Goal: Task Accomplishment & Management: Manage account settings

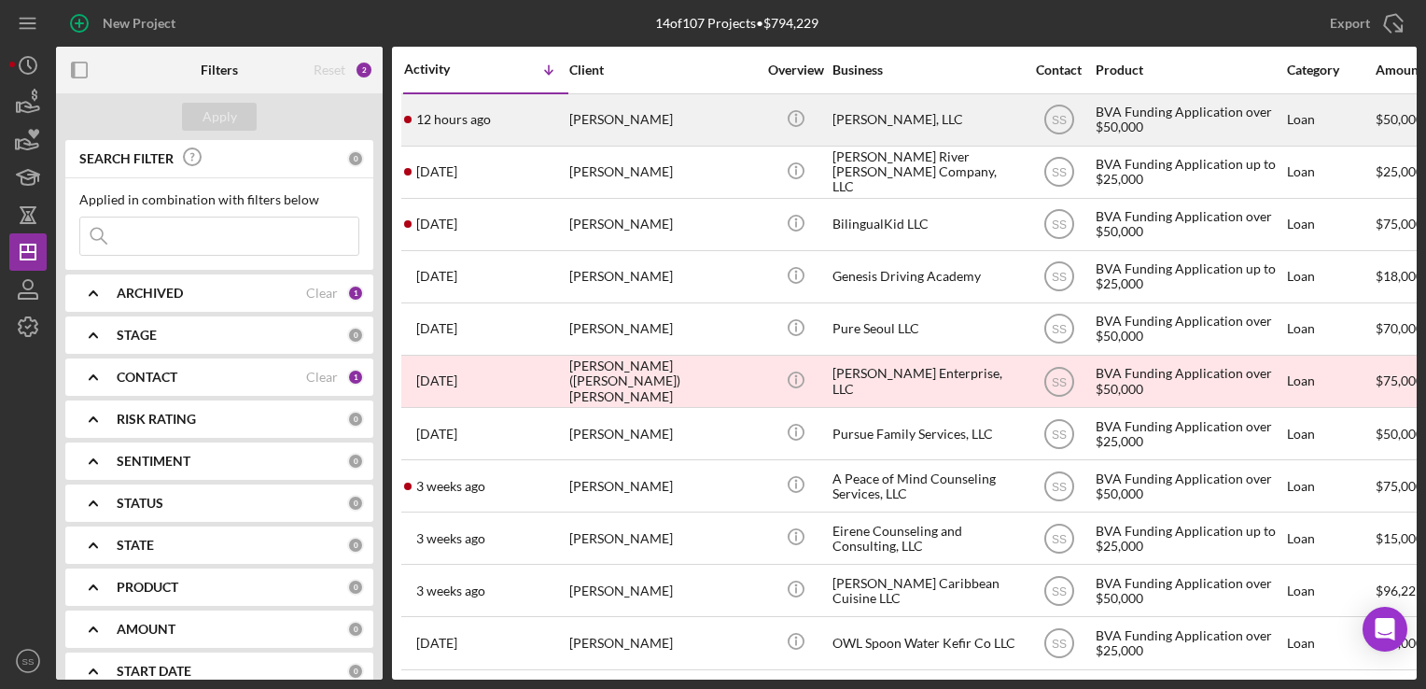
click at [665, 130] on div "[PERSON_NAME]" at bounding box center [662, 119] width 187 height 49
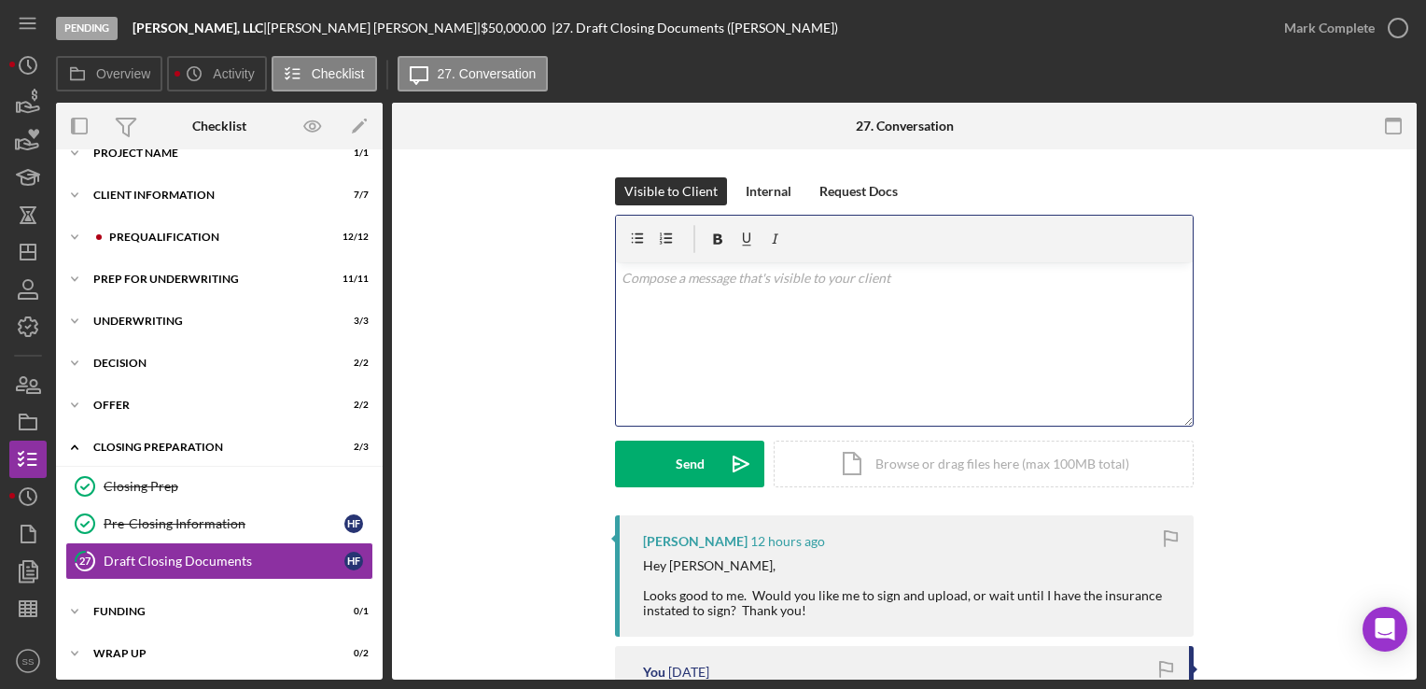
click at [714, 337] on div "v Color teal Color pink Remove color Add row above Add row below Add column bef…" at bounding box center [904, 343] width 577 height 163
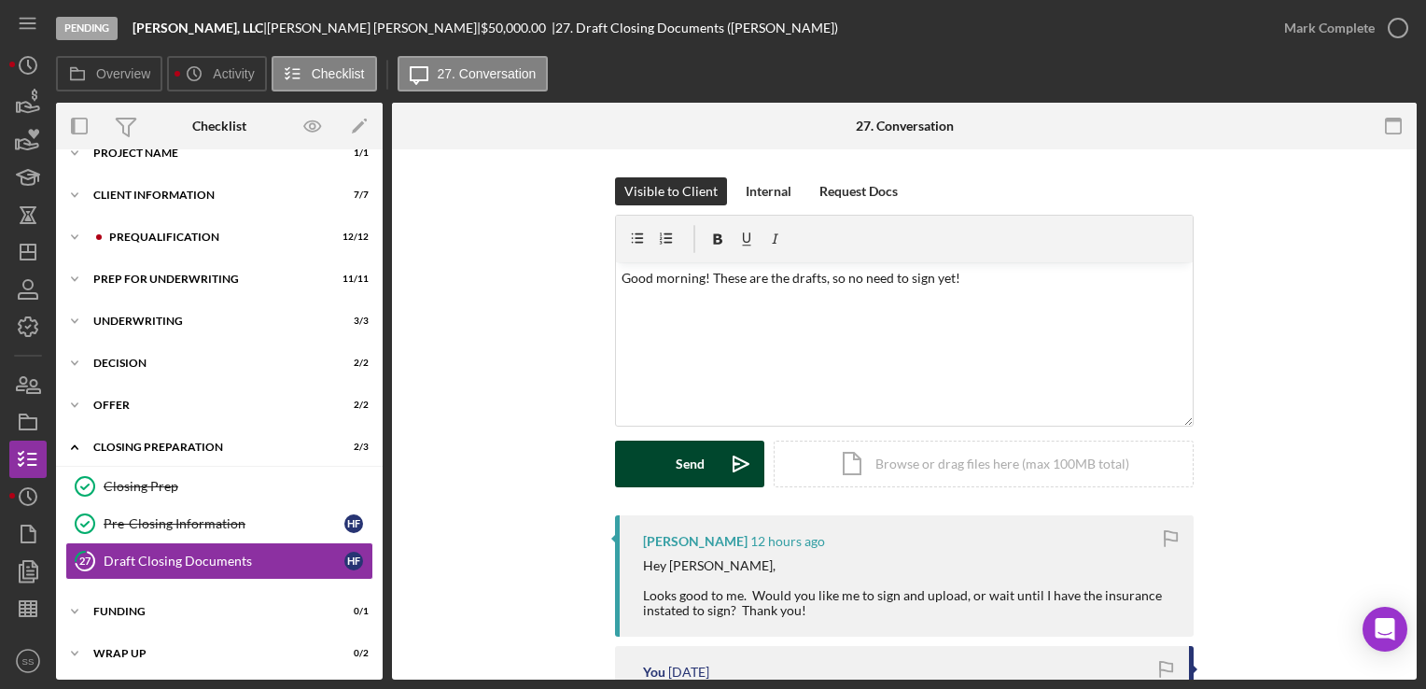
click at [680, 458] on div "Send" at bounding box center [690, 464] width 29 height 47
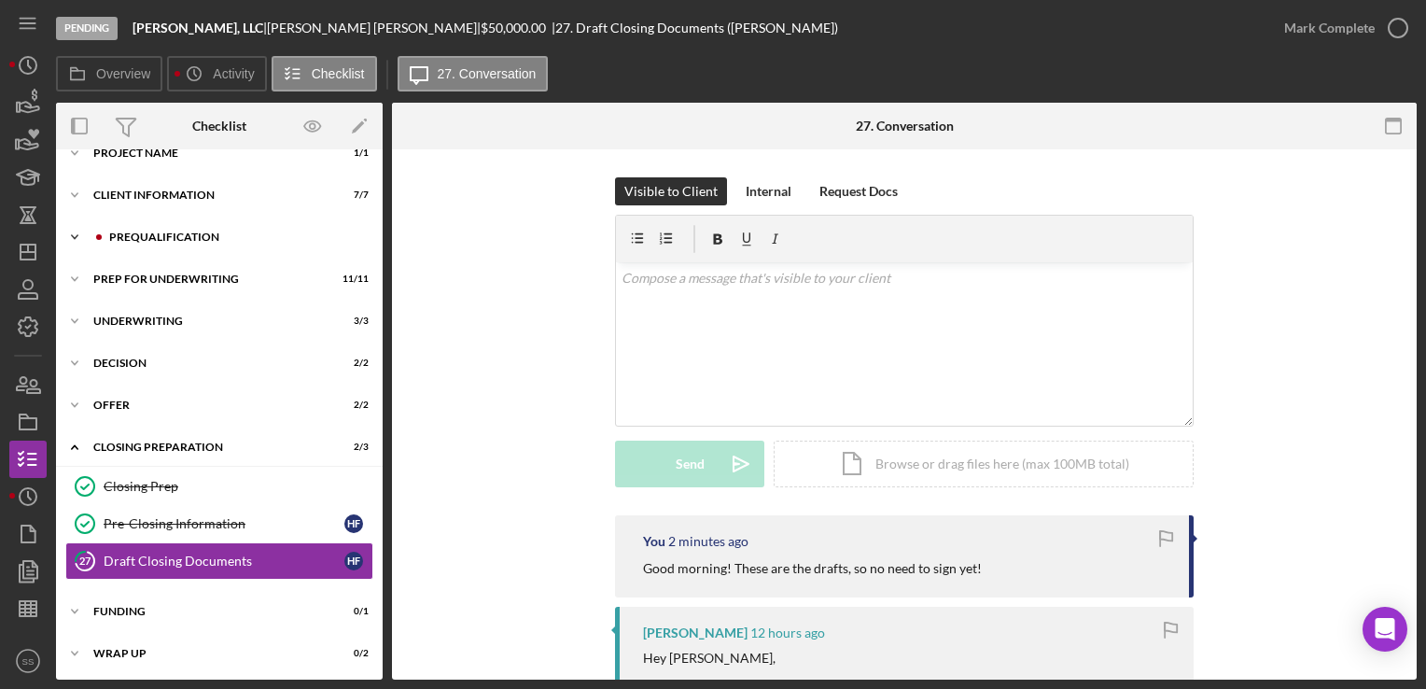
click at [150, 239] on div "Prequalification" at bounding box center [234, 237] width 250 height 11
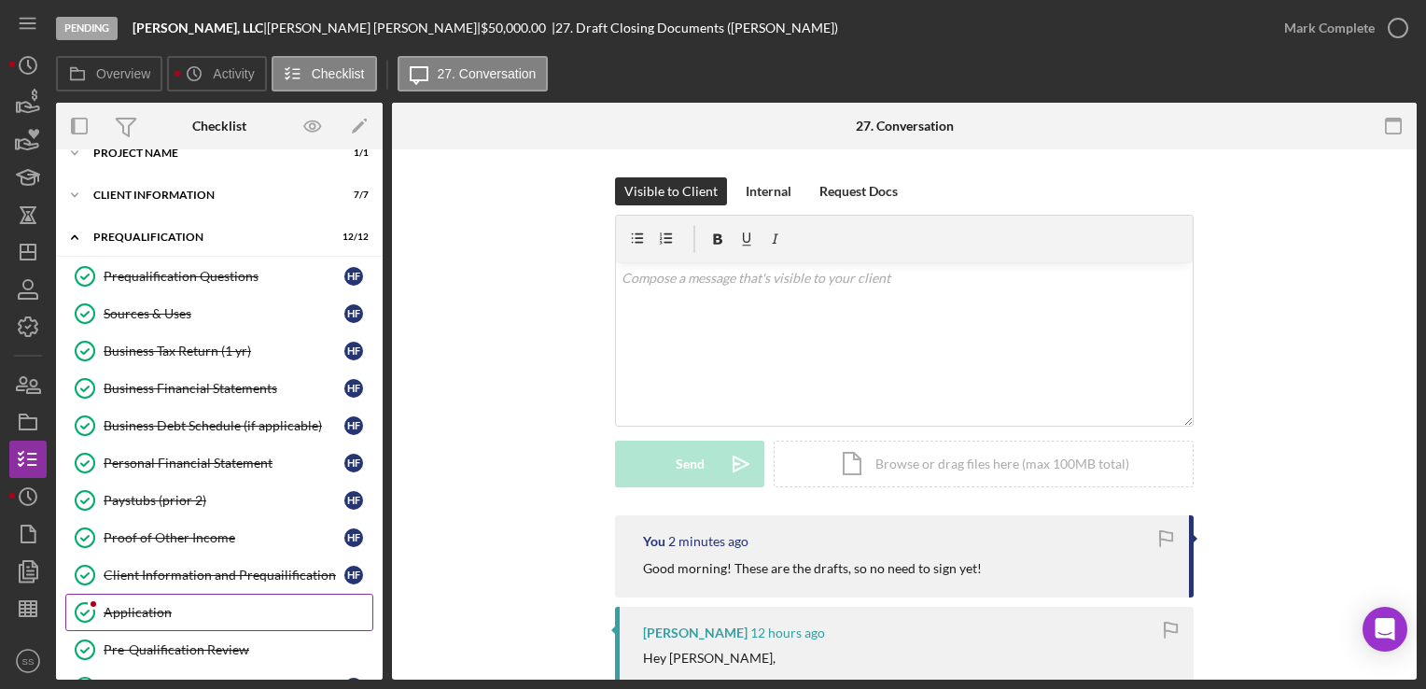
click at [119, 622] on link "Application Application" at bounding box center [219, 612] width 308 height 37
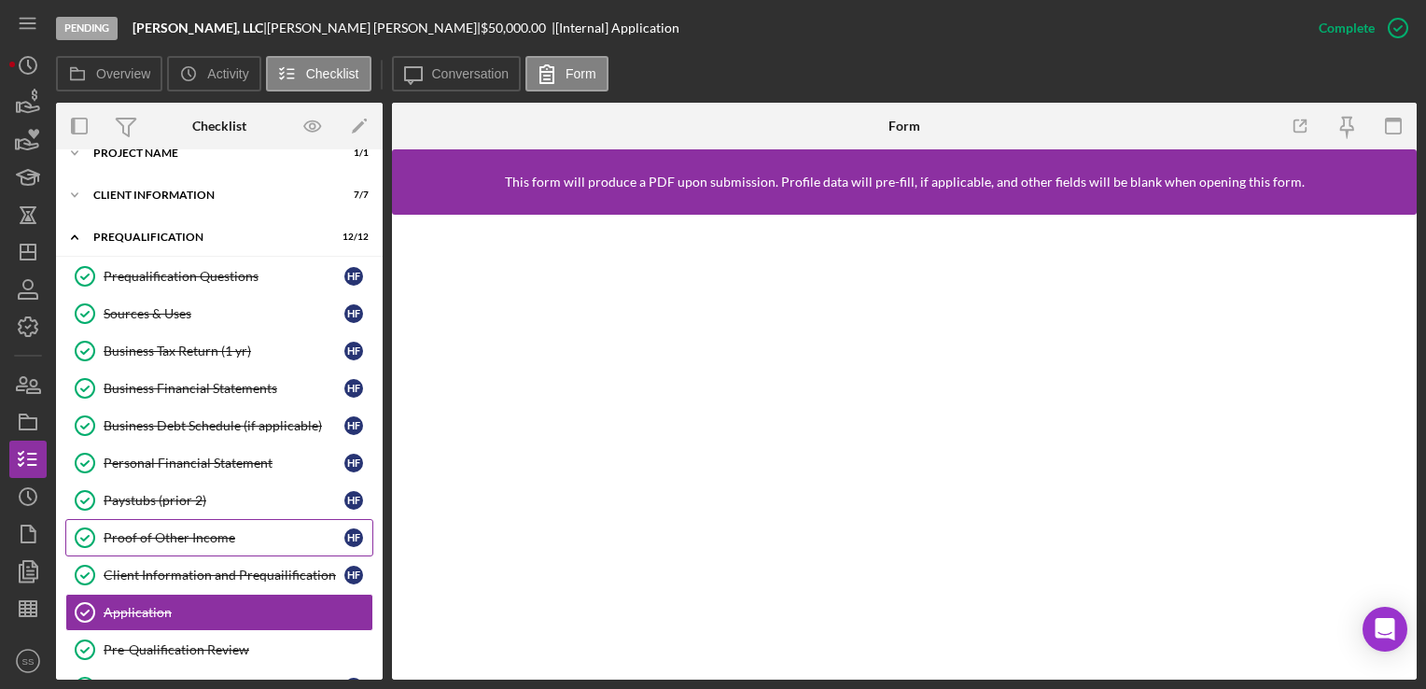
scroll to position [478, 0]
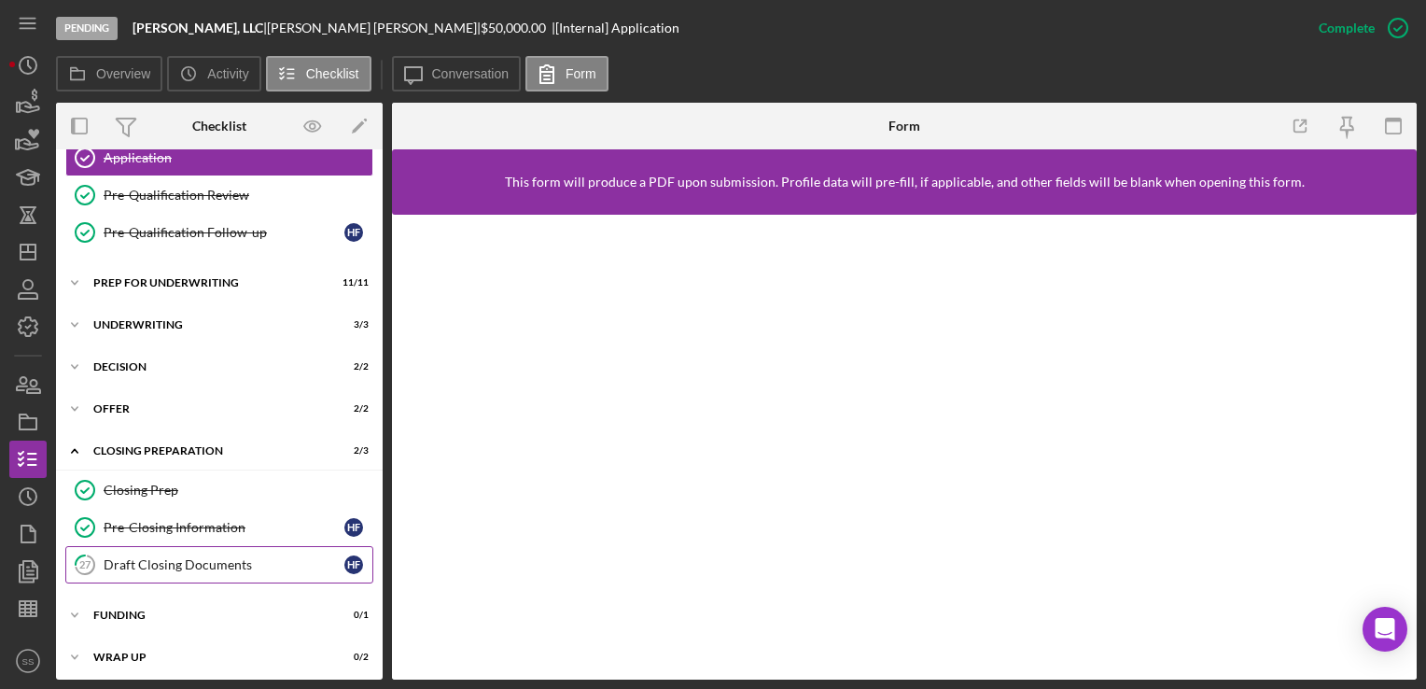
click at [250, 559] on div "Draft Closing Documents" at bounding box center [224, 564] width 241 height 15
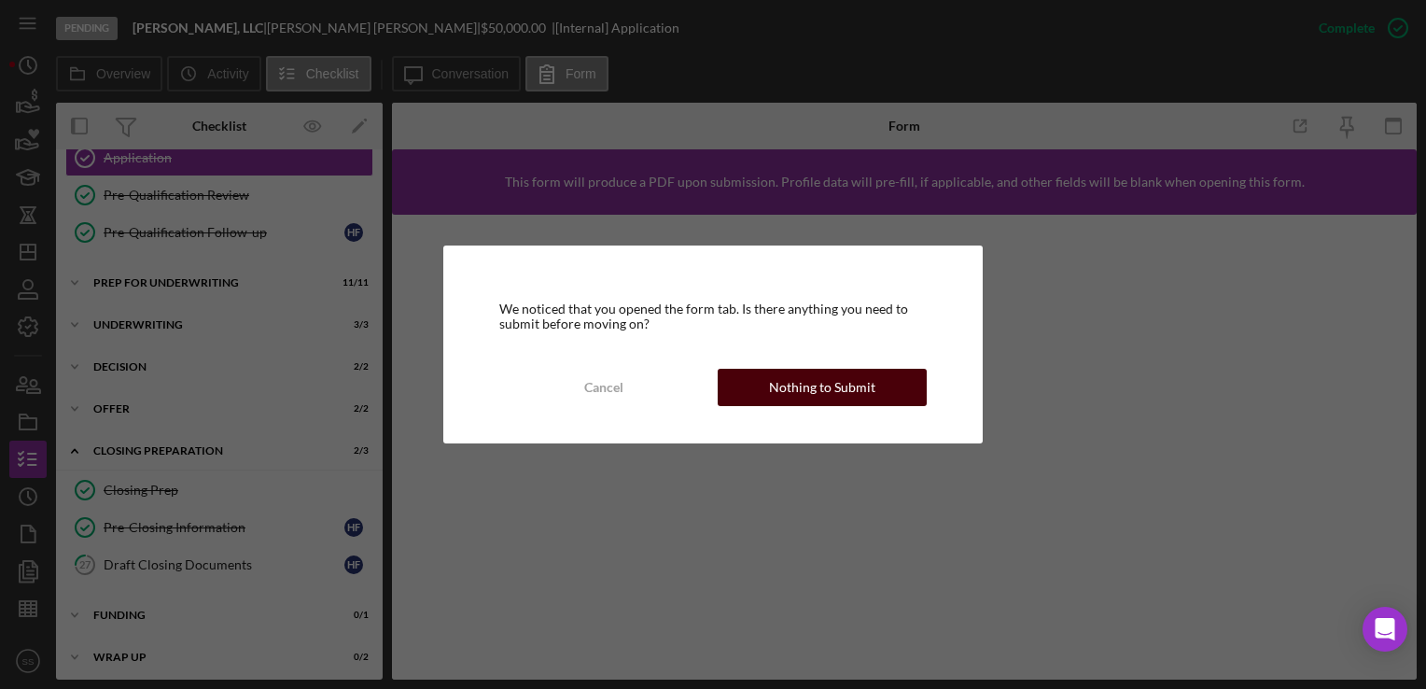
click at [804, 395] on div "Nothing to Submit" at bounding box center [822, 387] width 106 height 37
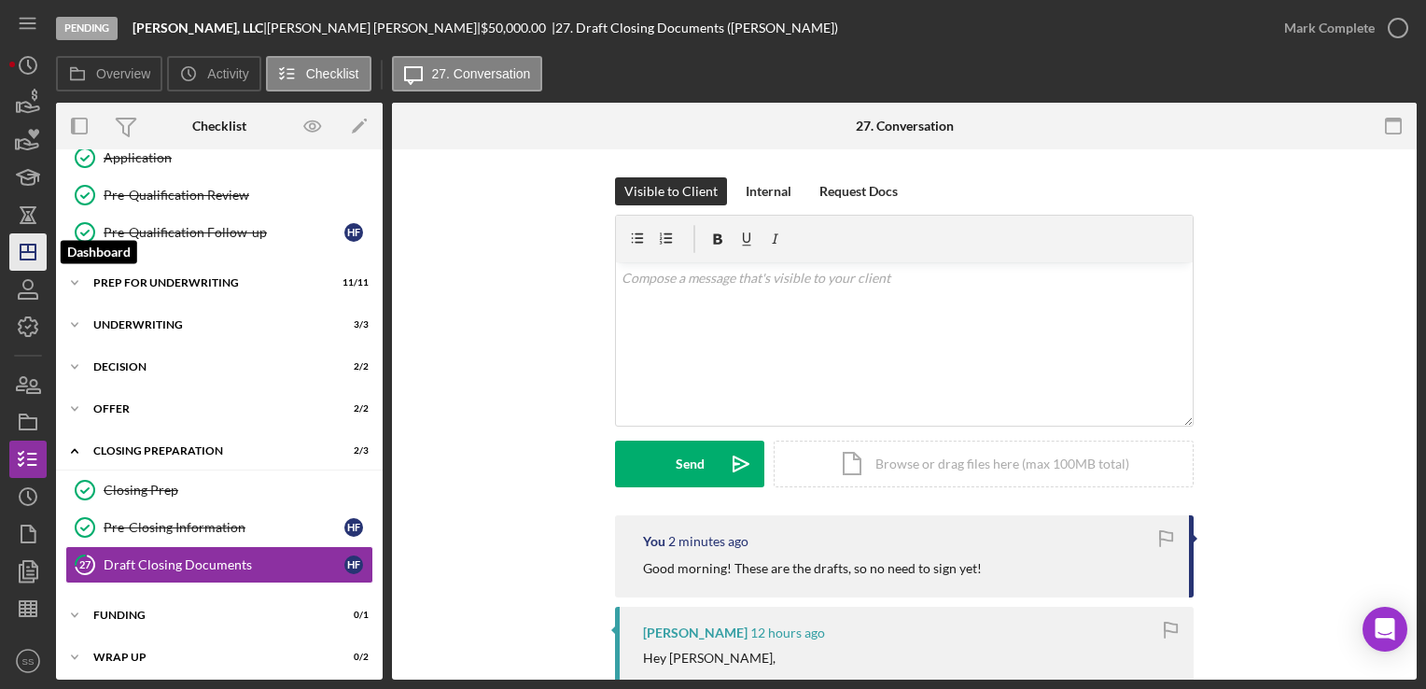
click at [45, 260] on icon "Icon/Dashboard" at bounding box center [28, 252] width 47 height 47
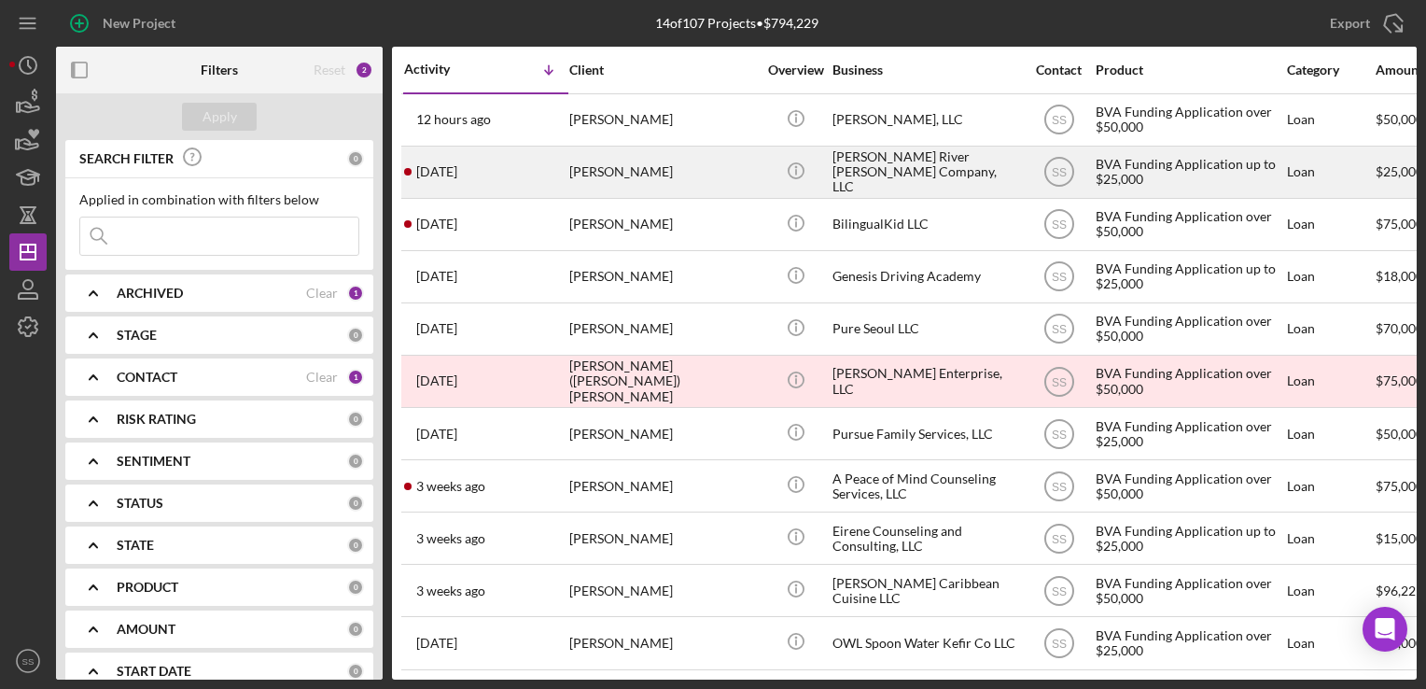
click at [623, 177] on div "[PERSON_NAME]" at bounding box center [662, 171] width 187 height 49
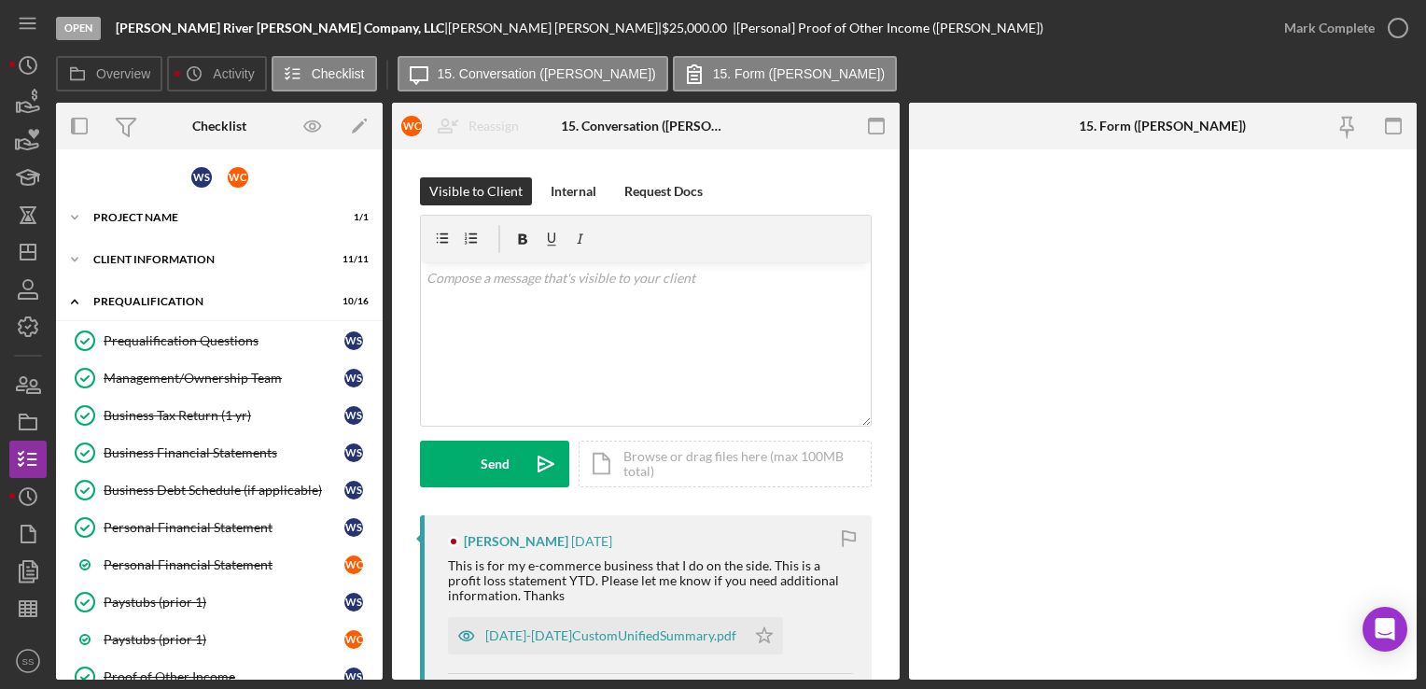
scroll to position [294, 0]
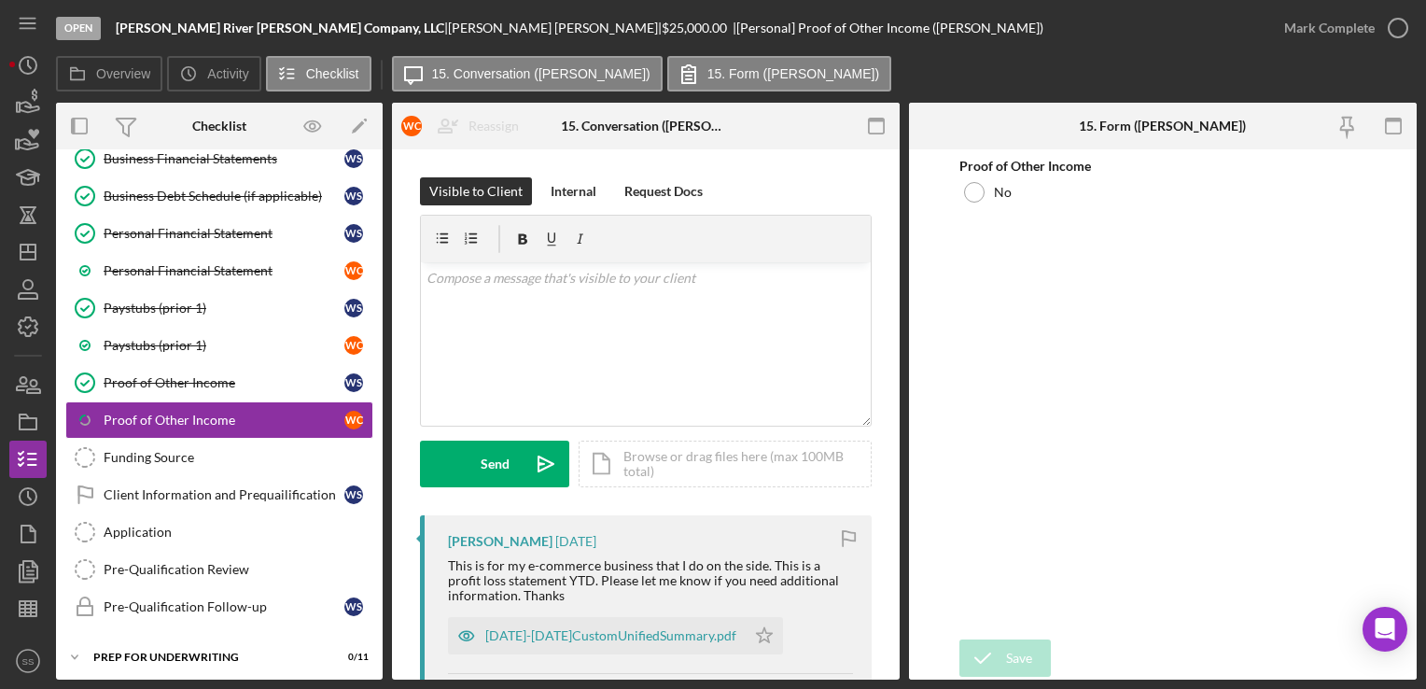
click at [606, 688] on html "Open [PERSON_NAME] River [PERSON_NAME] Company, LLC | [PERSON_NAME] | $25,000.0…" at bounding box center [713, 344] width 1426 height 689
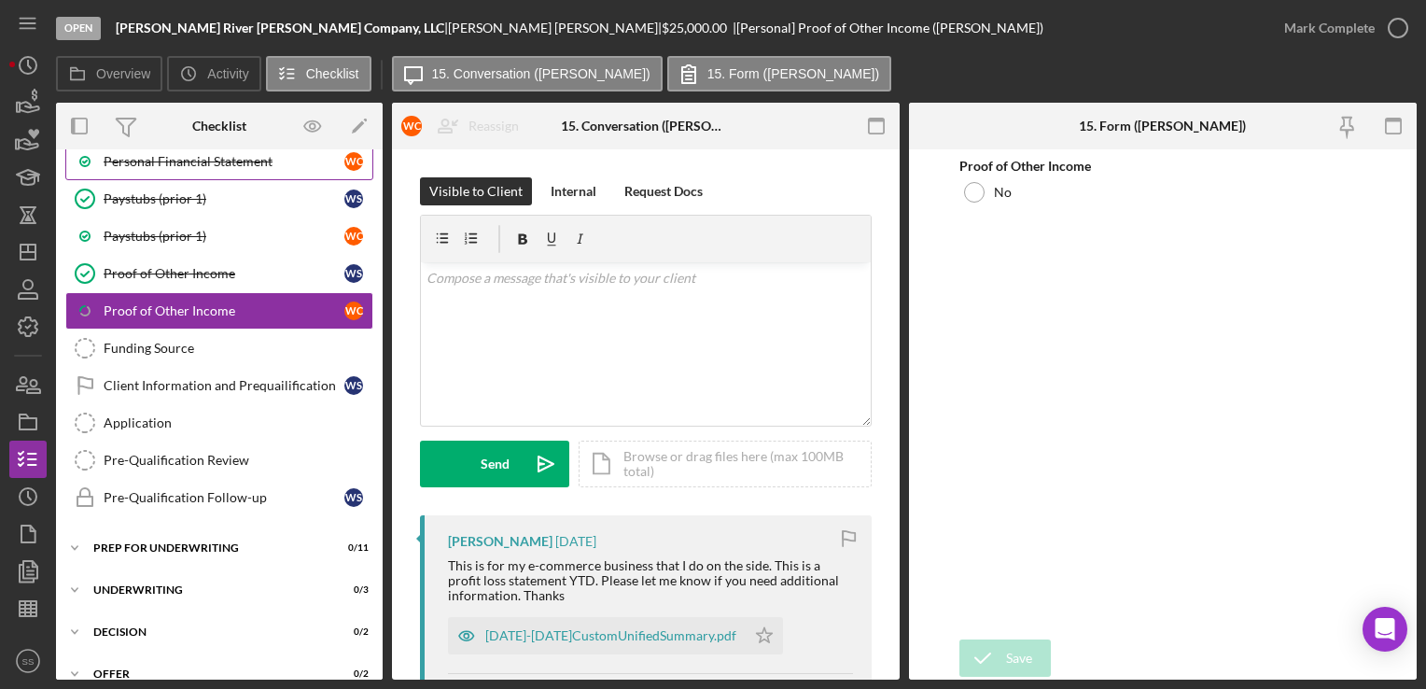
scroll to position [405, 0]
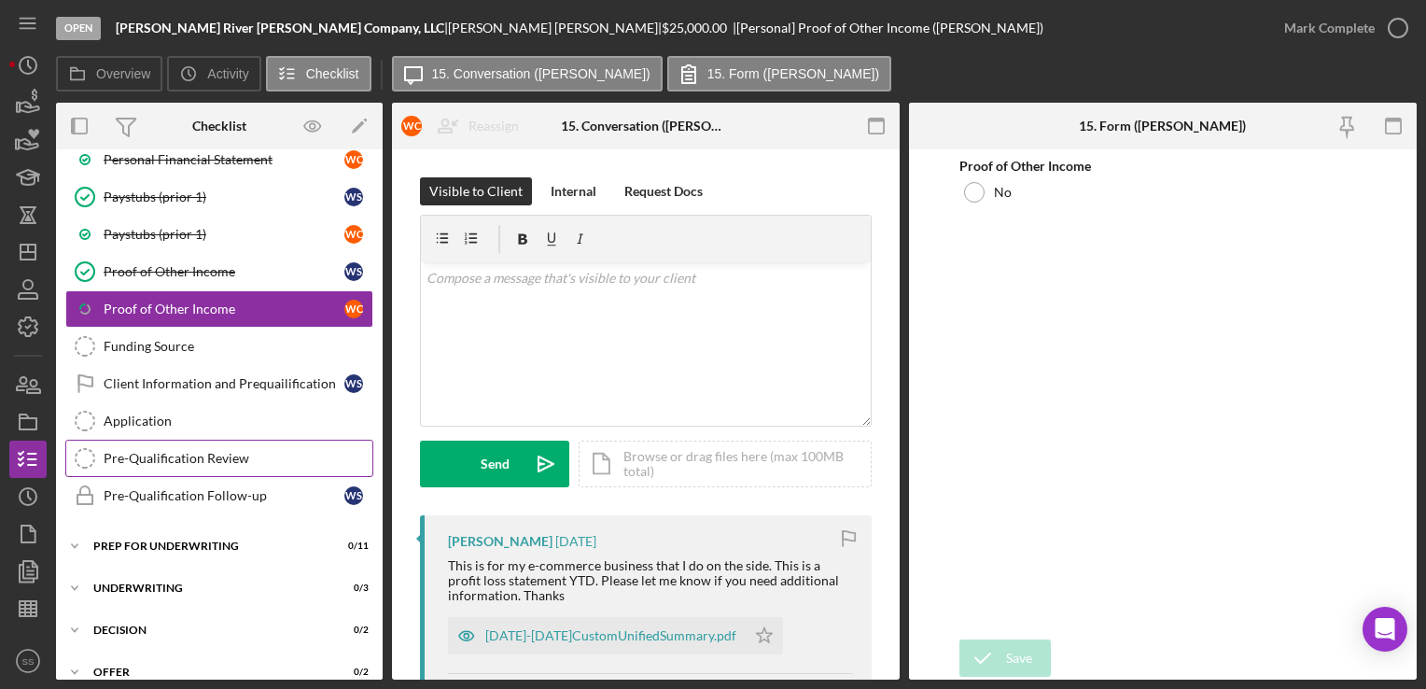
click at [131, 459] on link "Pre-Qualification Review Pre-Qualification Review" at bounding box center [219, 458] width 308 height 37
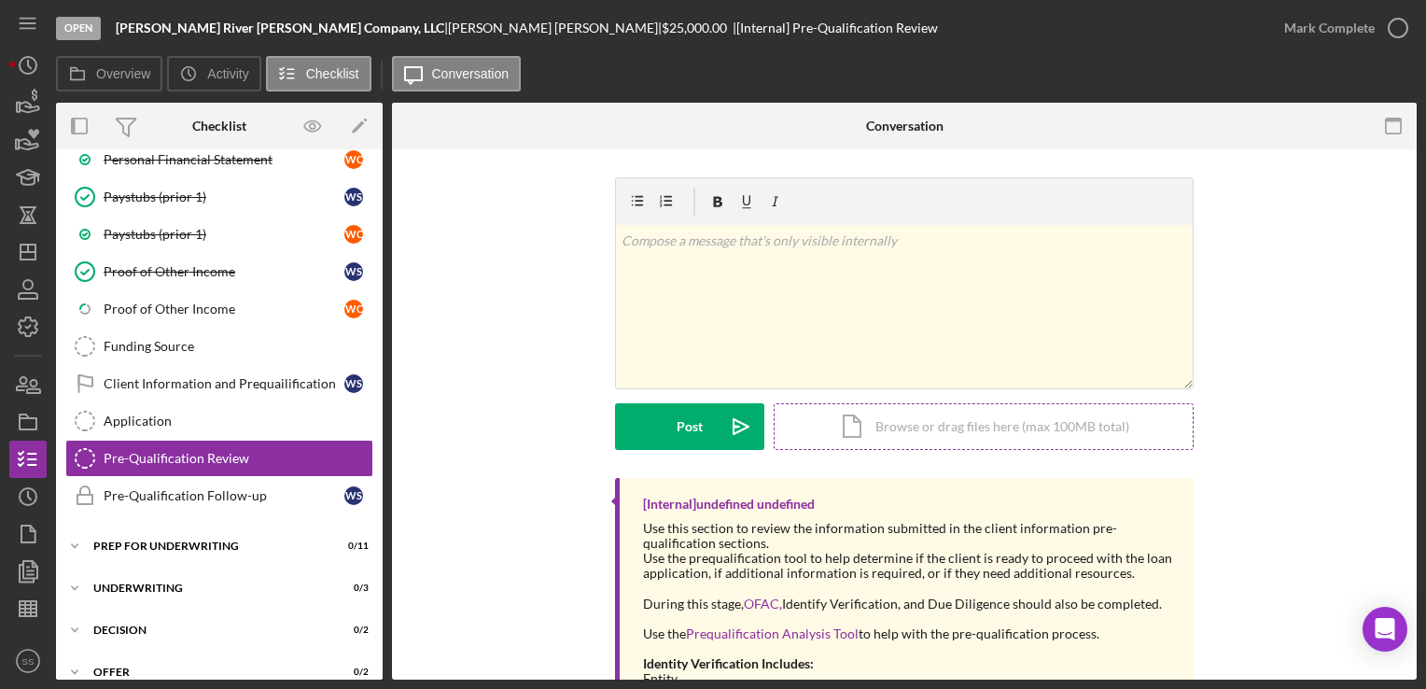
click at [975, 430] on div "Icon/Document Browse or drag files here (max 100MB total) Tap to choose files o…" at bounding box center [984, 426] width 420 height 47
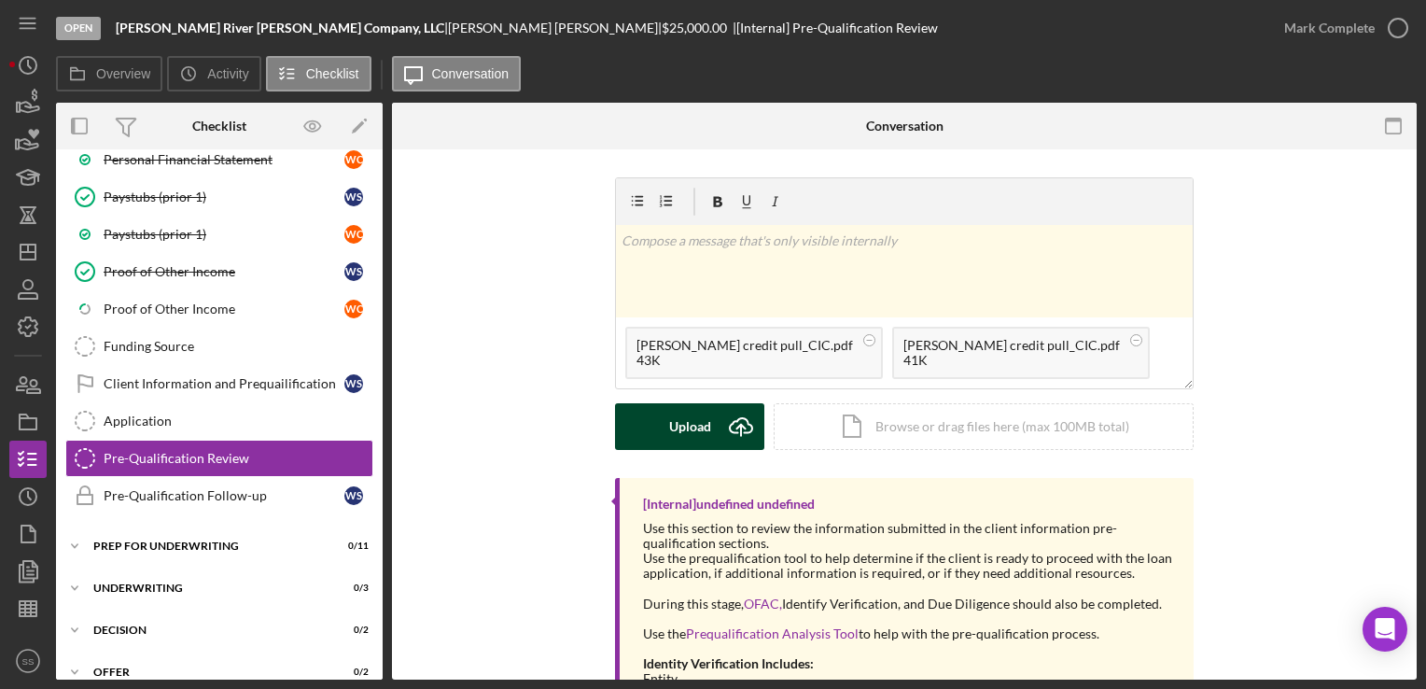
click at [718, 426] on icon "Icon/Upload" at bounding box center [741, 426] width 47 height 47
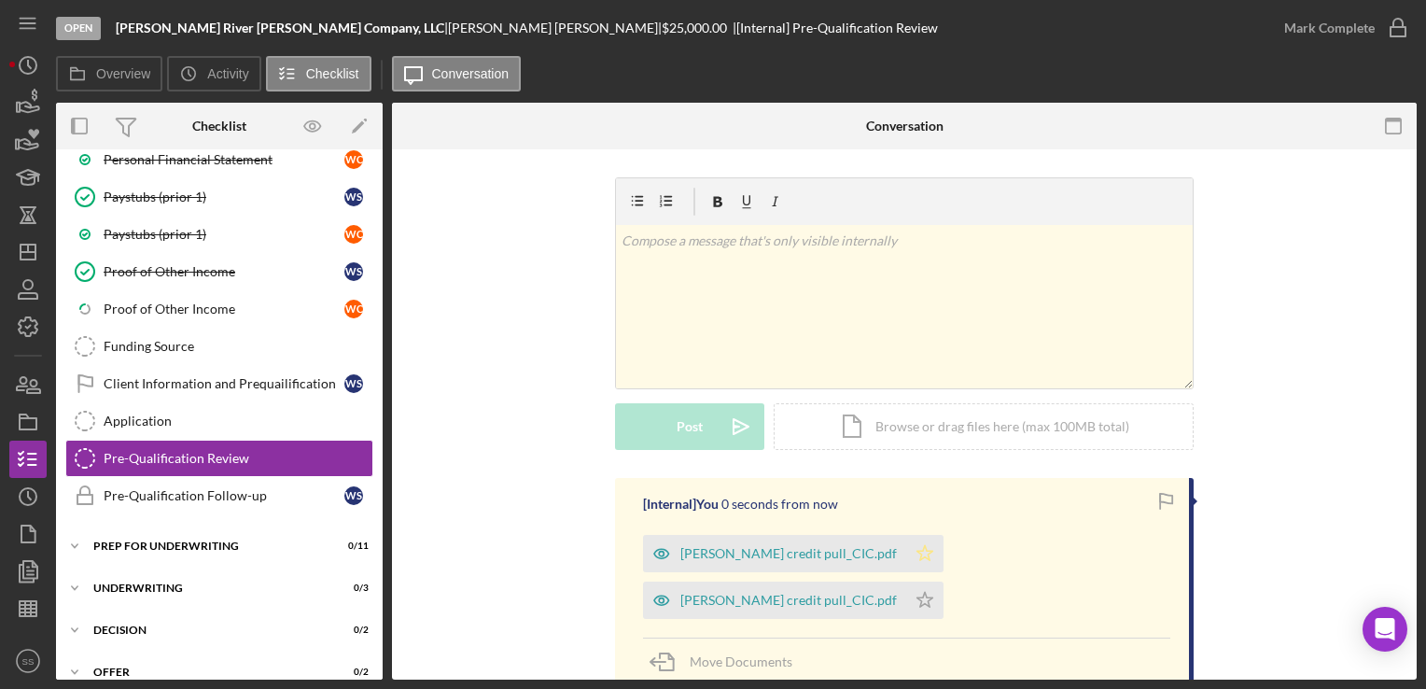
click at [933, 565] on icon "Icon/Star" at bounding box center [924, 553] width 37 height 37
click at [926, 588] on icon "Icon/Star" at bounding box center [924, 600] width 37 height 37
click at [38, 239] on icon "Icon/Dashboard" at bounding box center [28, 252] width 47 height 47
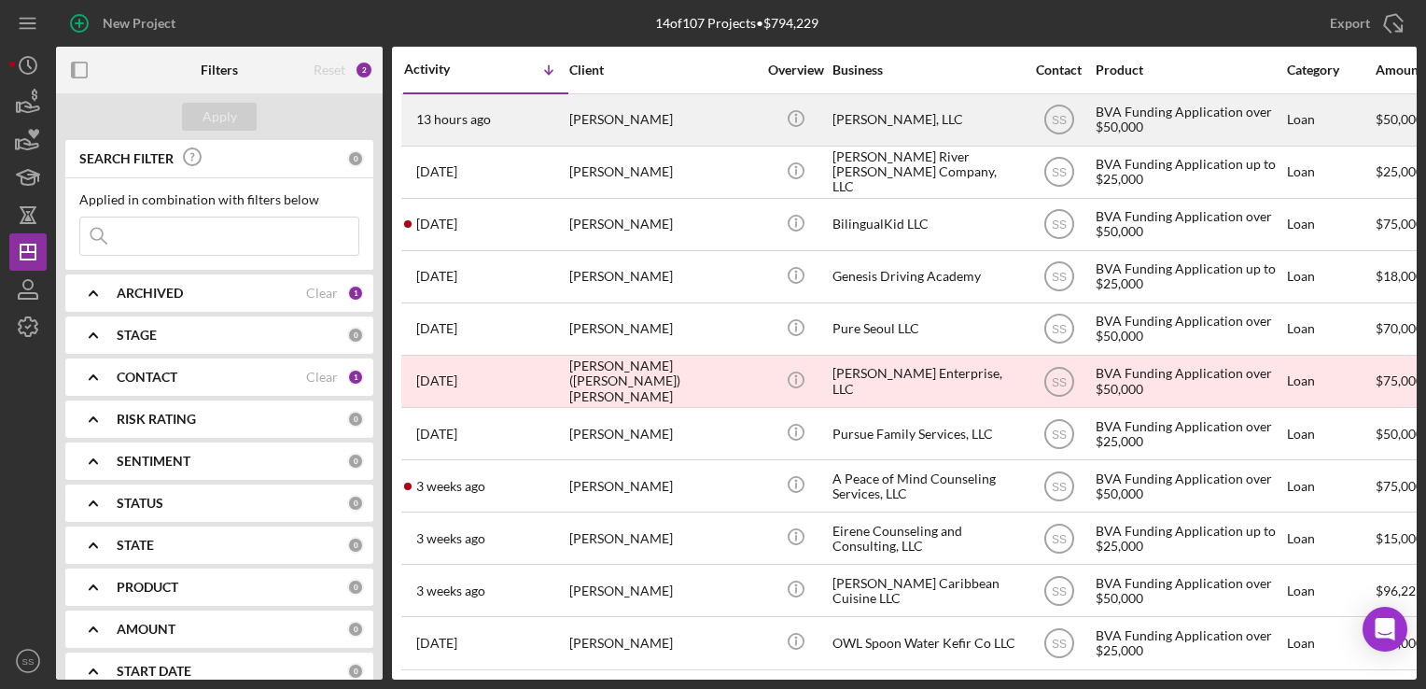
click at [632, 138] on div "[PERSON_NAME]" at bounding box center [662, 119] width 187 height 49
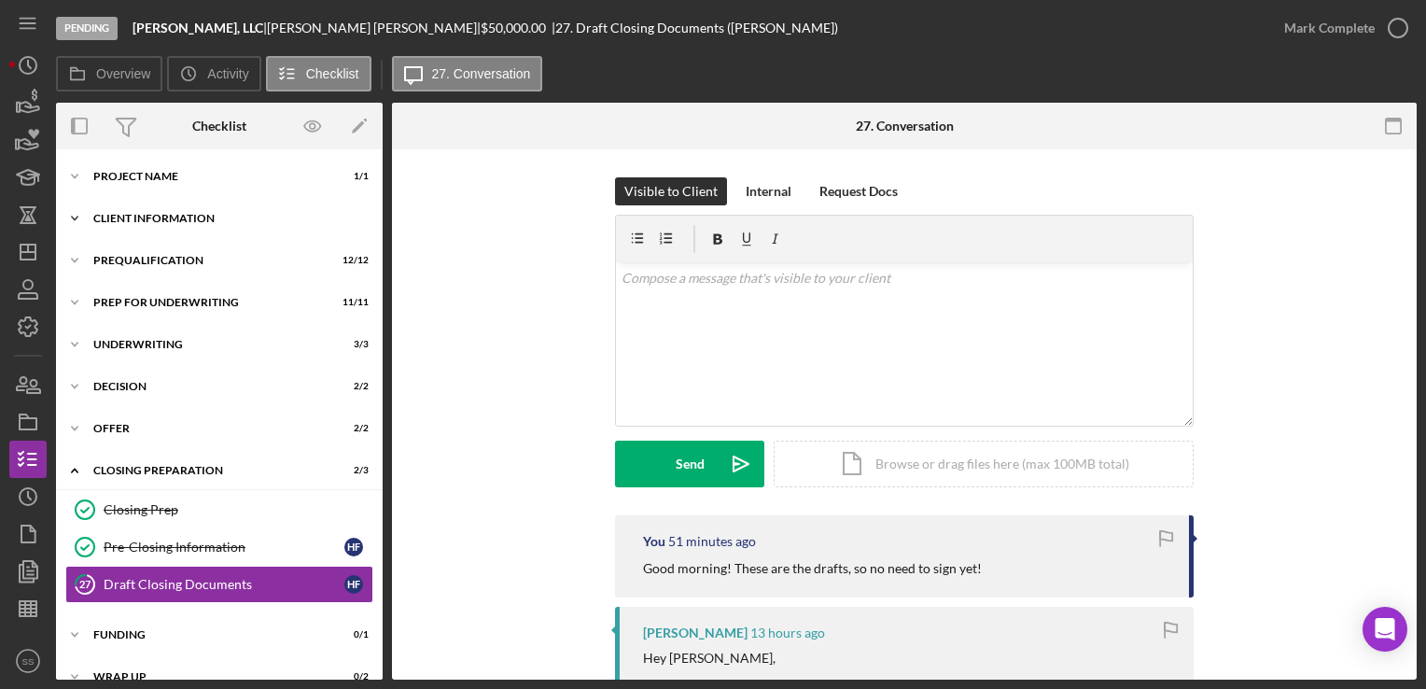
click at [194, 222] on div "Client Information" at bounding box center [226, 218] width 266 height 11
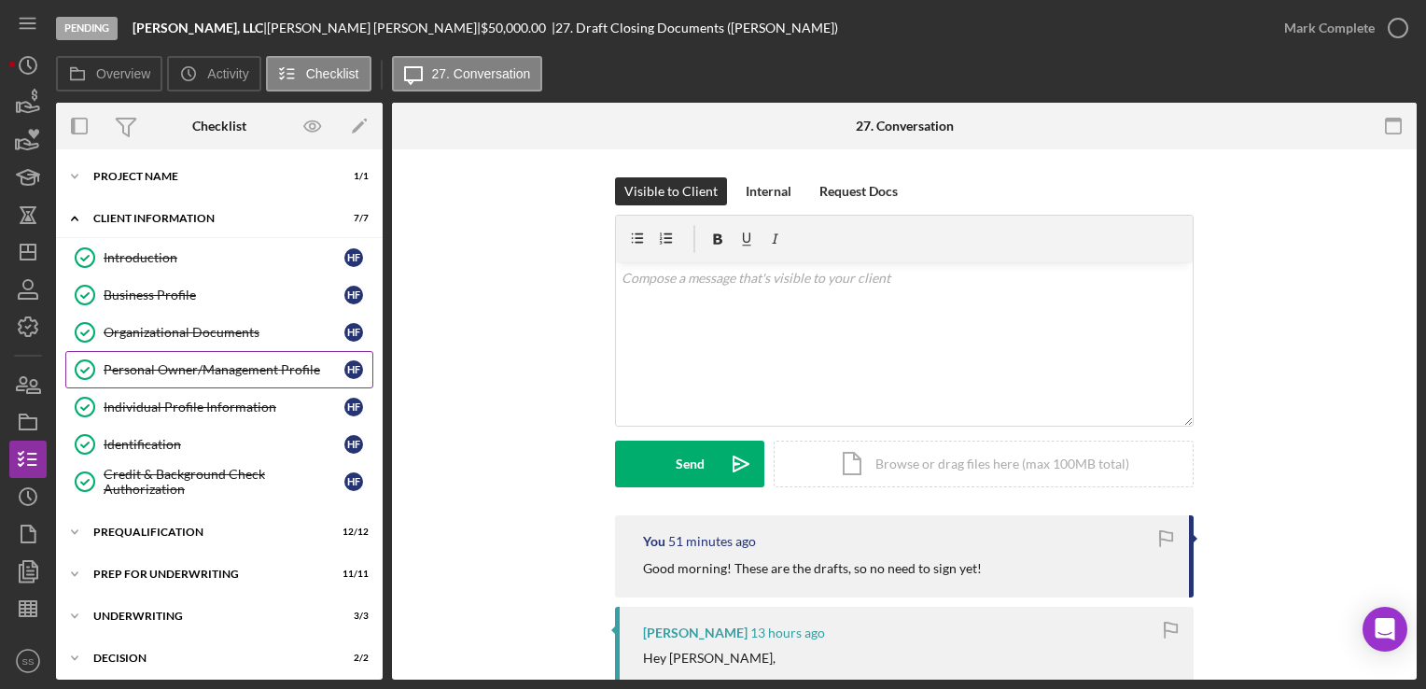
click at [185, 366] on div "Personal Owner/Management Profile" at bounding box center [224, 369] width 241 height 15
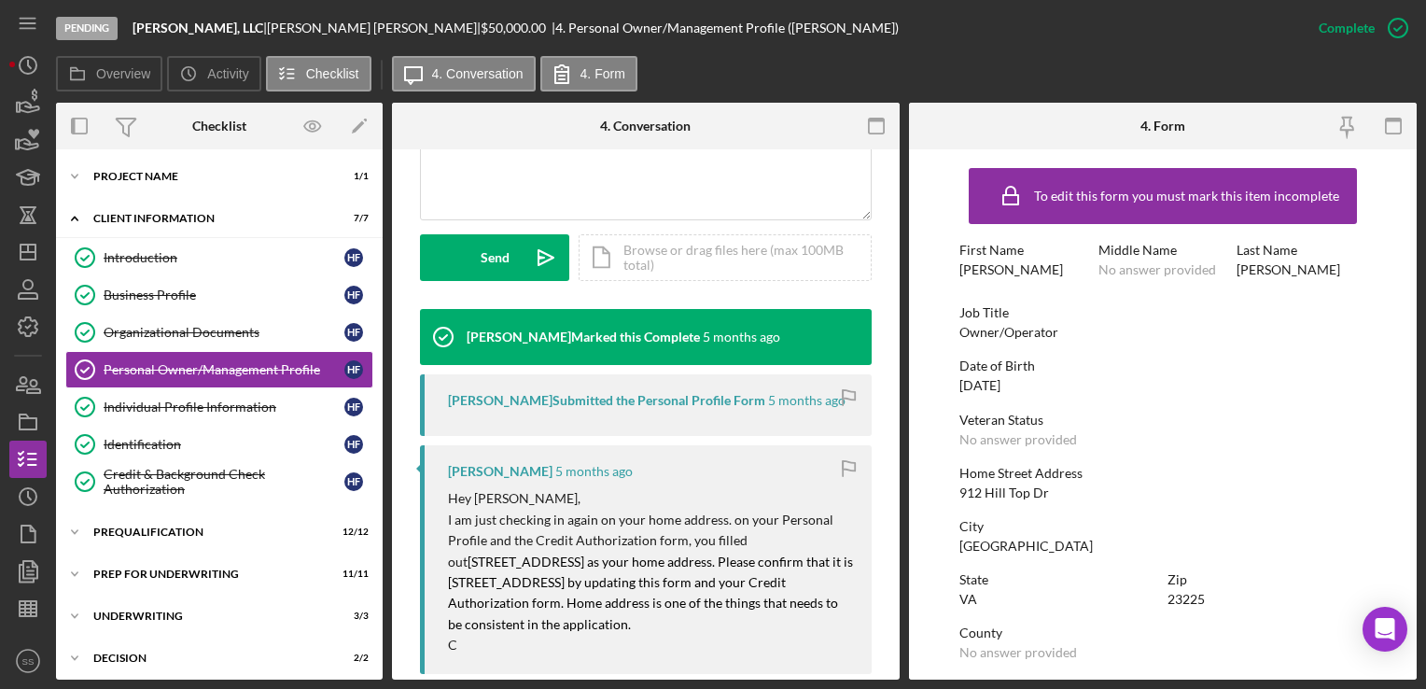
scroll to position [825, 0]
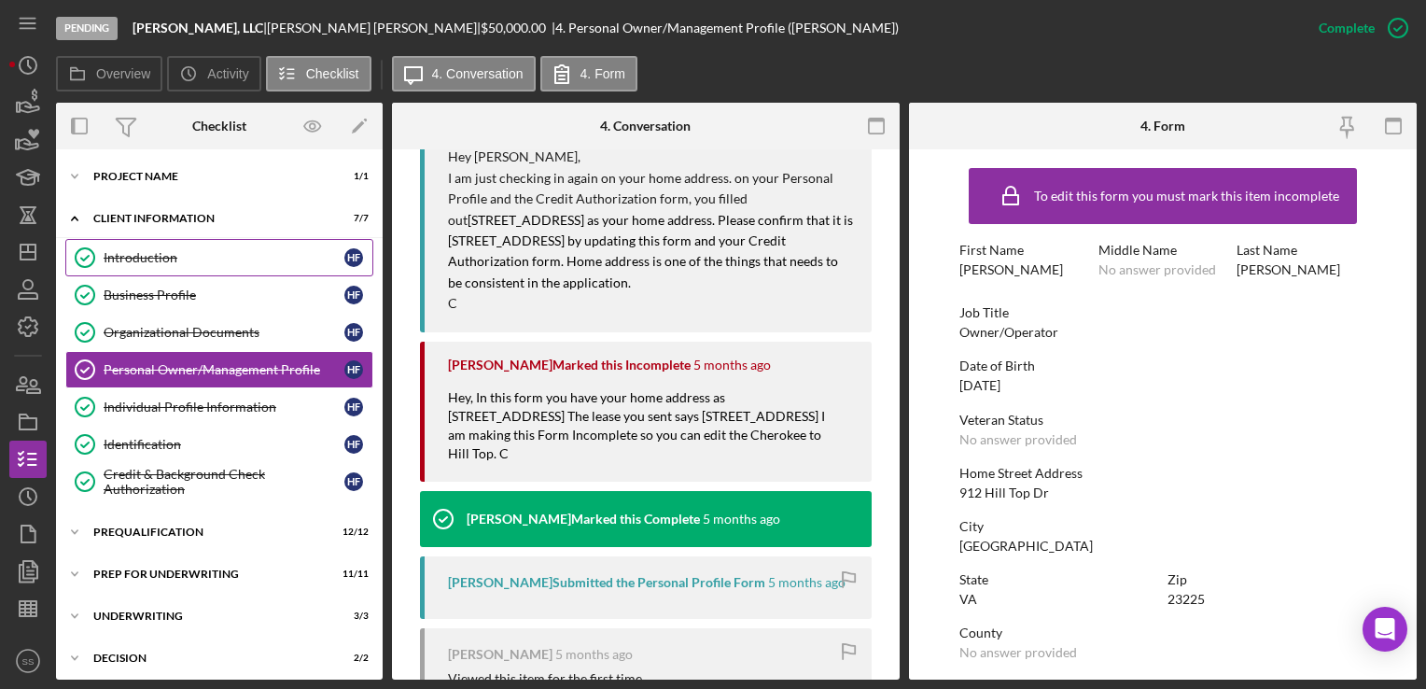
click at [182, 256] on div "Introduction" at bounding box center [224, 257] width 241 height 15
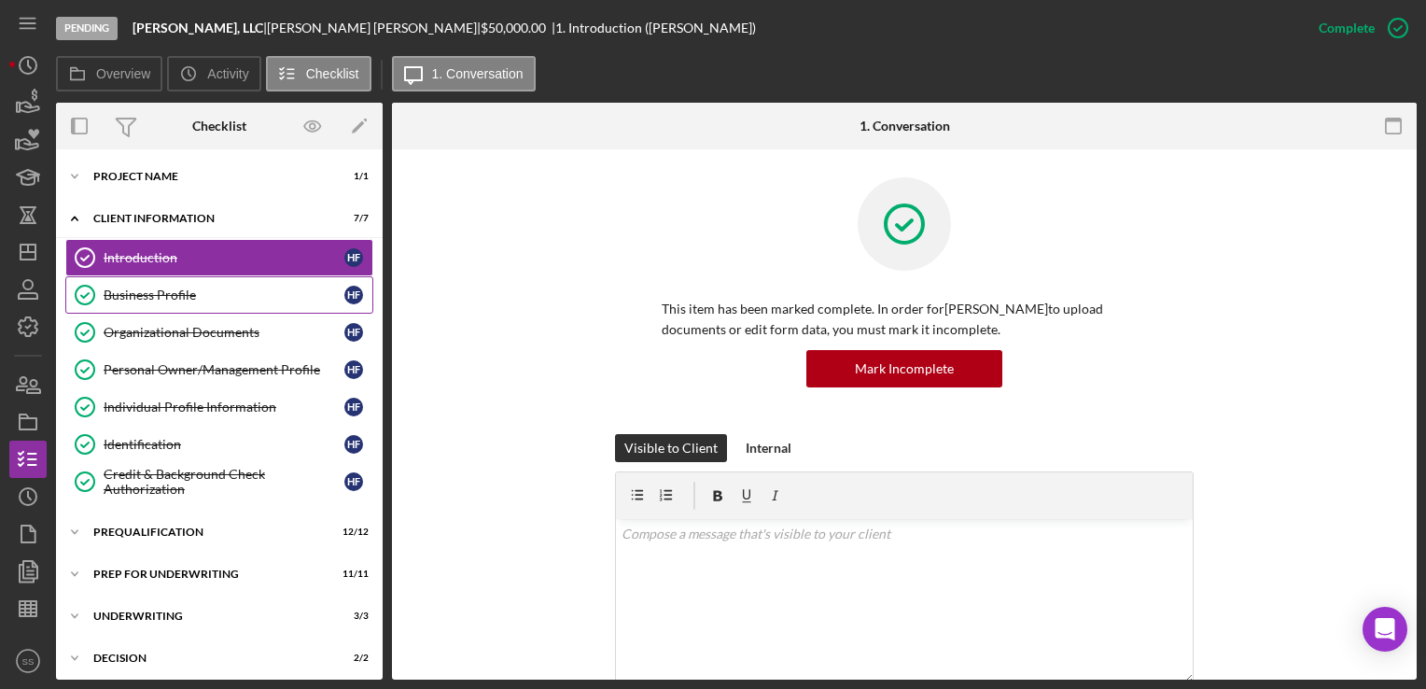
click at [185, 296] on div "Business Profile" at bounding box center [224, 295] width 241 height 15
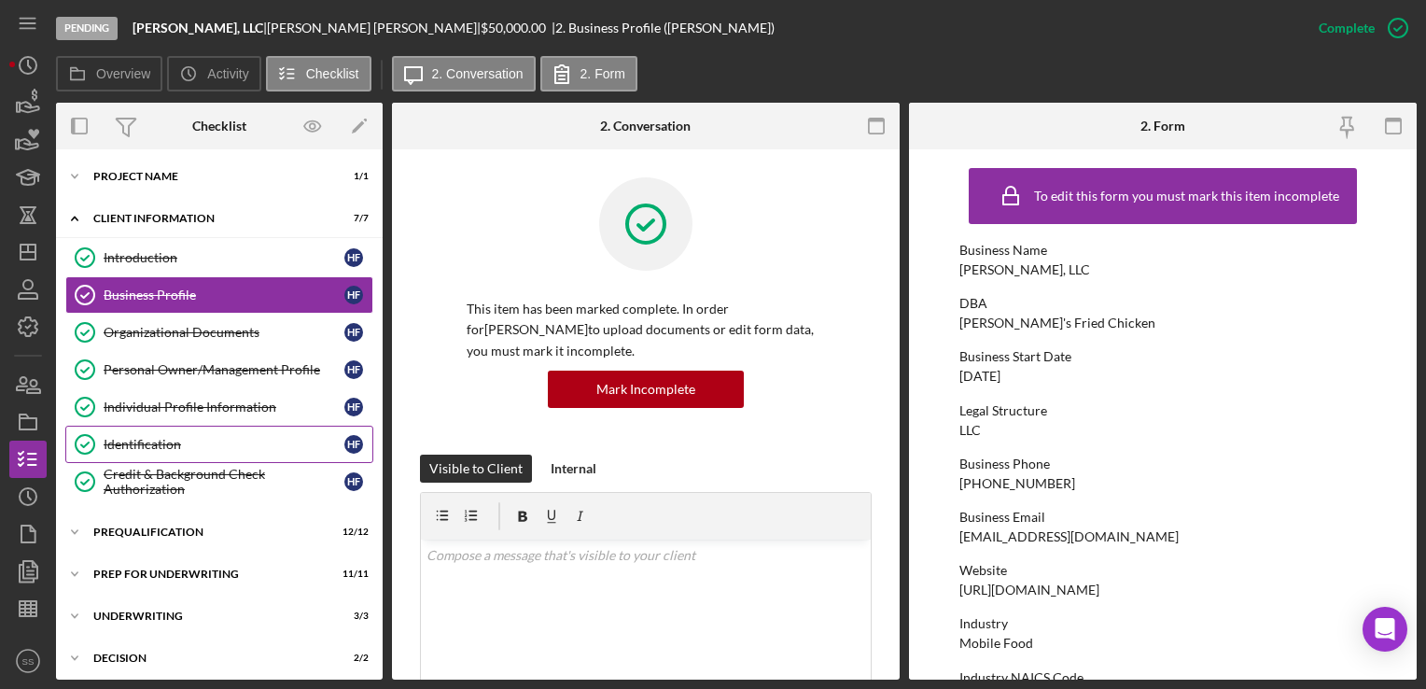
click at [180, 437] on div "Identification" at bounding box center [224, 444] width 241 height 15
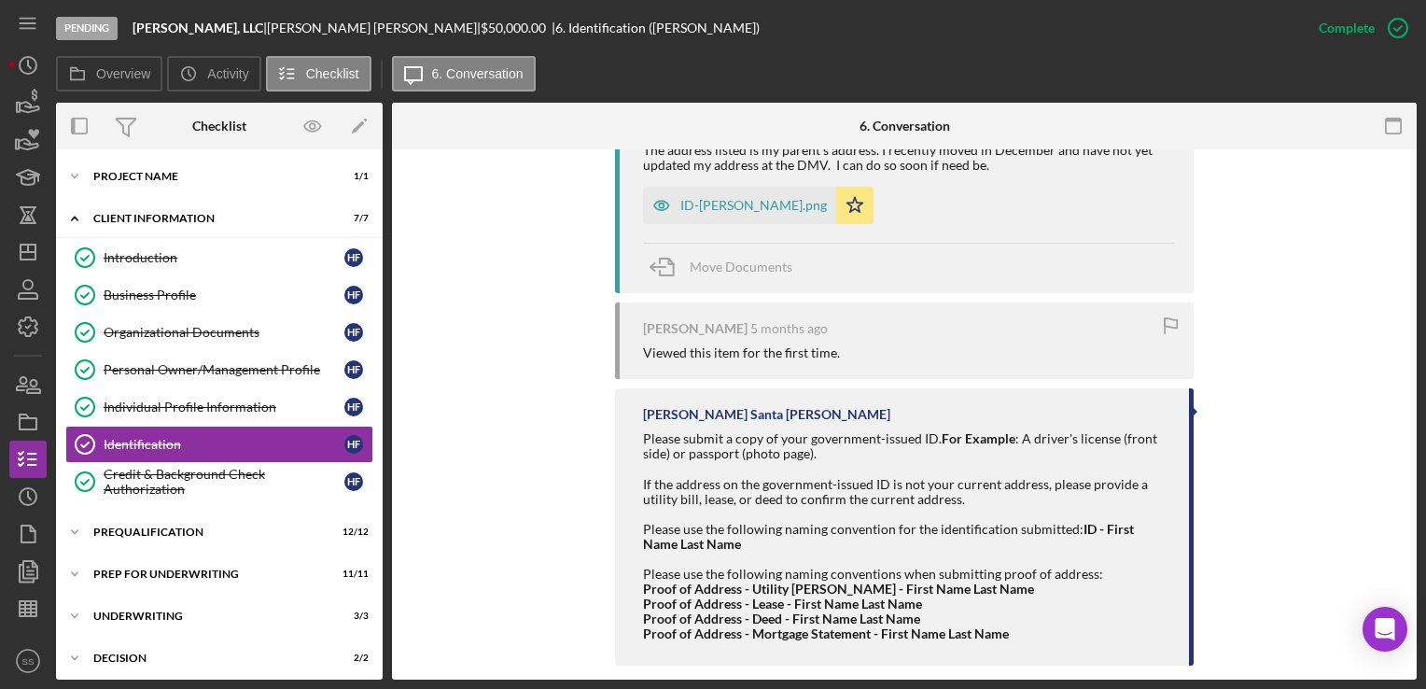
scroll to position [839, 0]
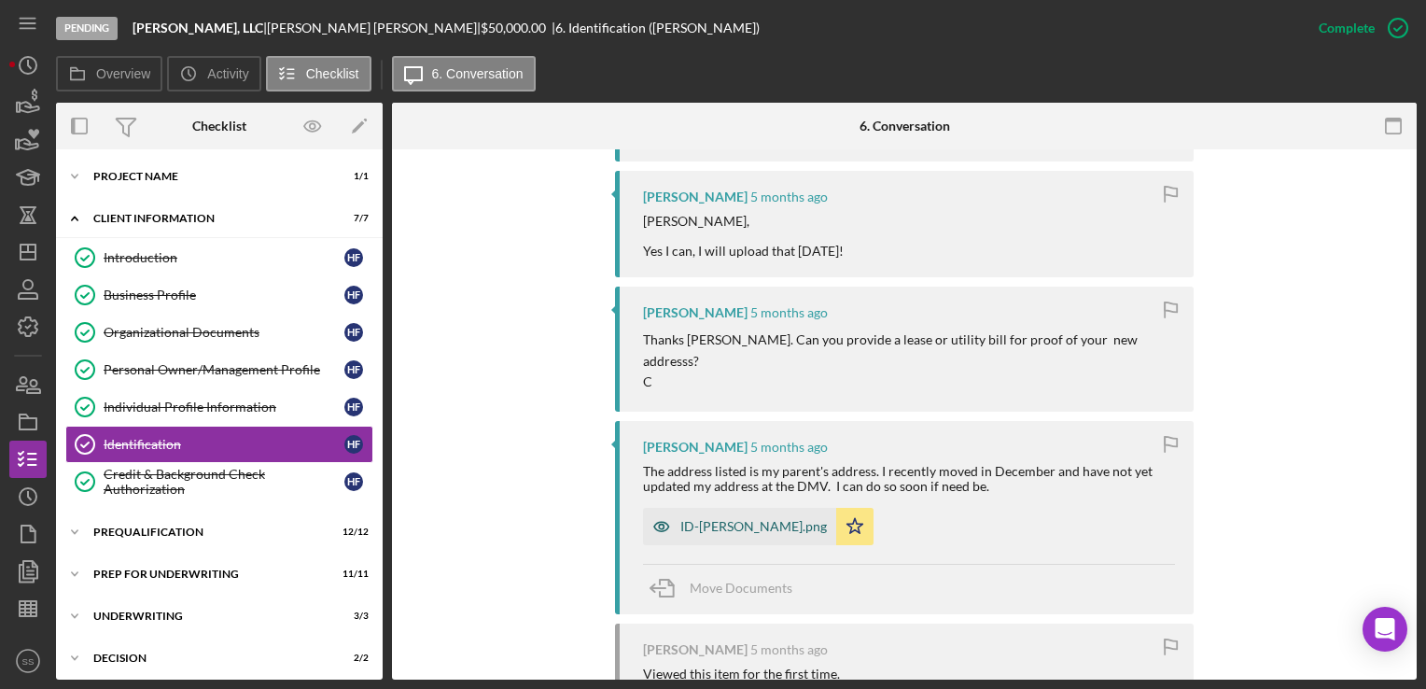
click at [721, 519] on div "ID-[PERSON_NAME].png" at bounding box center [754, 526] width 147 height 15
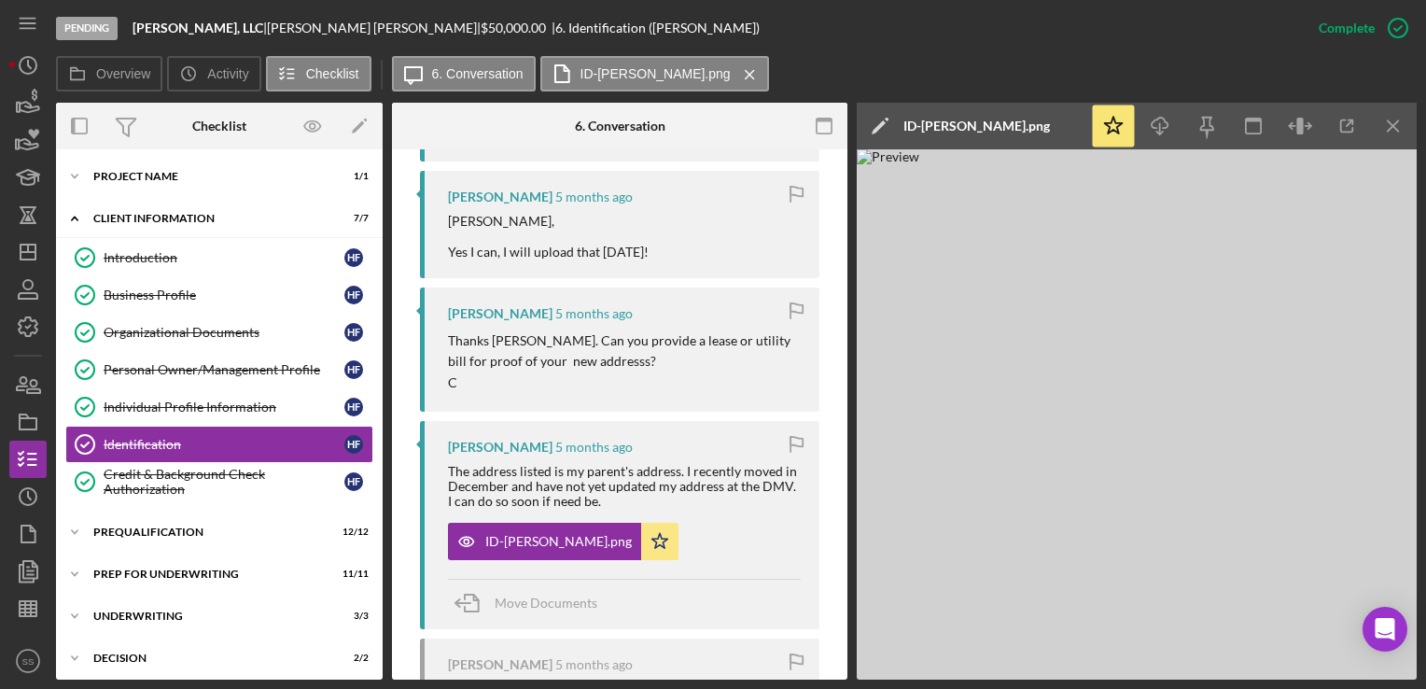
scroll to position [0, 0]
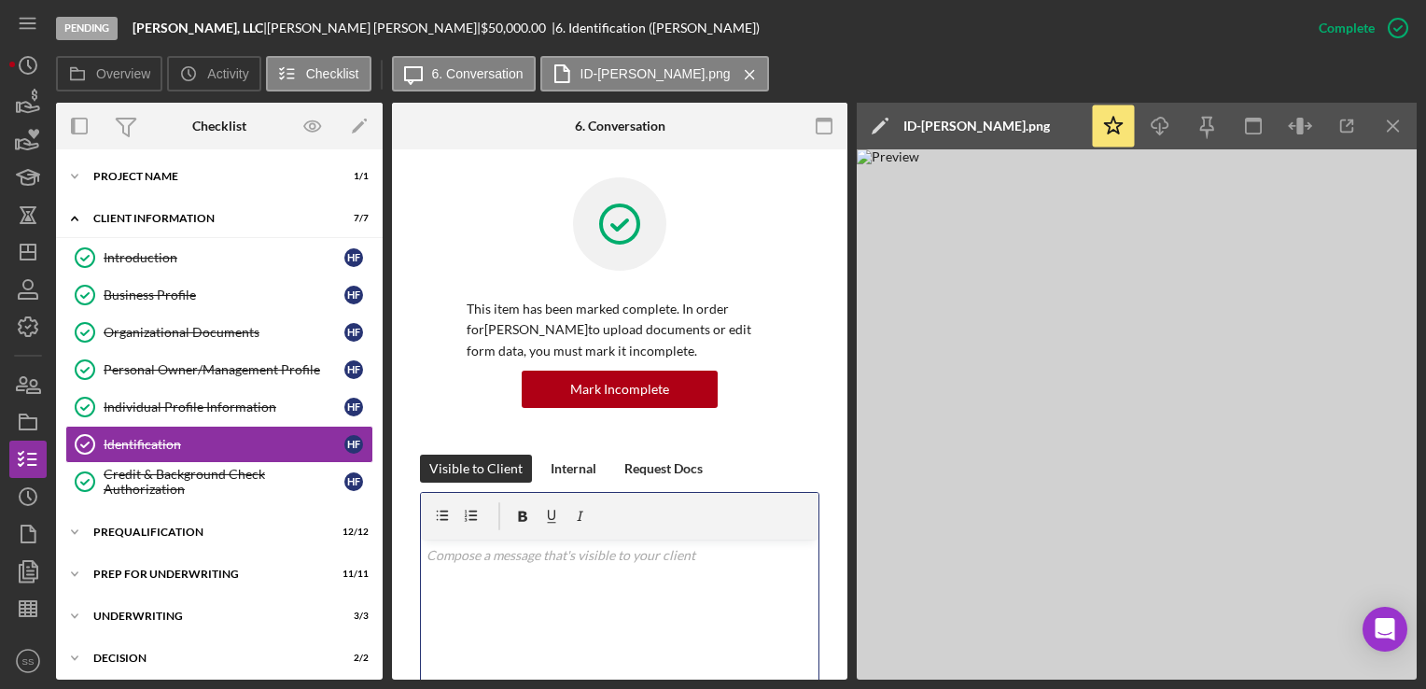
click at [478, 607] on div "v Color teal Color pink Remove color Add row above Add row below Add column bef…" at bounding box center [620, 621] width 398 height 163
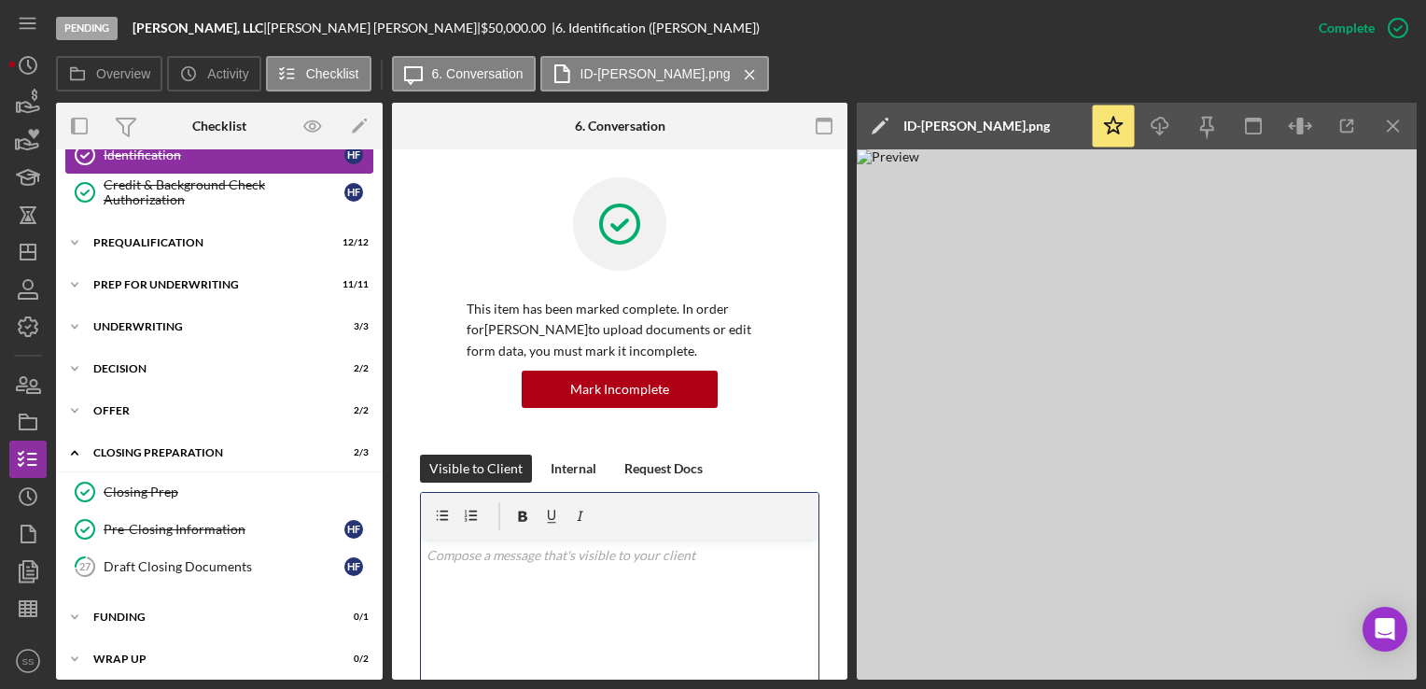
scroll to position [288, 0]
click at [142, 549] on link "27 Draft Closing Documents H F" at bounding box center [219, 567] width 308 height 37
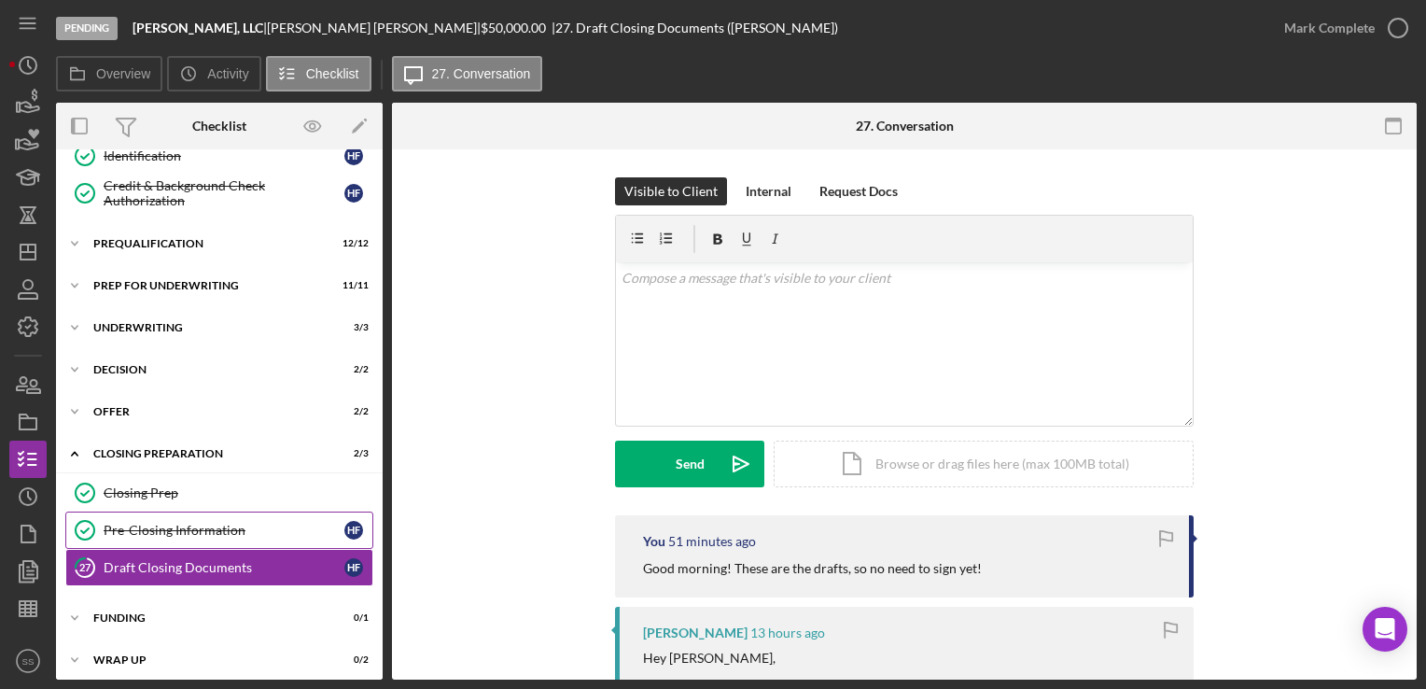
click at [157, 513] on link "Pre-Closing Information Pre-Closing Information H F" at bounding box center [219, 530] width 308 height 37
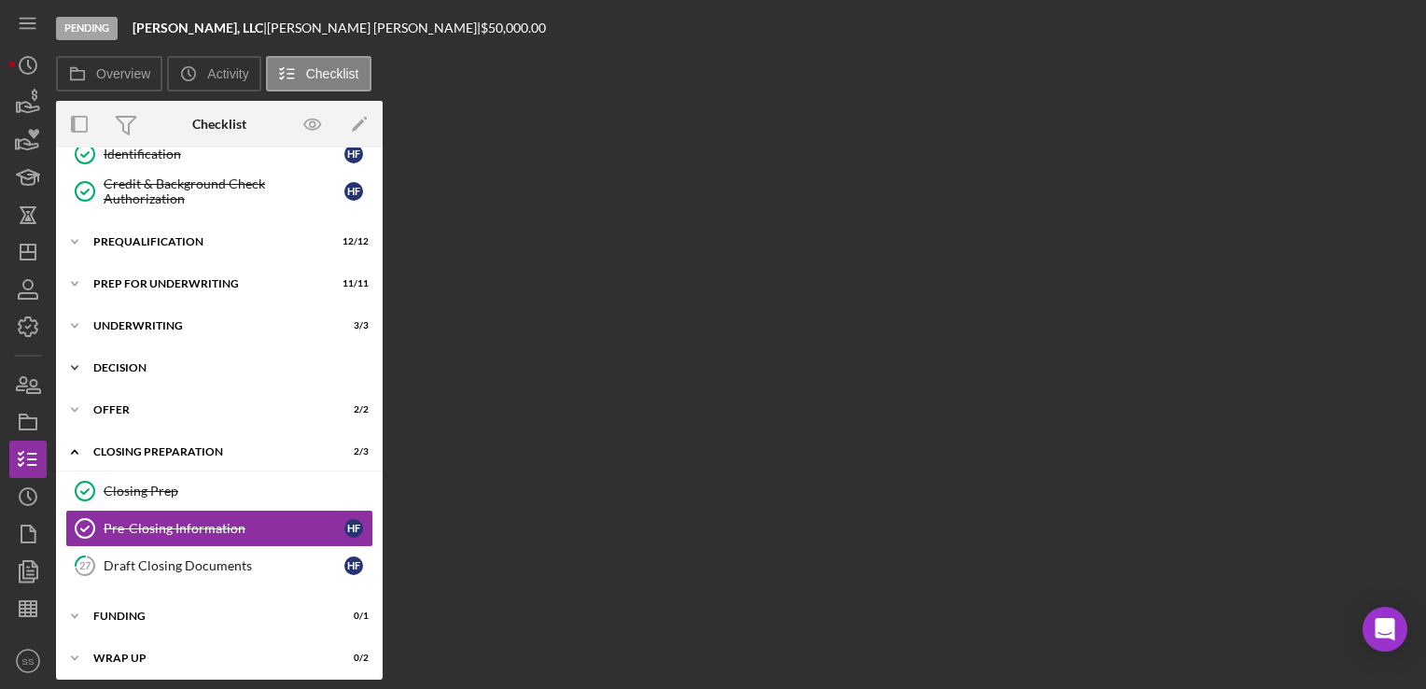
click at [149, 379] on div "Icon/Expander Decision 2 / 2" at bounding box center [219, 367] width 327 height 37
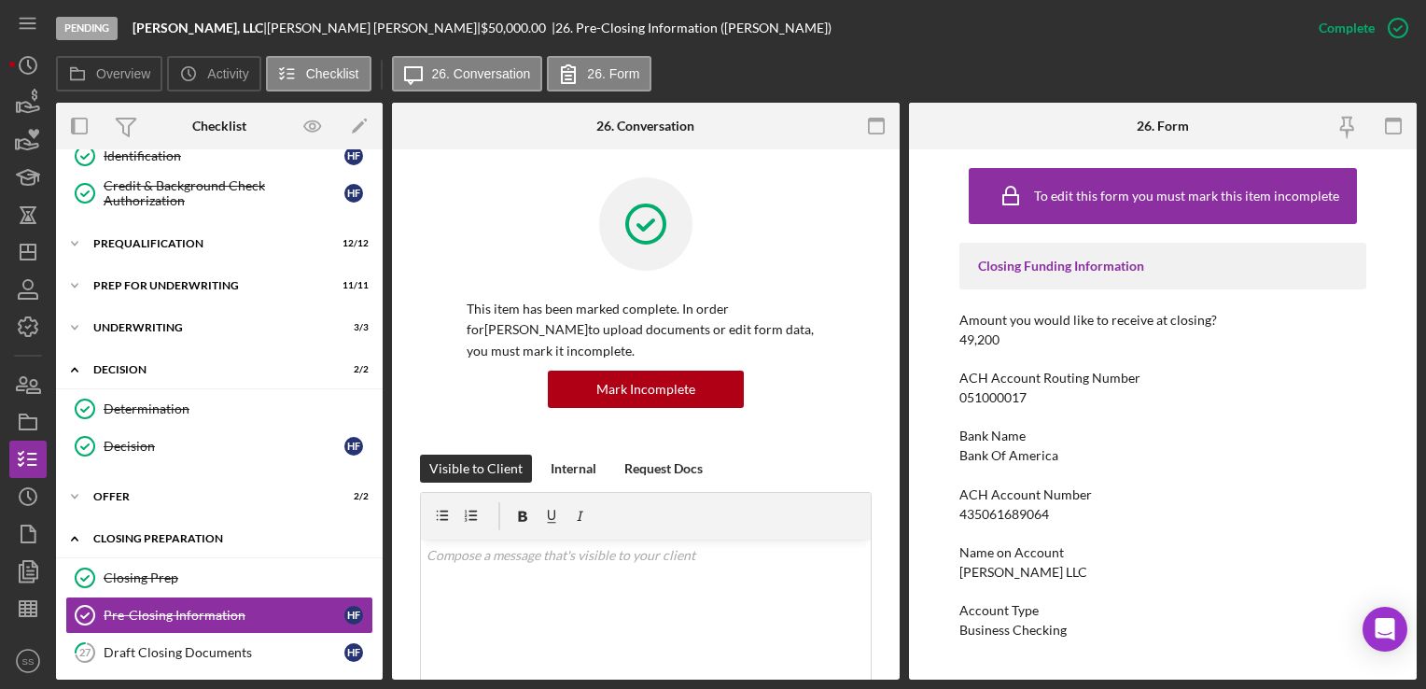
scroll to position [377, 0]
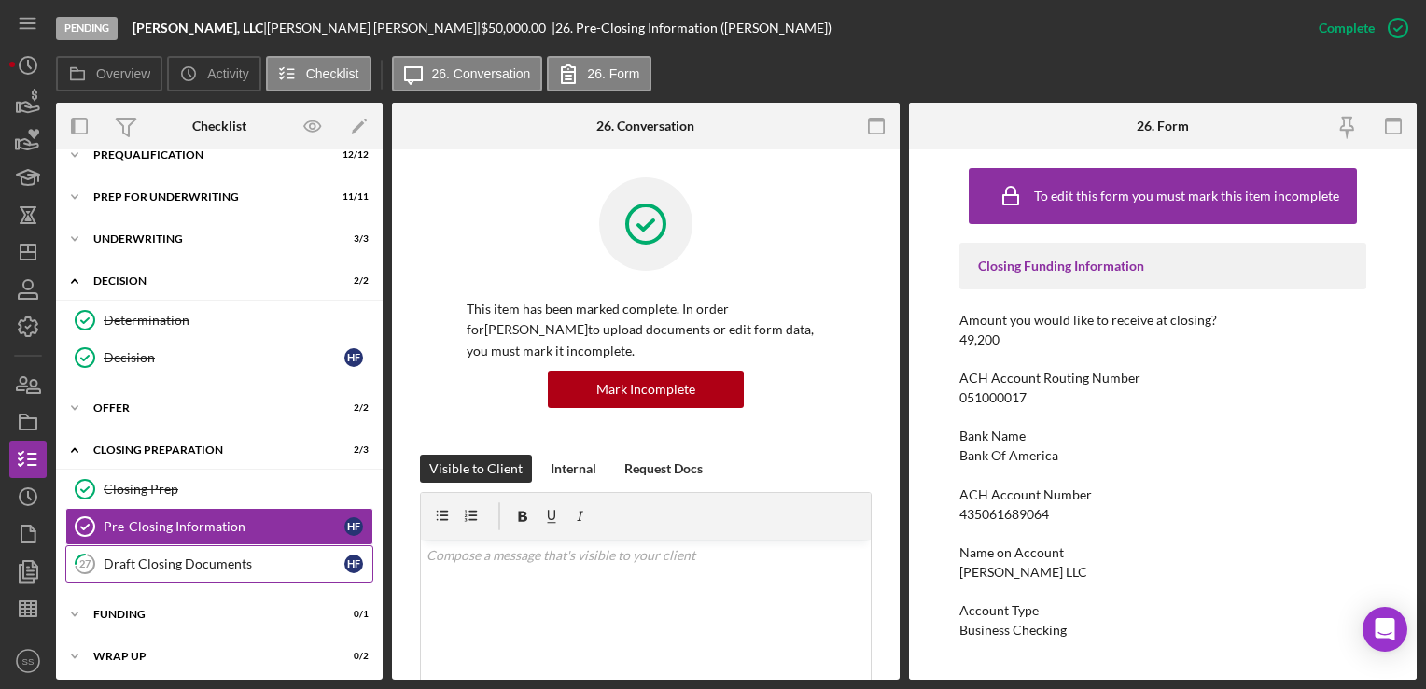
click at [151, 556] on div "Draft Closing Documents" at bounding box center [224, 563] width 241 height 15
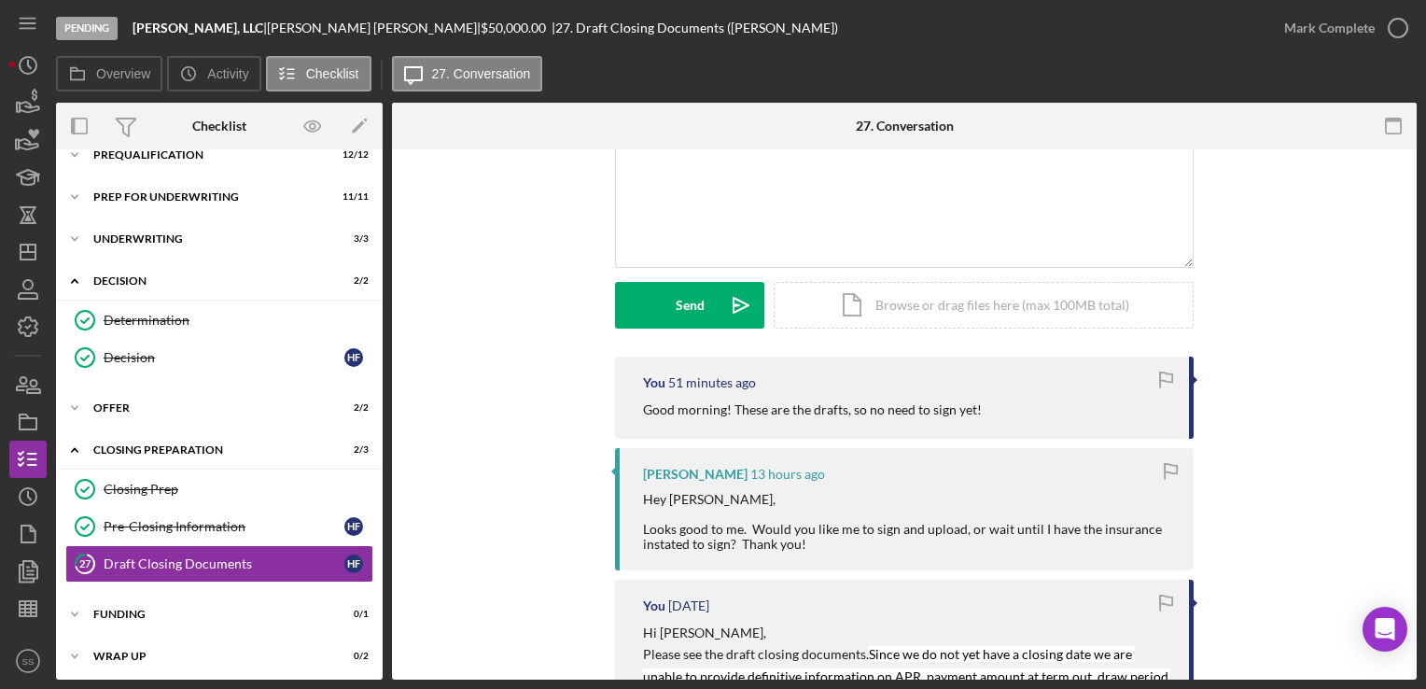
scroll to position [157, 0]
click at [873, 220] on div "v Color teal Color pink Remove color Add row above Add row below Add column bef…" at bounding box center [904, 186] width 577 height 163
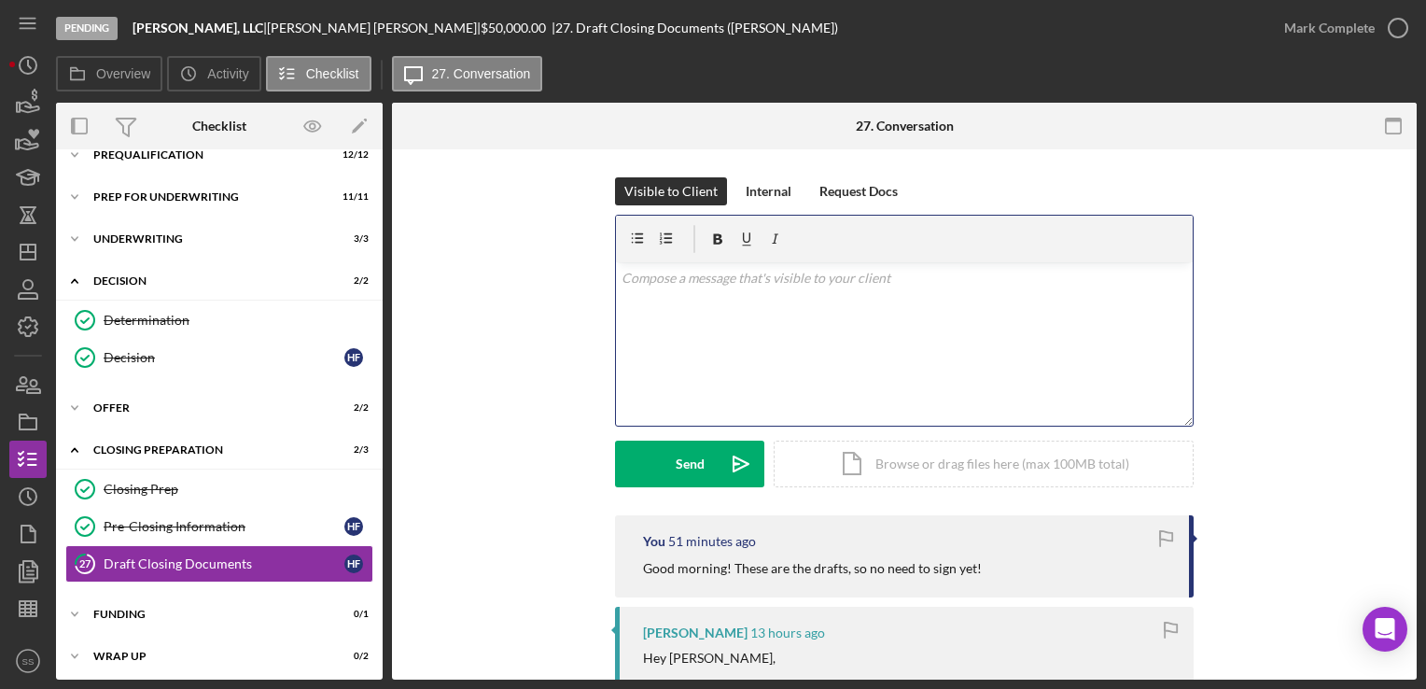
scroll to position [0, 0]
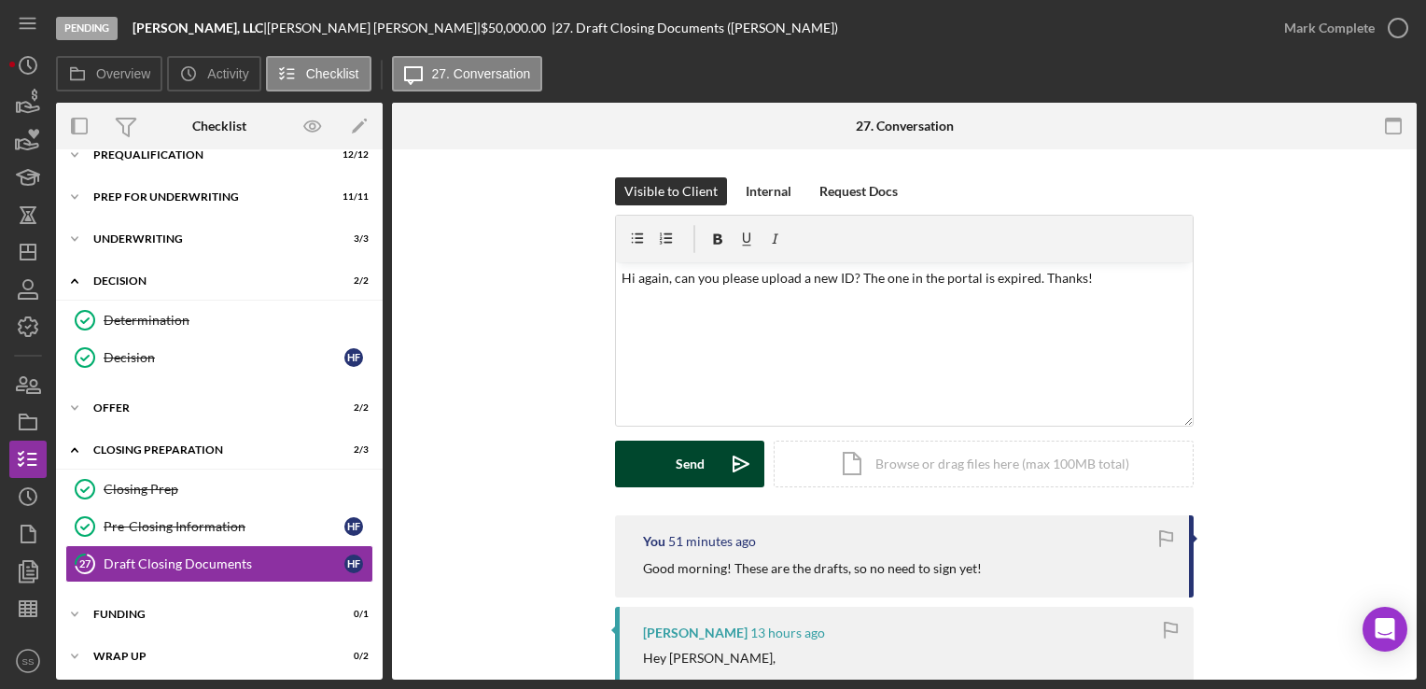
click at [693, 466] on div "Send" at bounding box center [690, 464] width 29 height 47
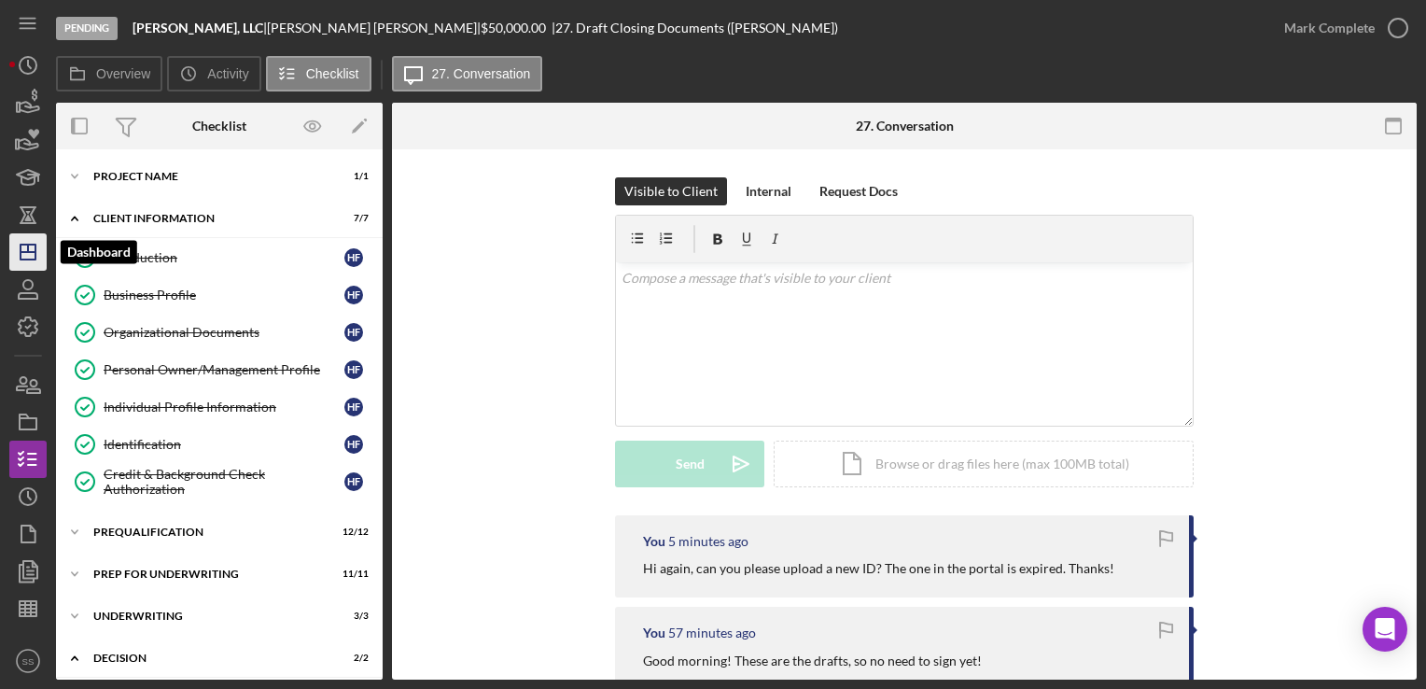
click at [15, 267] on icon "Icon/Dashboard" at bounding box center [28, 252] width 47 height 47
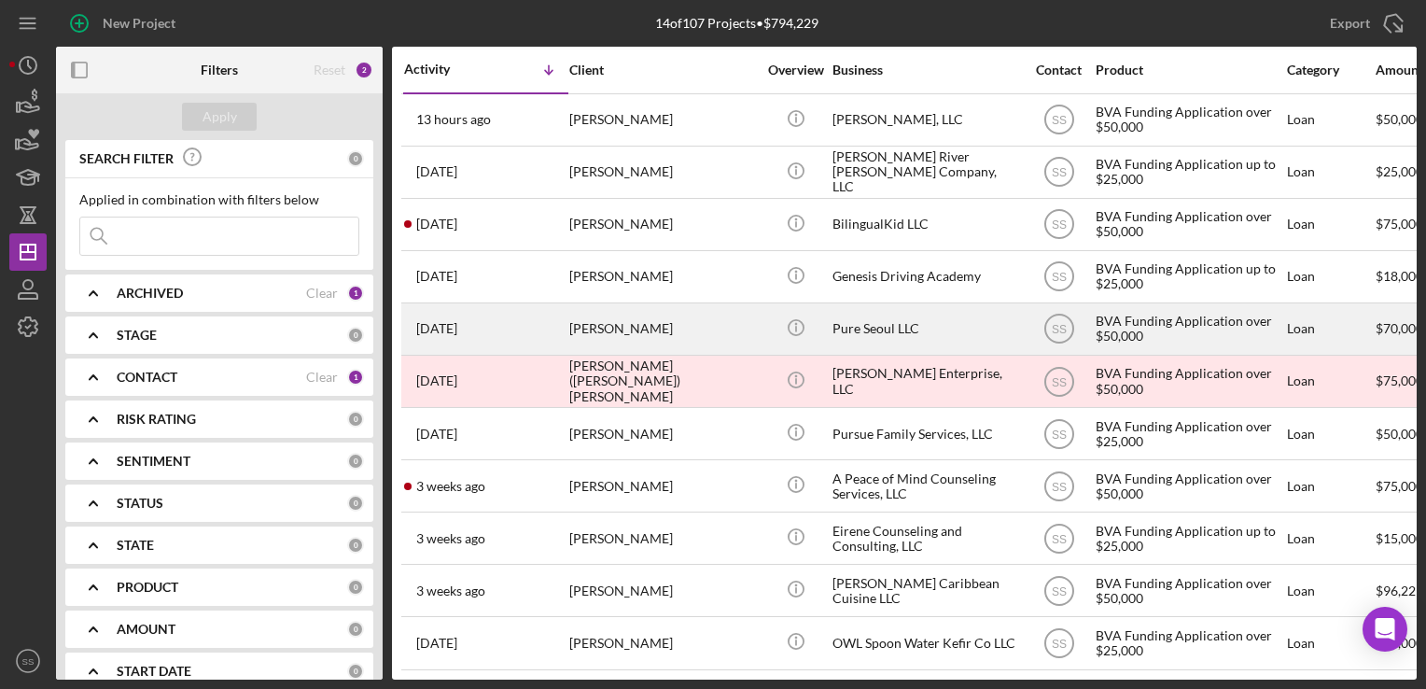
scroll to position [170, 0]
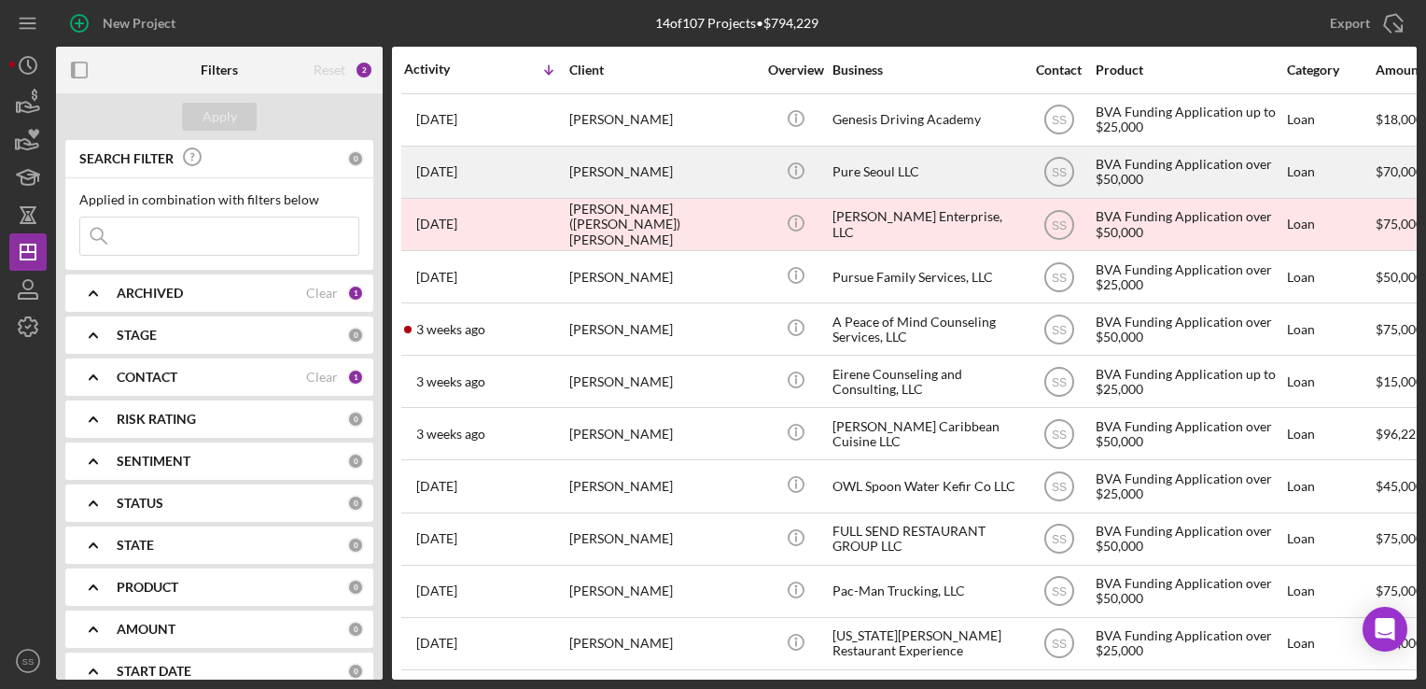
click at [593, 313] on div "[PERSON_NAME]" at bounding box center [662, 328] width 187 height 49
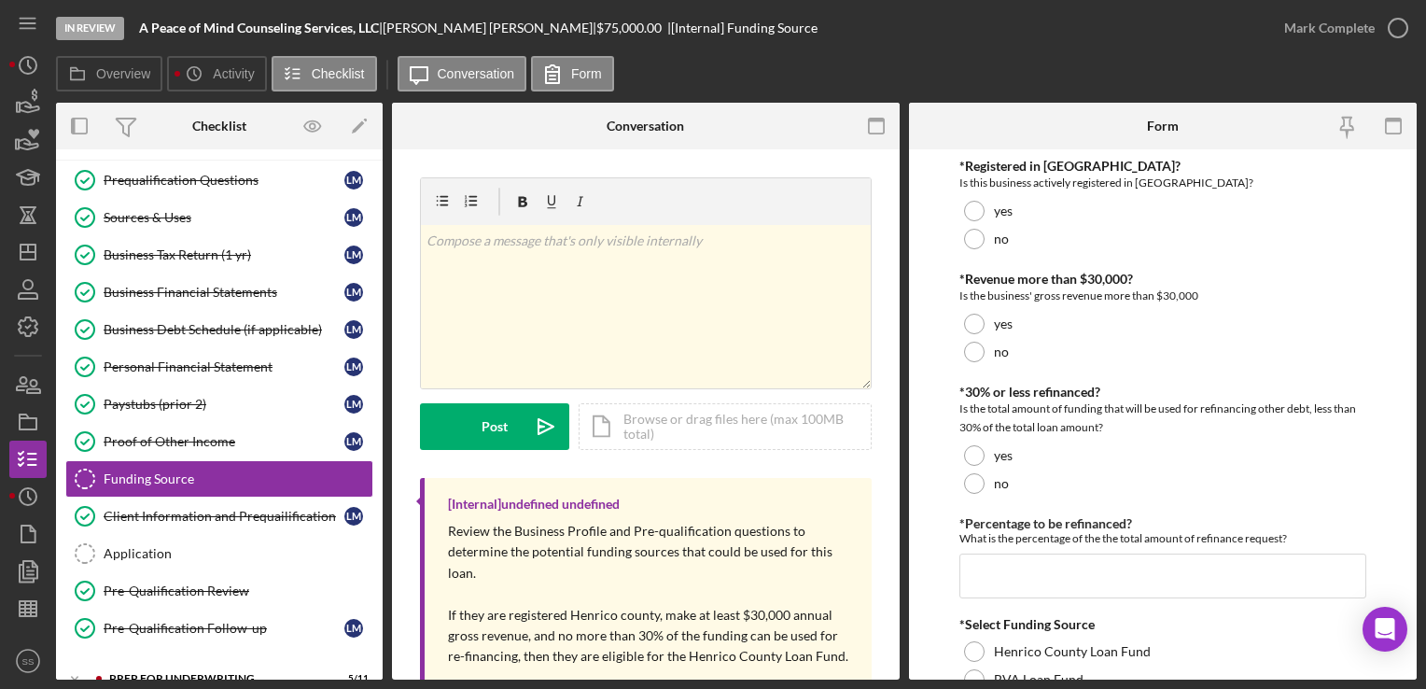
scroll to position [220, 0]
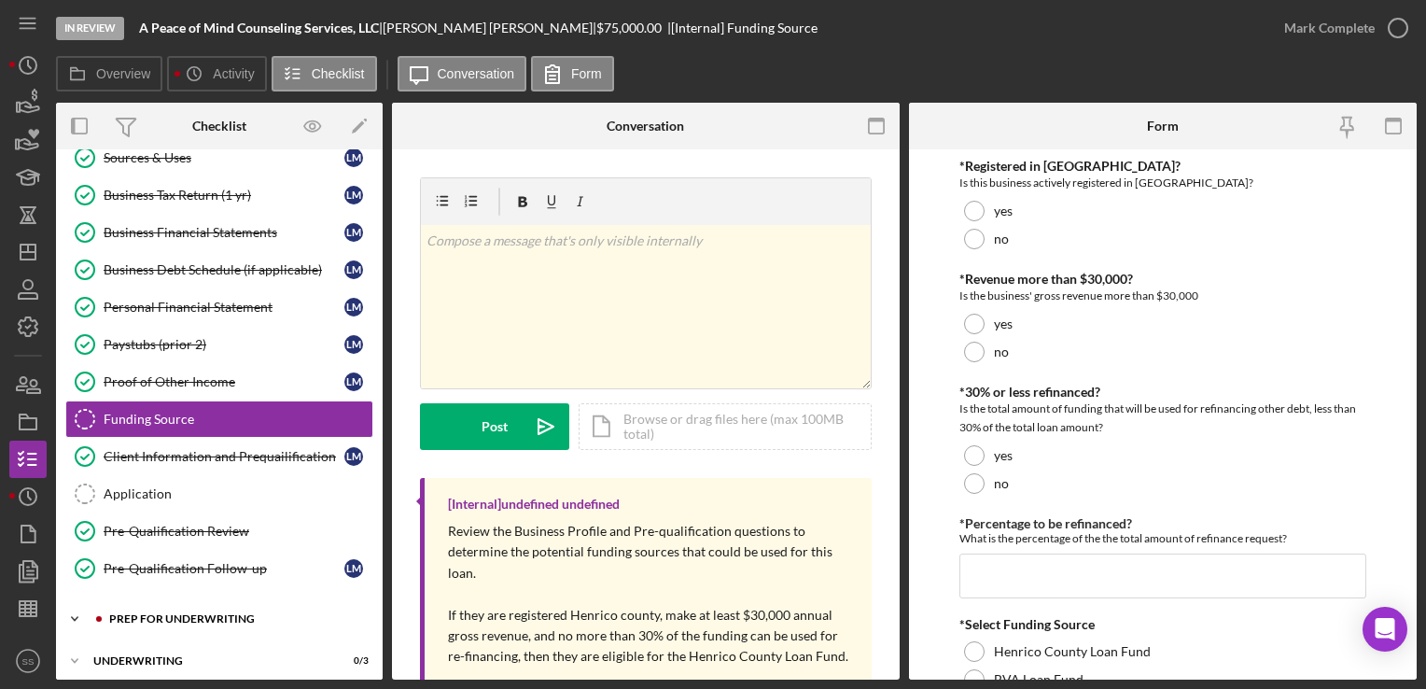
click at [260, 600] on div "Icon/Expander Prep for Underwriting 5 / 11" at bounding box center [219, 618] width 327 height 37
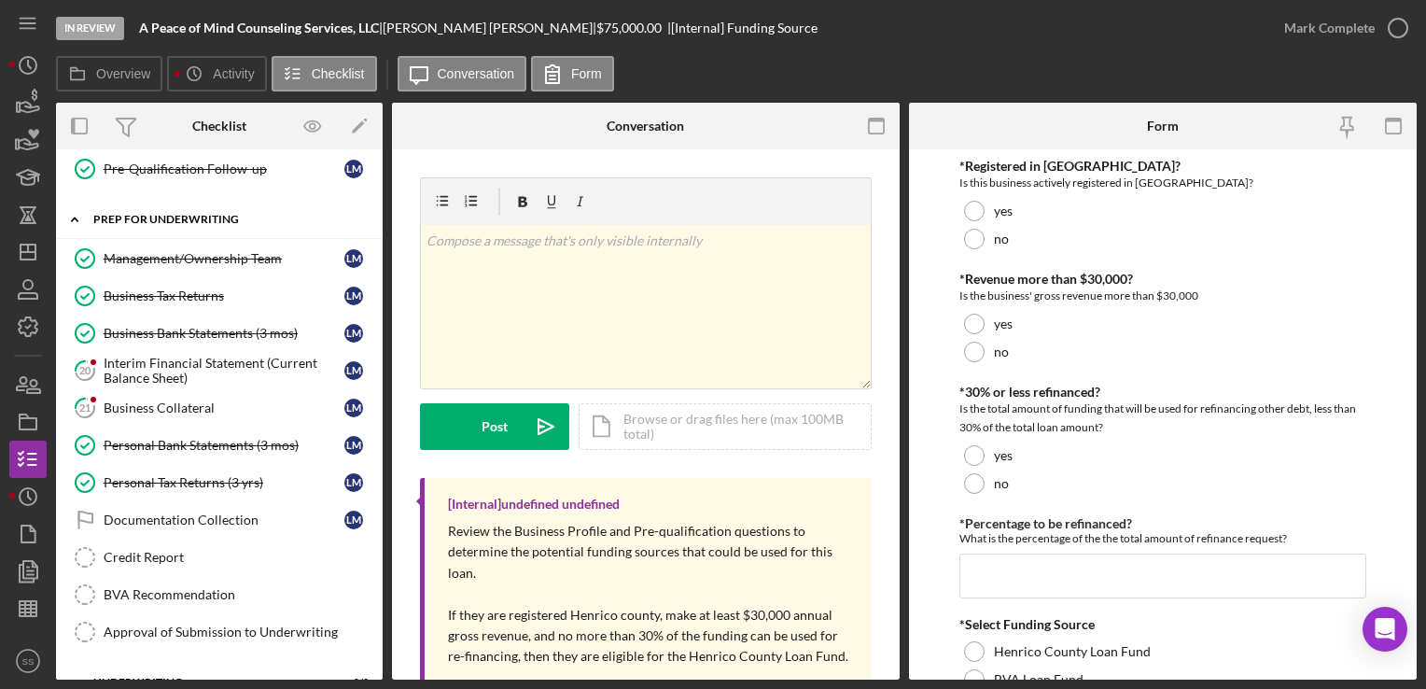
scroll to position [661, 0]
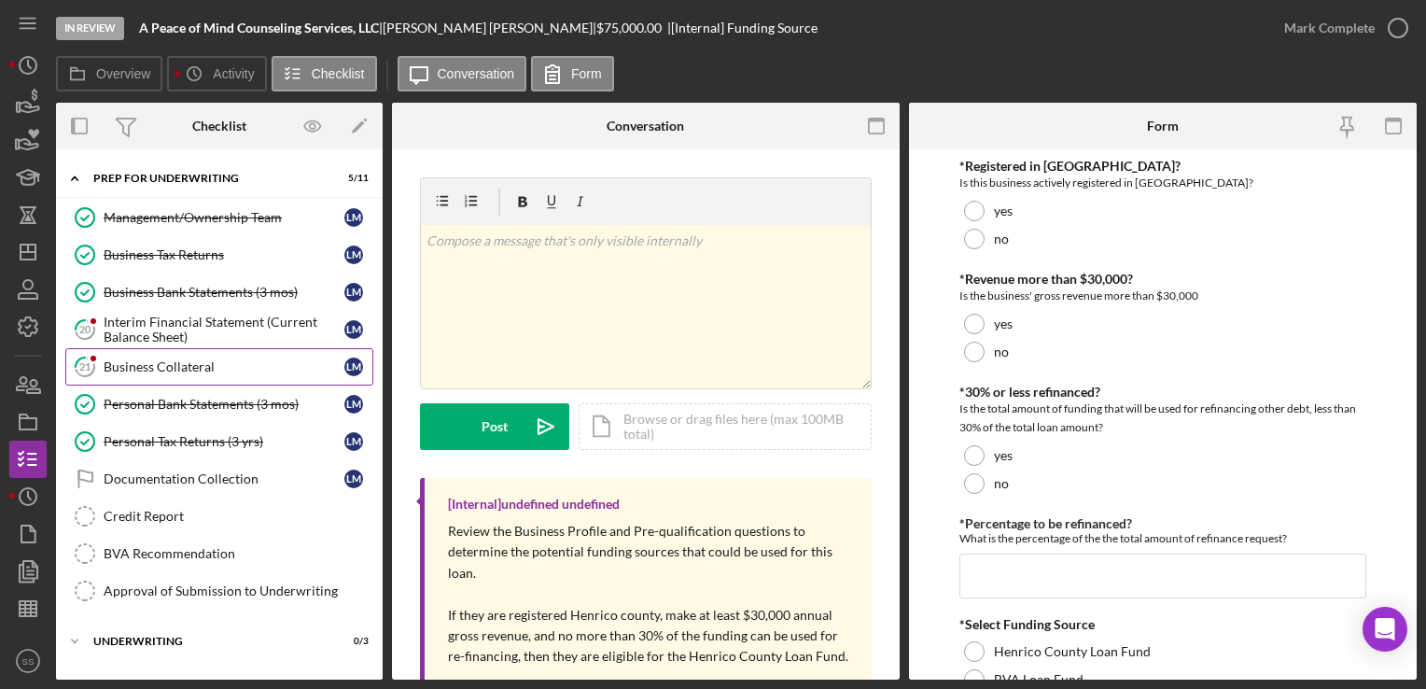
click at [197, 359] on div "Business Collateral" at bounding box center [224, 366] width 241 height 15
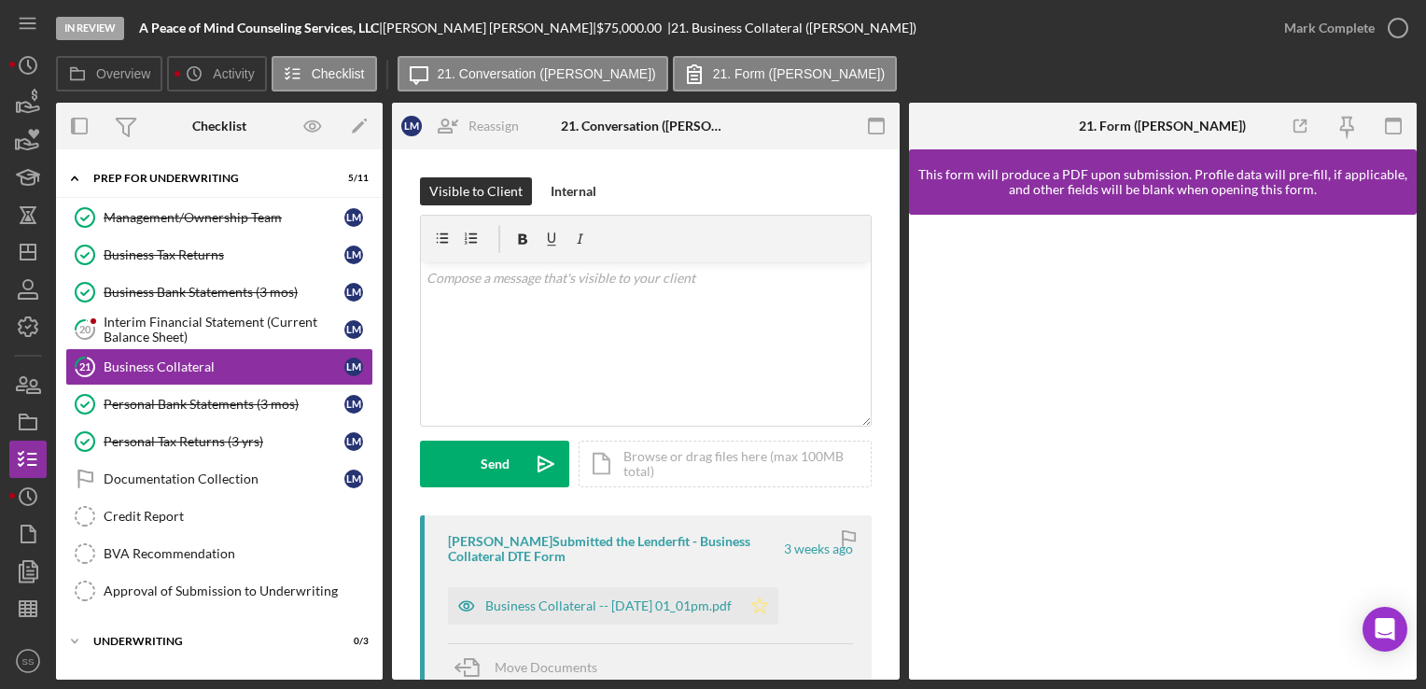
click at [779, 599] on icon "Icon/Star" at bounding box center [759, 605] width 37 height 37
click at [675, 600] on div "Business Collateral -- [DATE] 01_01pm.pdf" at bounding box center [608, 605] width 246 height 15
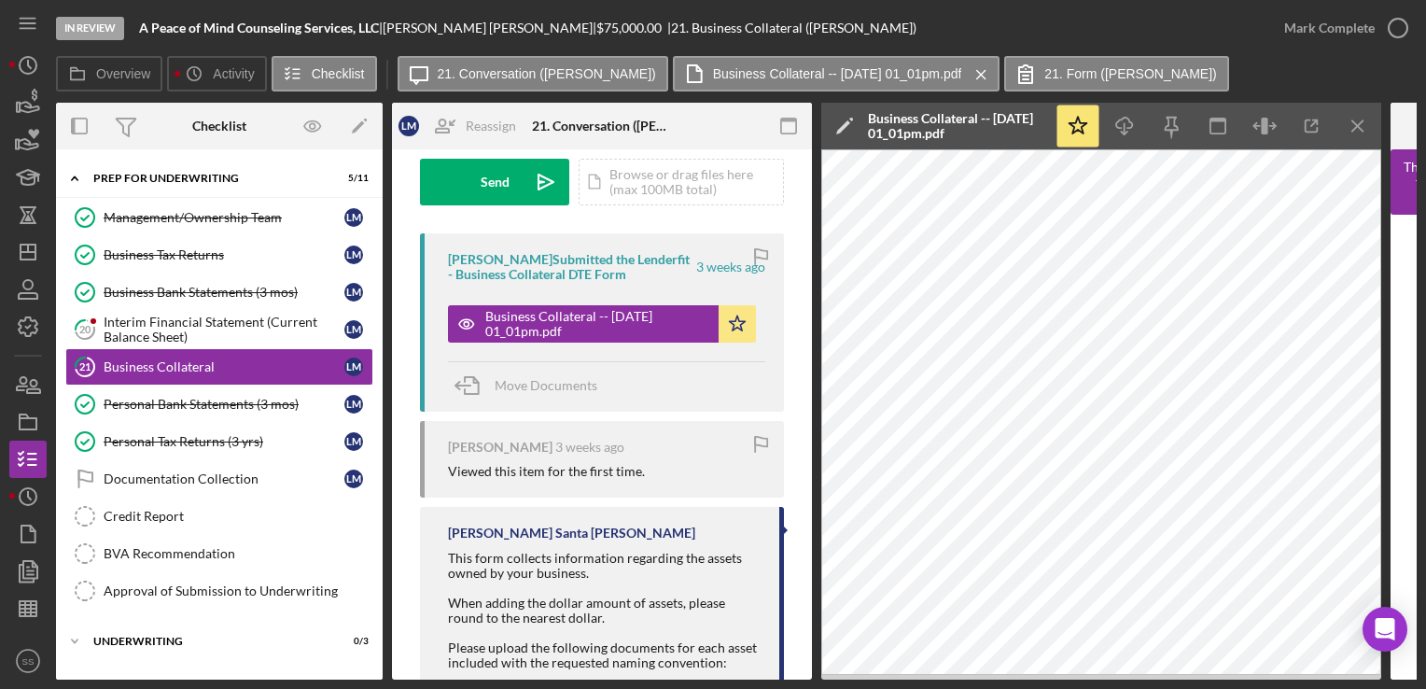
scroll to position [127, 0]
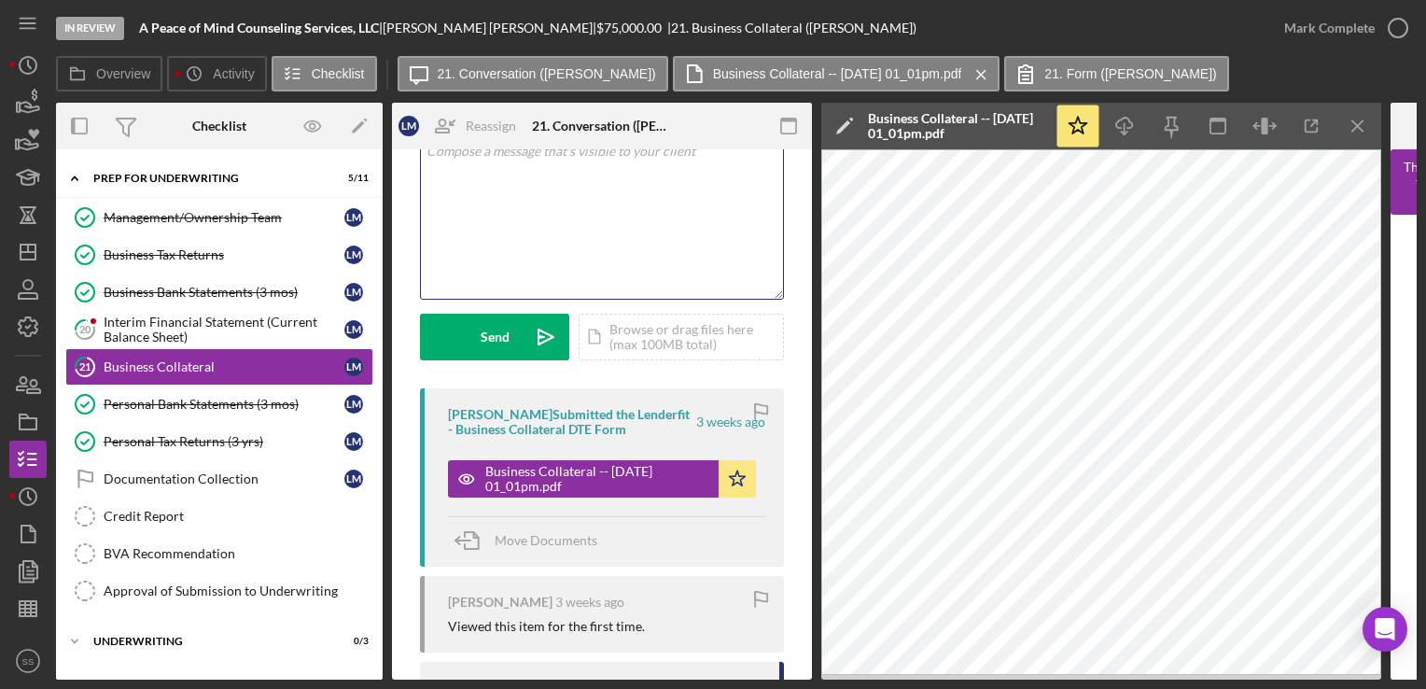
click at [577, 241] on div "v Color teal Color pink Remove color Add row above Add row below Add column bef…" at bounding box center [602, 216] width 362 height 163
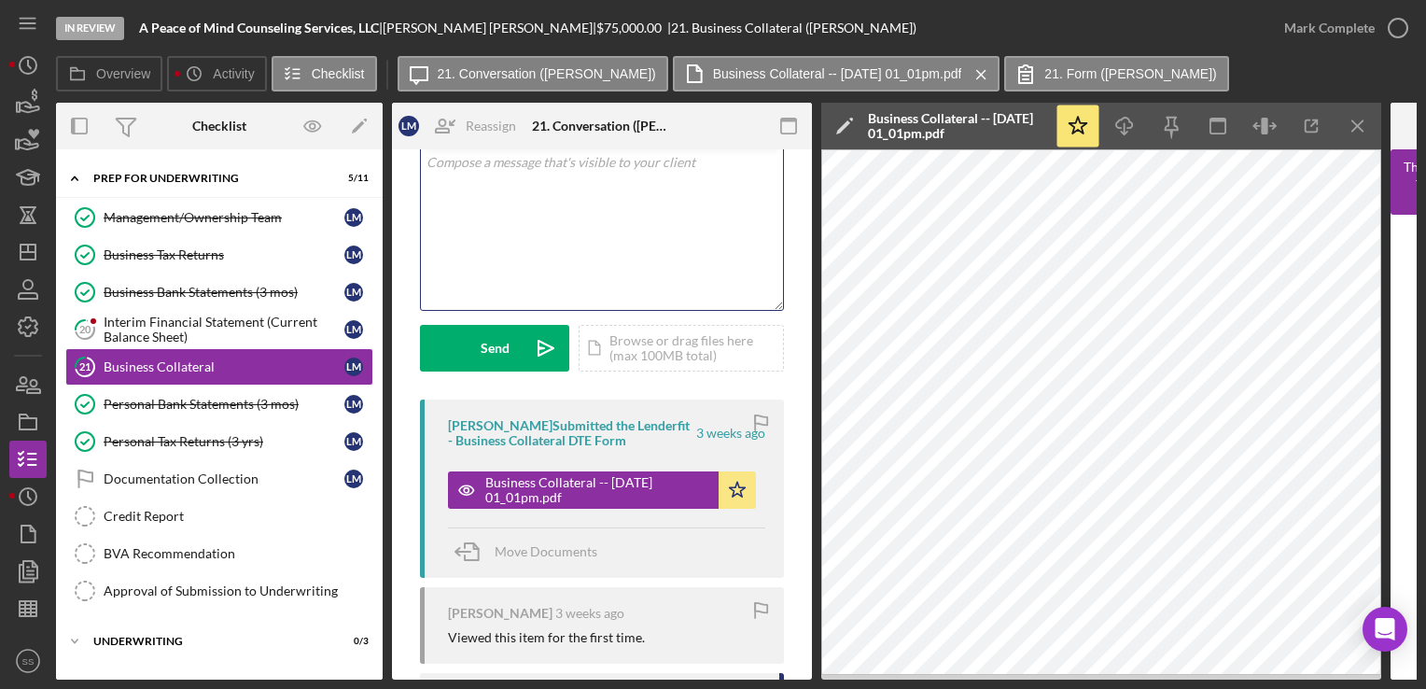
click at [561, 236] on div "v Color teal Color pink Remove color Add row above Add row below Add column bef…" at bounding box center [602, 228] width 362 height 163
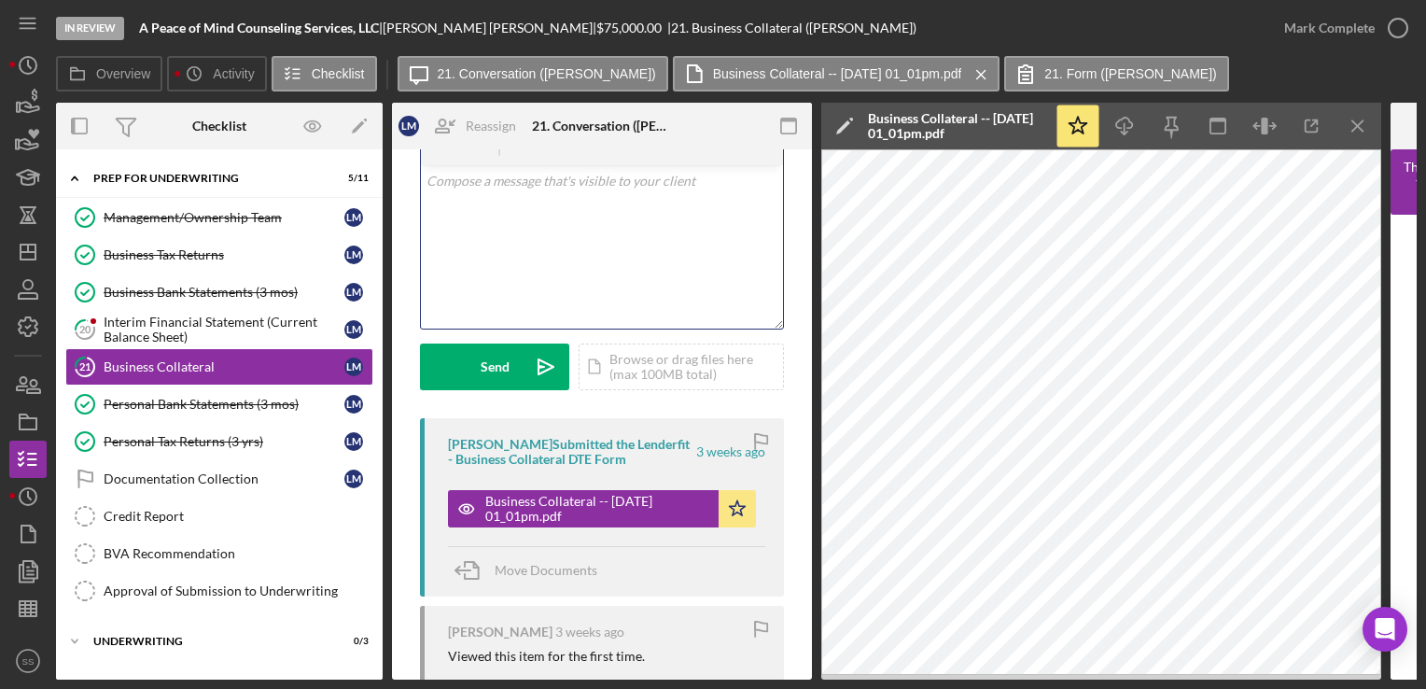
scroll to position [78, 0]
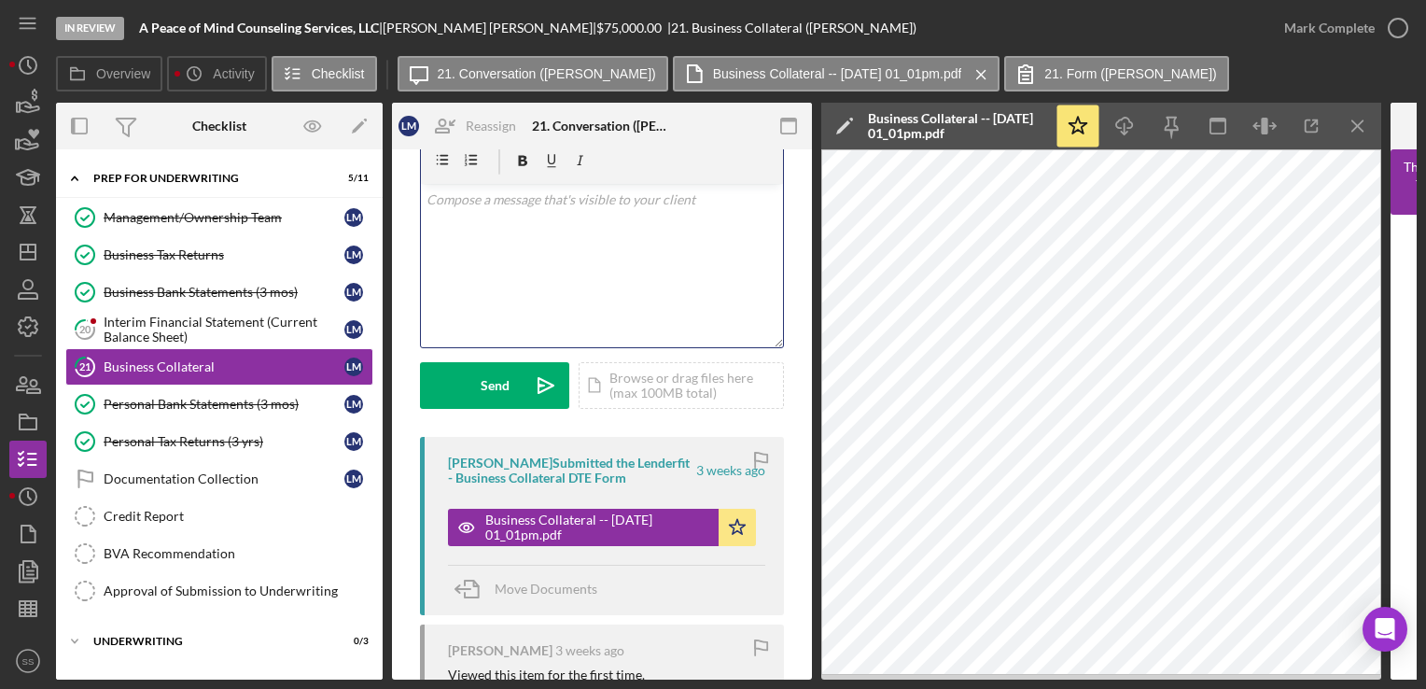
click at [549, 321] on div "v Color teal Color pink Remove color Add row above Add row below Add column bef…" at bounding box center [602, 265] width 362 height 163
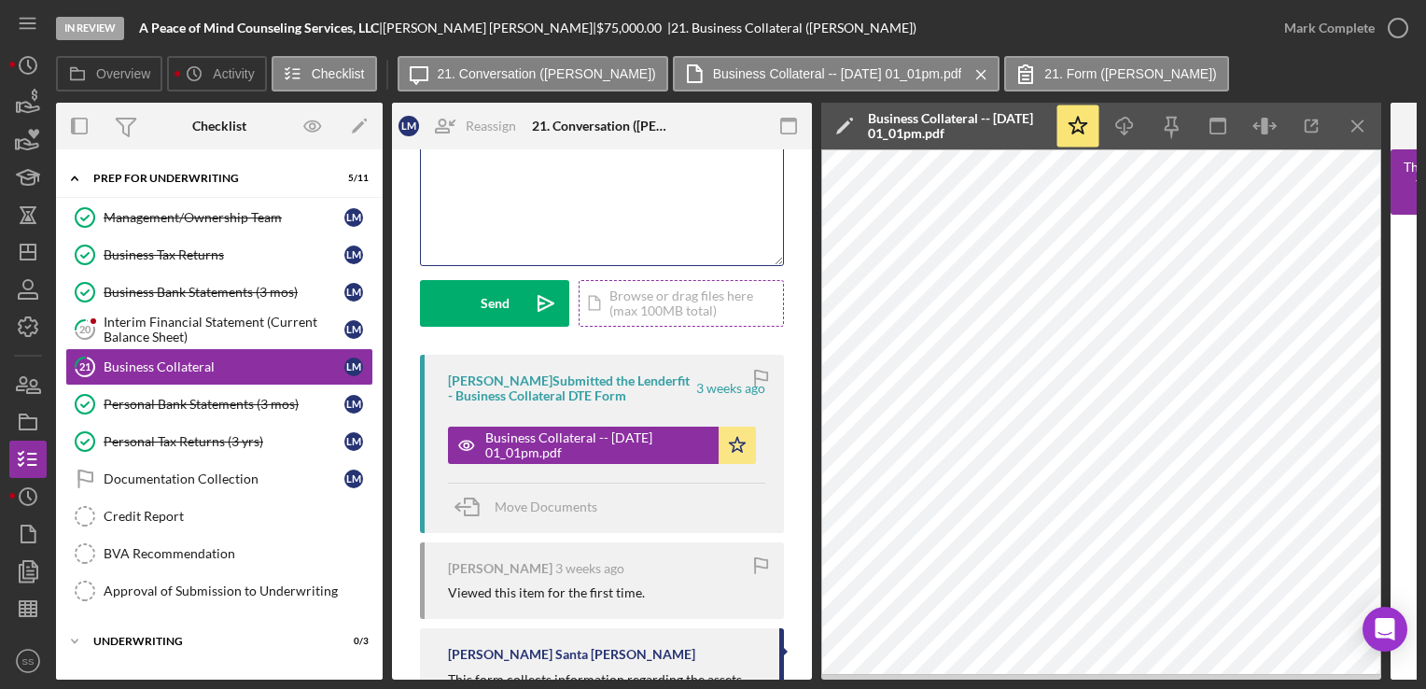
scroll to position [0, 0]
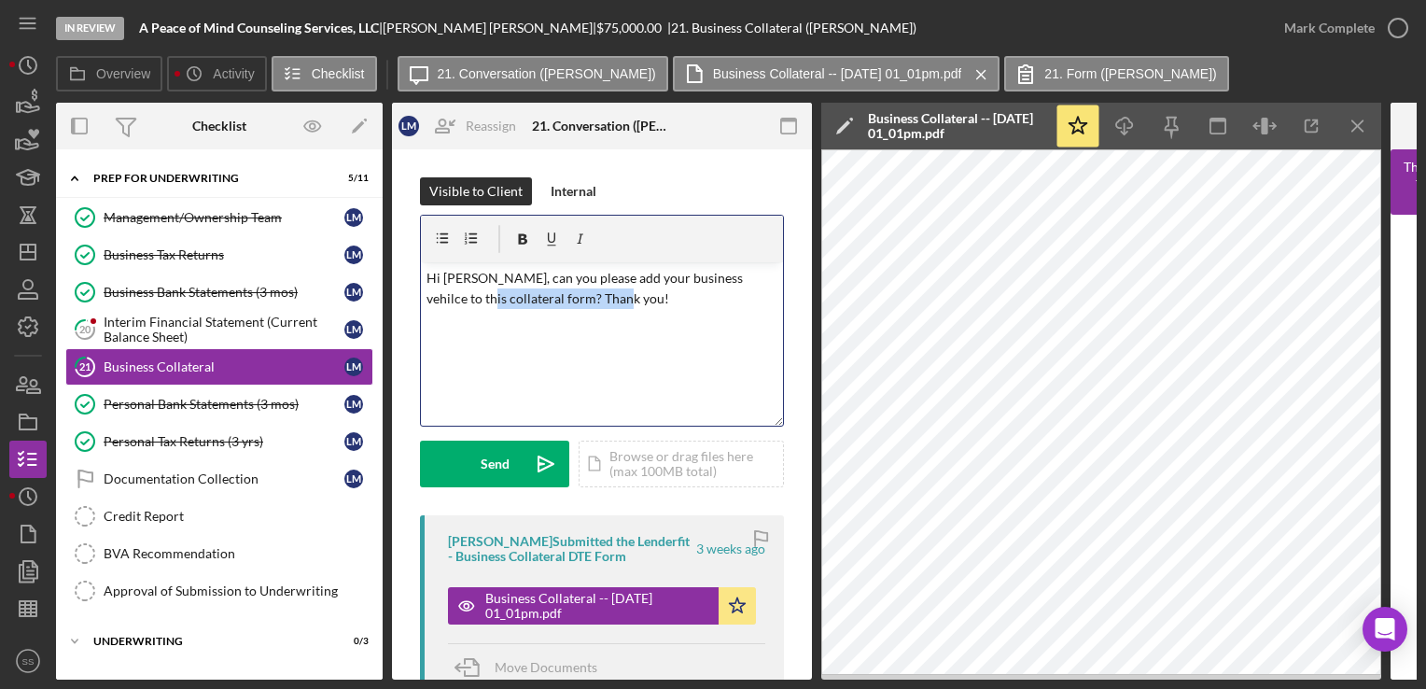
drag, startPoint x: 610, startPoint y: 304, endPoint x: 441, endPoint y: 293, distance: 169.3
click at [441, 293] on p "Hi [PERSON_NAME], can you please add your business vehilce to this collateral f…" at bounding box center [603, 289] width 352 height 42
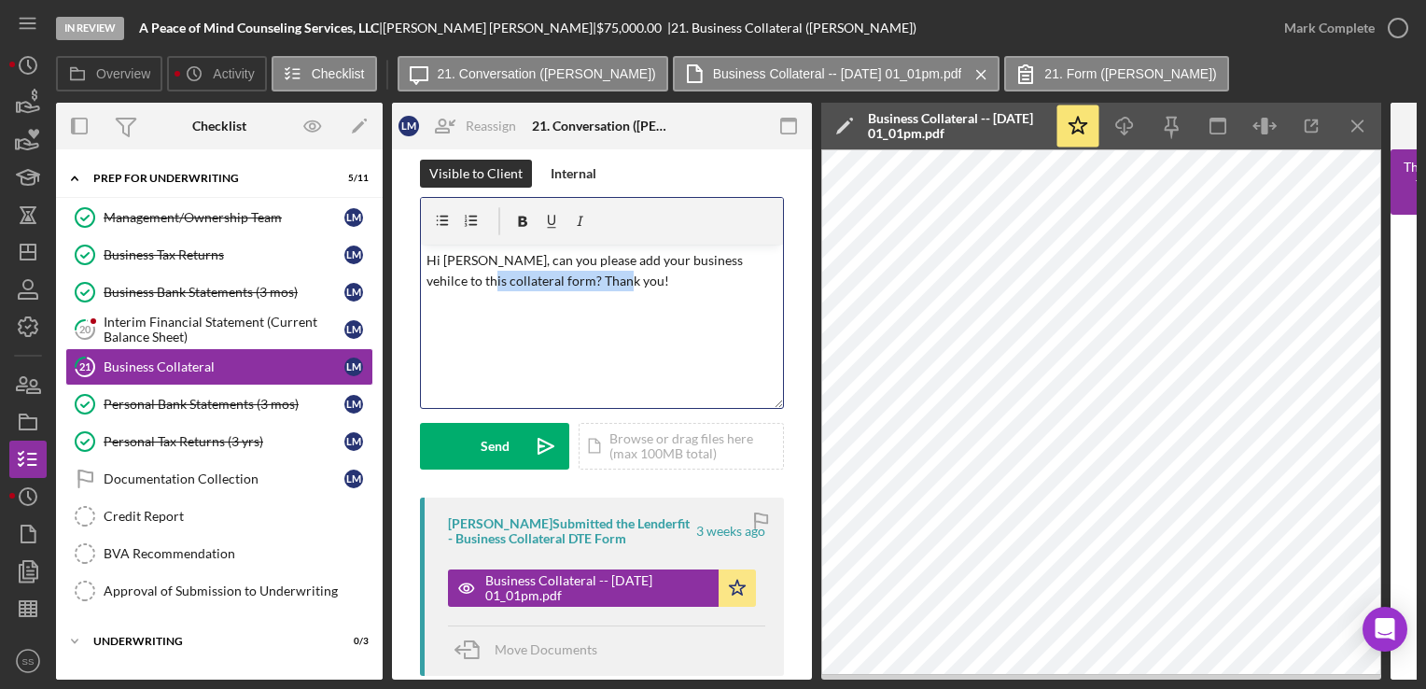
scroll to position [18, 0]
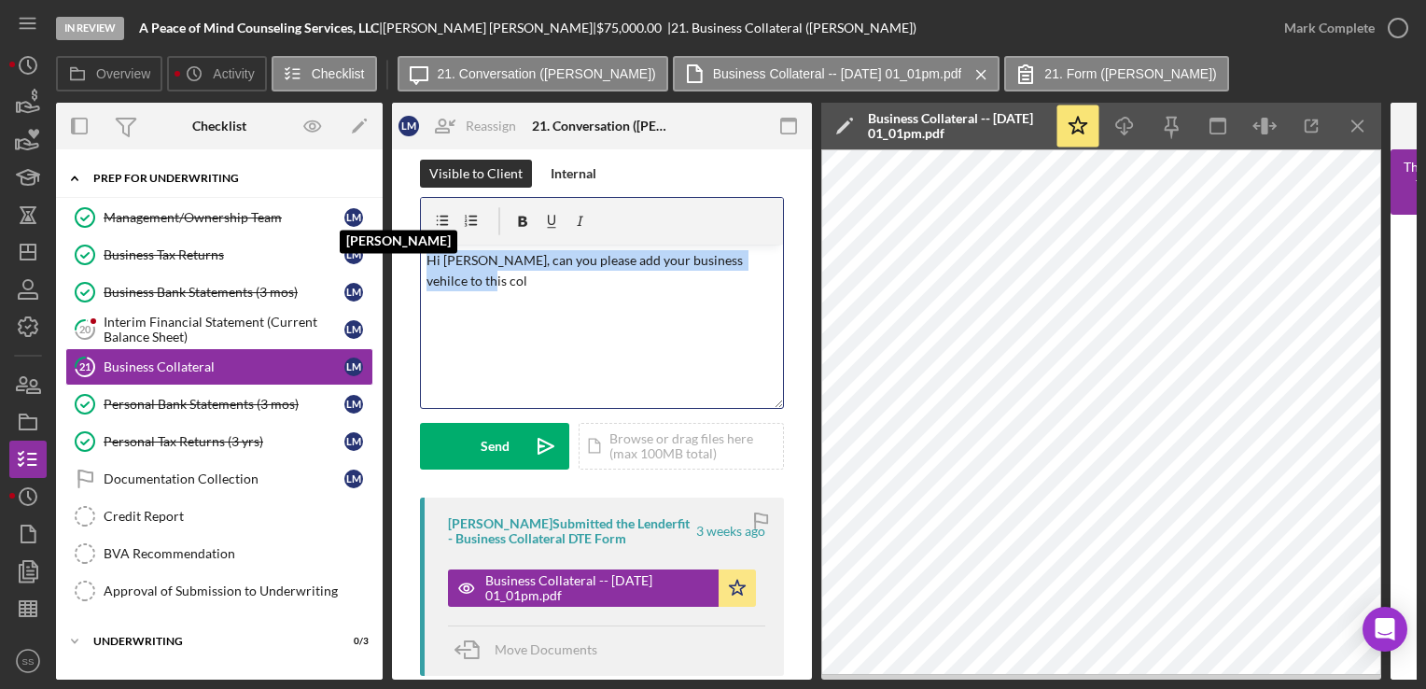
drag, startPoint x: 537, startPoint y: 295, endPoint x: 325, endPoint y: 183, distance: 239.7
click at [325, 183] on div "Overview Internal Workflow Stage In Review Icon/Dropdown Arrow Archive (can una…" at bounding box center [736, 391] width 1361 height 577
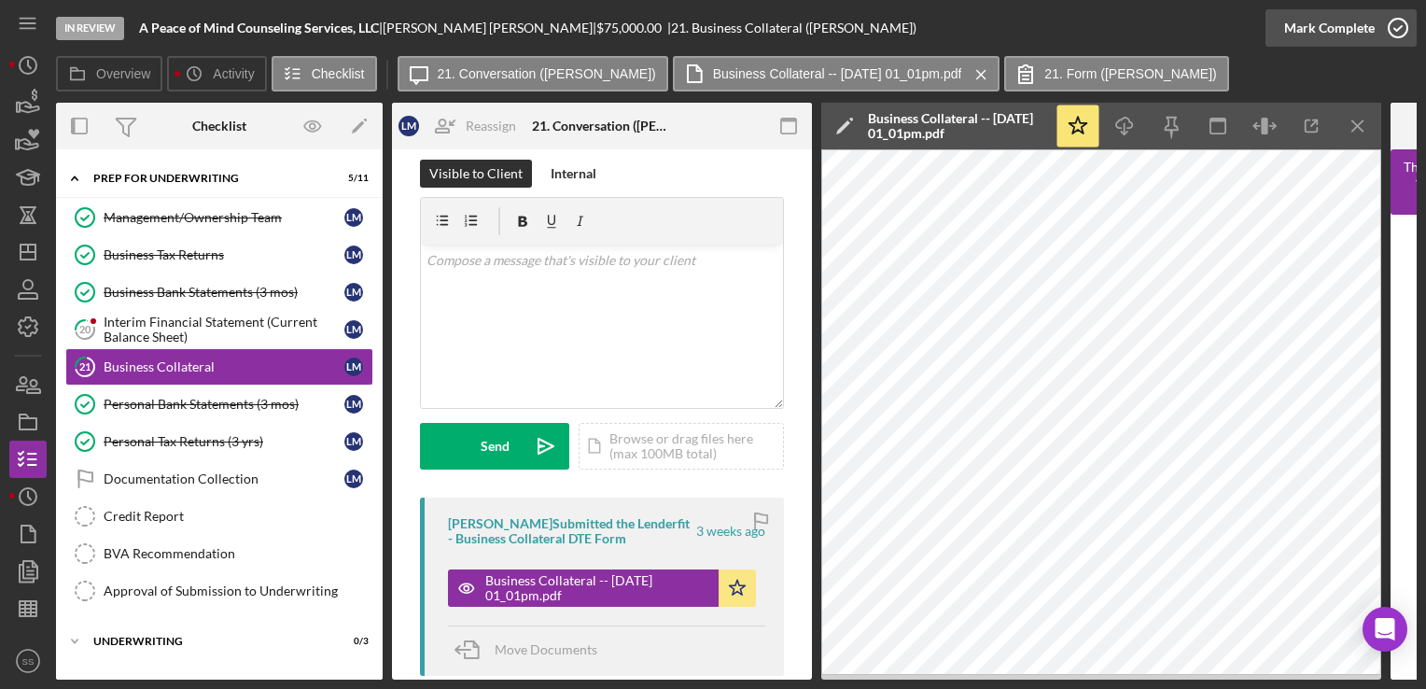
click at [1399, 31] on icon "button" at bounding box center [1398, 28] width 47 height 47
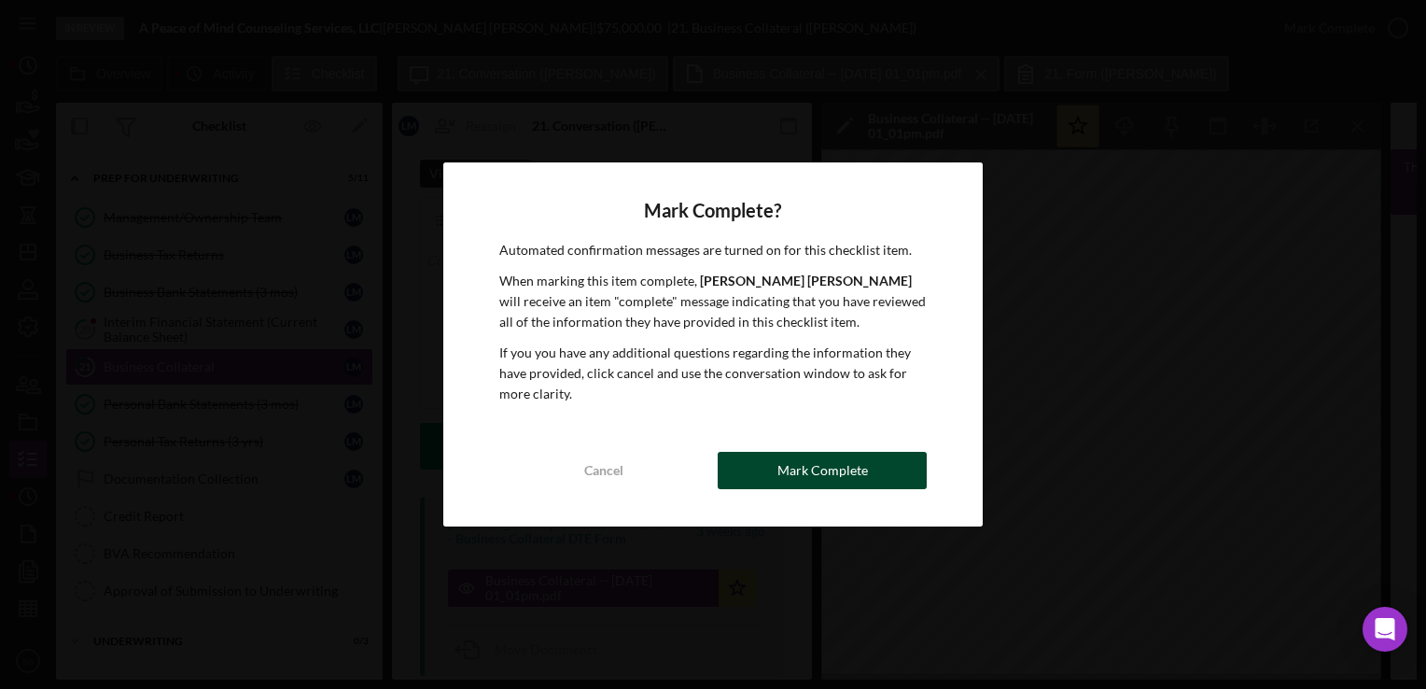
click at [810, 461] on div "Mark Complete" at bounding box center [823, 470] width 91 height 37
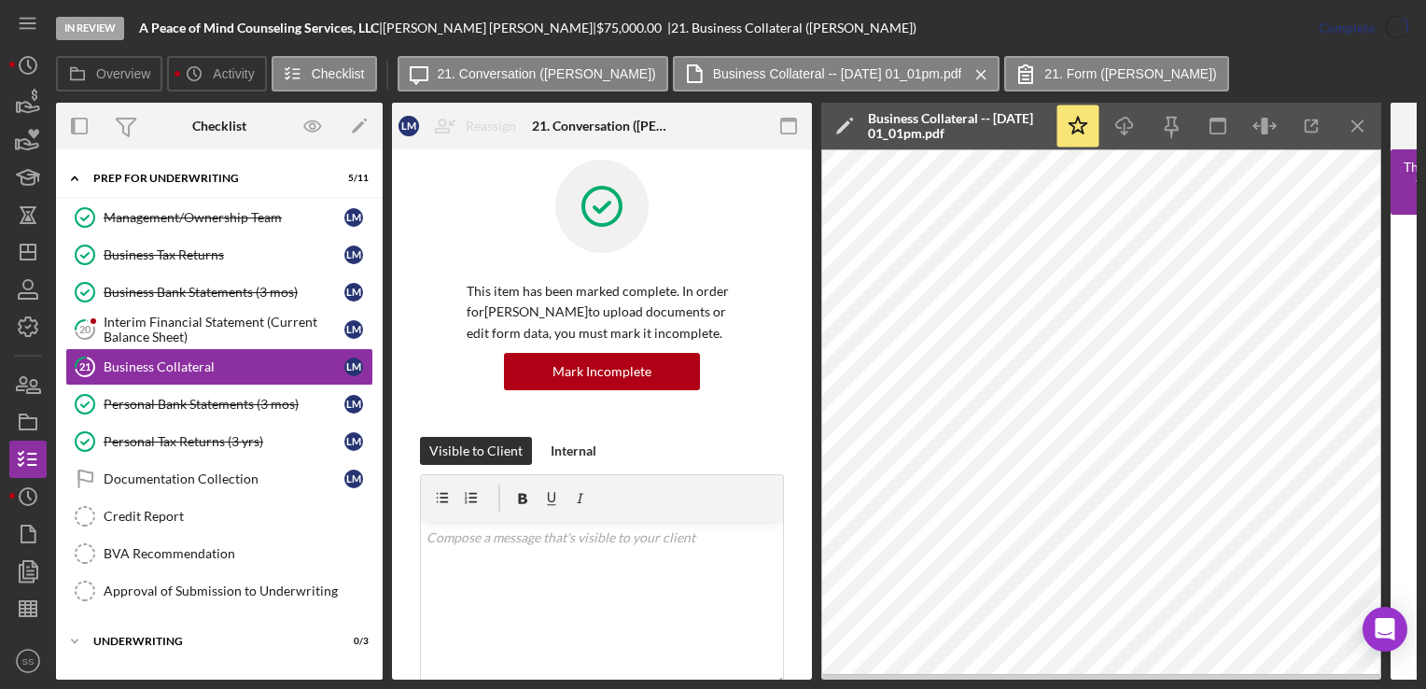
scroll to position [295, 0]
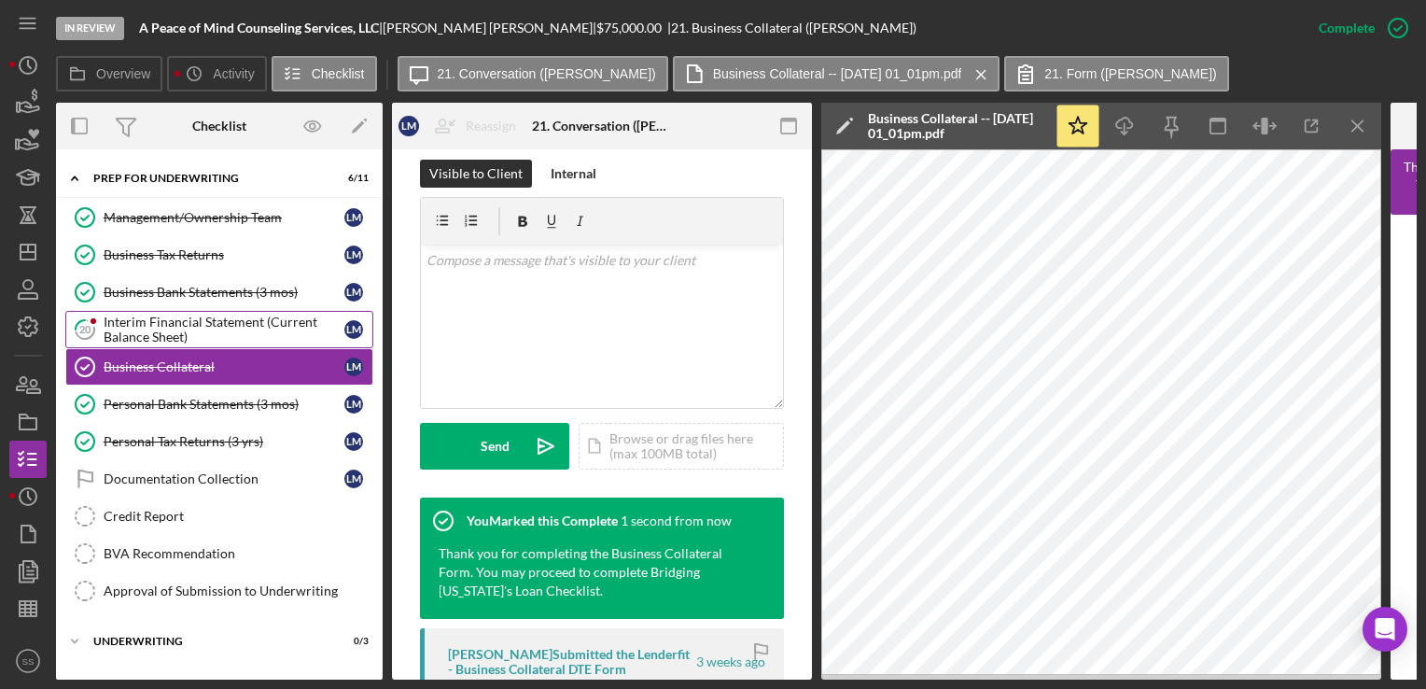
click at [217, 334] on div "Interim Financial Statement (Current Balance Sheet)" at bounding box center [224, 330] width 241 height 30
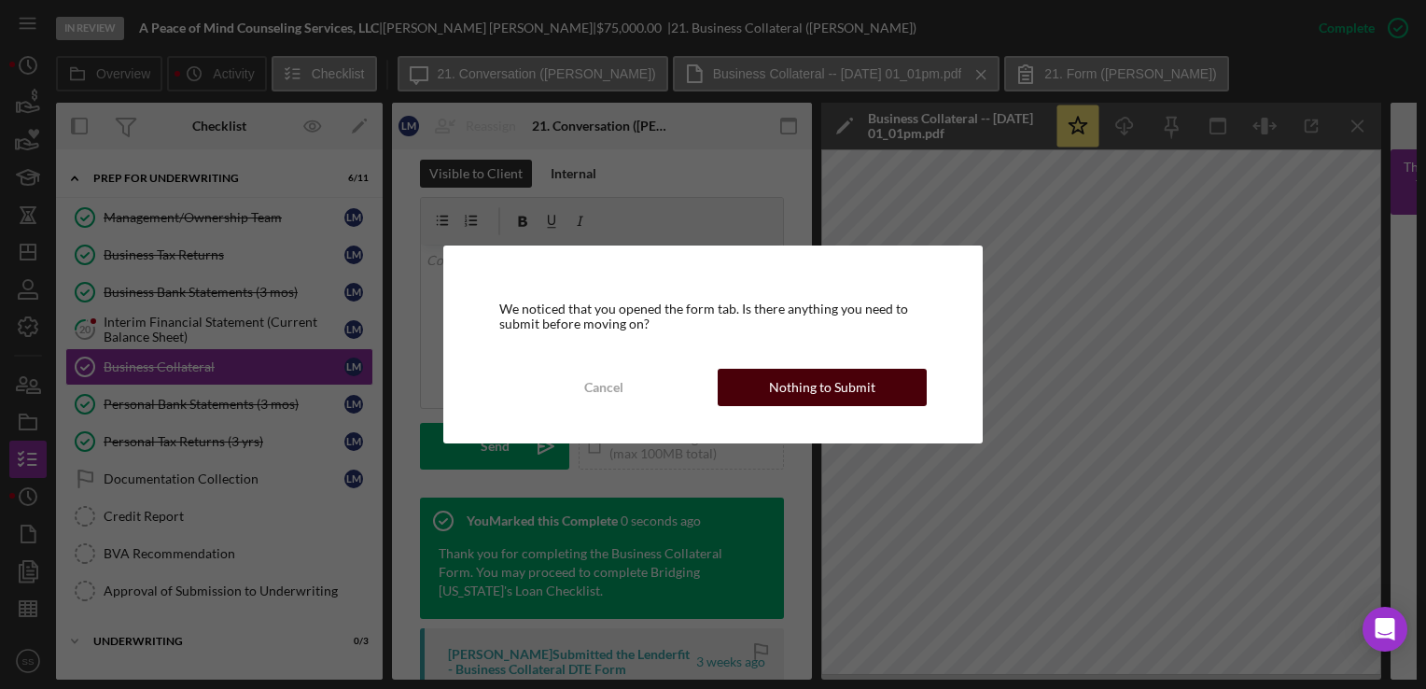
click at [829, 379] on div "Nothing to Submit" at bounding box center [822, 387] width 106 height 37
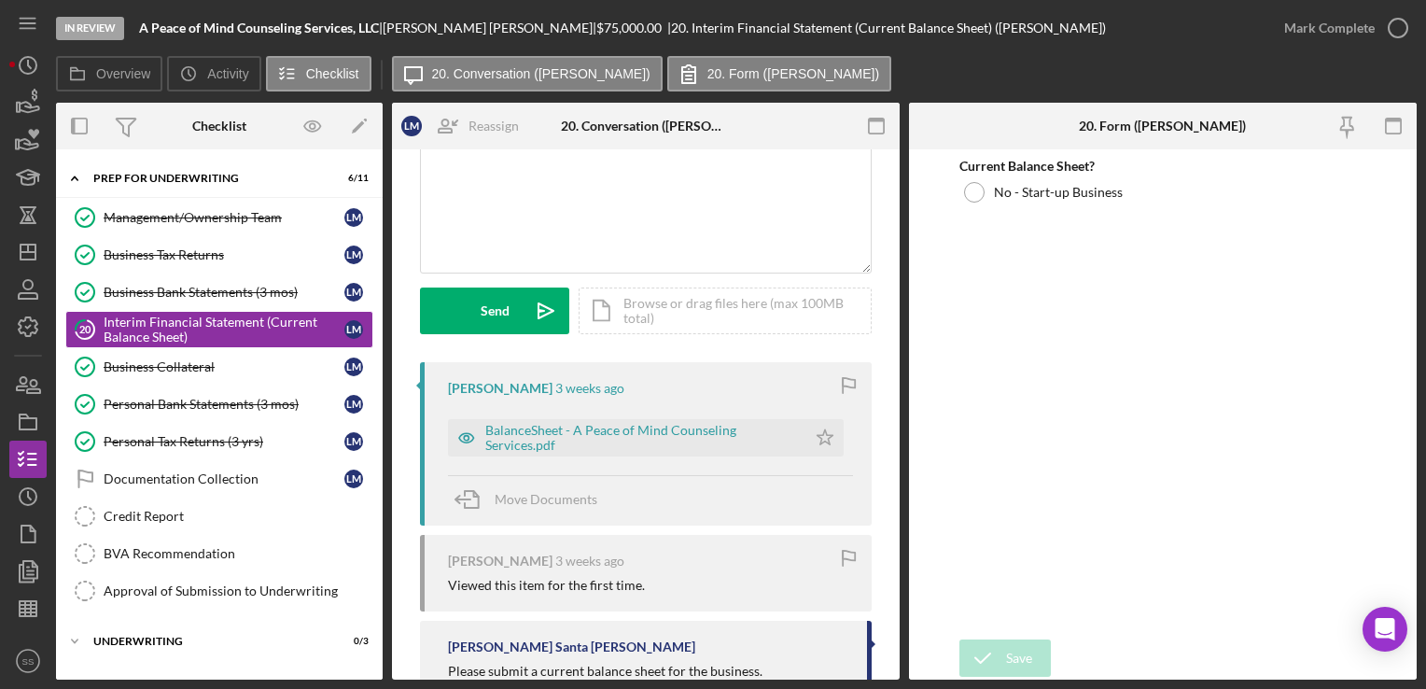
scroll to position [153, 0]
click at [649, 431] on div "BalanceSheet - A Peace of Mind Counseling Services.pdf" at bounding box center [641, 438] width 312 height 30
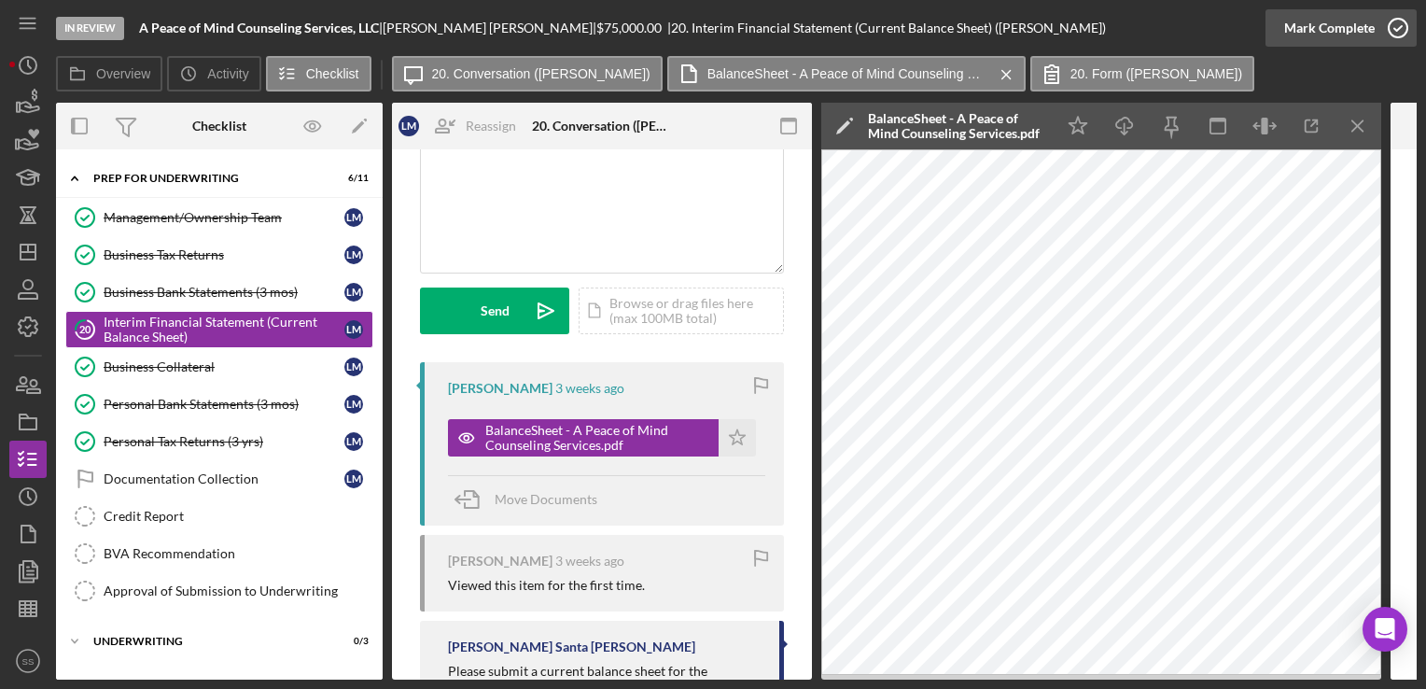
click at [1405, 32] on icon "button" at bounding box center [1398, 28] width 47 height 47
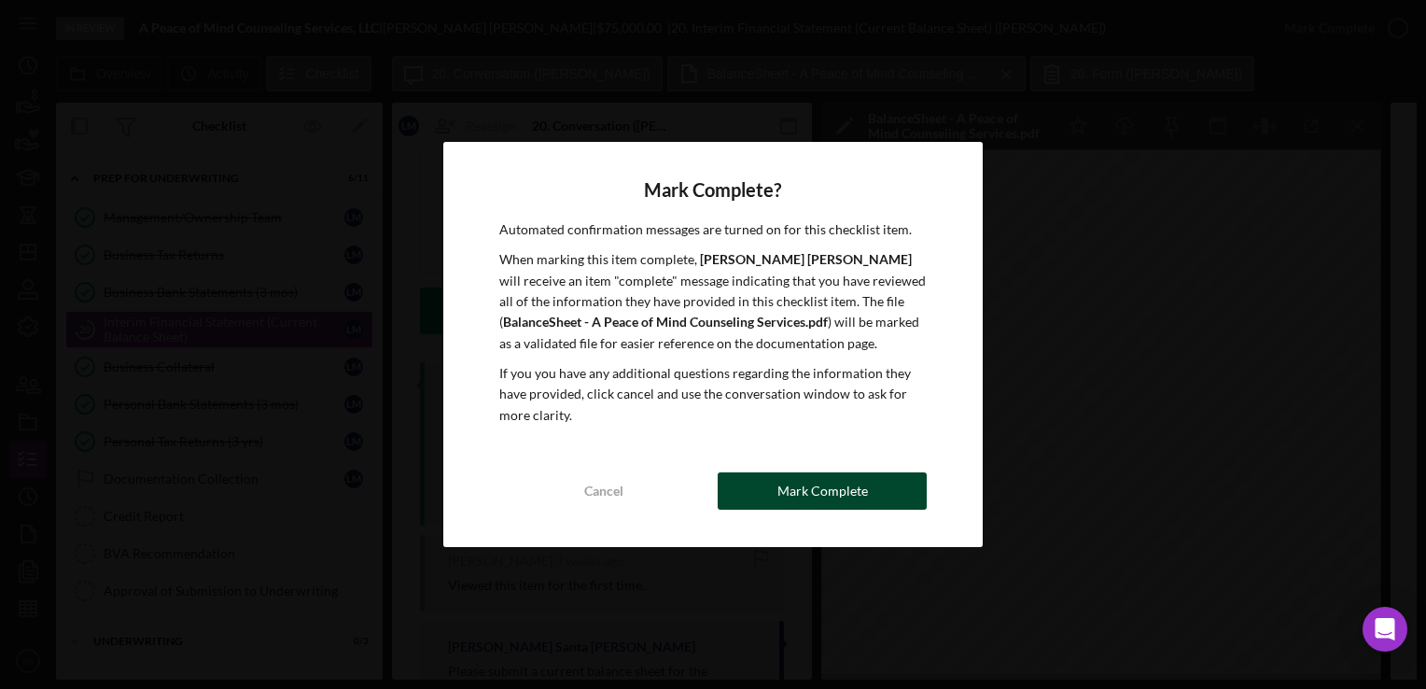
click at [787, 478] on div "Mark Complete" at bounding box center [823, 490] width 91 height 37
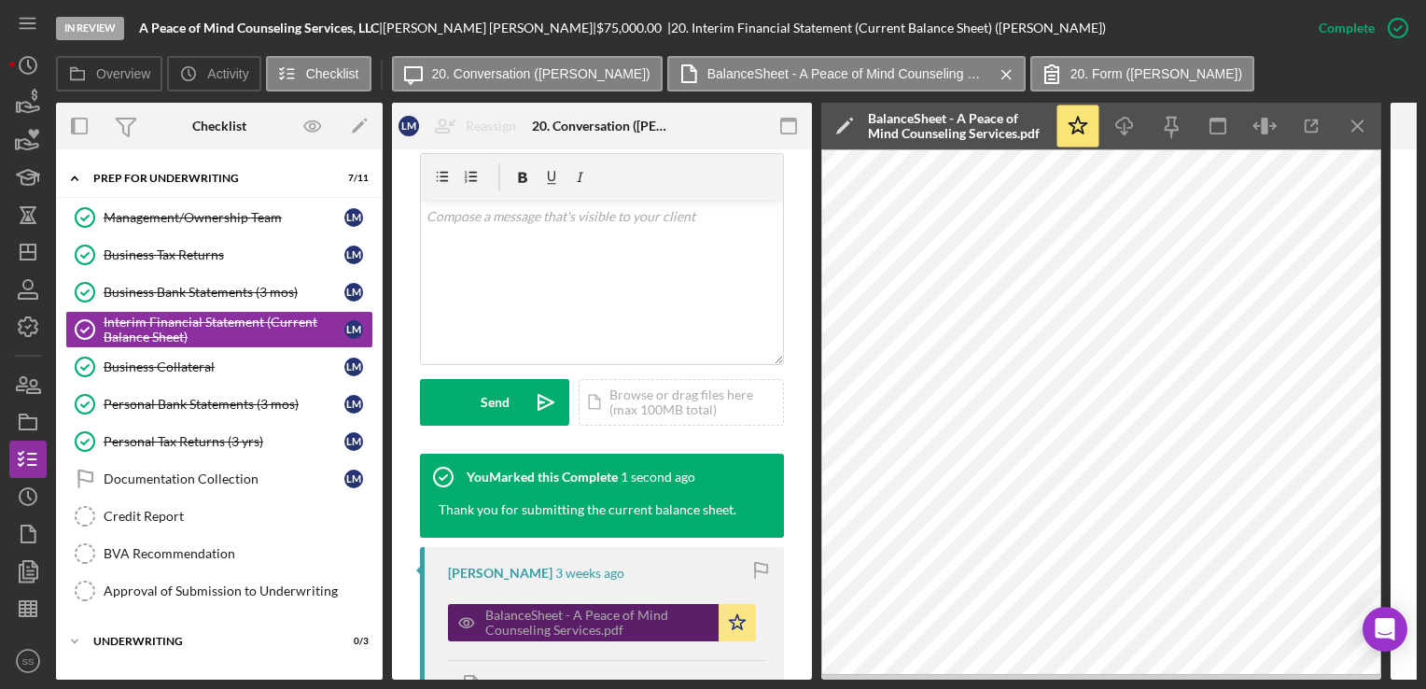
scroll to position [150, 0]
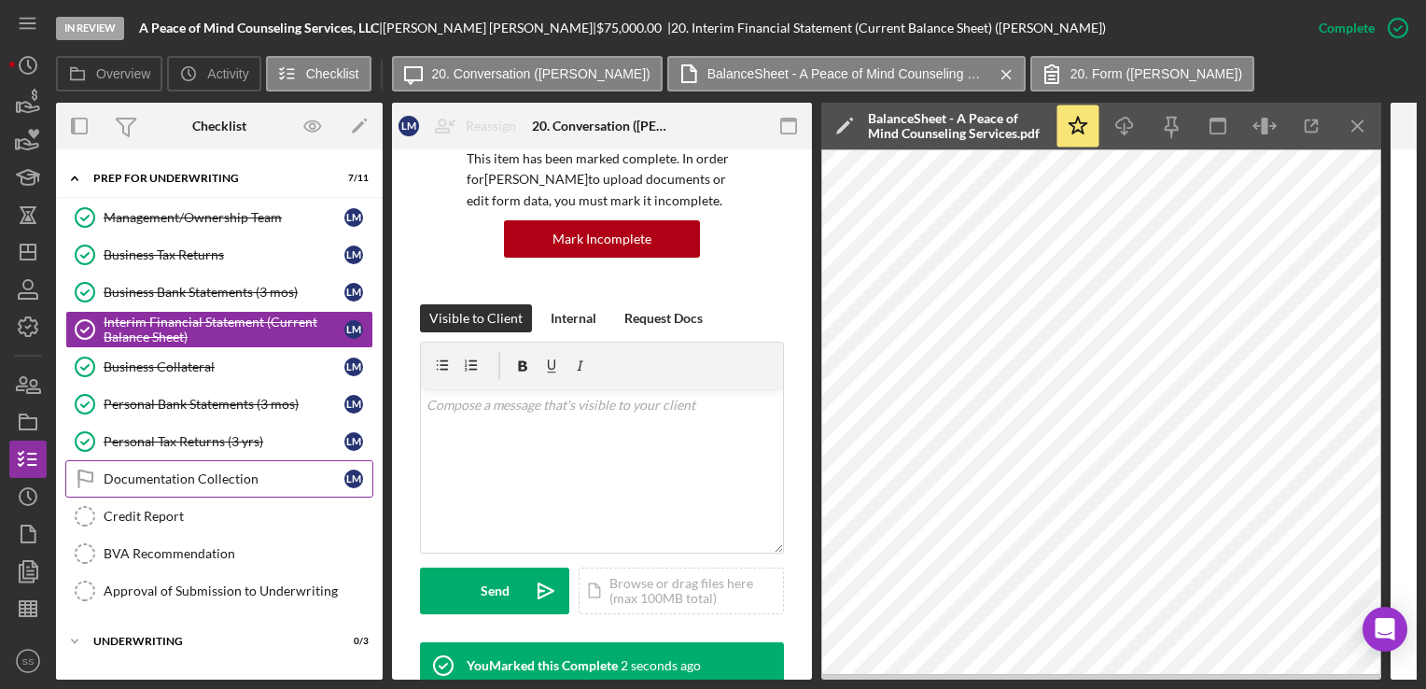
click at [194, 471] on div "Documentation Collection" at bounding box center [224, 478] width 241 height 15
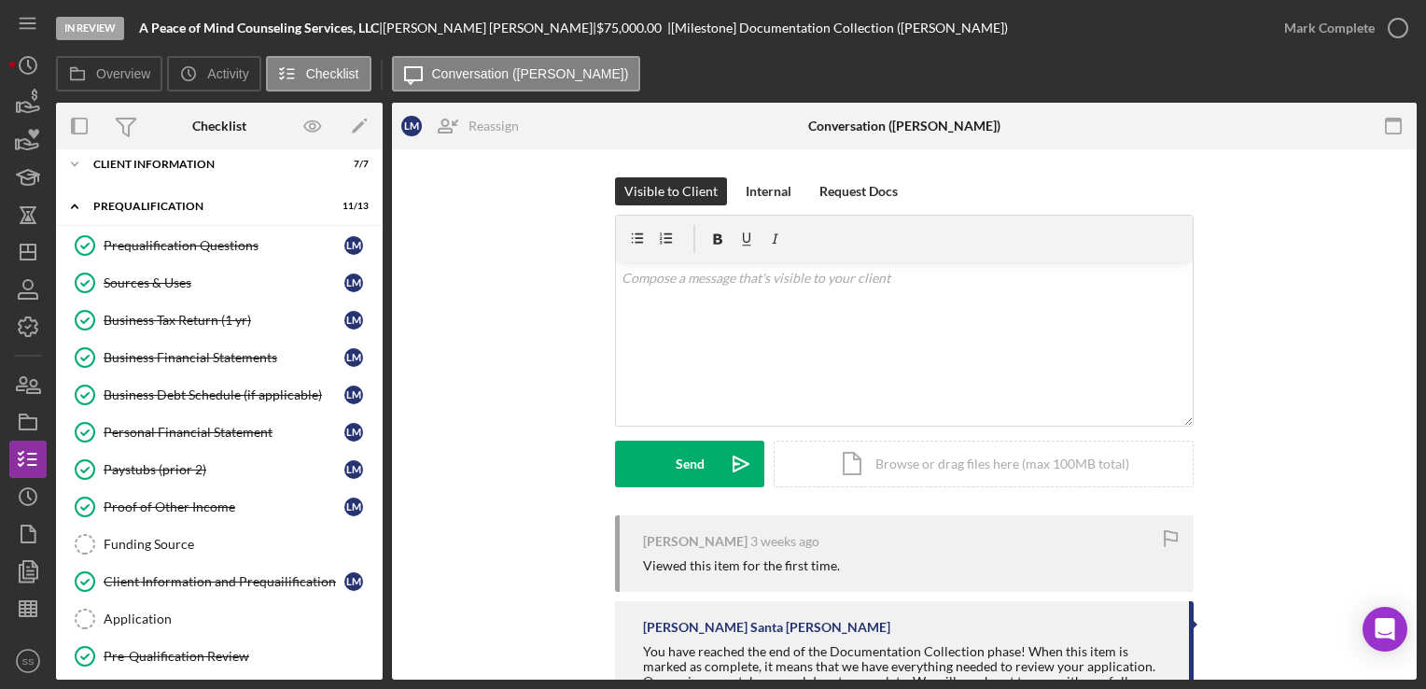
scroll to position [78, 0]
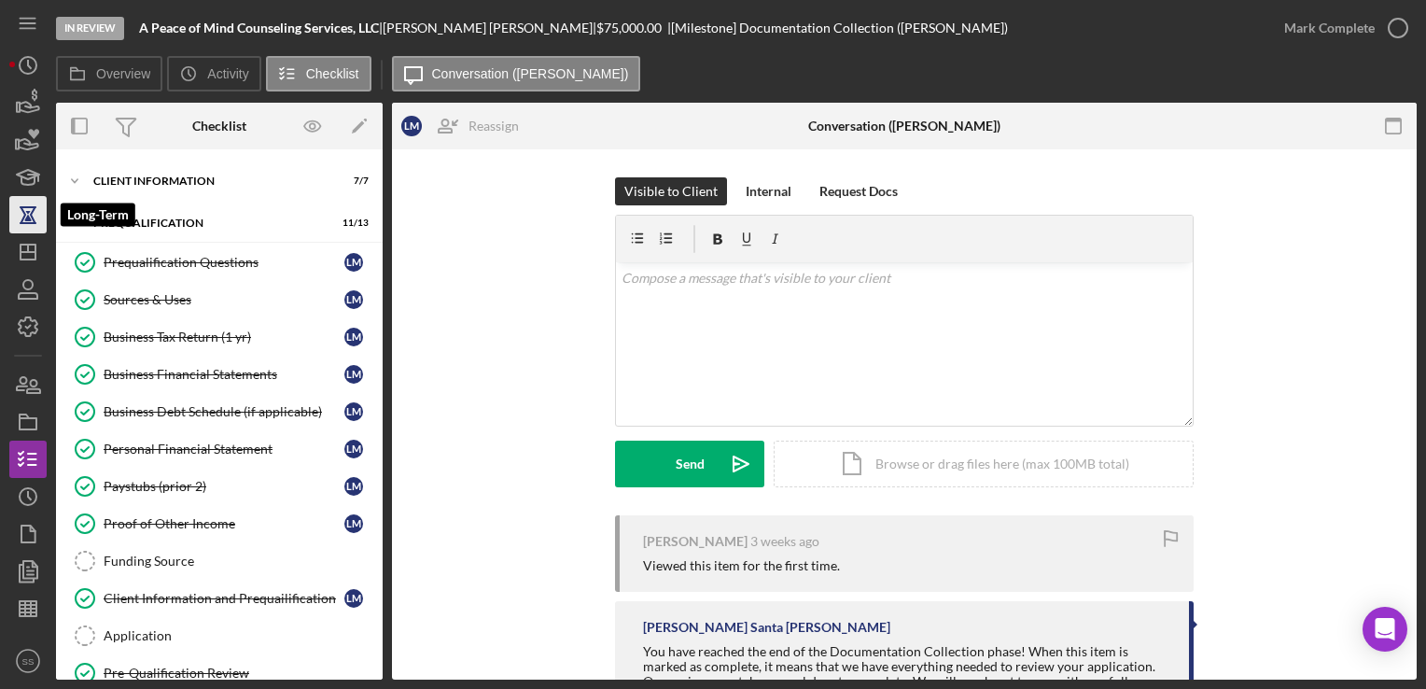
click at [35, 230] on icon "button" at bounding box center [28, 214] width 47 height 47
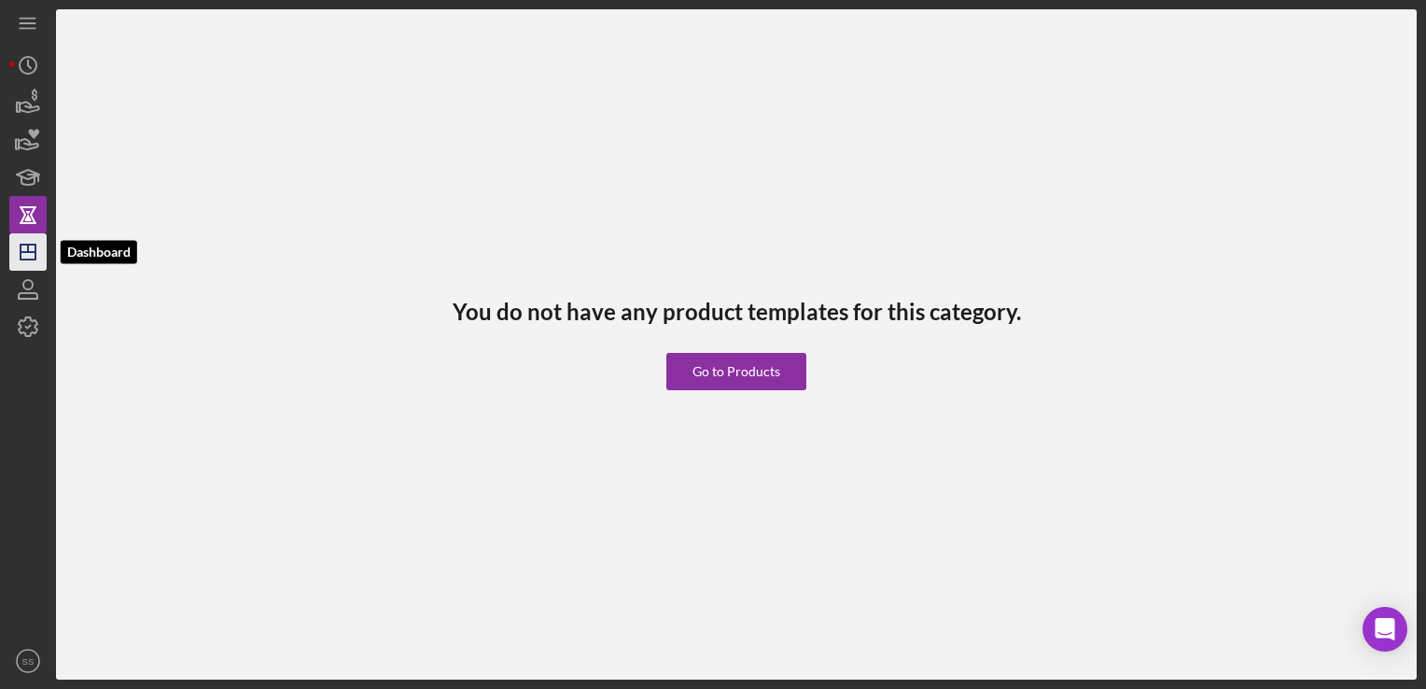
click at [35, 259] on polygon "button" at bounding box center [28, 252] width 15 height 15
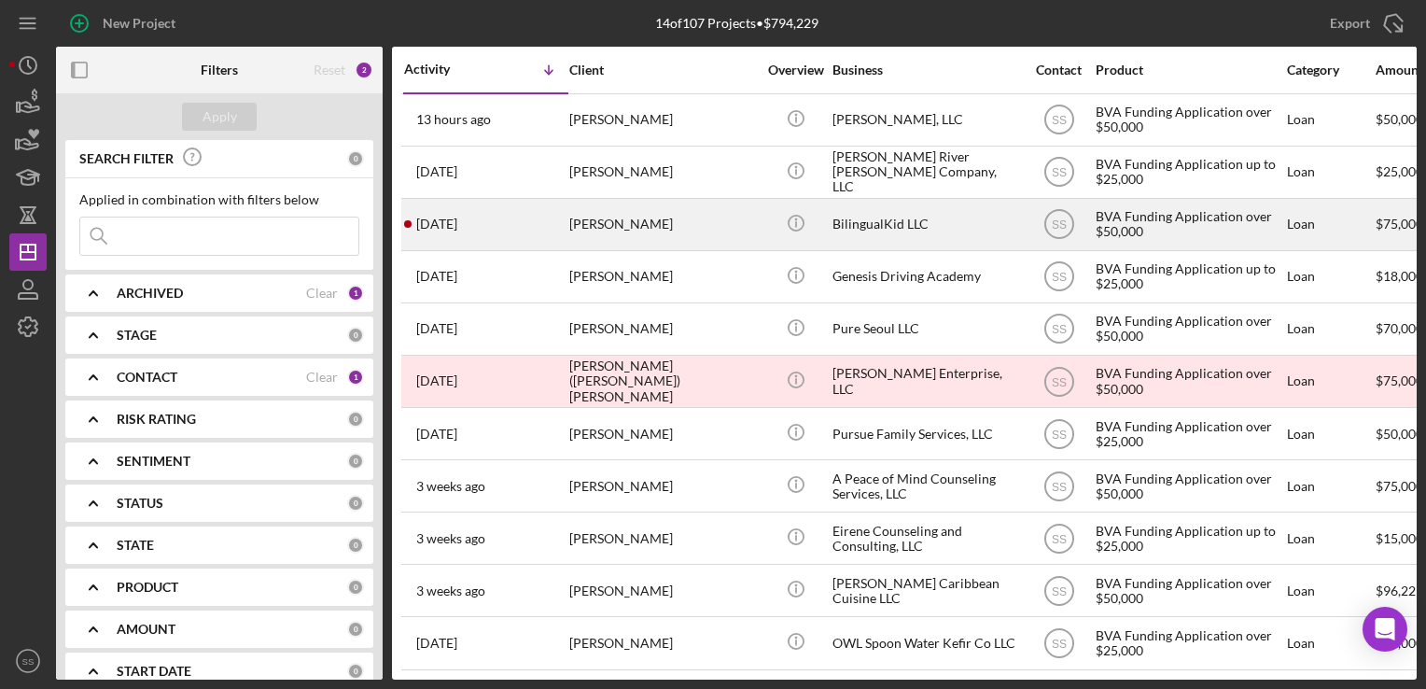
click at [509, 210] on div "[DATE] [PERSON_NAME]" at bounding box center [485, 224] width 163 height 49
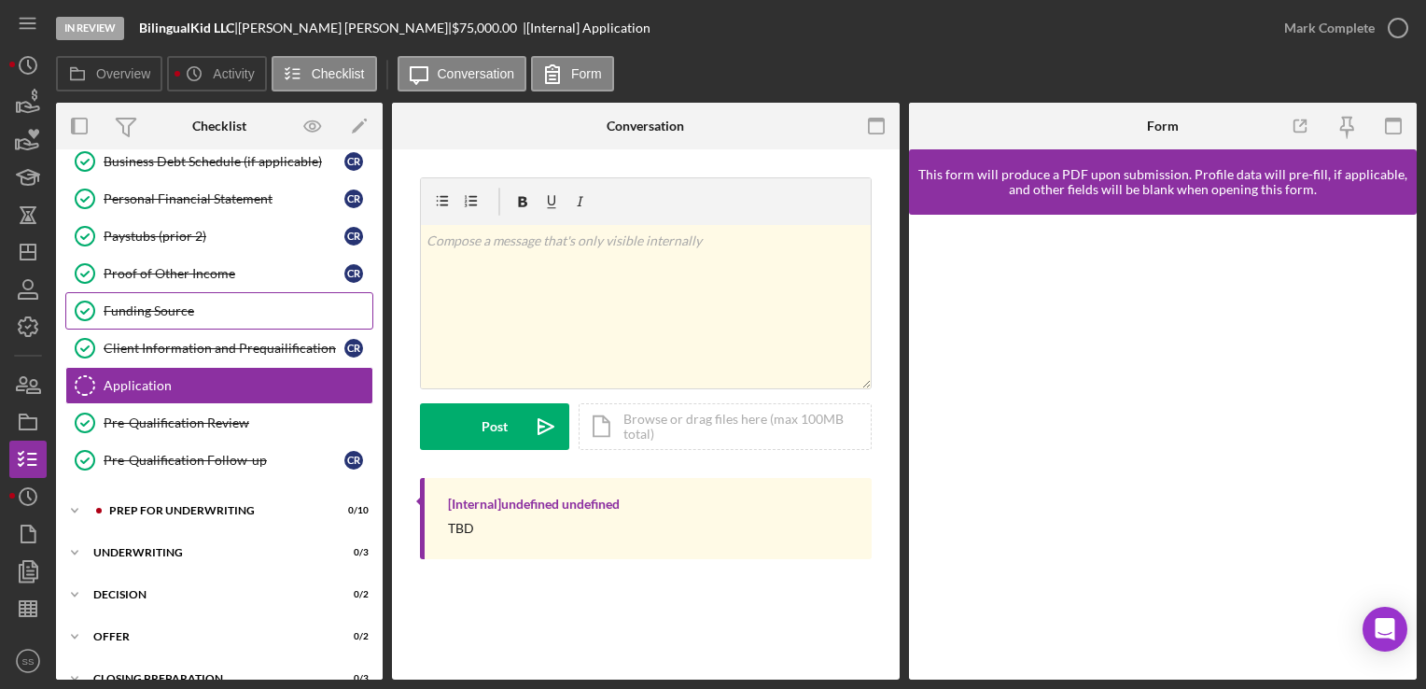
scroll to position [430, 0]
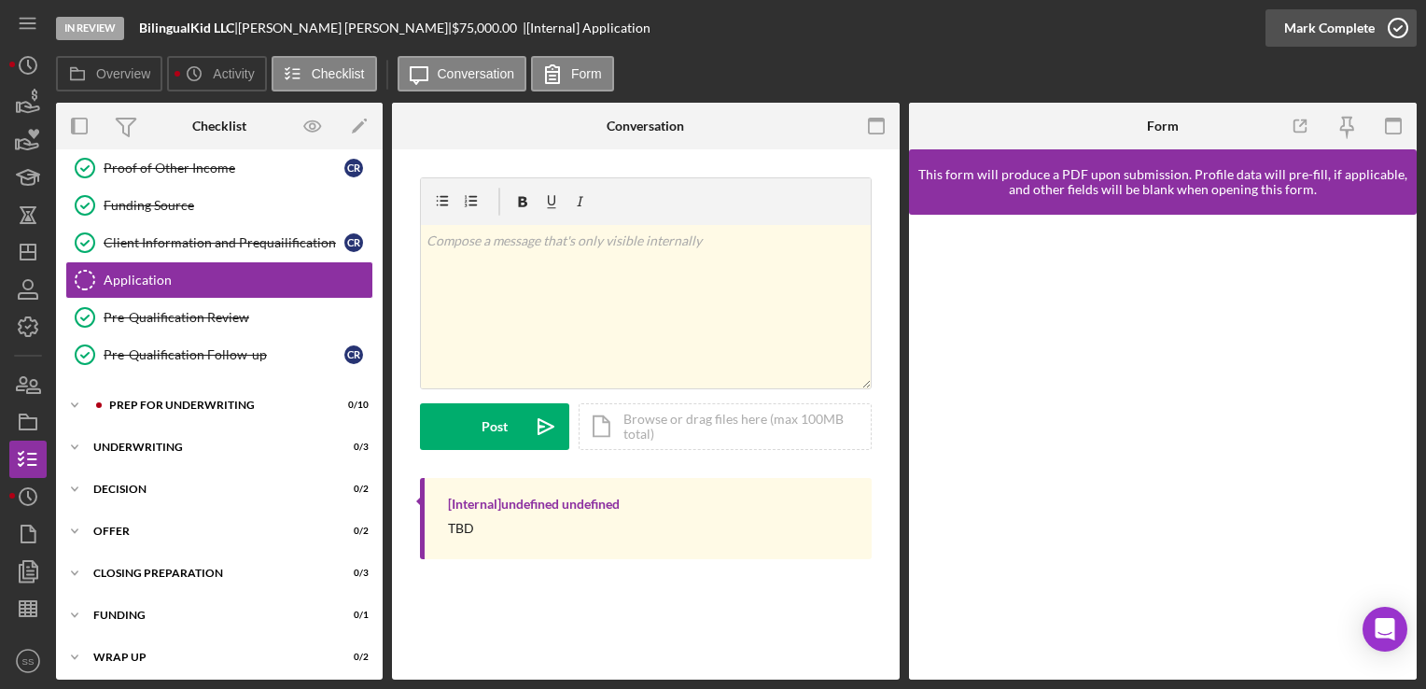
click at [1348, 16] on div "Mark Complete" at bounding box center [1330, 27] width 91 height 37
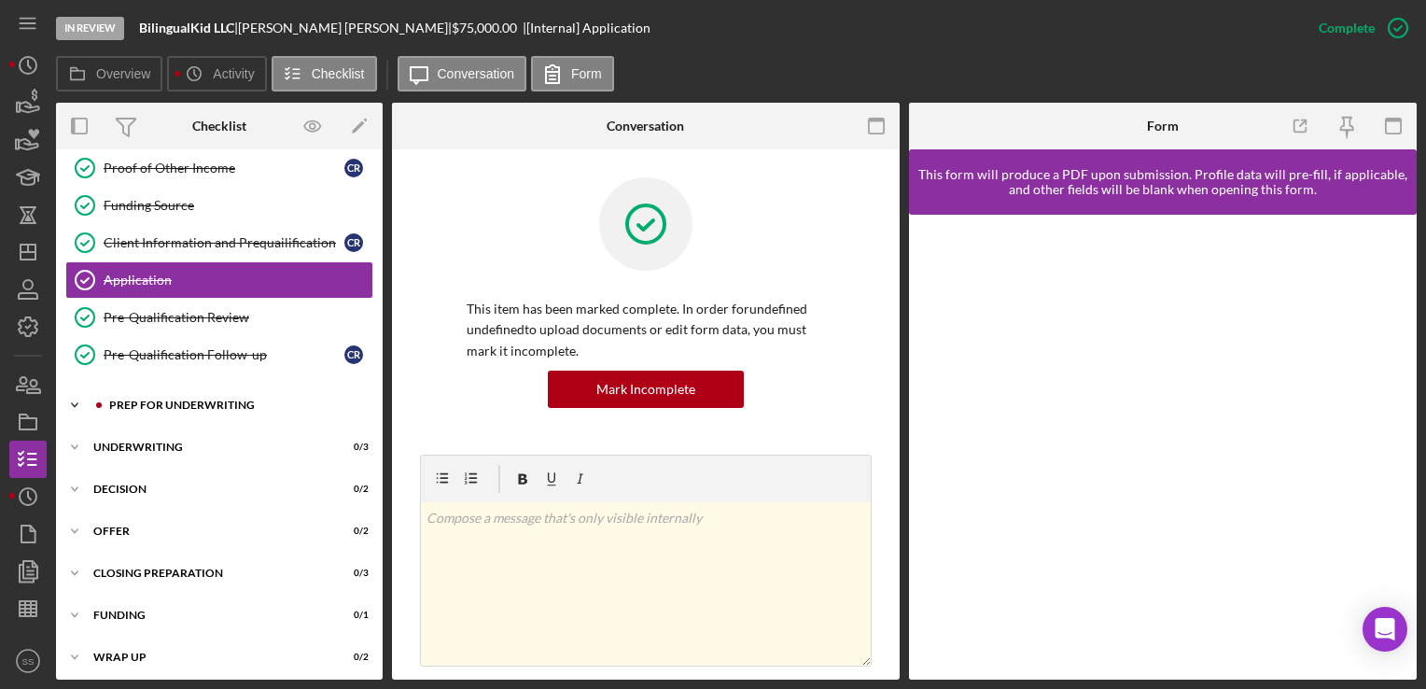
click at [244, 400] on div "Prep for Underwriting" at bounding box center [234, 405] width 250 height 11
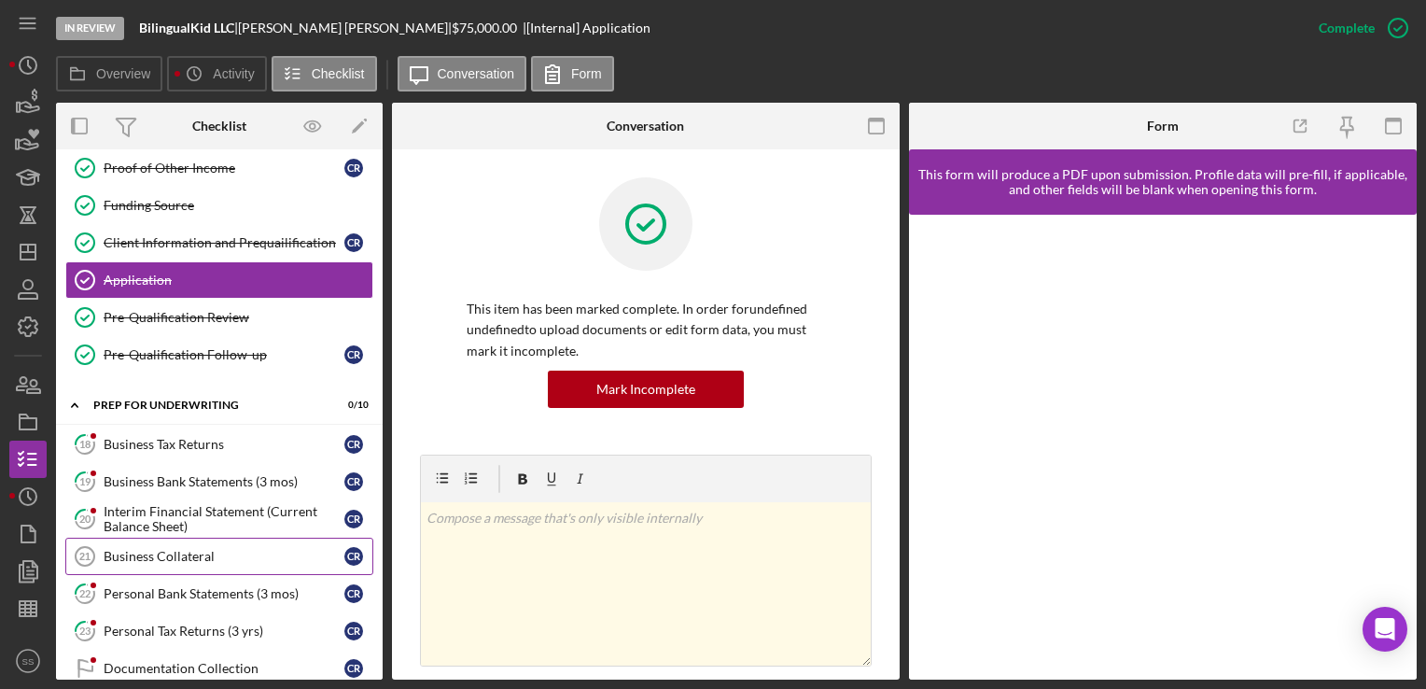
scroll to position [500, 0]
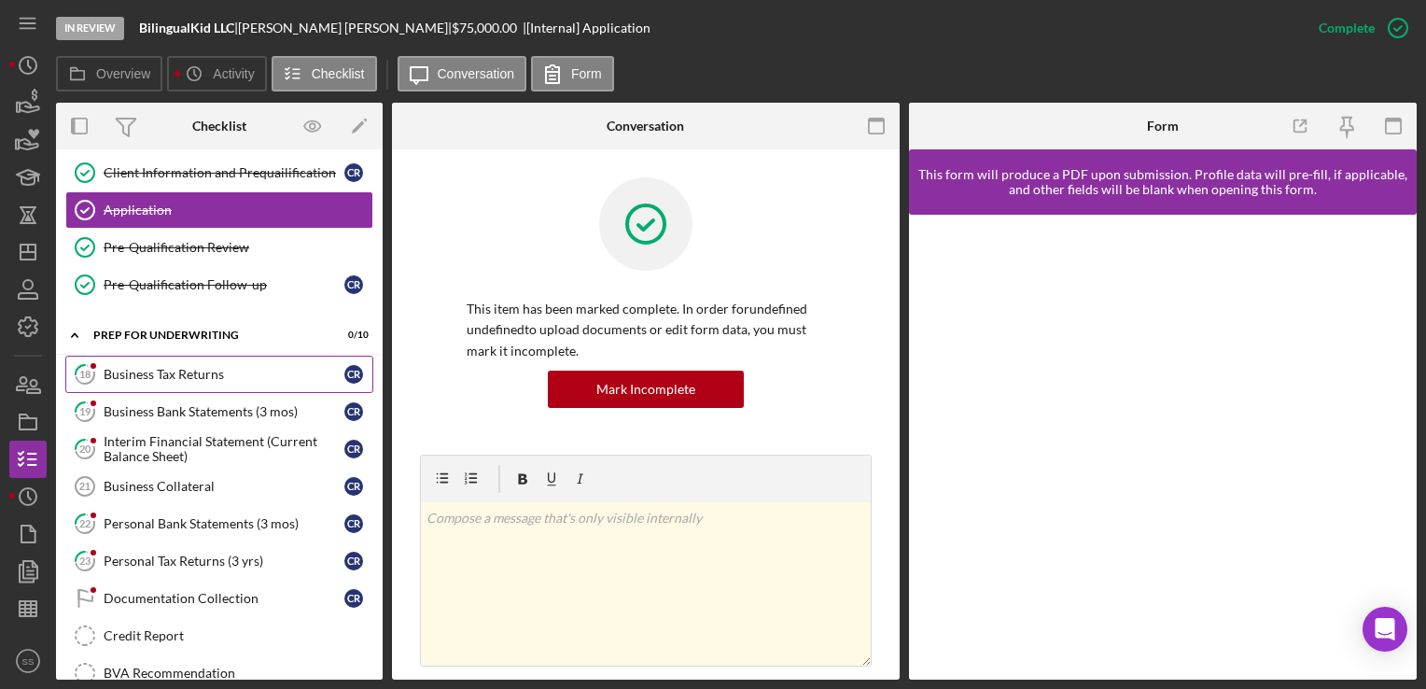
click at [227, 377] on link "18 Business Tax Returns C R" at bounding box center [219, 374] width 308 height 37
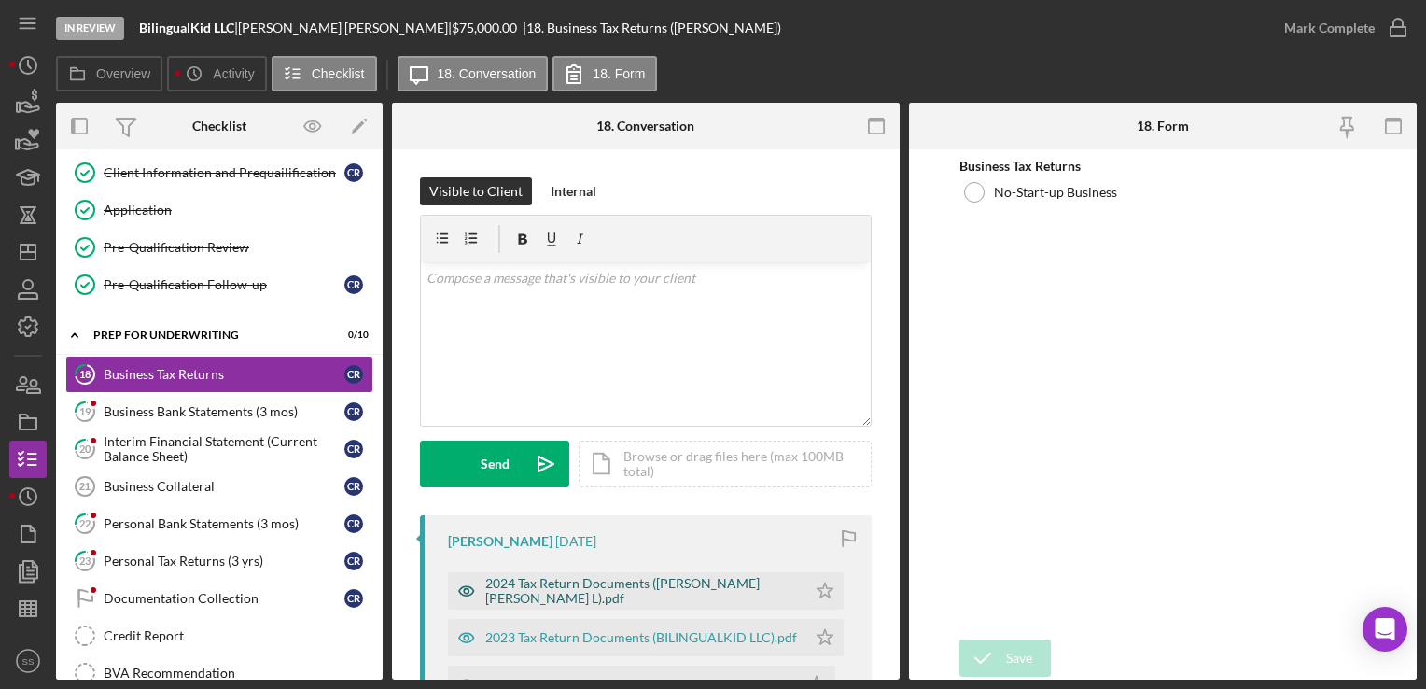
scroll to position [299, 0]
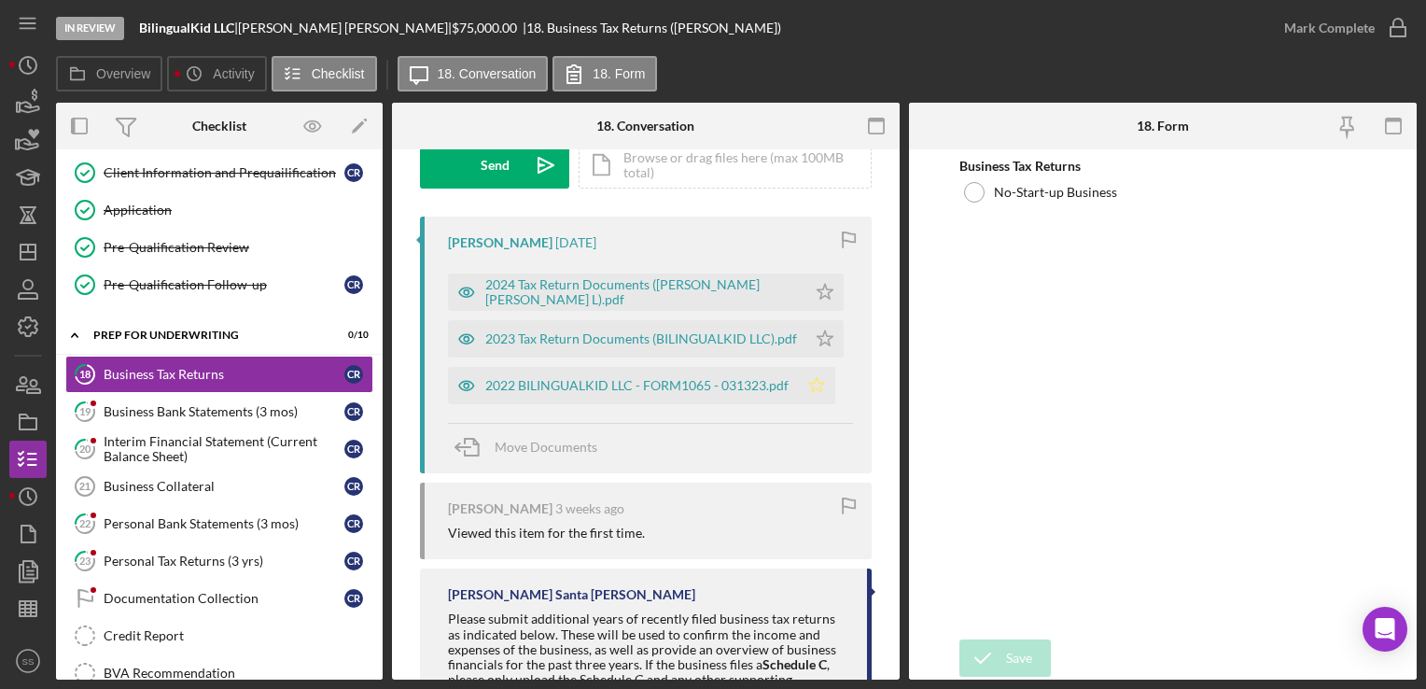
click at [821, 380] on icon "Icon/Star" at bounding box center [816, 385] width 37 height 37
click at [822, 299] on polygon "button" at bounding box center [826, 291] width 16 height 15
click at [820, 289] on icon "Icon/Star" at bounding box center [825, 292] width 37 height 37
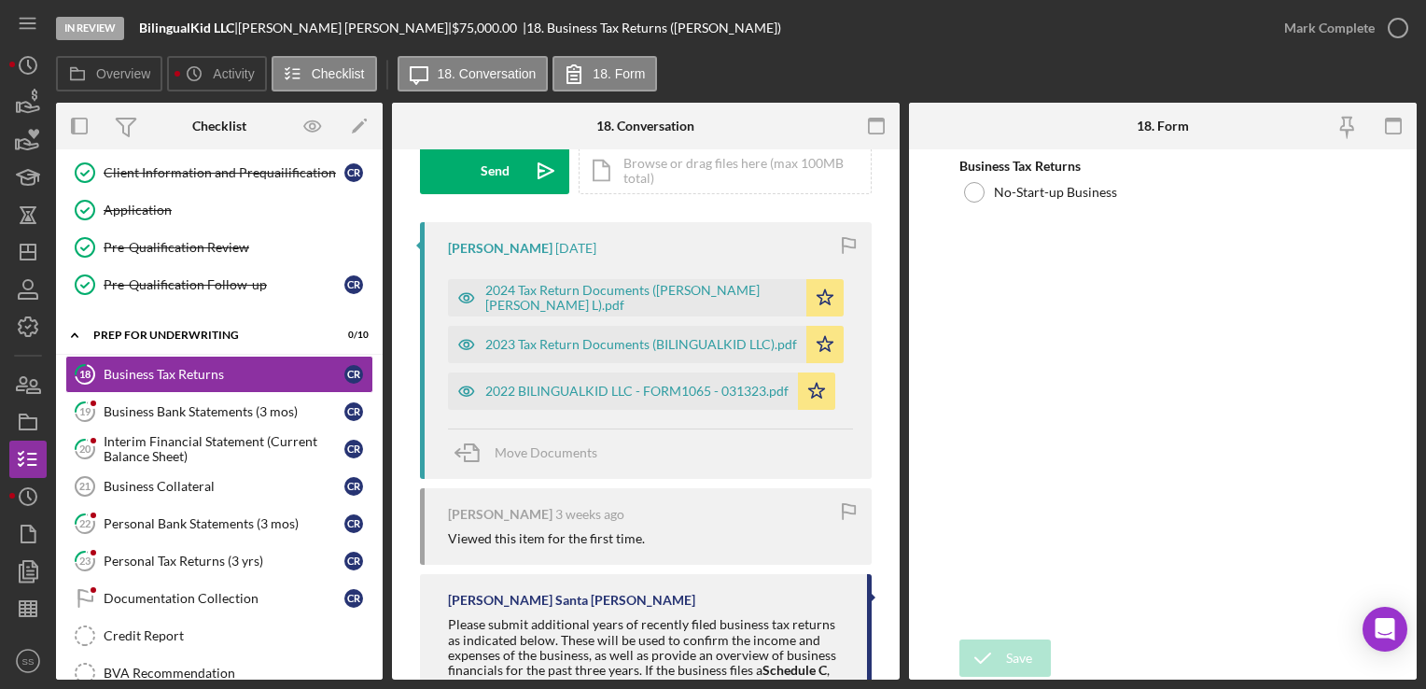
scroll to position [0, 0]
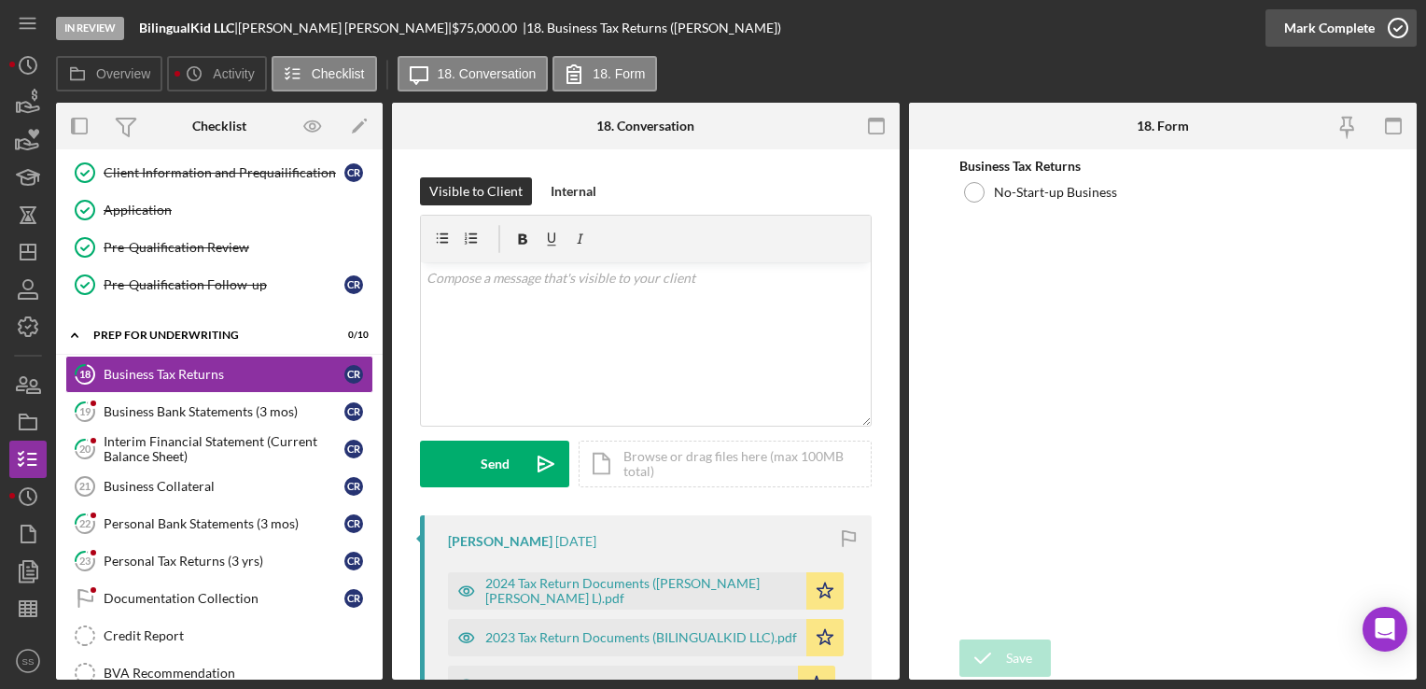
click at [1376, 22] on icon "button" at bounding box center [1398, 28] width 47 height 47
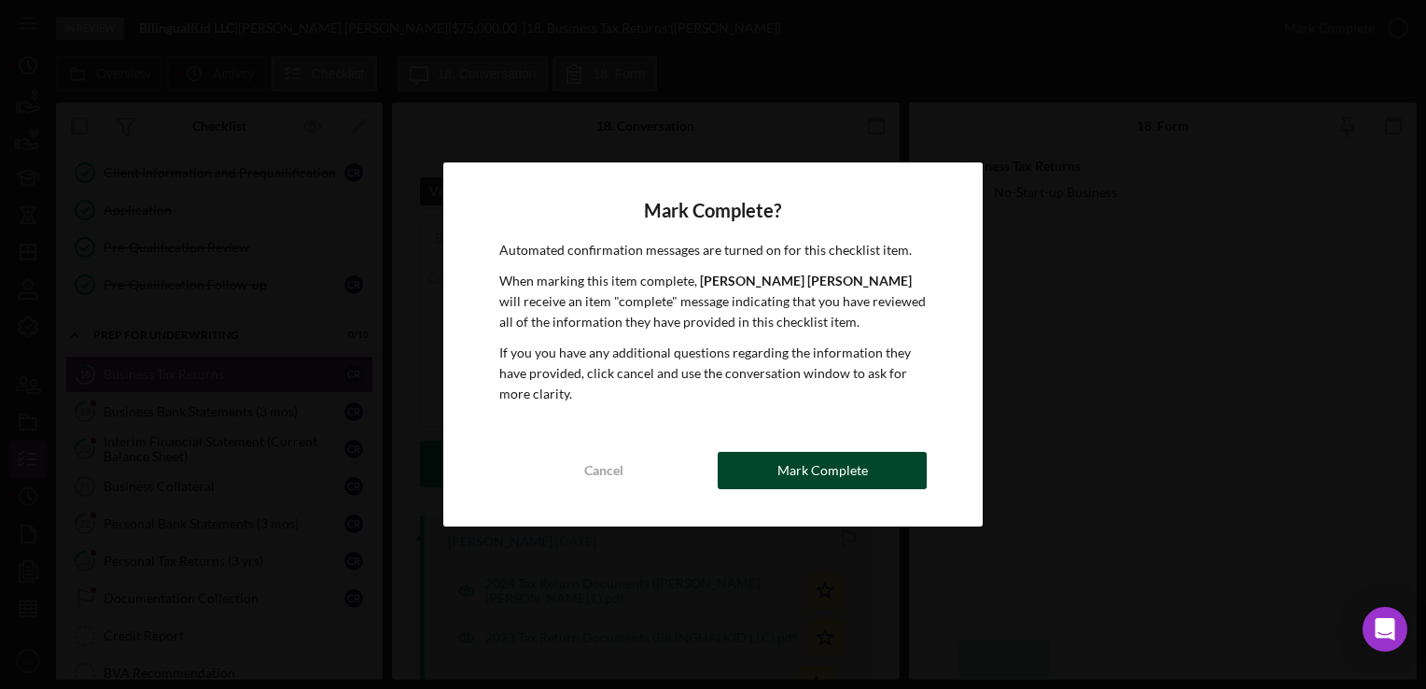
click at [844, 486] on div "Mark Complete" at bounding box center [823, 470] width 91 height 37
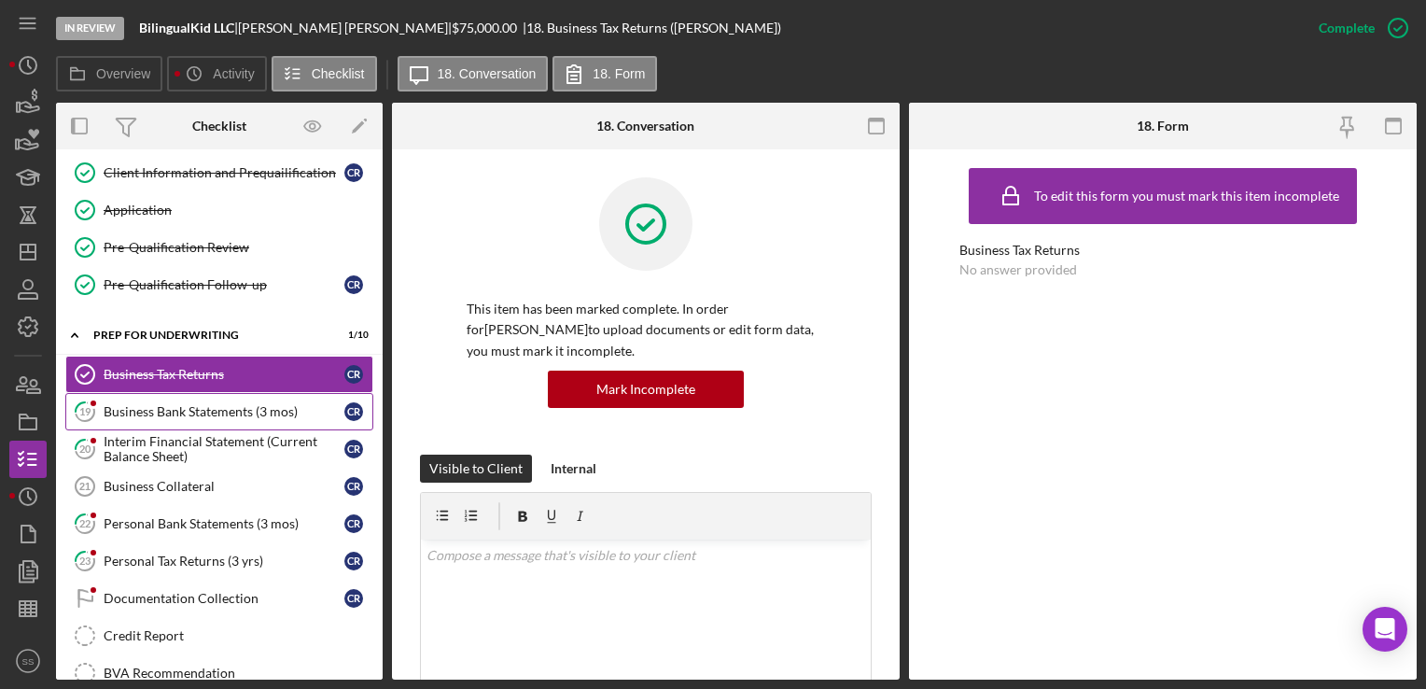
click at [197, 404] on div "Business Bank Statements (3 mos)" at bounding box center [224, 411] width 241 height 15
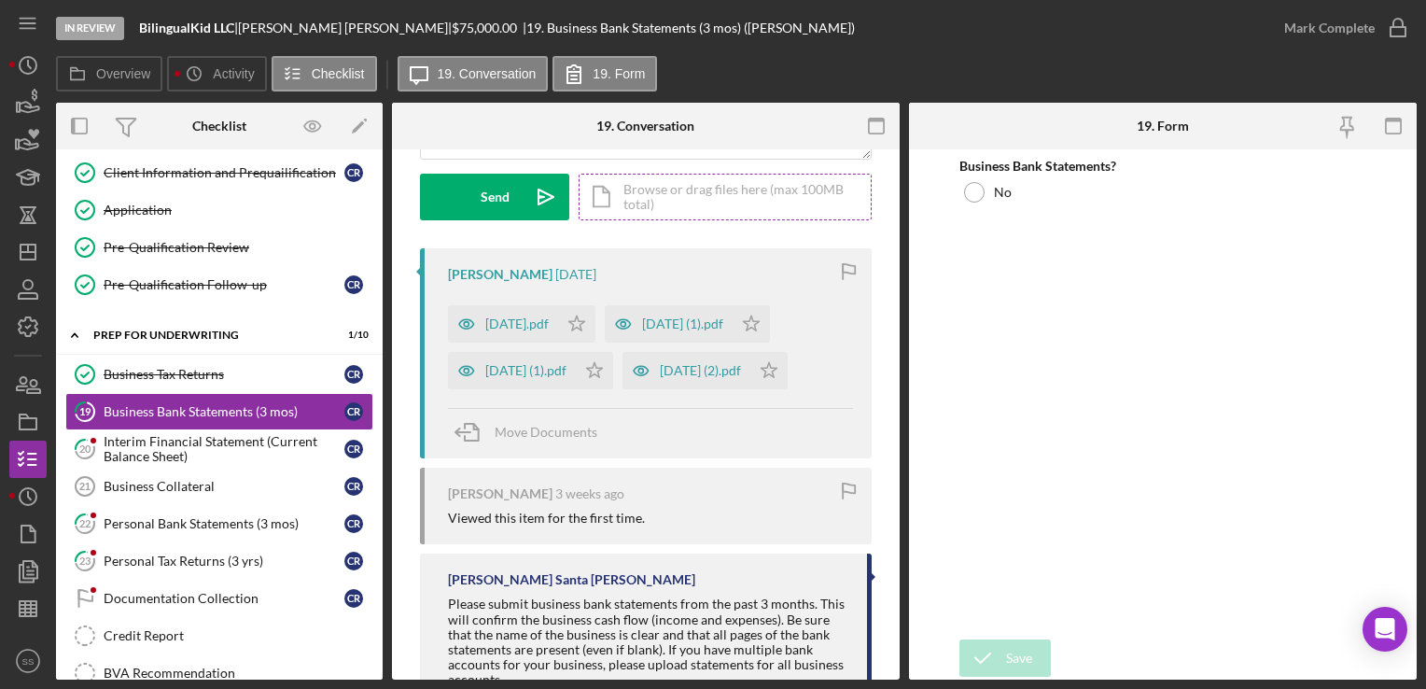
scroll to position [269, 0]
click at [596, 319] on icon "Icon/Star" at bounding box center [576, 321] width 37 height 37
click at [608, 379] on icon "Icon/Star" at bounding box center [594, 368] width 37 height 37
click at [788, 368] on icon "Icon/Star" at bounding box center [769, 368] width 37 height 37
click at [760, 319] on polygon "button" at bounding box center [752, 321] width 16 height 15
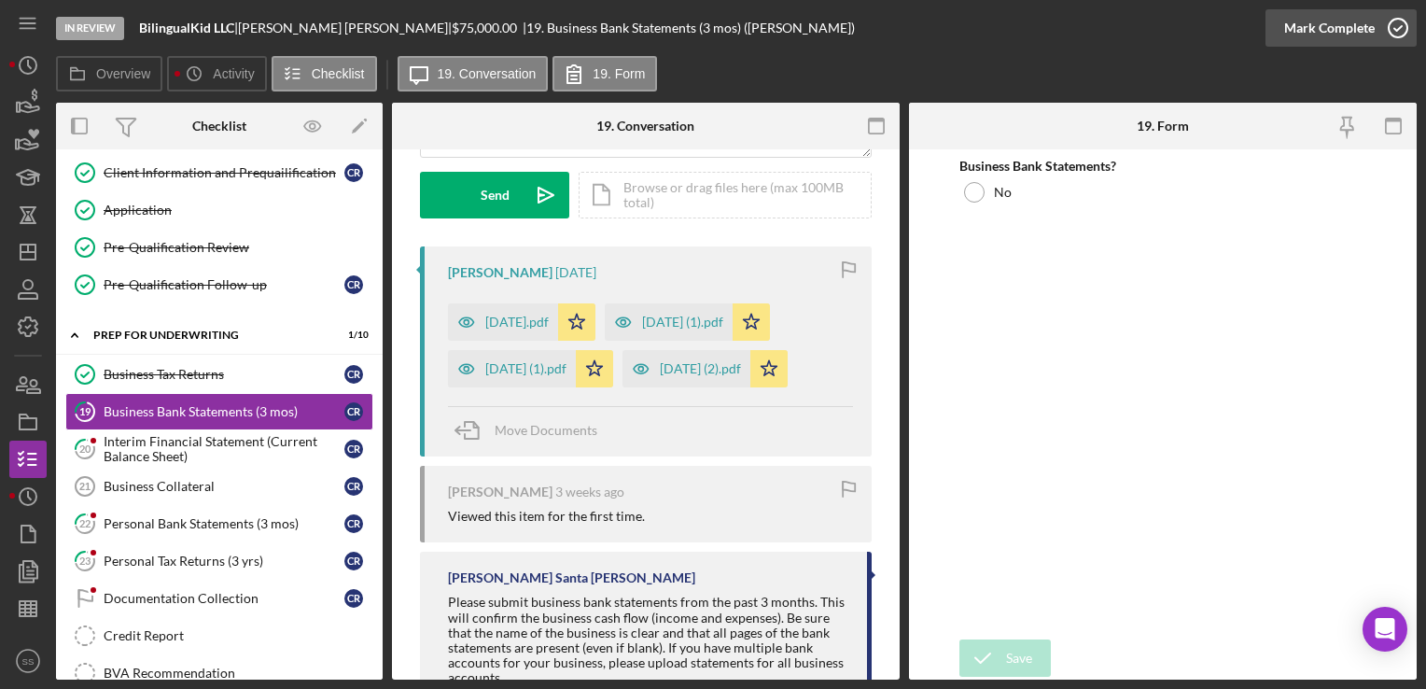
click at [1372, 27] on button "Mark Complete" at bounding box center [1341, 27] width 151 height 37
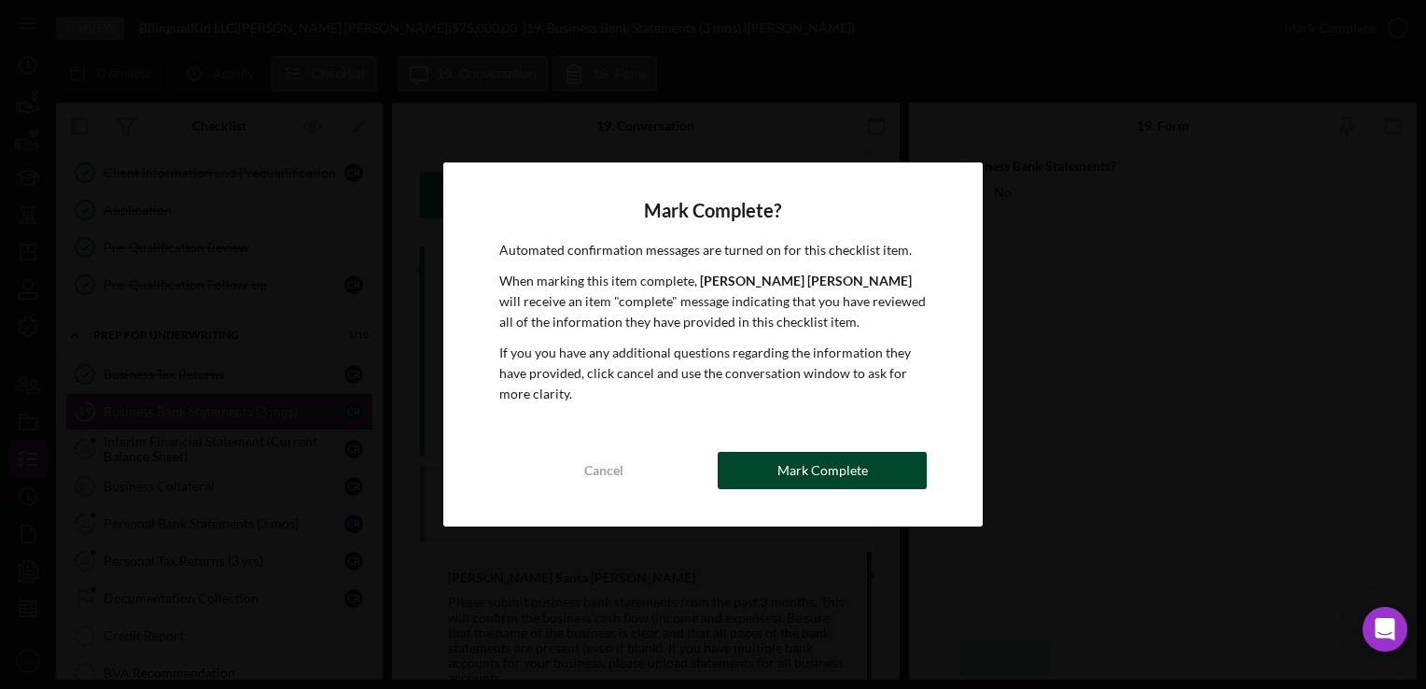
click at [803, 478] on div "Mark Complete" at bounding box center [823, 470] width 91 height 37
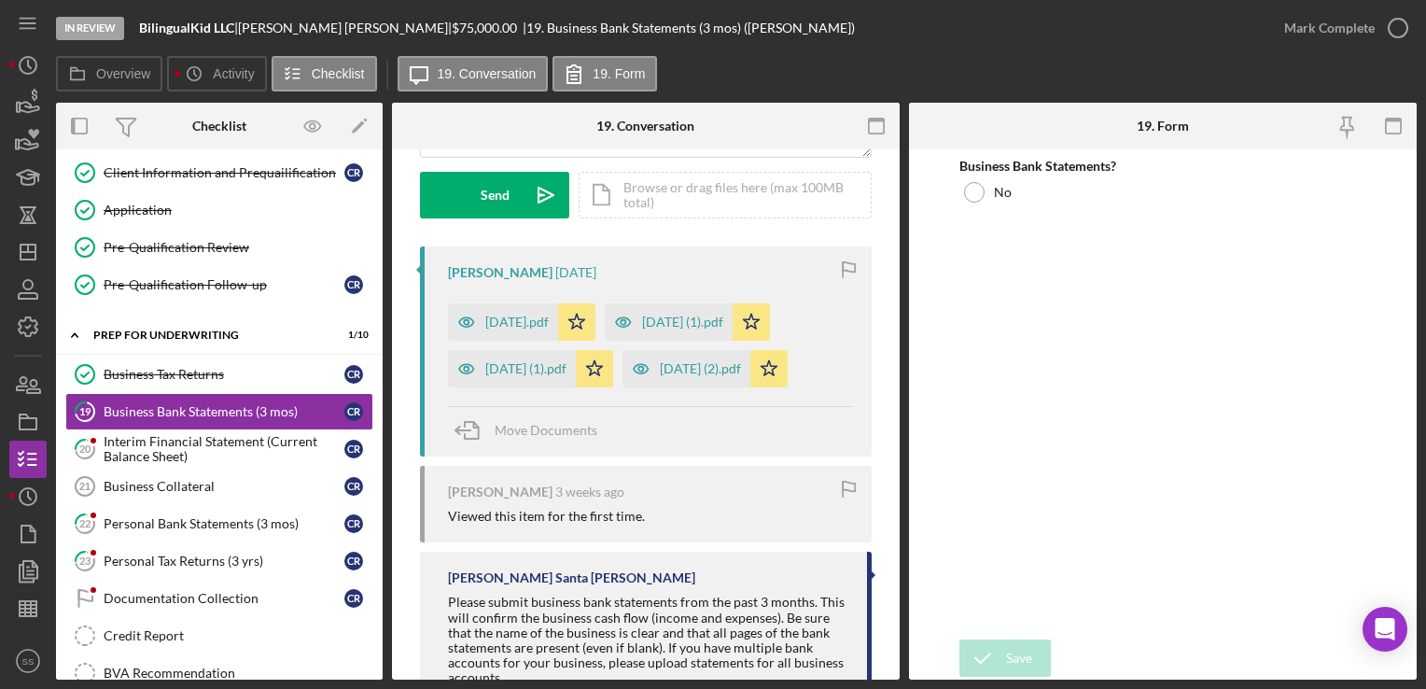
scroll to position [546, 0]
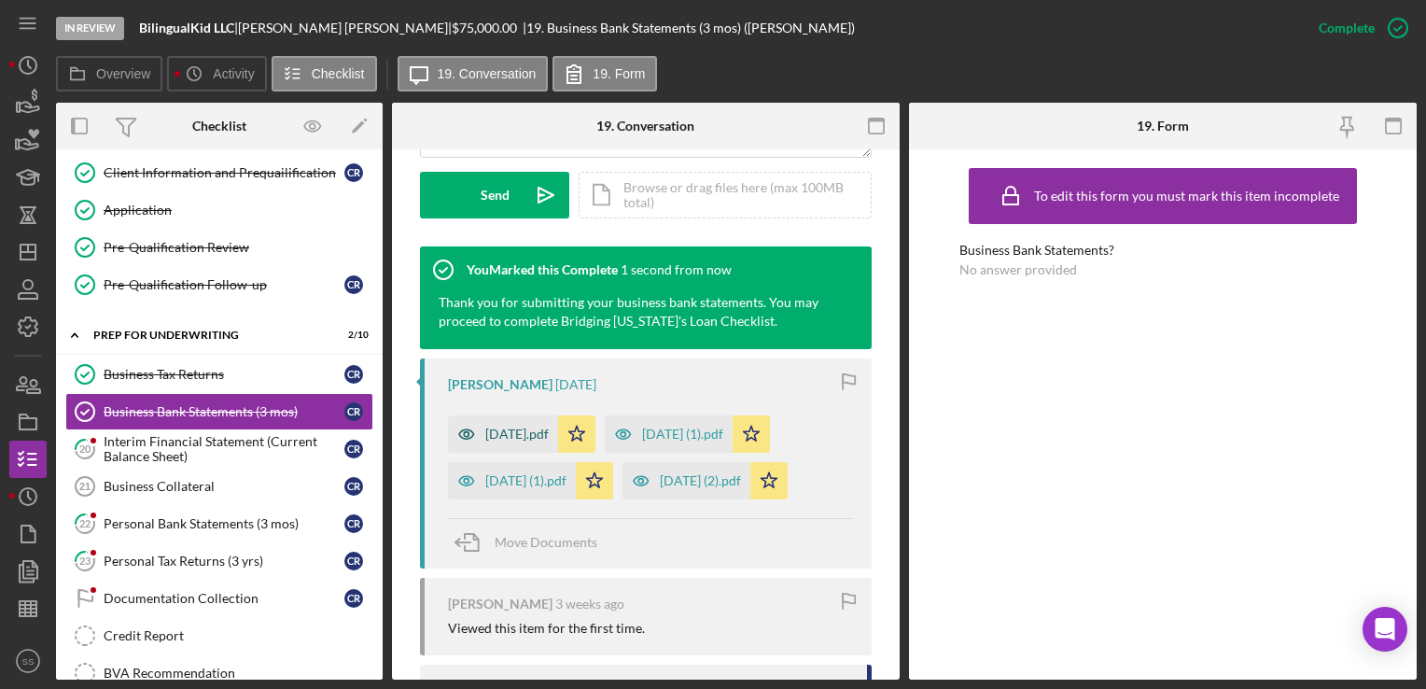
click at [525, 434] on div "[DATE].pdf" at bounding box center [516, 434] width 63 height 15
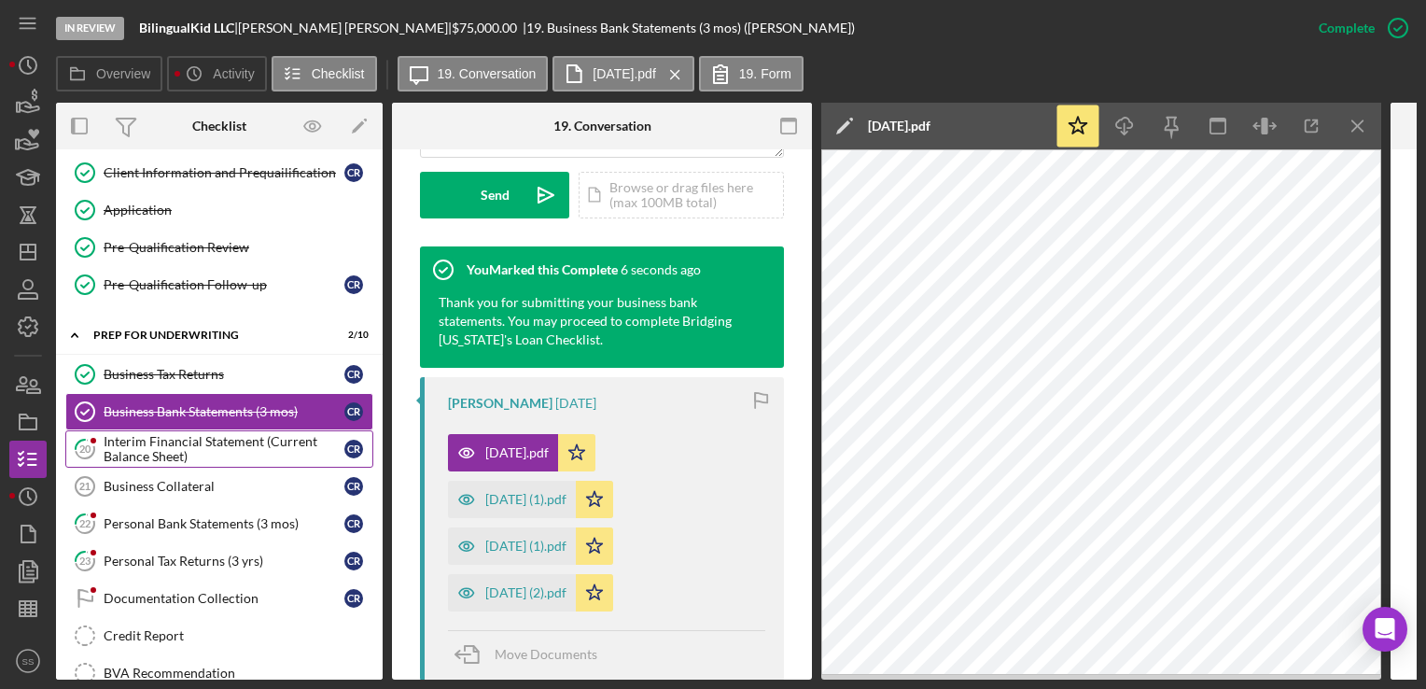
click at [181, 435] on div "Interim Financial Statement (Current Balance Sheet)" at bounding box center [224, 449] width 241 height 30
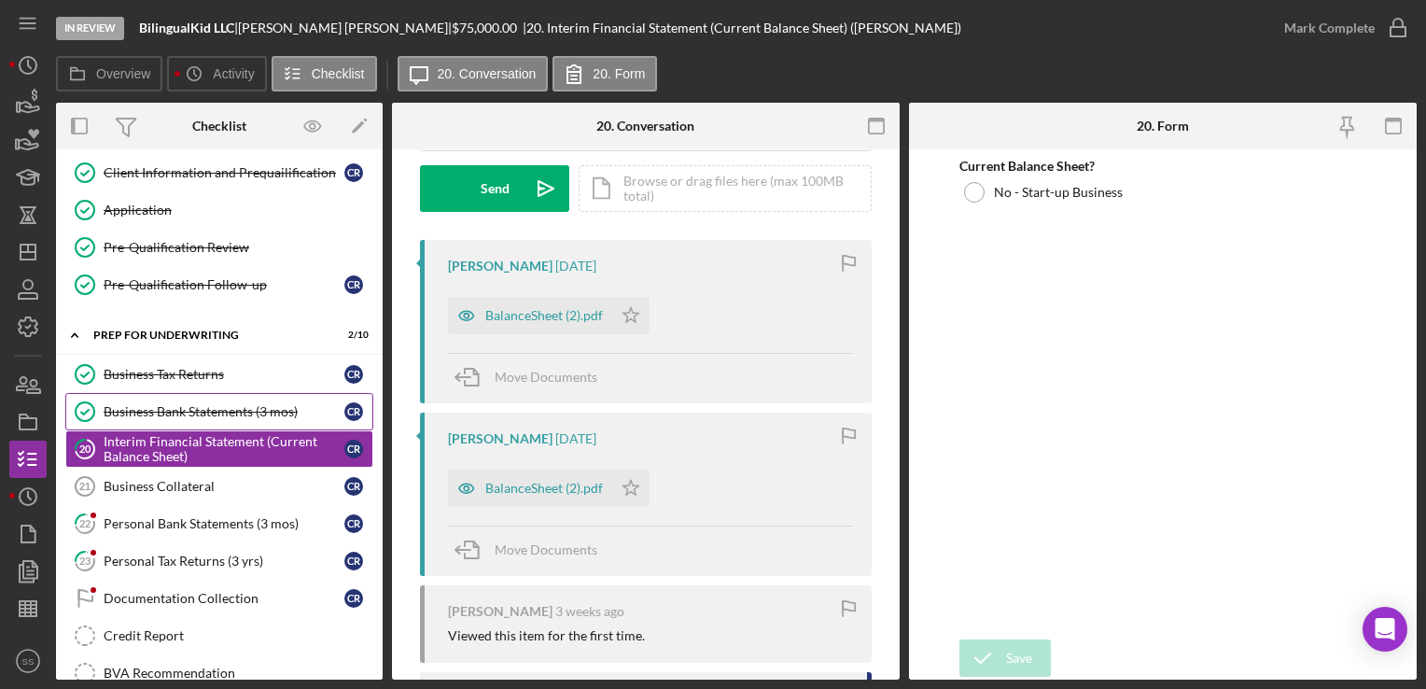
scroll to position [276, 0]
click at [636, 323] on icon "Icon/Star" at bounding box center [630, 314] width 37 height 37
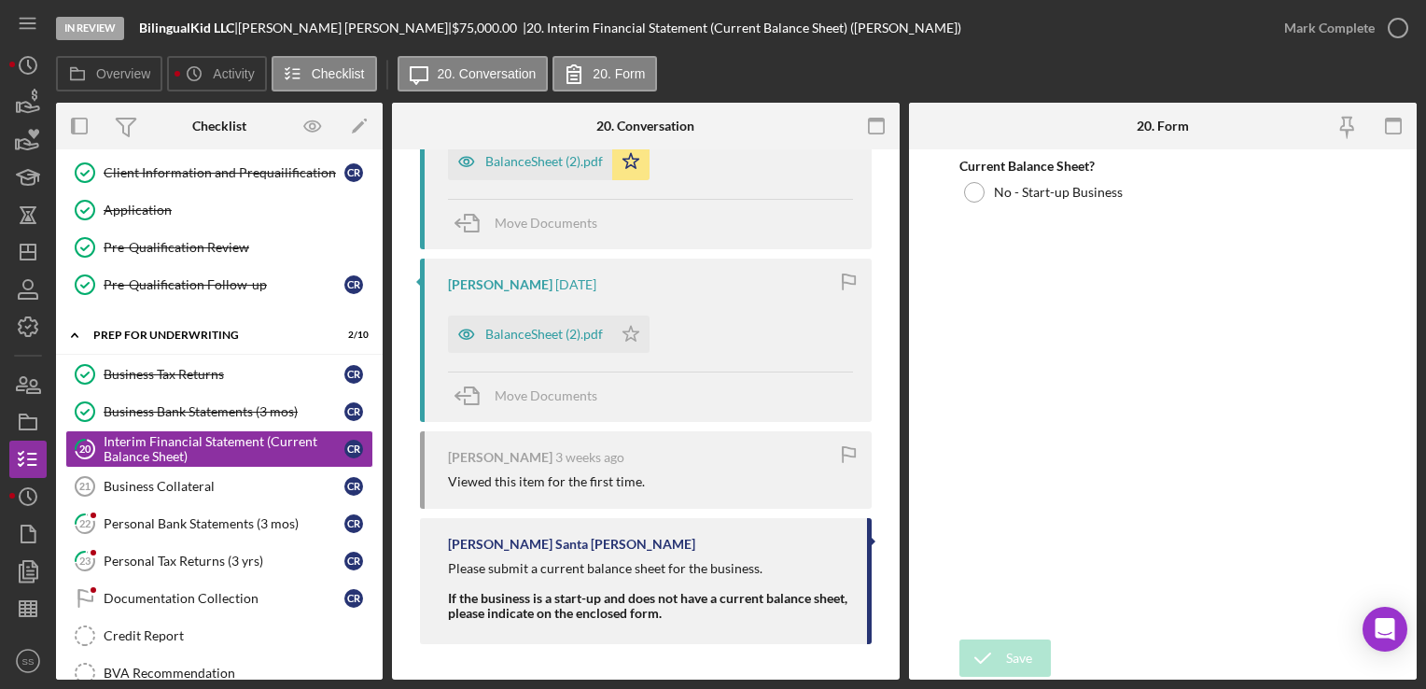
scroll to position [0, 0]
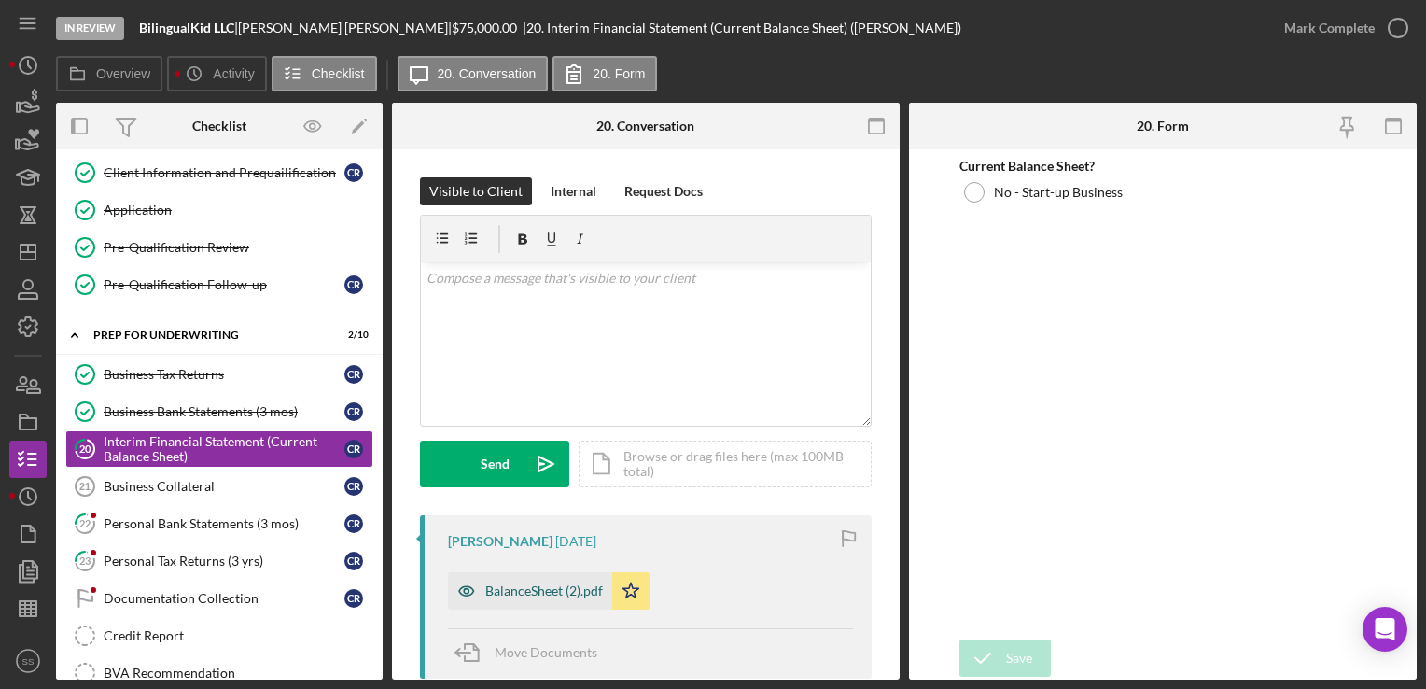
click at [538, 592] on div "BalanceSheet (2).pdf" at bounding box center [544, 590] width 118 height 15
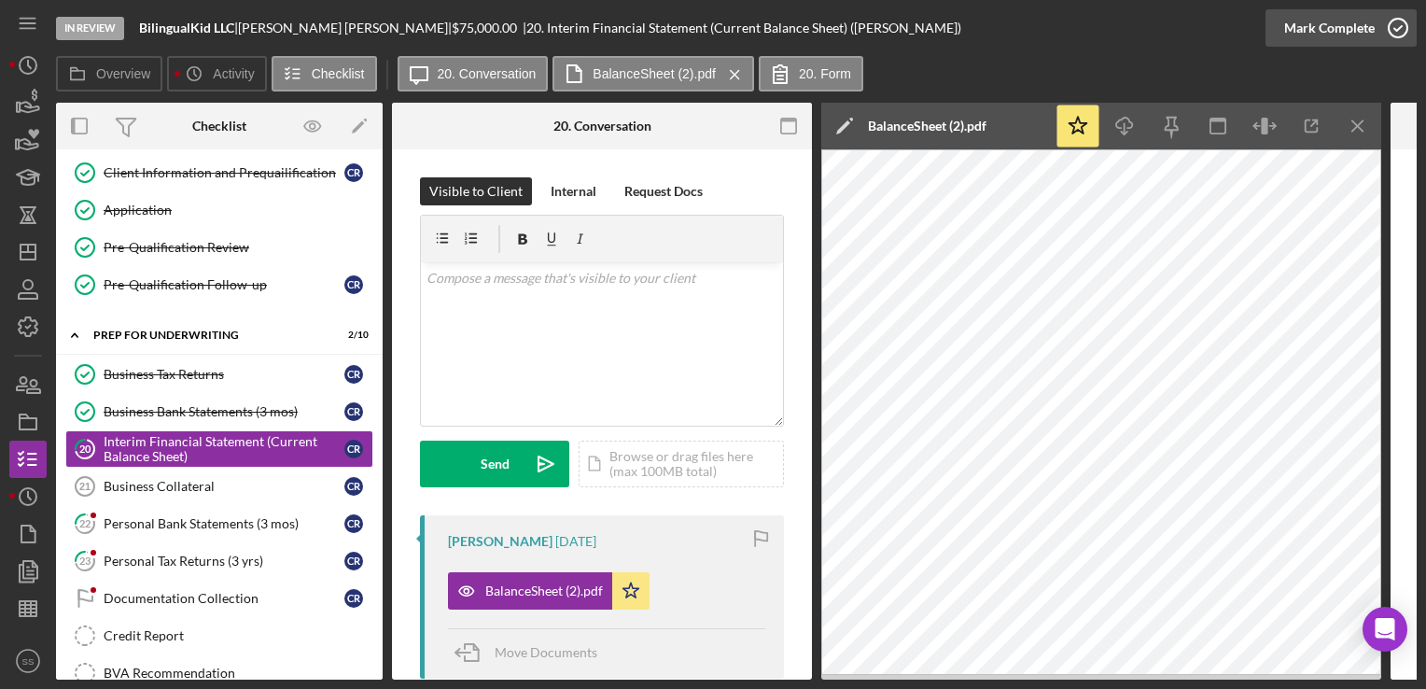
click at [1390, 27] on icon "button" at bounding box center [1398, 28] width 47 height 47
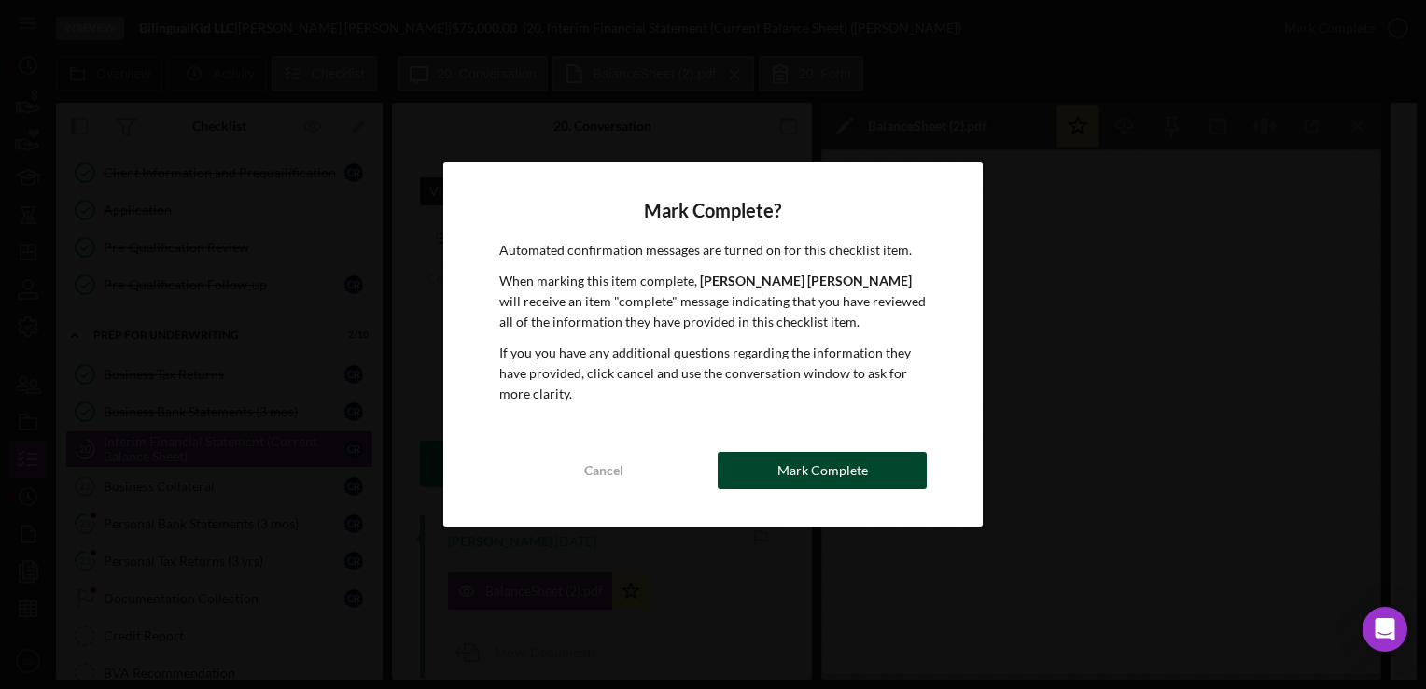
click at [758, 460] on button "Mark Complete" at bounding box center [822, 470] width 209 height 37
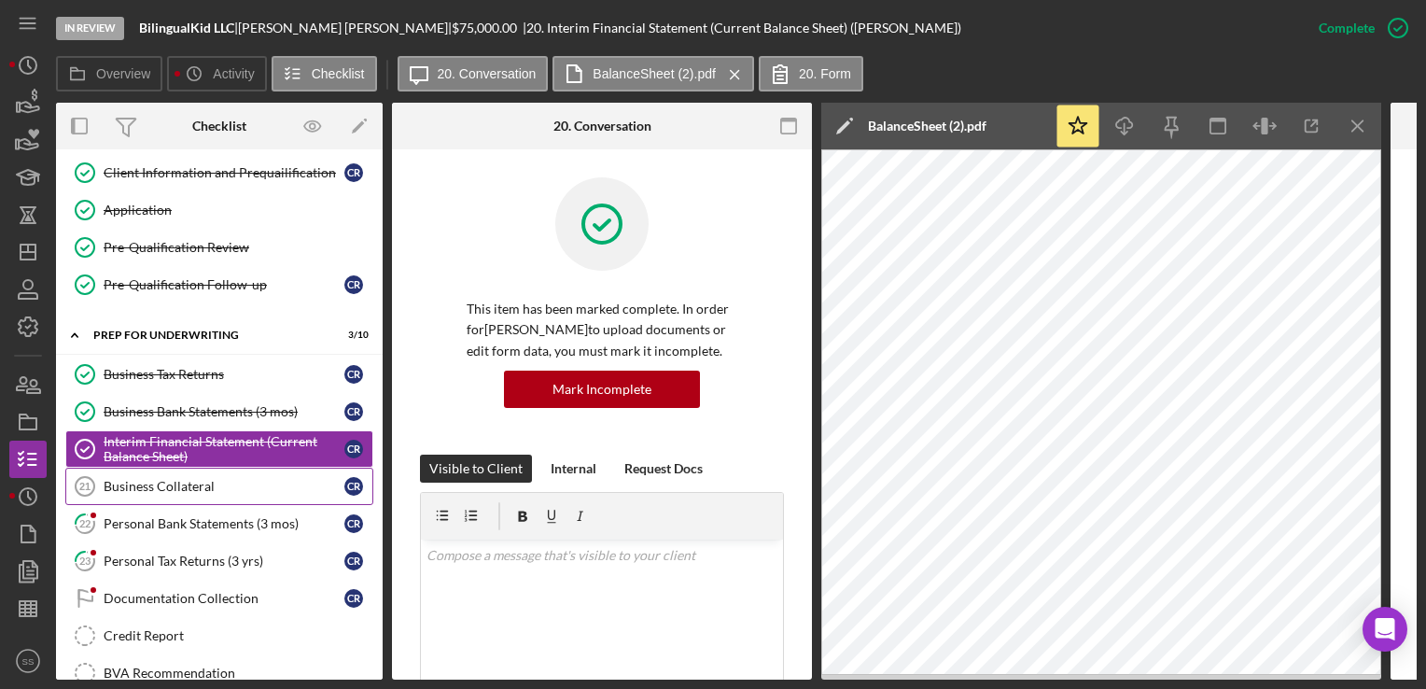
click at [117, 484] on div "Business Collateral" at bounding box center [224, 486] width 241 height 15
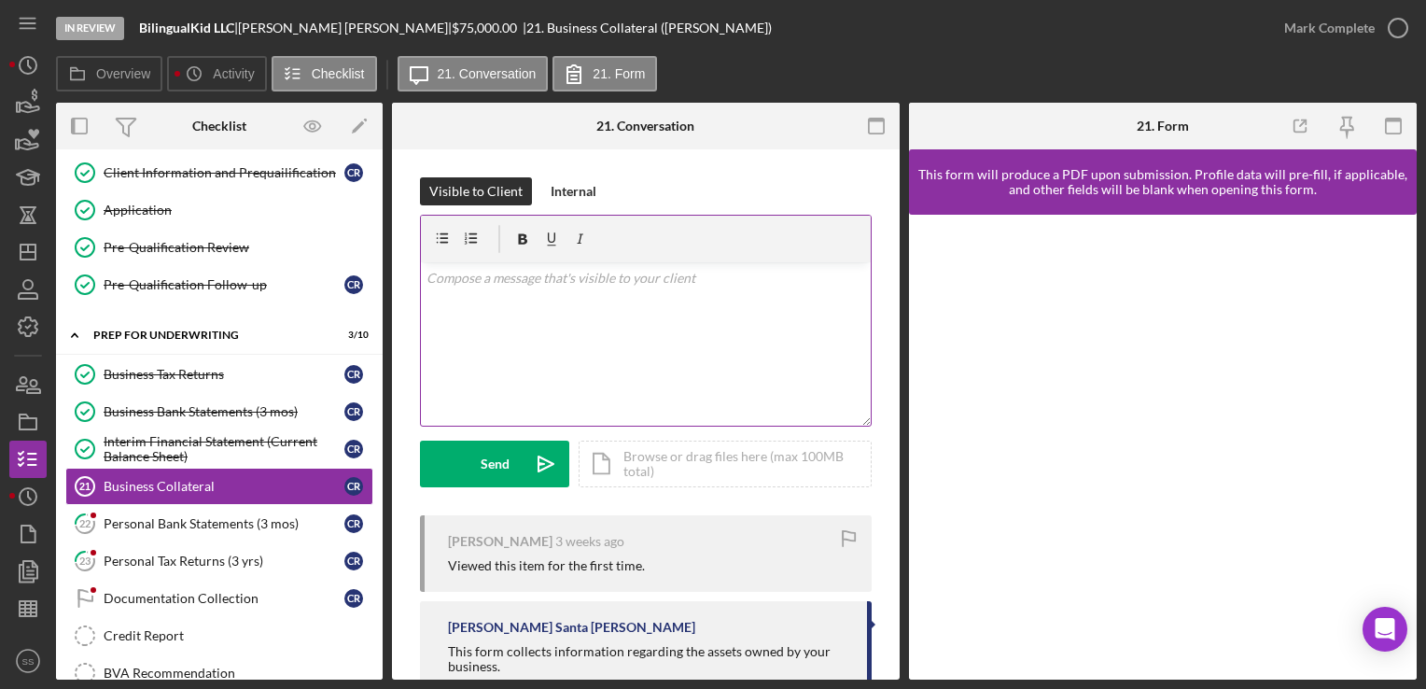
scroll to position [2, 0]
click at [639, 404] on div "v Color teal Color pink Remove color Add row above Add row below Add column bef…" at bounding box center [646, 341] width 450 height 163
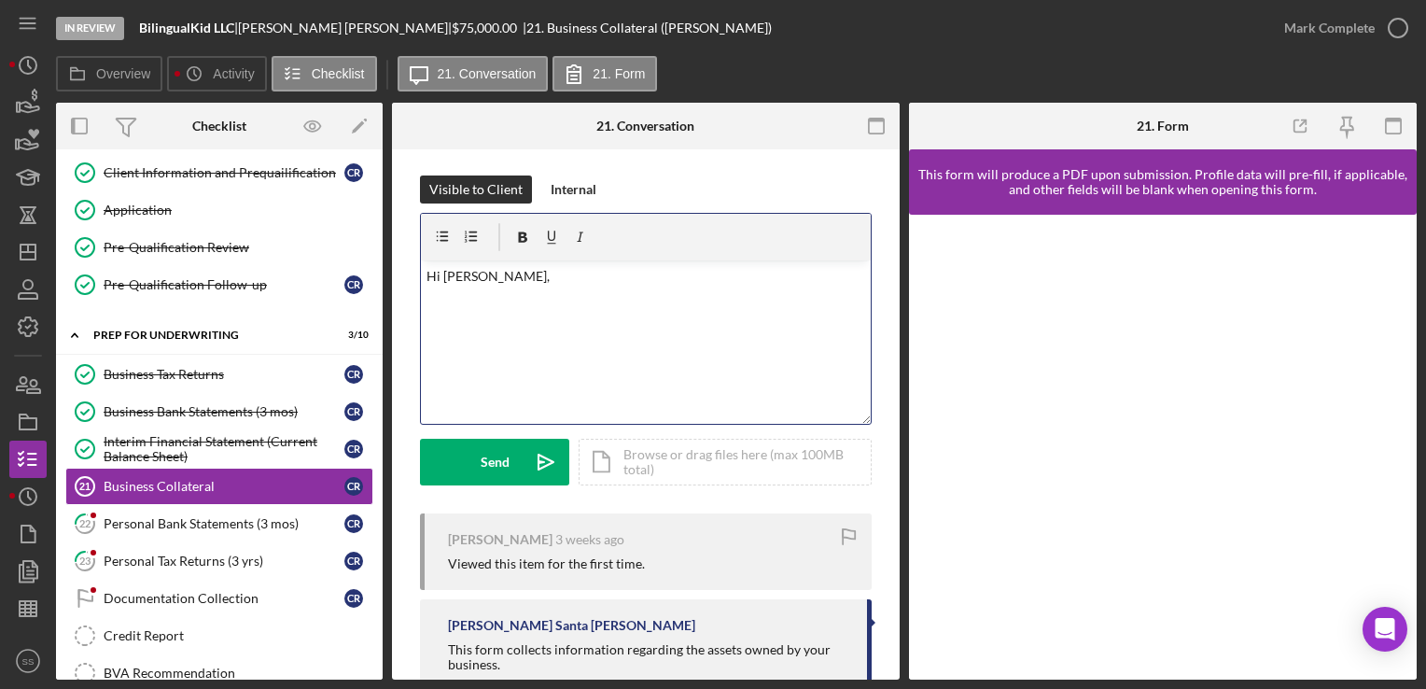
click at [541, 285] on p "Hi [PERSON_NAME]," at bounding box center [647, 276] width 440 height 21
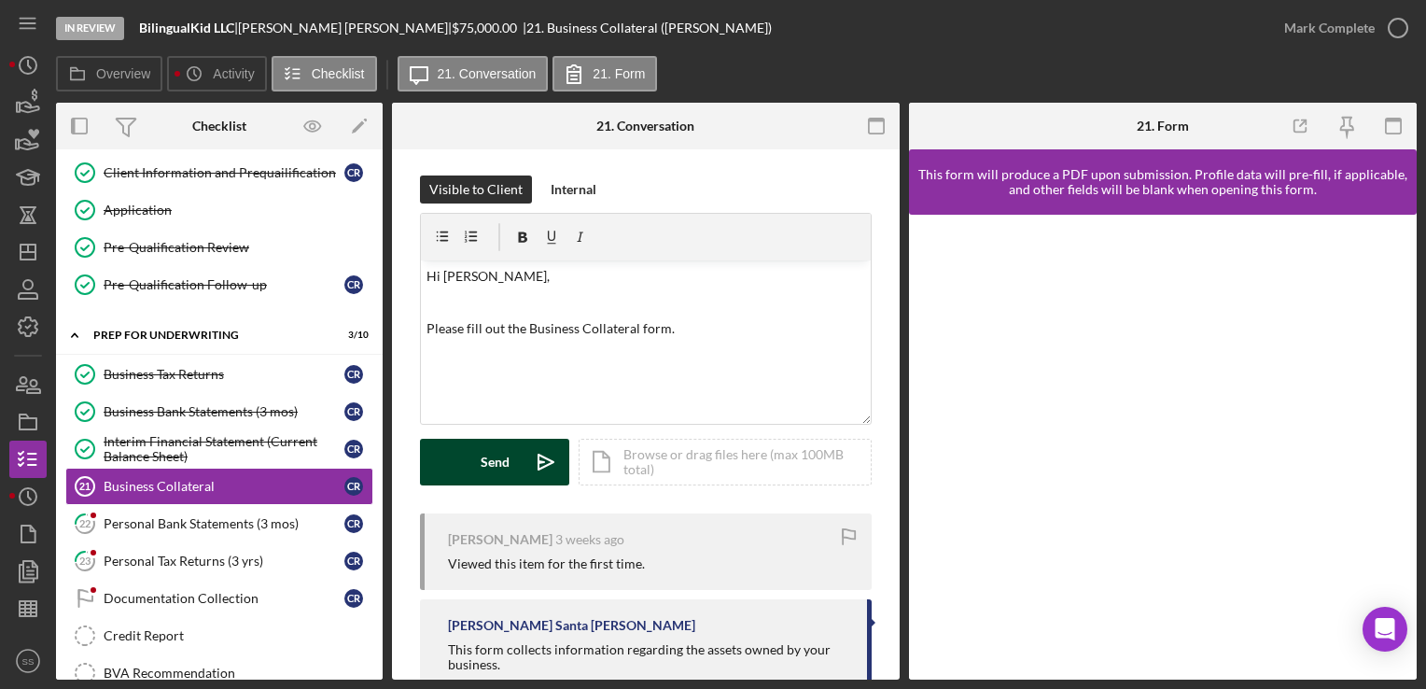
click at [496, 446] on div "Send" at bounding box center [495, 462] width 29 height 47
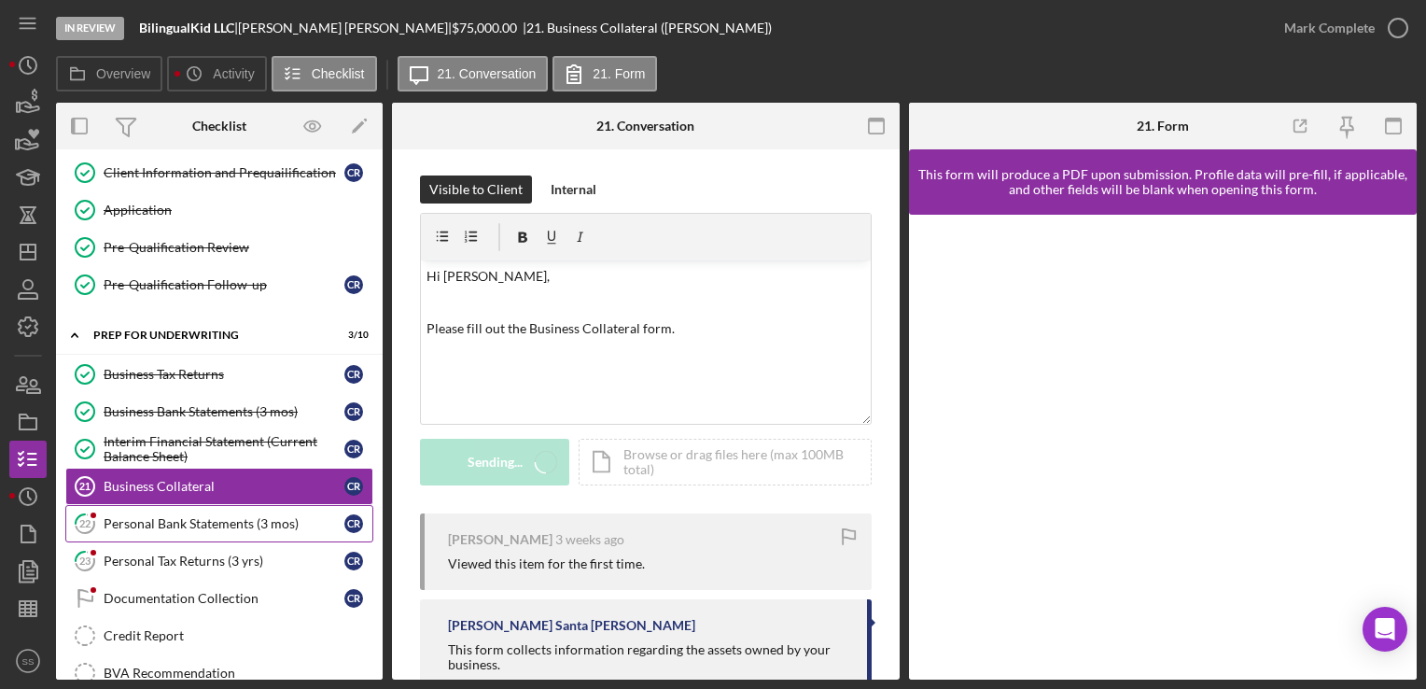
click at [233, 516] on div "Personal Bank Statements (3 mos)" at bounding box center [224, 523] width 241 height 15
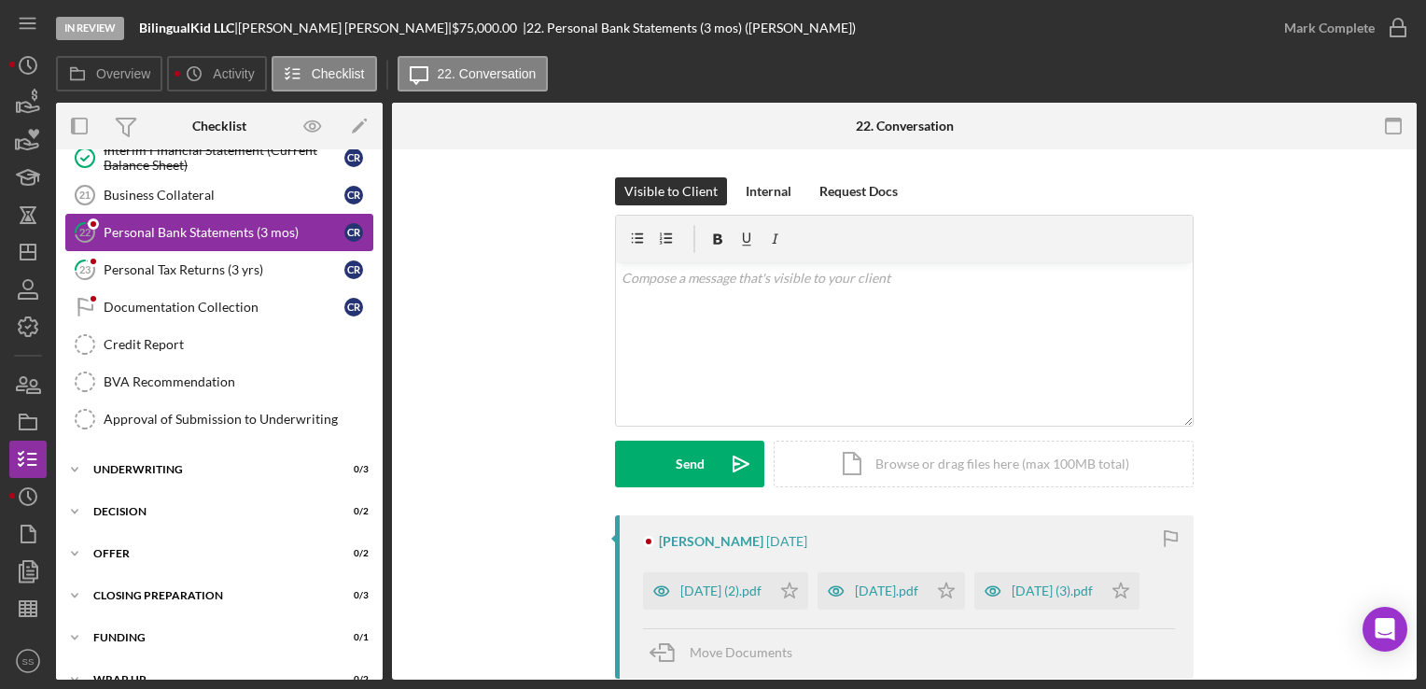
scroll to position [793, 0]
click at [808, 584] on icon "Icon/Star" at bounding box center [789, 590] width 37 height 37
click at [965, 592] on icon "Icon/Star" at bounding box center [946, 590] width 37 height 37
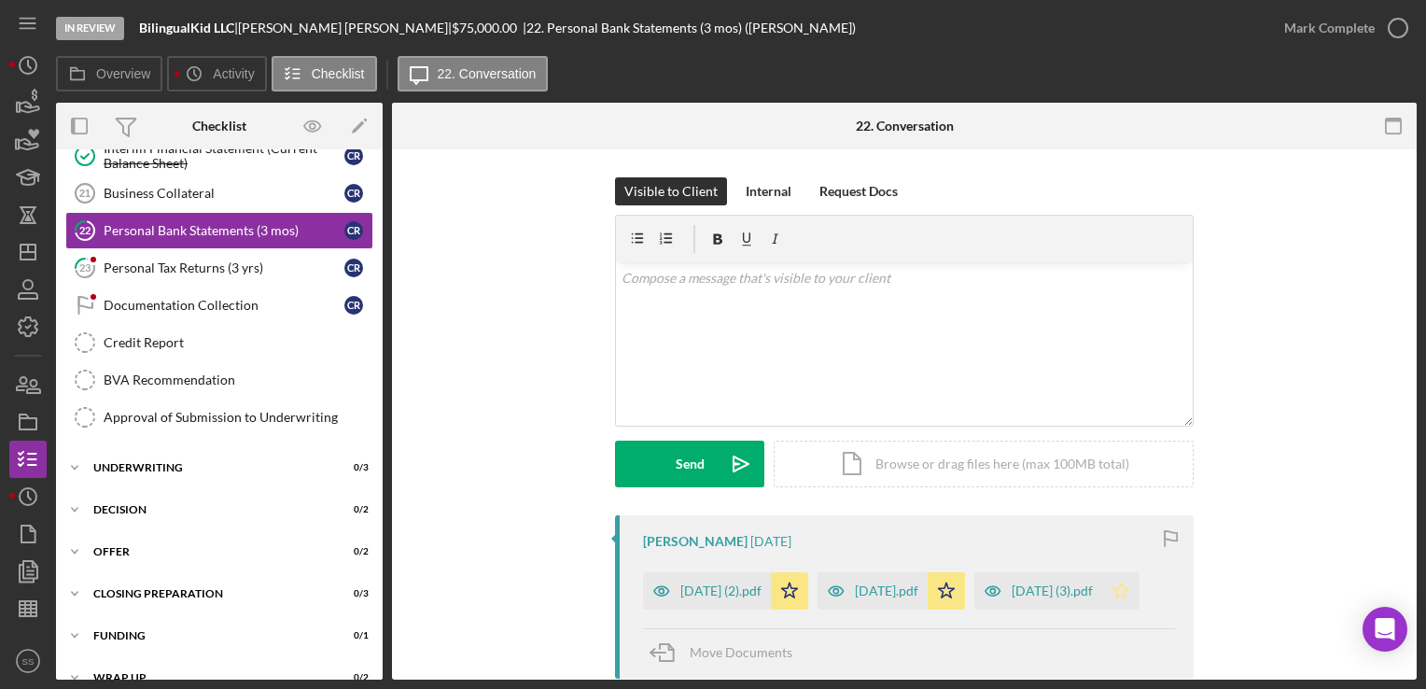
click at [1114, 597] on polygon "button" at bounding box center [1122, 590] width 16 height 15
click at [1351, 24] on div "Mark Complete" at bounding box center [1330, 27] width 91 height 37
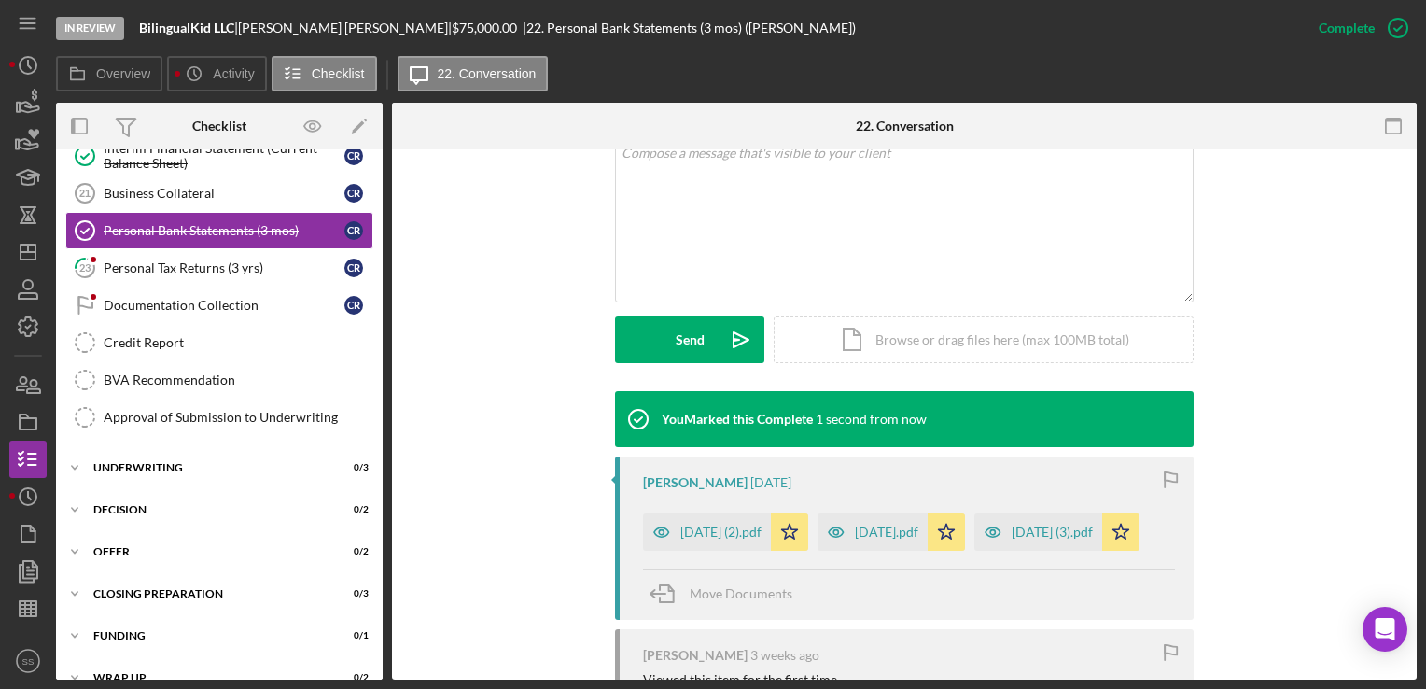
scroll to position [671, 0]
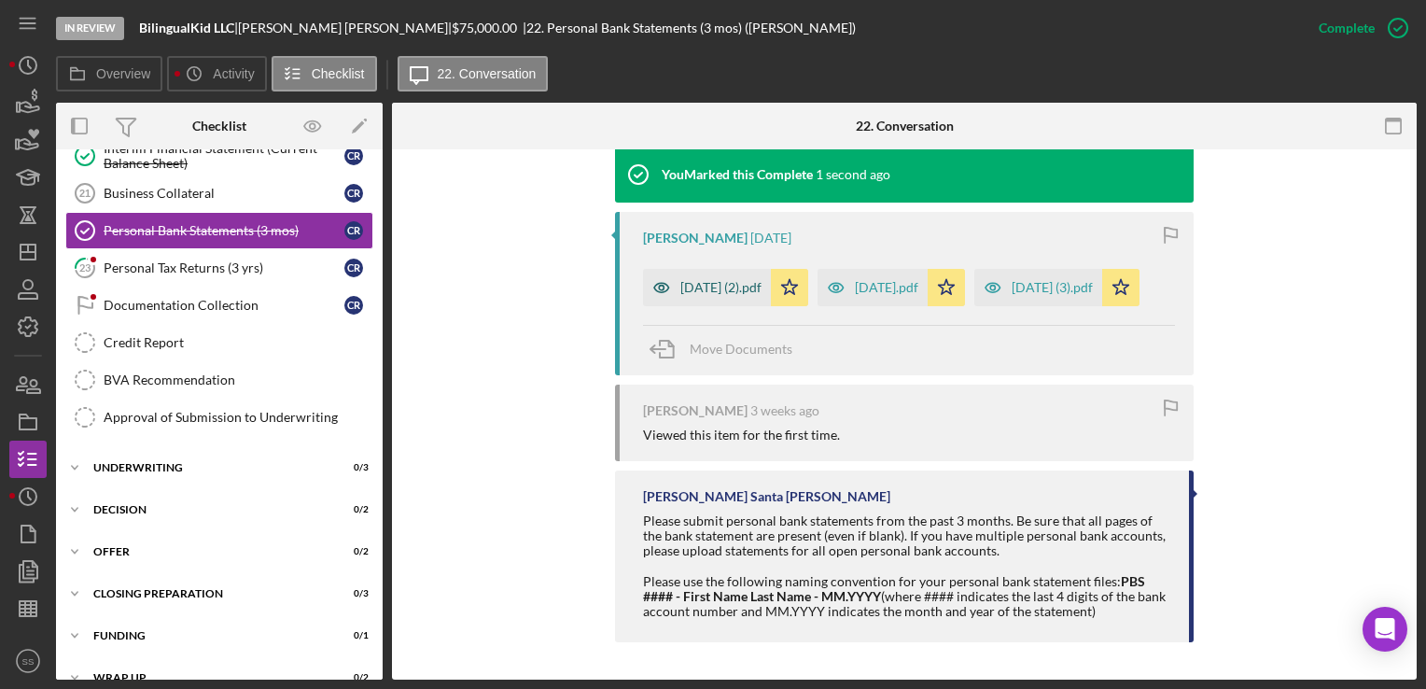
click at [702, 280] on div "[DATE] (2).pdf" at bounding box center [721, 287] width 81 height 15
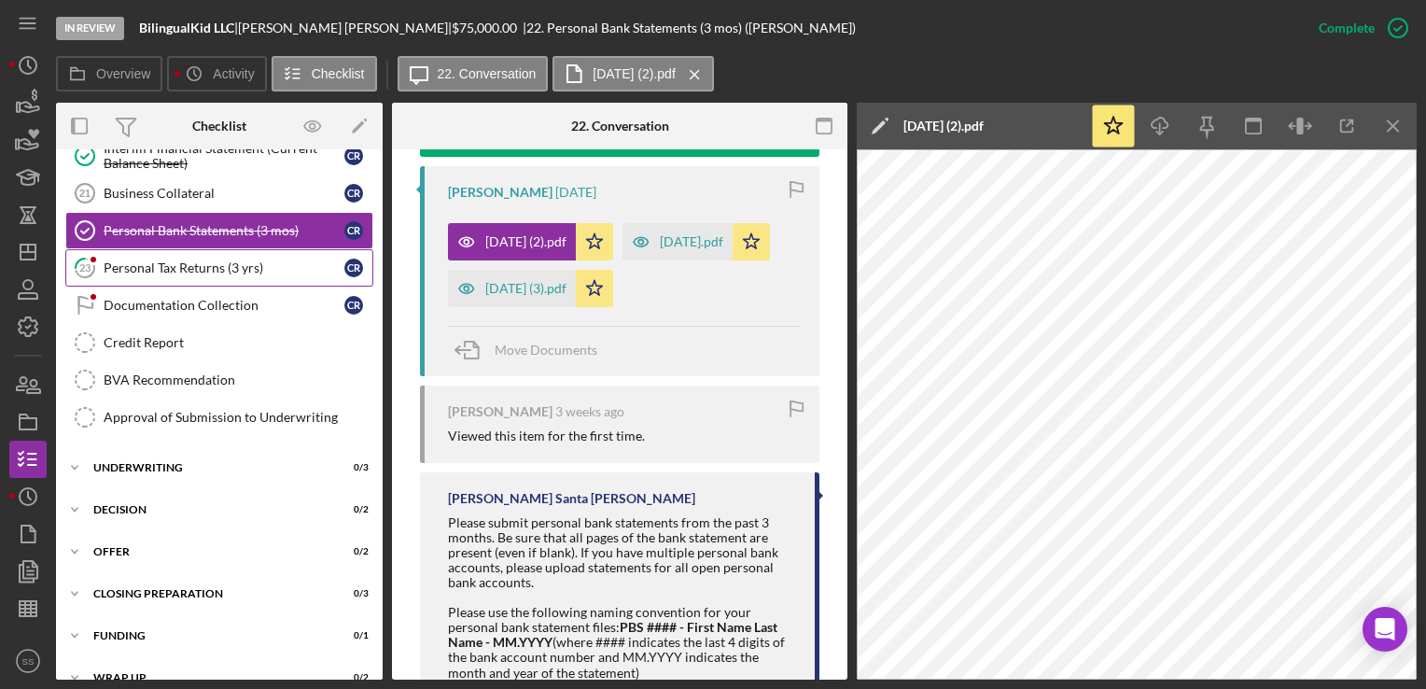
click at [161, 271] on link "23 Personal Tax Returns (3 yrs) C R" at bounding box center [219, 267] width 308 height 37
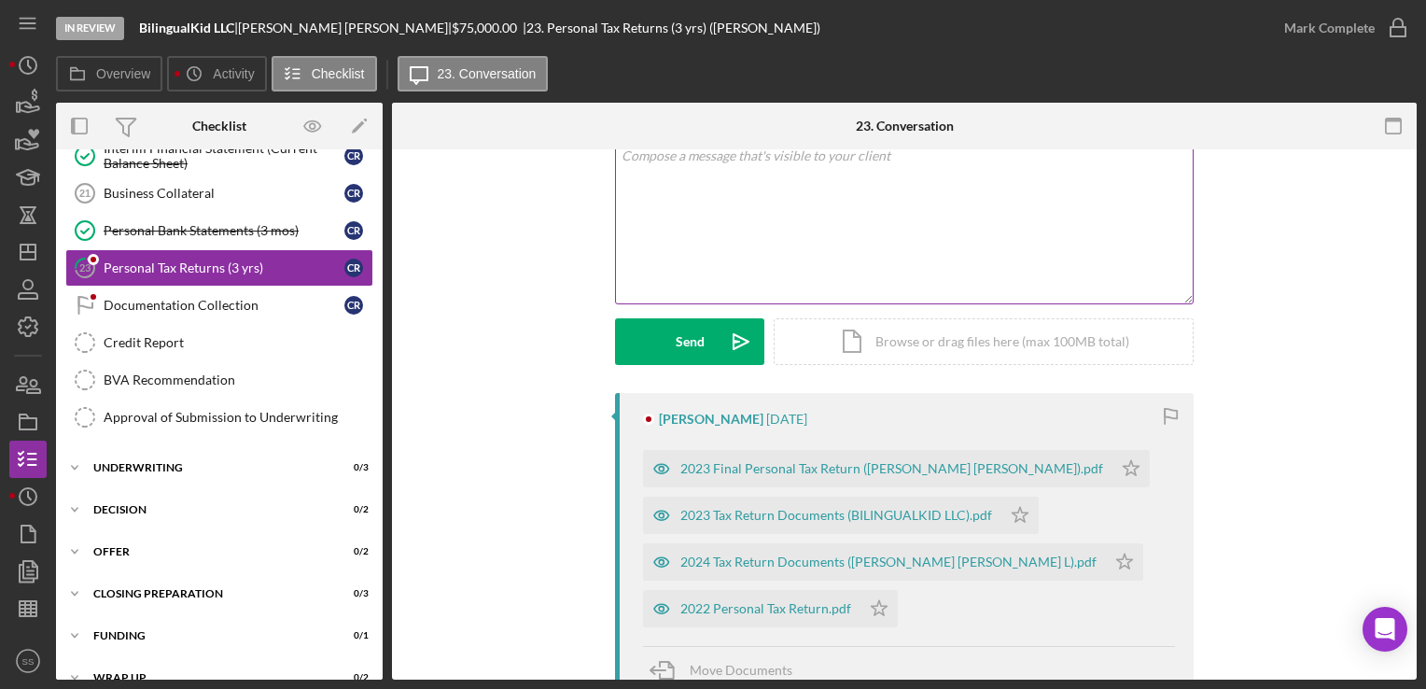
scroll to position [160, 0]
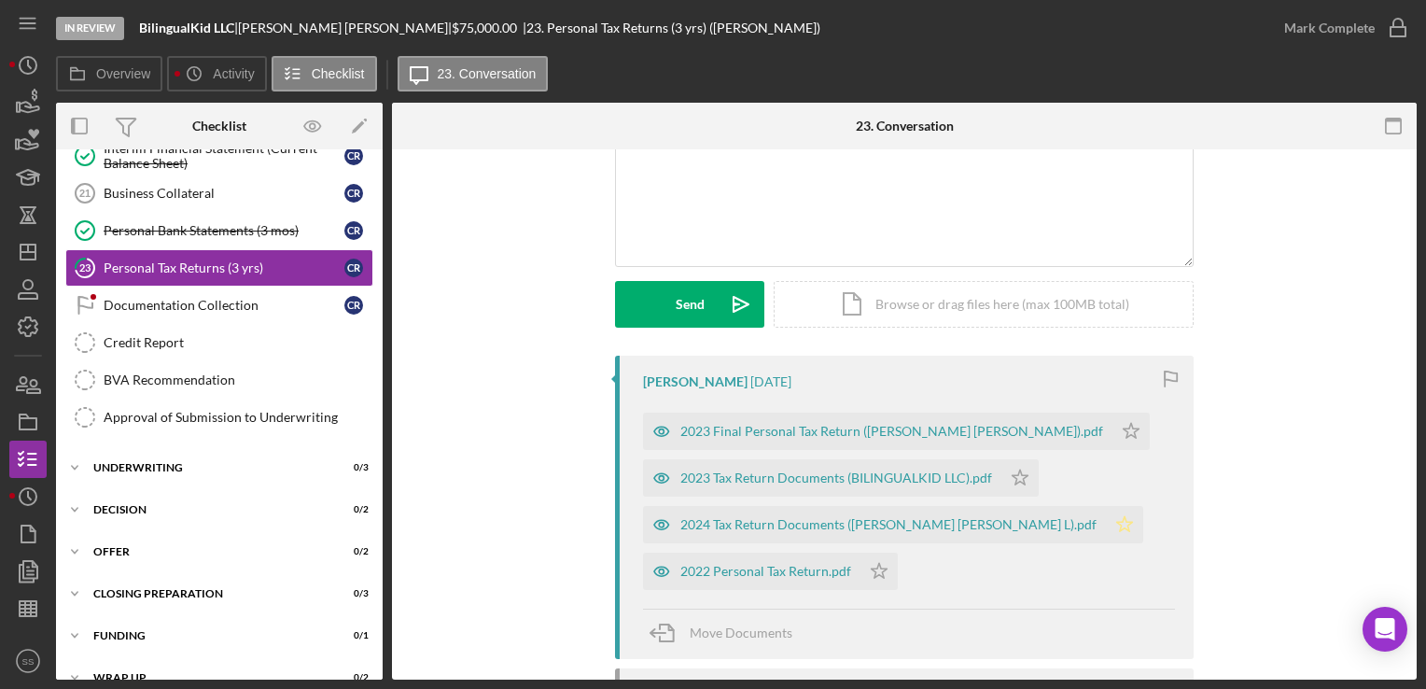
click at [1106, 525] on icon "Icon/Star" at bounding box center [1124, 524] width 37 height 37
click at [1022, 472] on icon "Icon/Star" at bounding box center [1020, 477] width 37 height 37
click at [1113, 425] on icon "Icon/Star" at bounding box center [1131, 431] width 37 height 37
click at [873, 571] on icon "Icon/Star" at bounding box center [879, 571] width 37 height 37
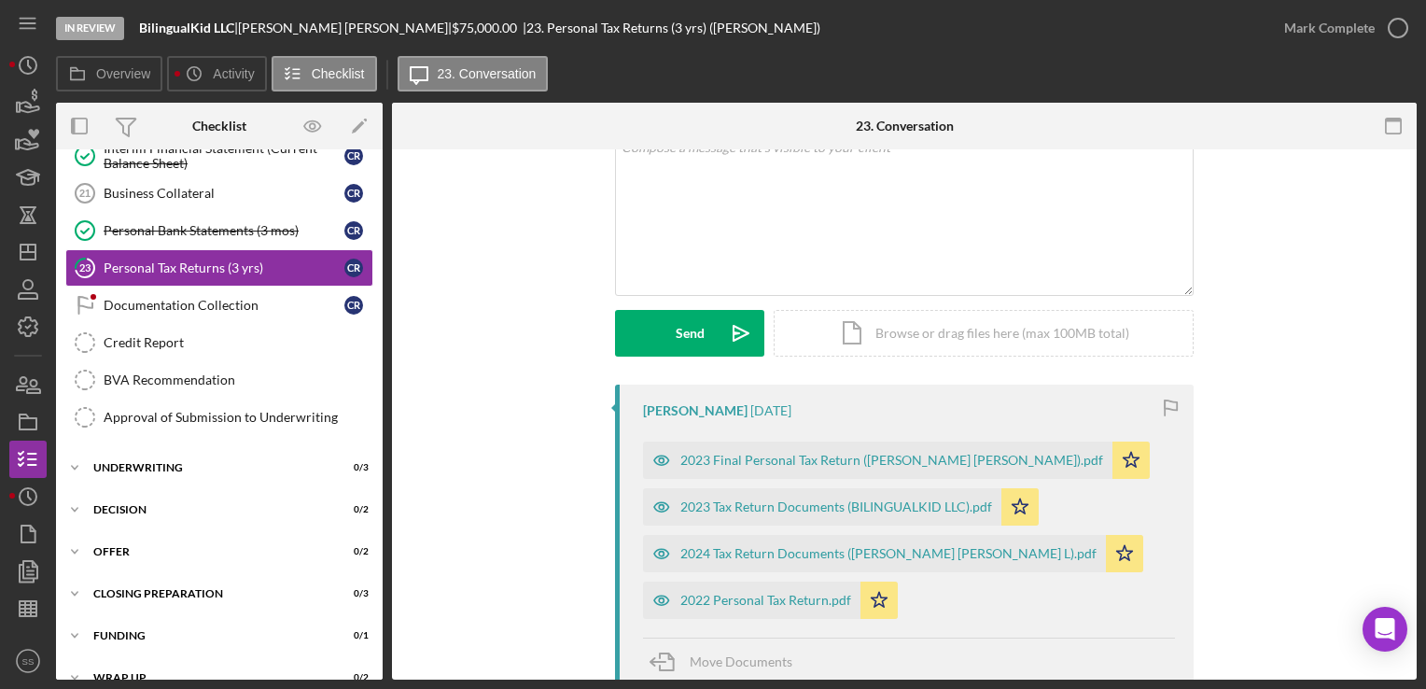
scroll to position [0, 0]
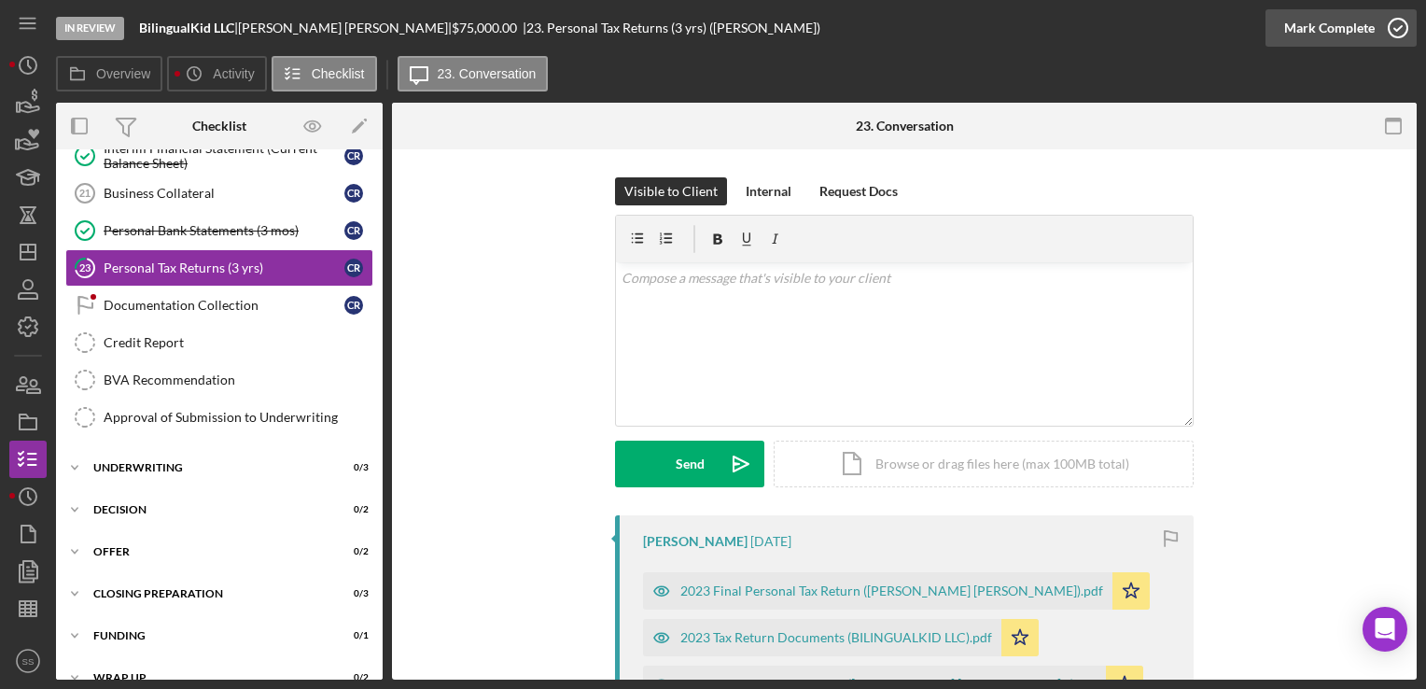
click at [1388, 20] on icon "button" at bounding box center [1398, 28] width 47 height 47
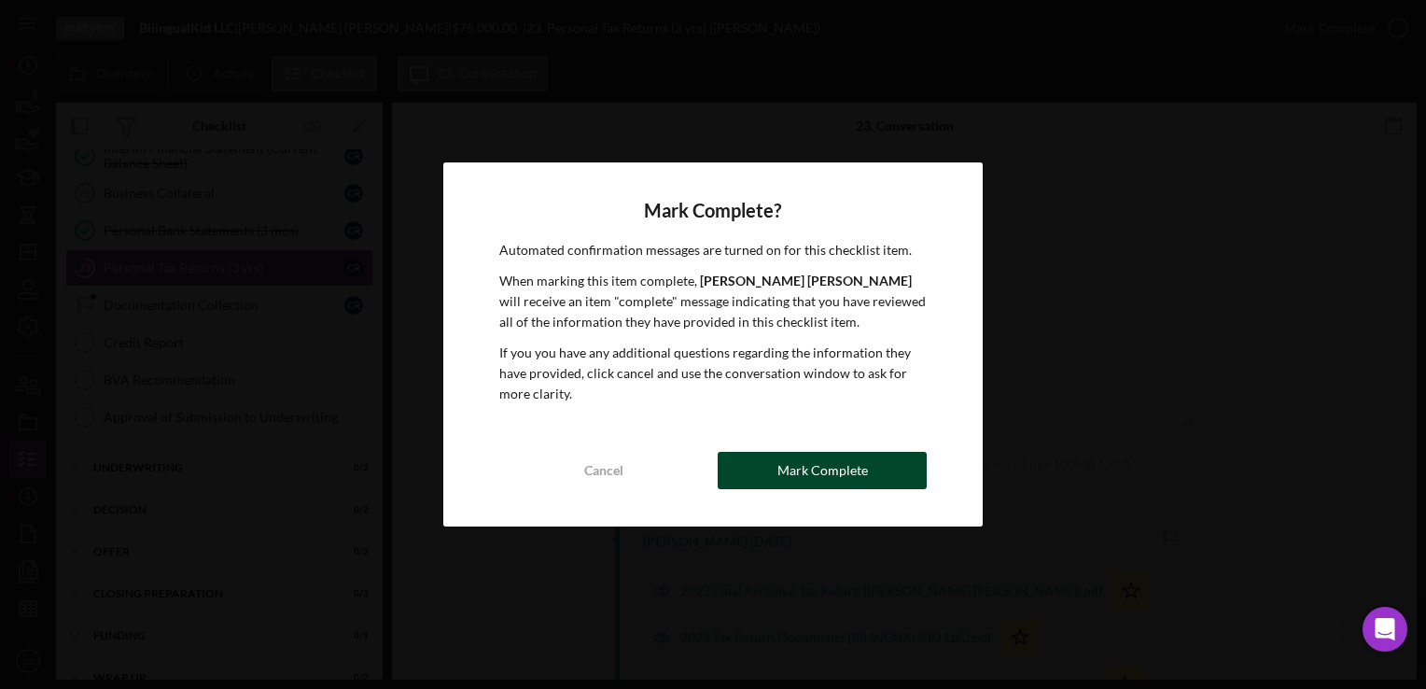
click at [762, 452] on button "Mark Complete" at bounding box center [822, 470] width 209 height 37
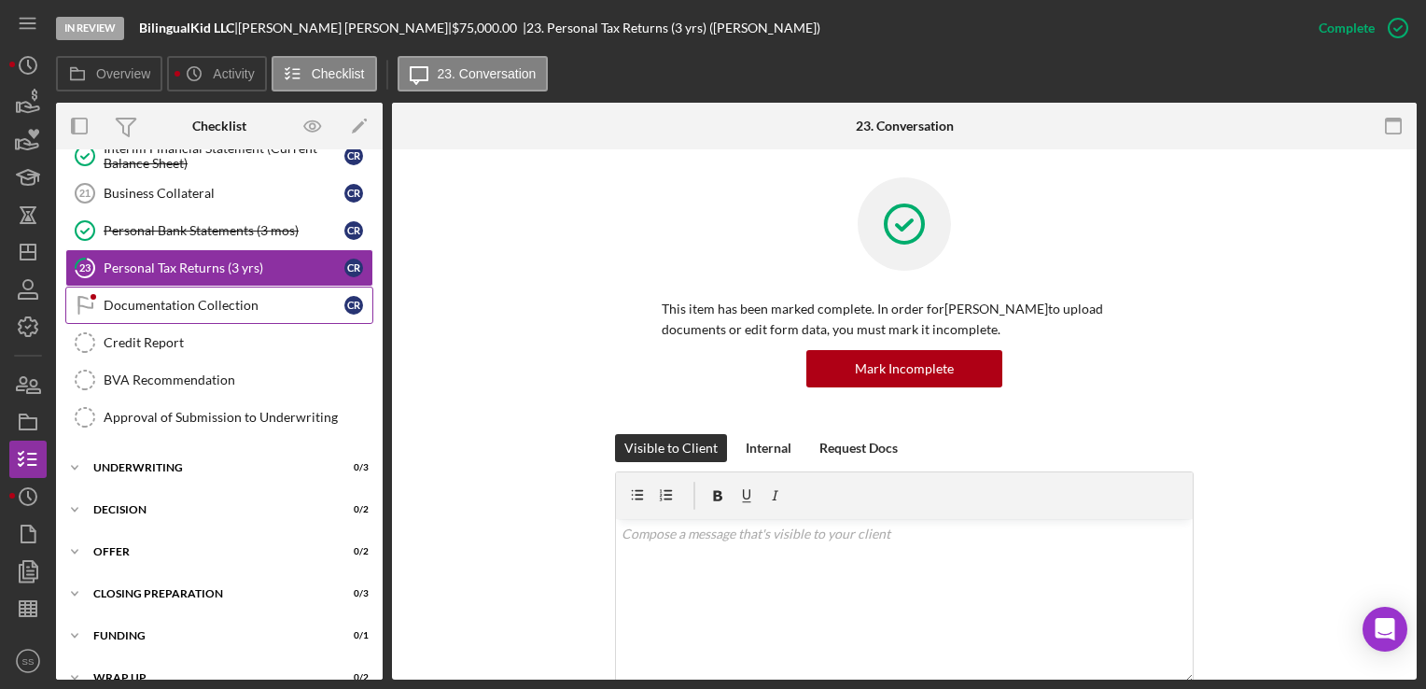
click at [205, 288] on link "Documentation Collection Documentation Collection C R" at bounding box center [219, 305] width 308 height 37
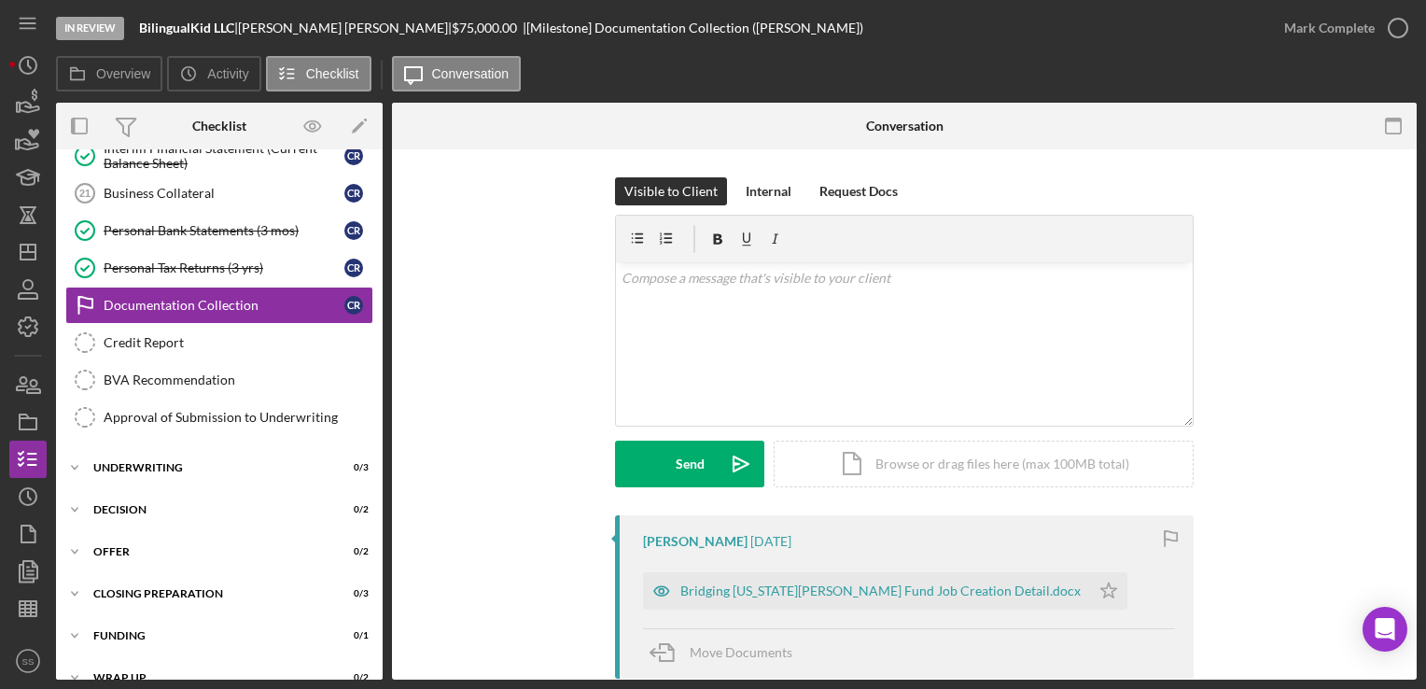
scroll to position [258, 0]
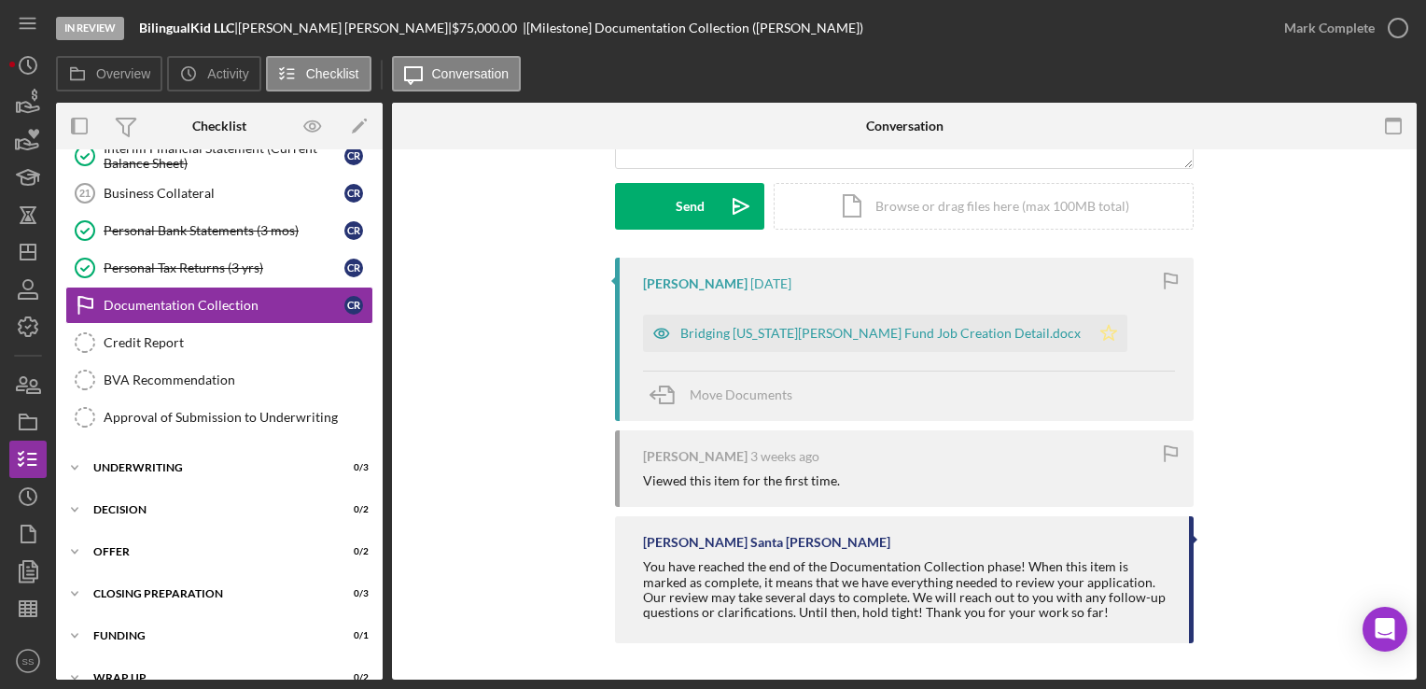
click at [1090, 338] on icon "Icon/Star" at bounding box center [1108, 333] width 37 height 37
click at [1394, 35] on icon "button" at bounding box center [1398, 28] width 47 height 47
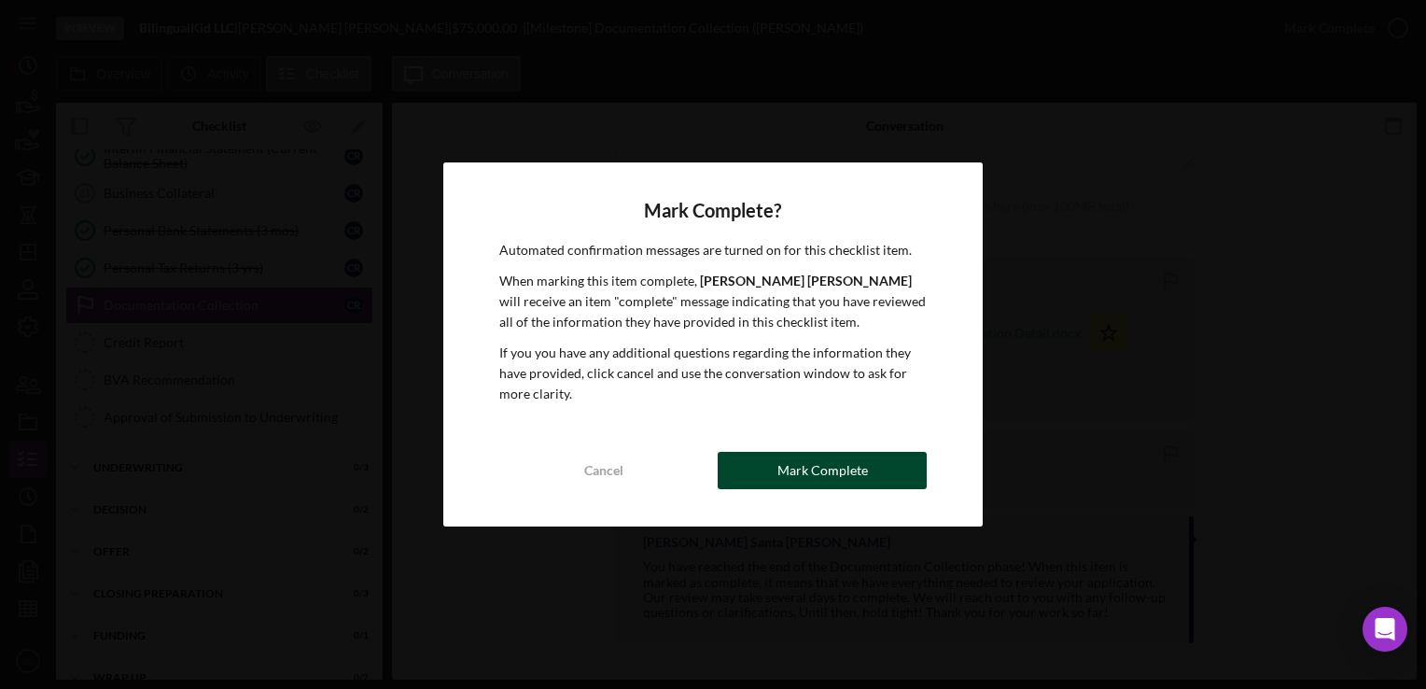
click at [784, 456] on div "Mark Complete" at bounding box center [823, 470] width 91 height 37
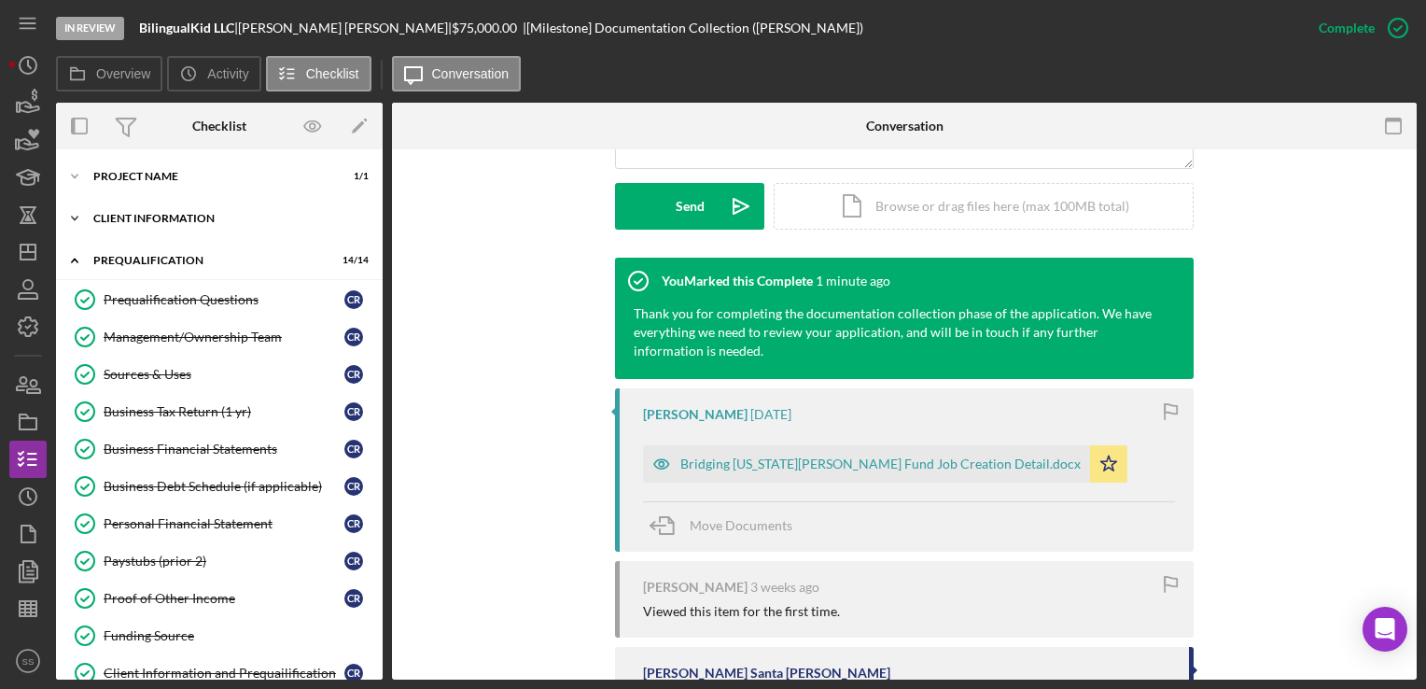
click at [246, 210] on div "Icon/Expander Client Information 7 / 7" at bounding box center [219, 218] width 327 height 37
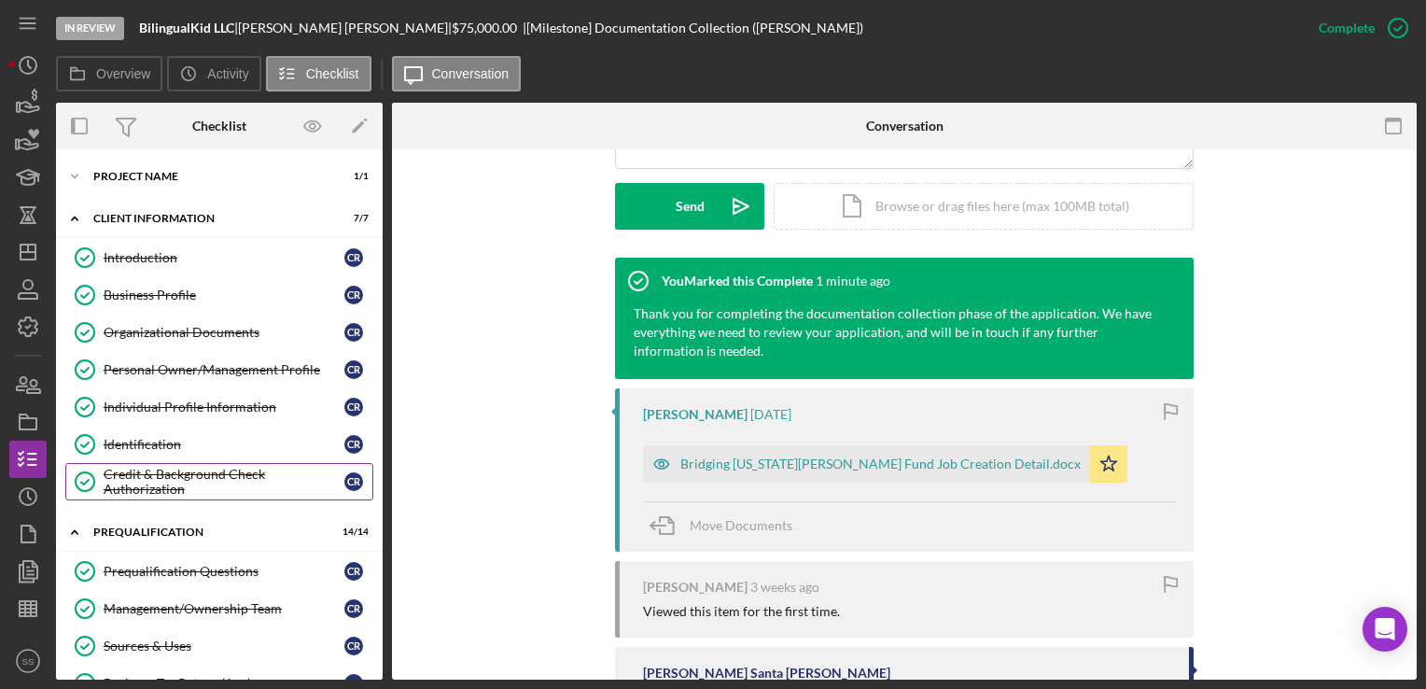
click at [169, 477] on div "Credit & Background Check Authorization" at bounding box center [224, 482] width 241 height 30
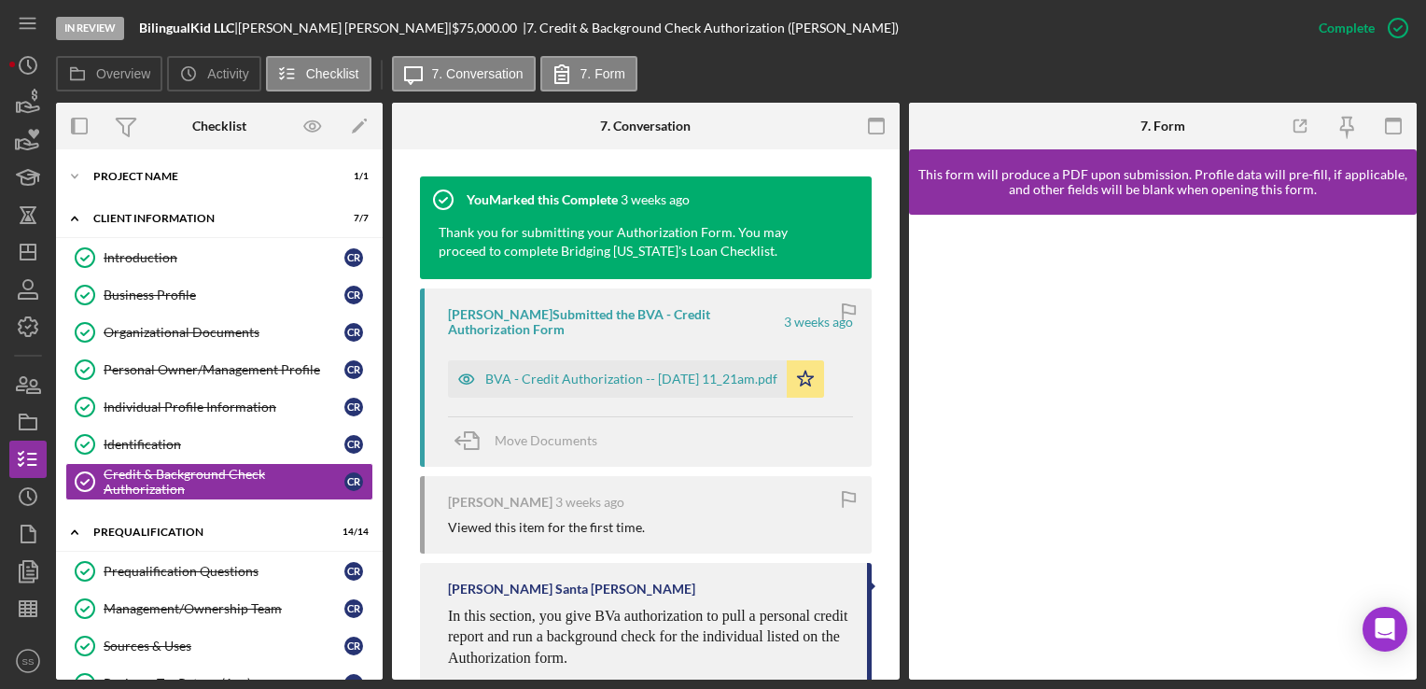
scroll to position [612, 0]
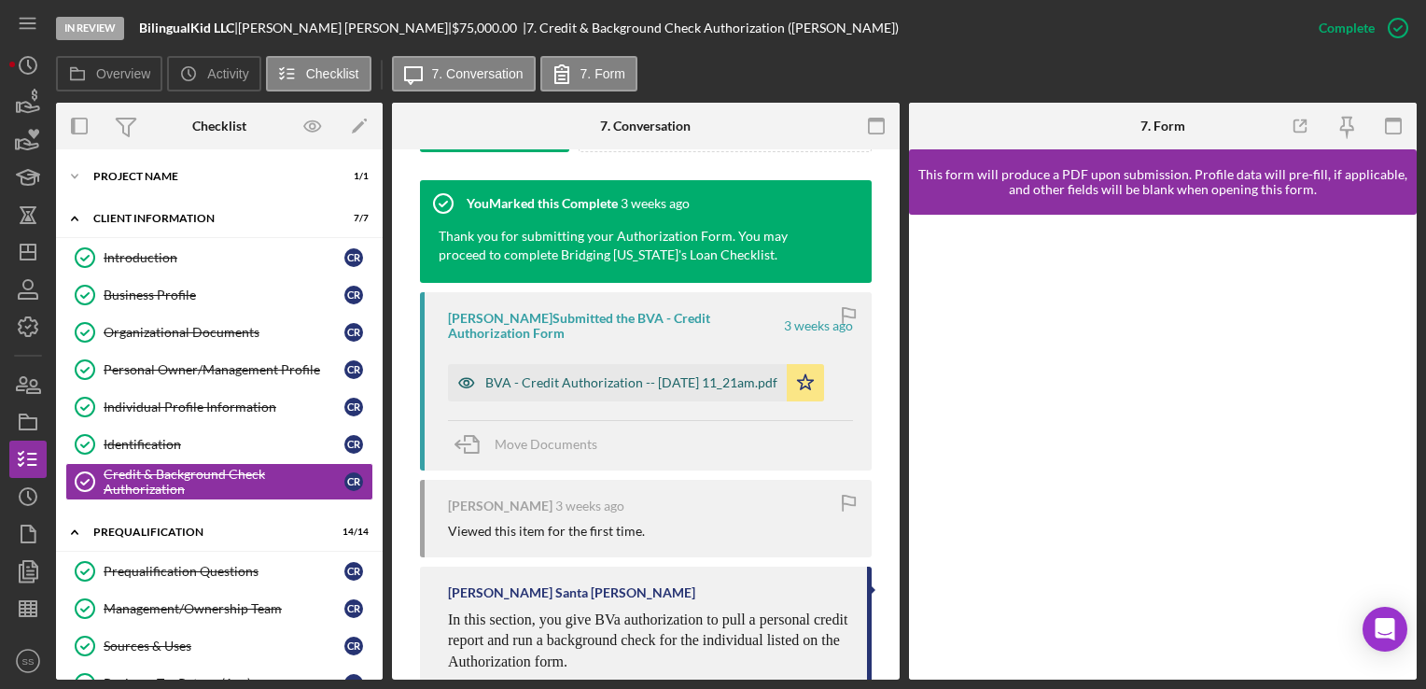
click at [596, 386] on div "BVA - Credit Authorization -- [DATE] 11_21am.pdf" at bounding box center [631, 382] width 292 height 15
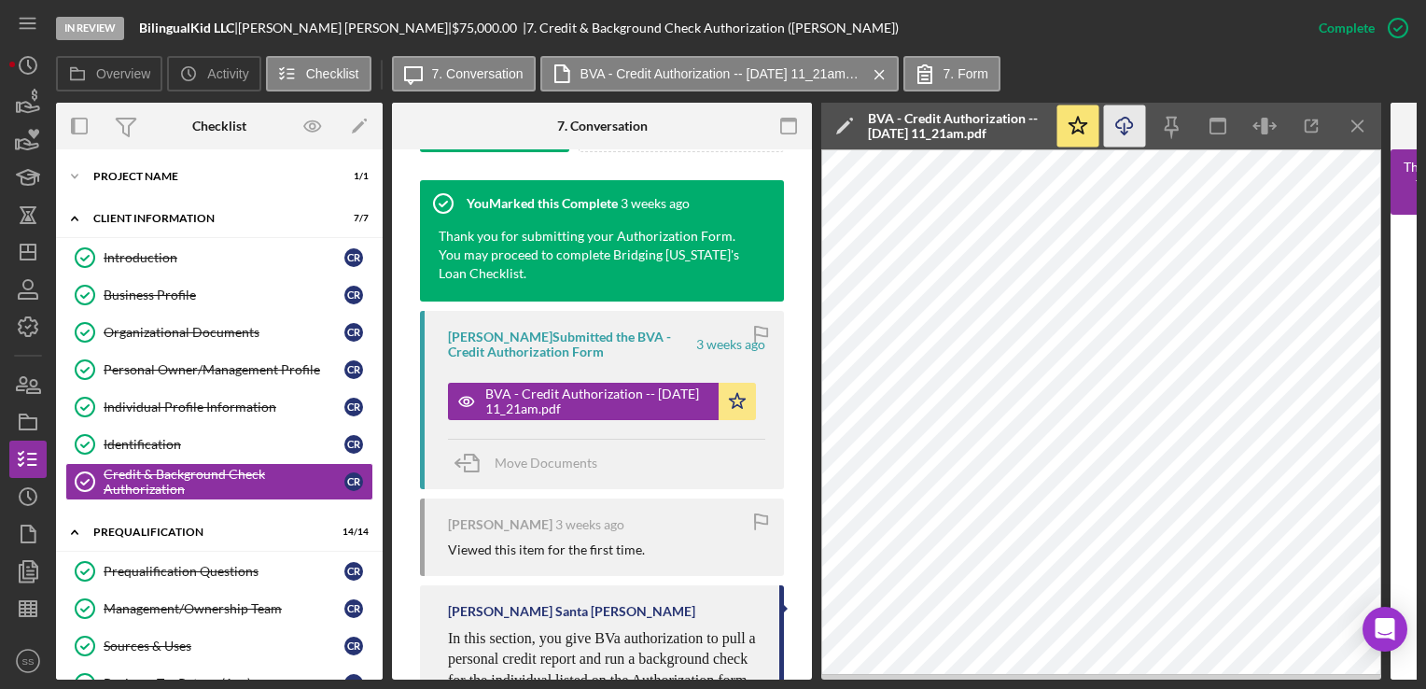
click at [1136, 125] on icon "Icon/Download" at bounding box center [1125, 126] width 42 height 42
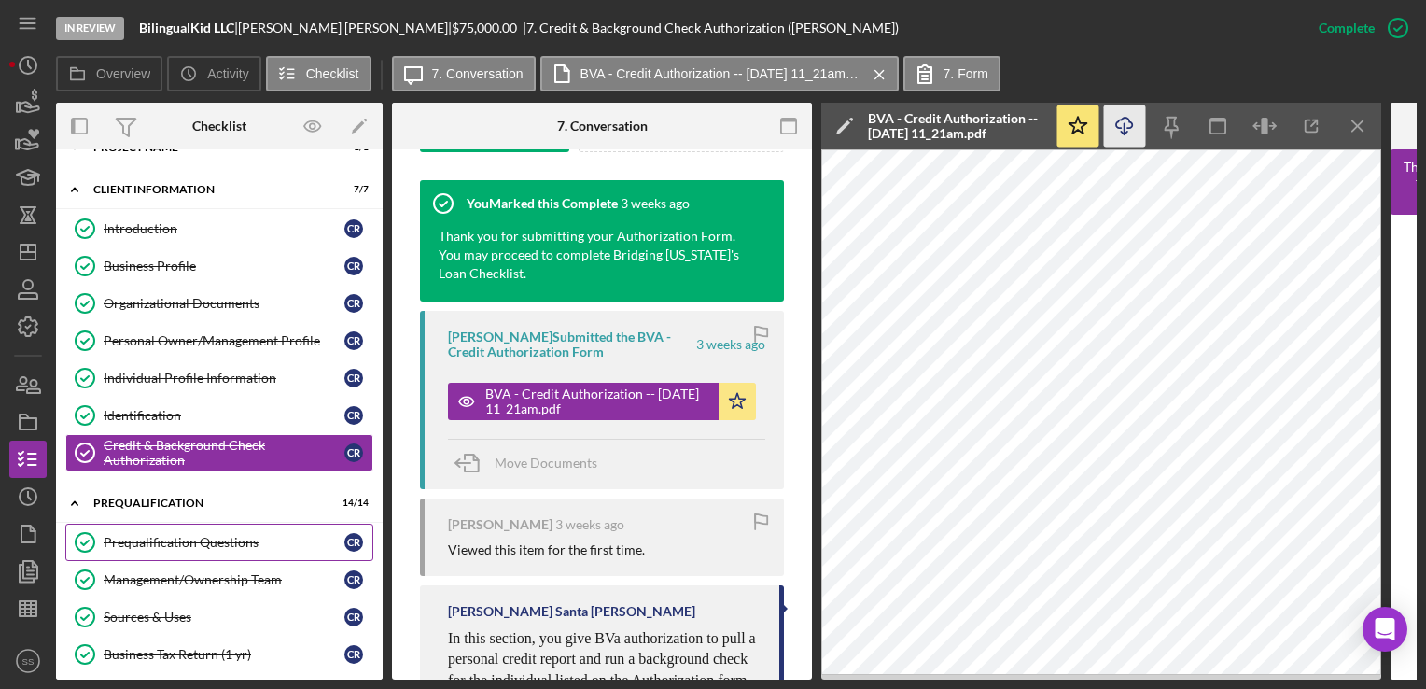
scroll to position [0, 0]
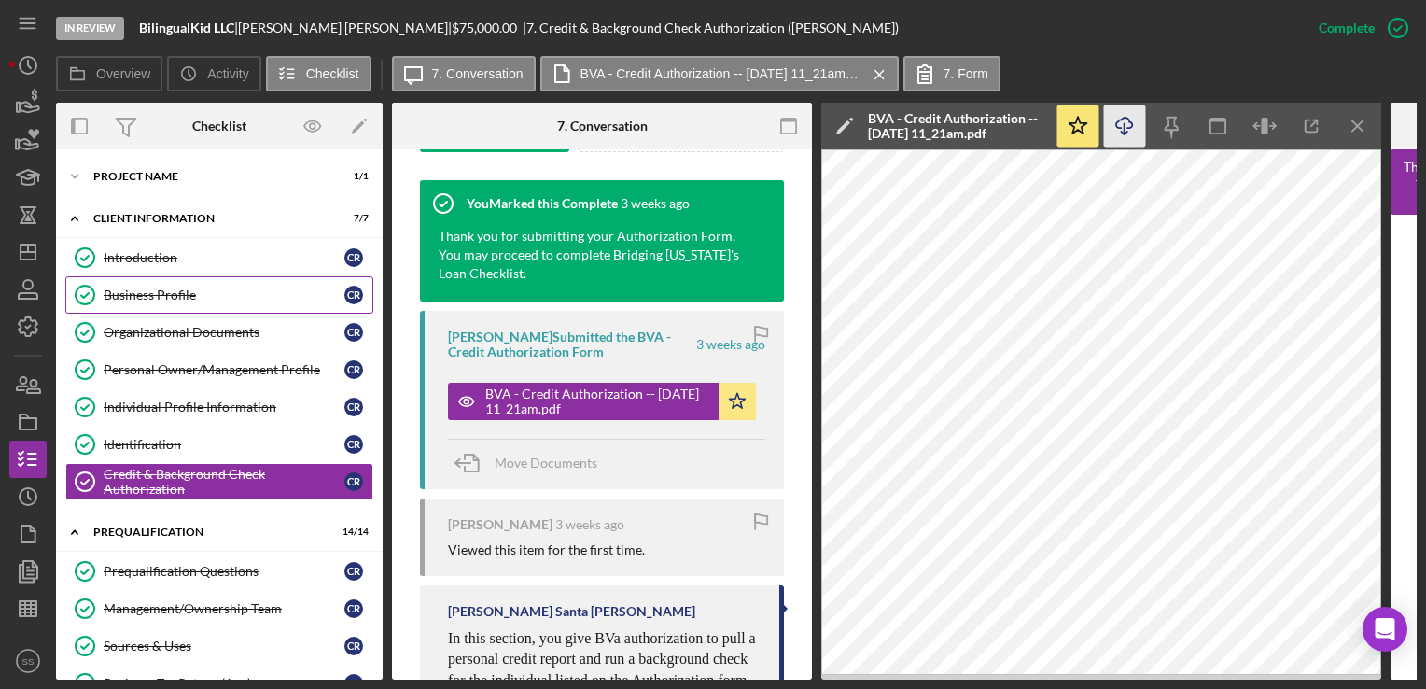
click at [148, 290] on div "Business Profile" at bounding box center [224, 295] width 241 height 15
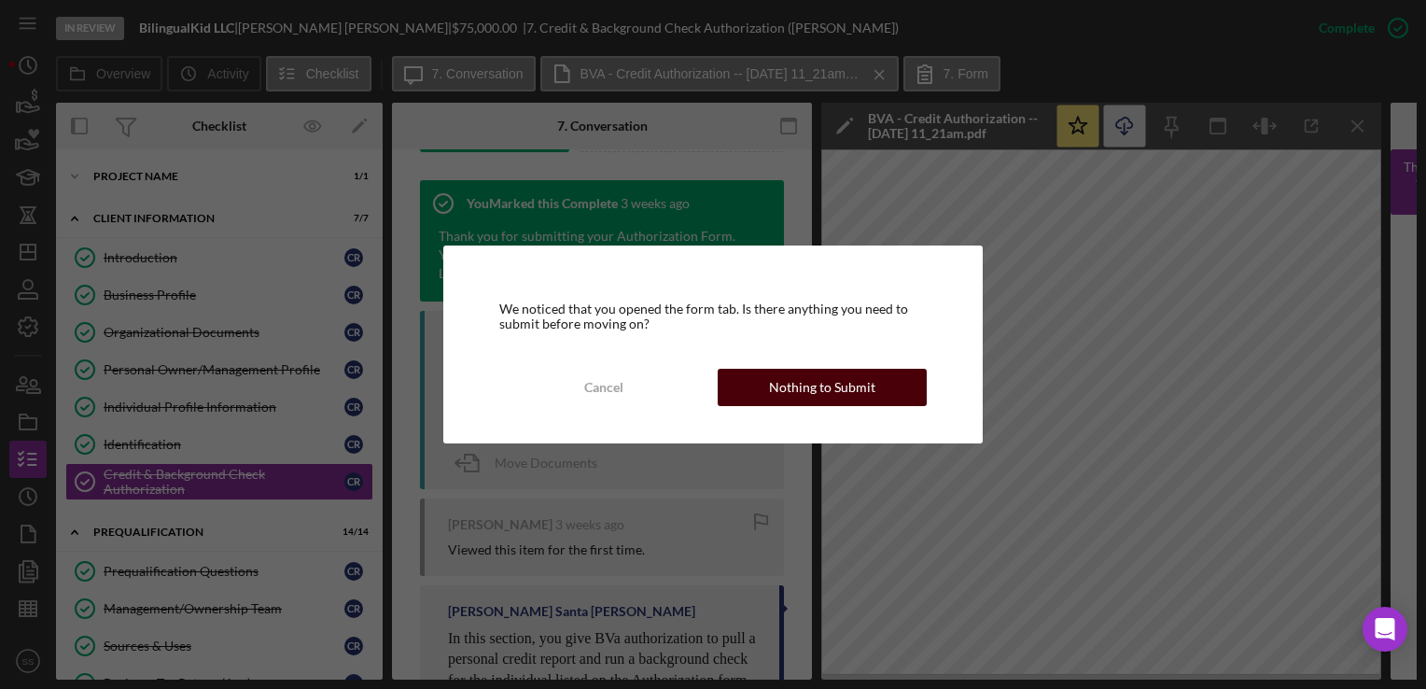
click at [788, 391] on div "Nothing to Submit" at bounding box center [822, 387] width 106 height 37
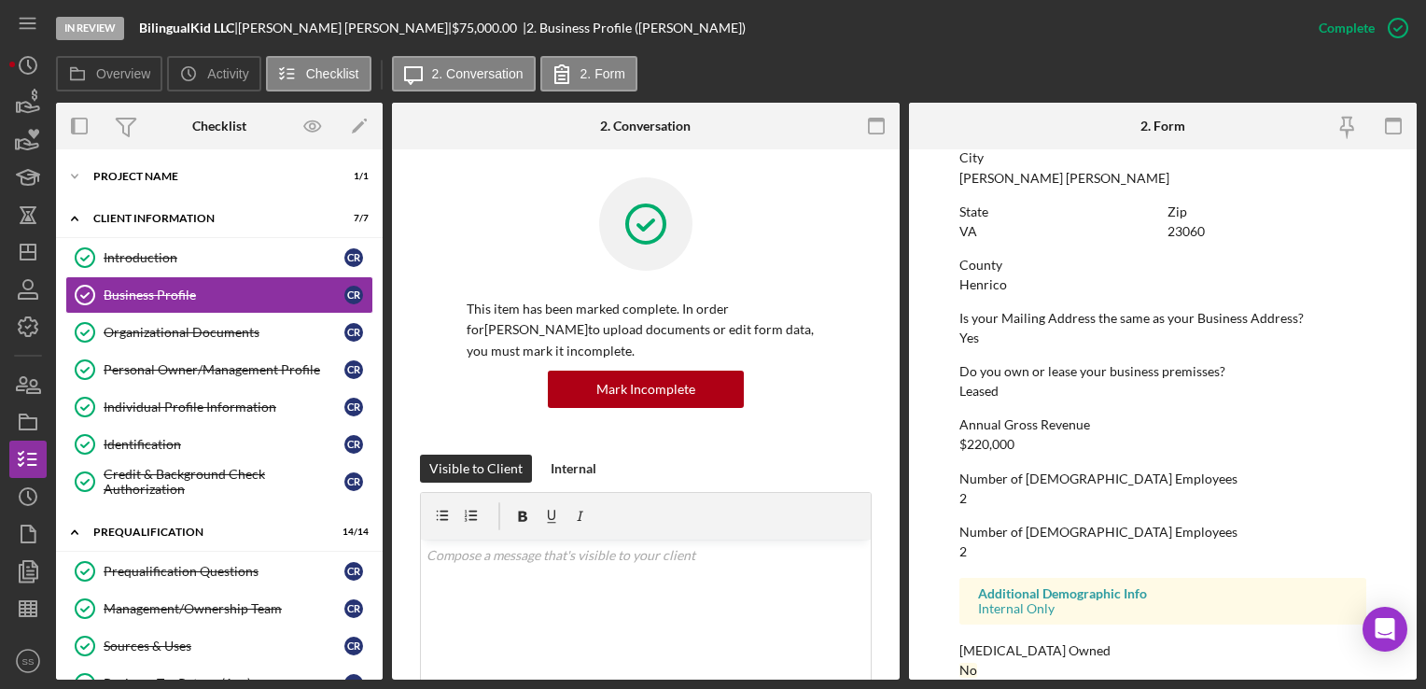
scroll to position [877, 0]
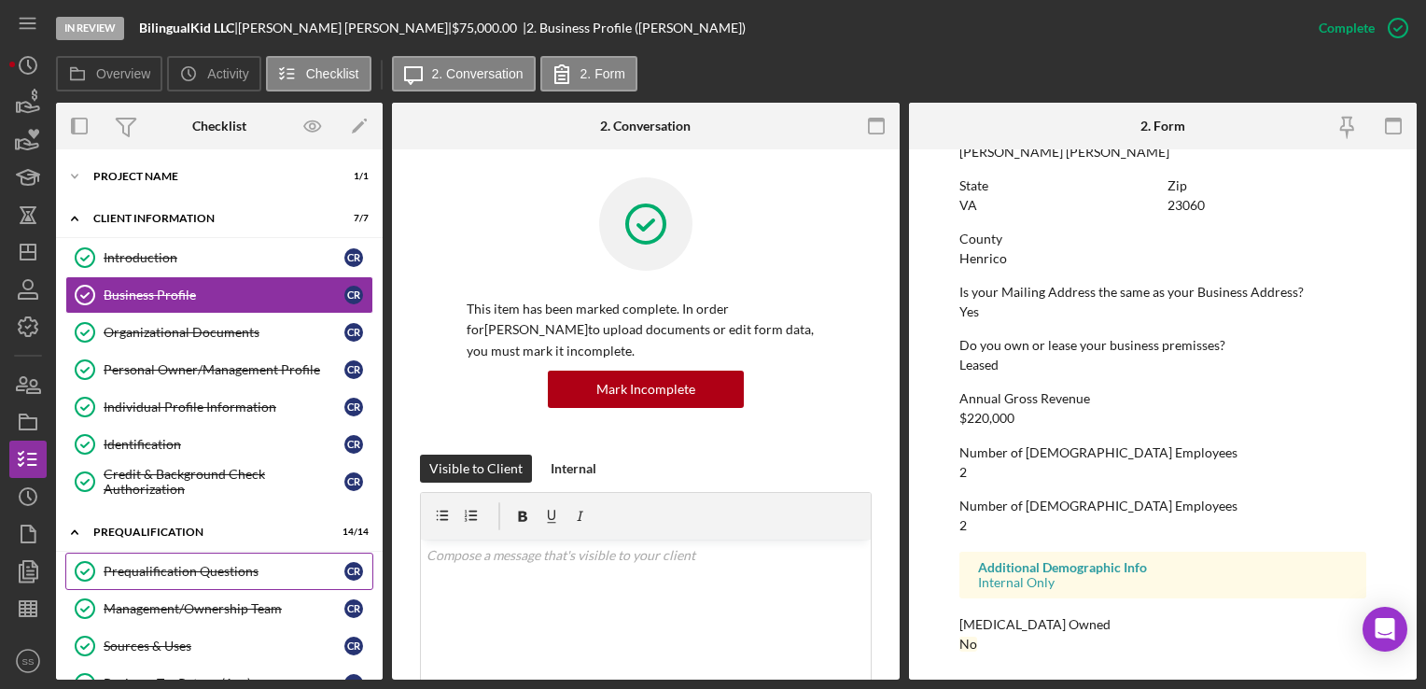
click at [192, 564] on div "Prequalification Questions" at bounding box center [224, 571] width 241 height 15
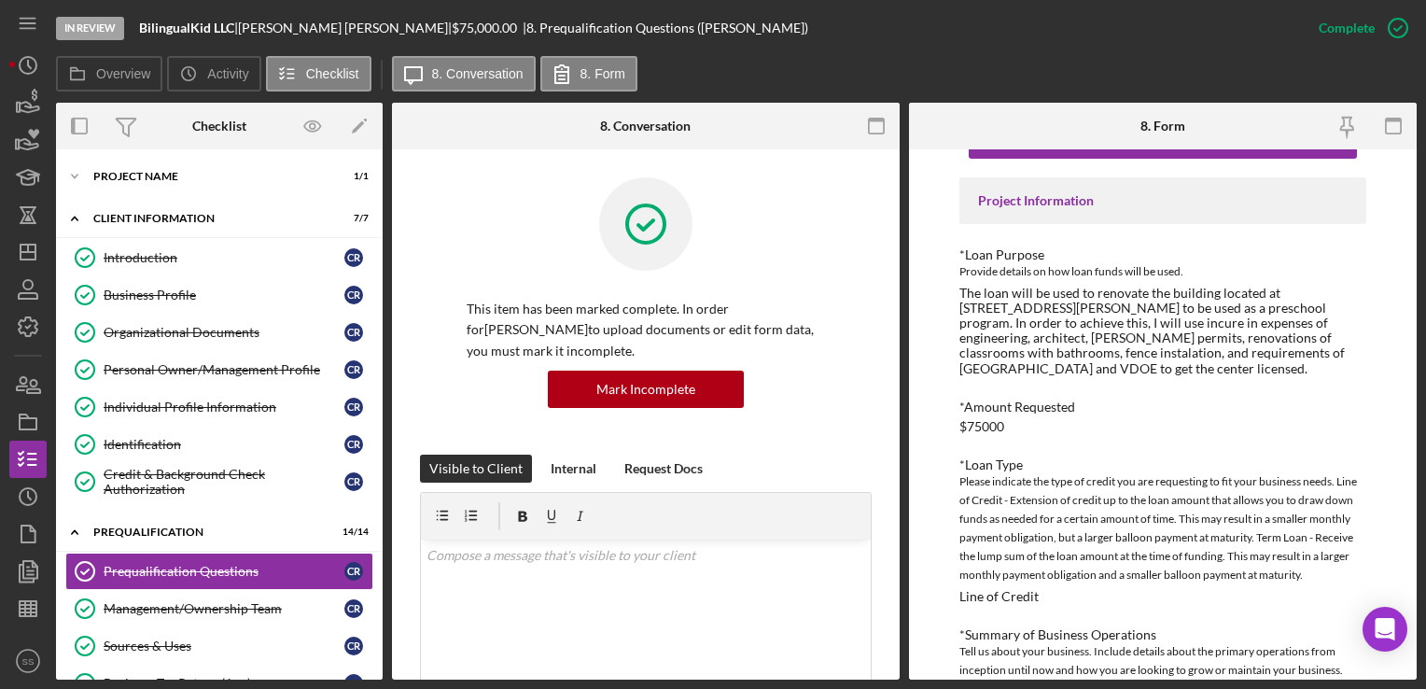
scroll to position [63, 0]
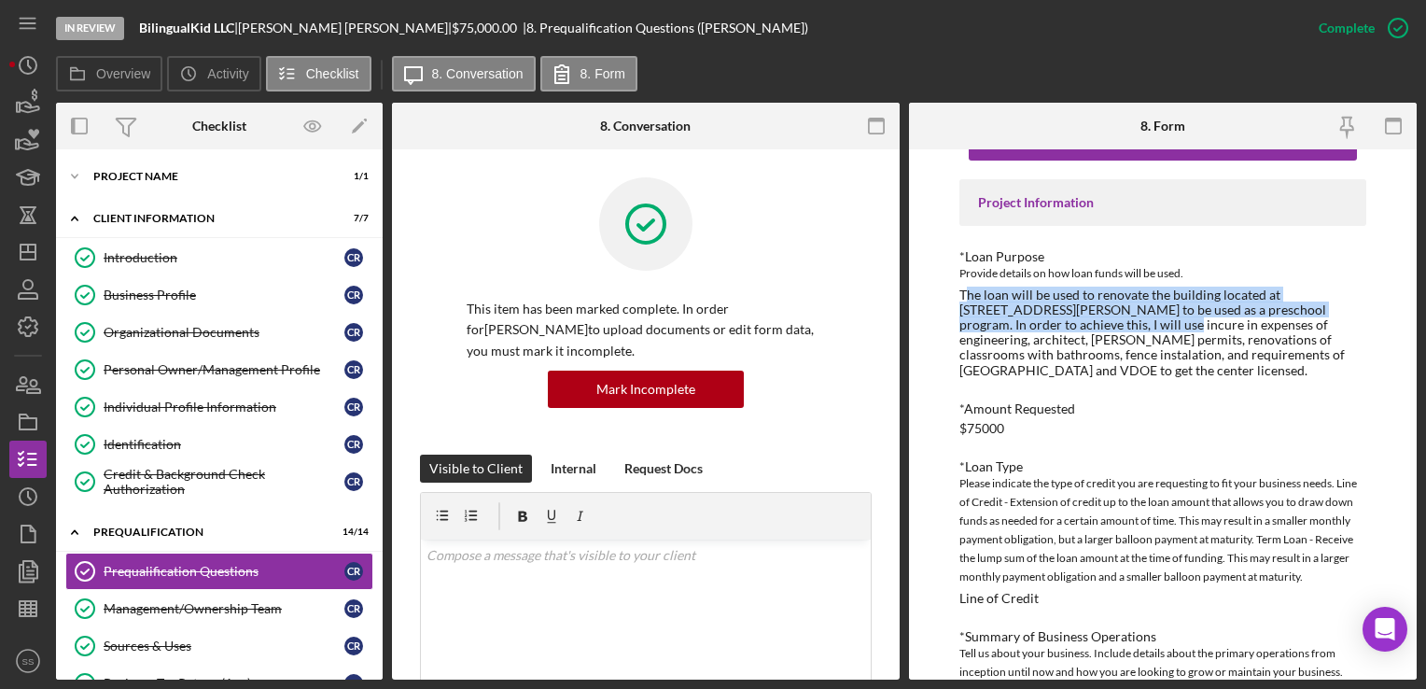
drag, startPoint x: 963, startPoint y: 292, endPoint x: 1107, endPoint y: 321, distance: 146.6
click at [1107, 321] on div "The loan will be used to renovate the building located at [STREET_ADDRESS][PERS…" at bounding box center [1163, 333] width 406 height 91
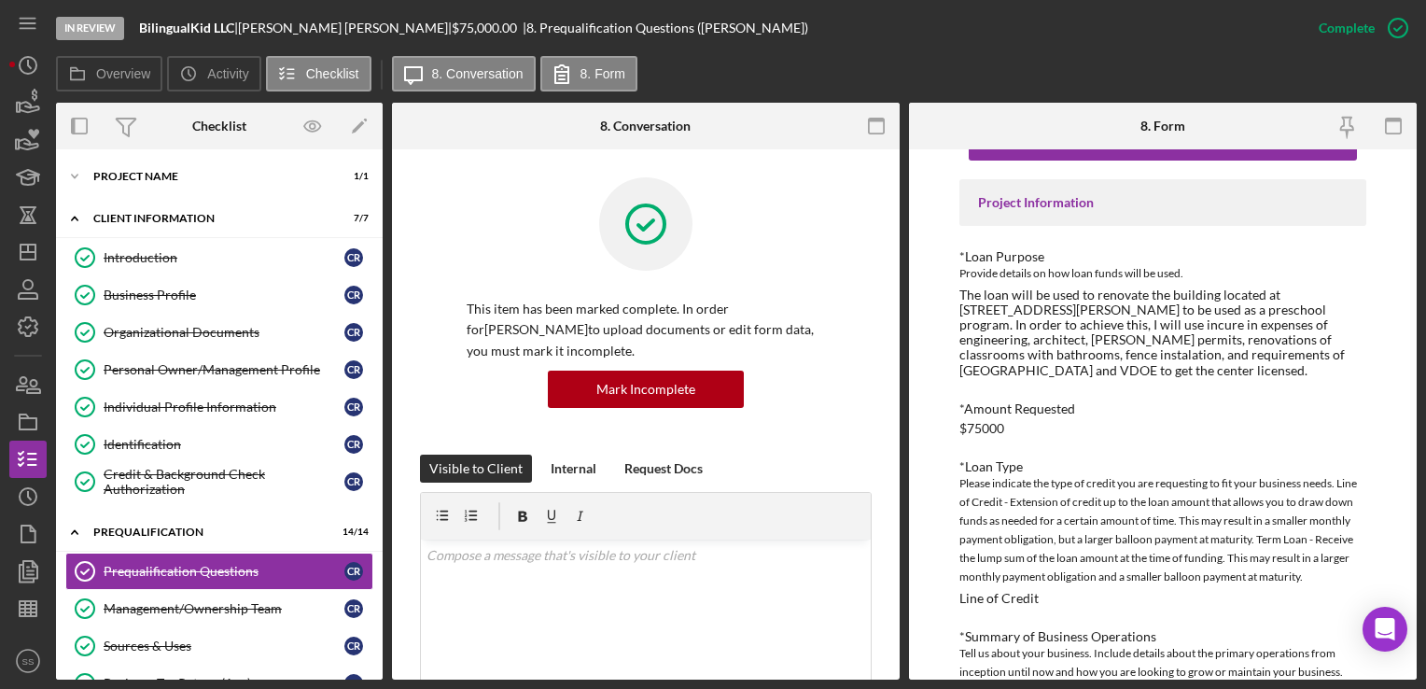
drag, startPoint x: 1107, startPoint y: 321, endPoint x: 1054, endPoint y: 353, distance: 62.0
click at [1054, 353] on div "The loan will be used to renovate the building located at [STREET_ADDRESS][PERS…" at bounding box center [1163, 333] width 406 height 91
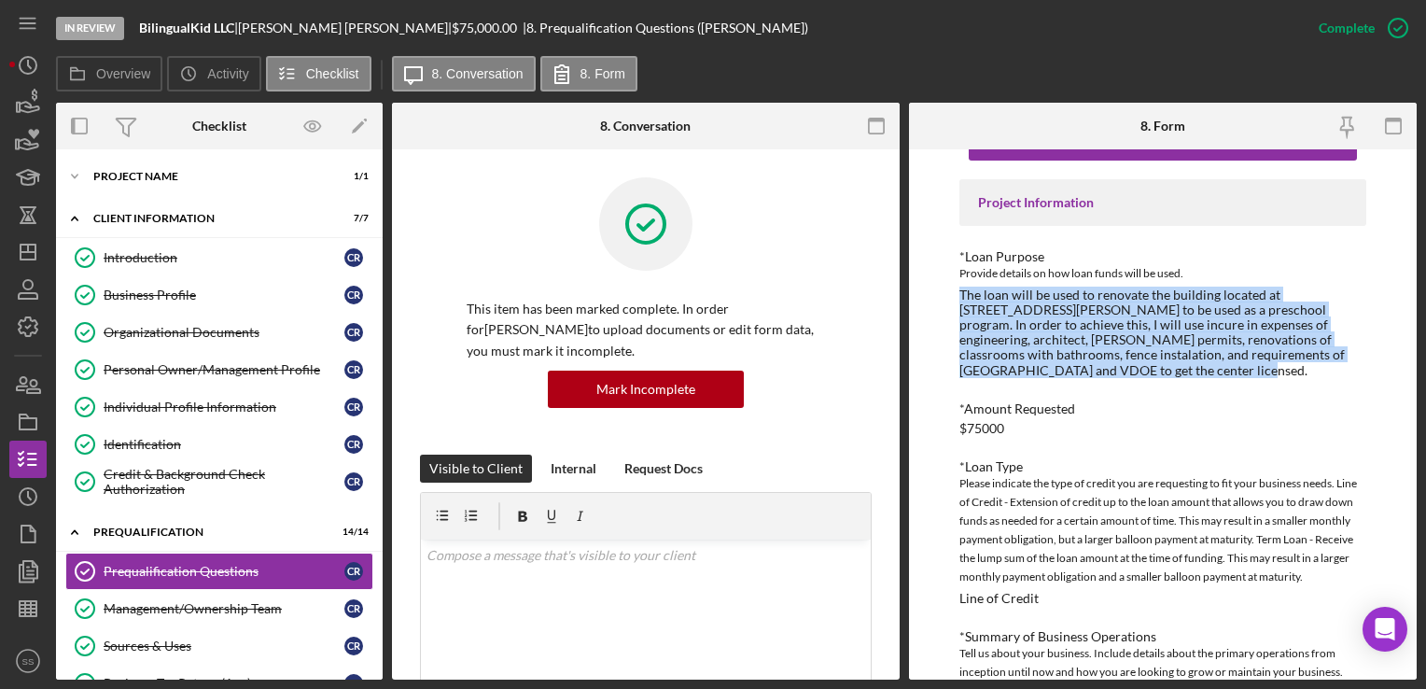
drag, startPoint x: 955, startPoint y: 288, endPoint x: 1207, endPoint y: 374, distance: 266.3
click at [1207, 374] on div "To edit this form you must mark this item incomplete Project Information *Loan …" at bounding box center [1163, 414] width 508 height 530
copy div "The loan will be used to renovate the building located at [STREET_ADDRESS][PERS…"
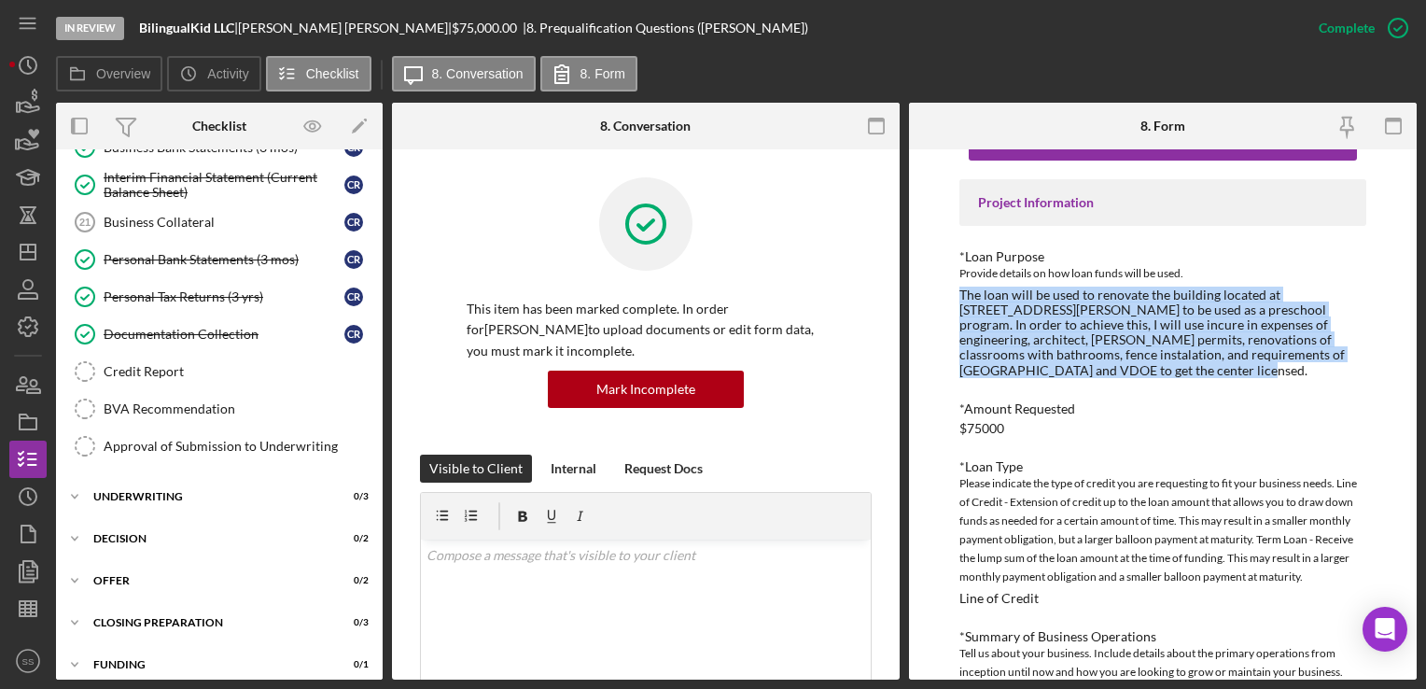
scroll to position [1079, 0]
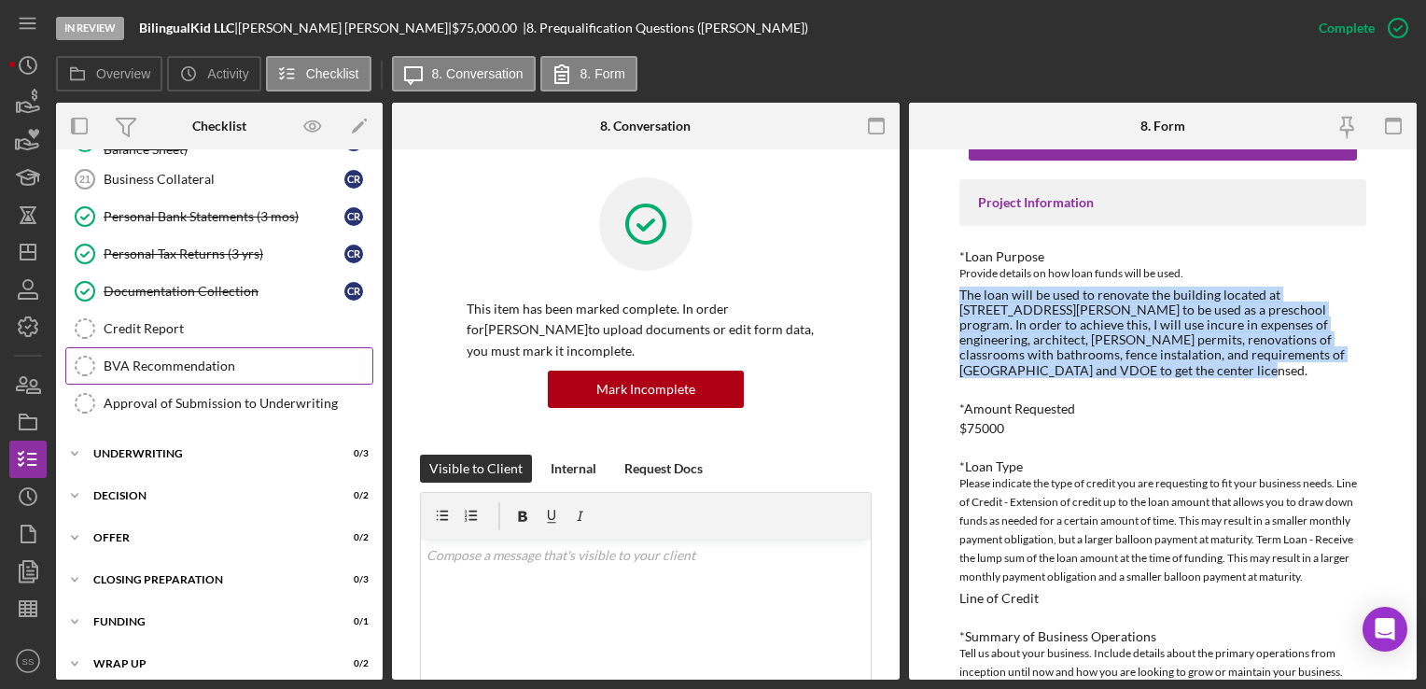
click at [183, 347] on link "BVA Recommendation BVA Recommendation" at bounding box center [219, 365] width 308 height 37
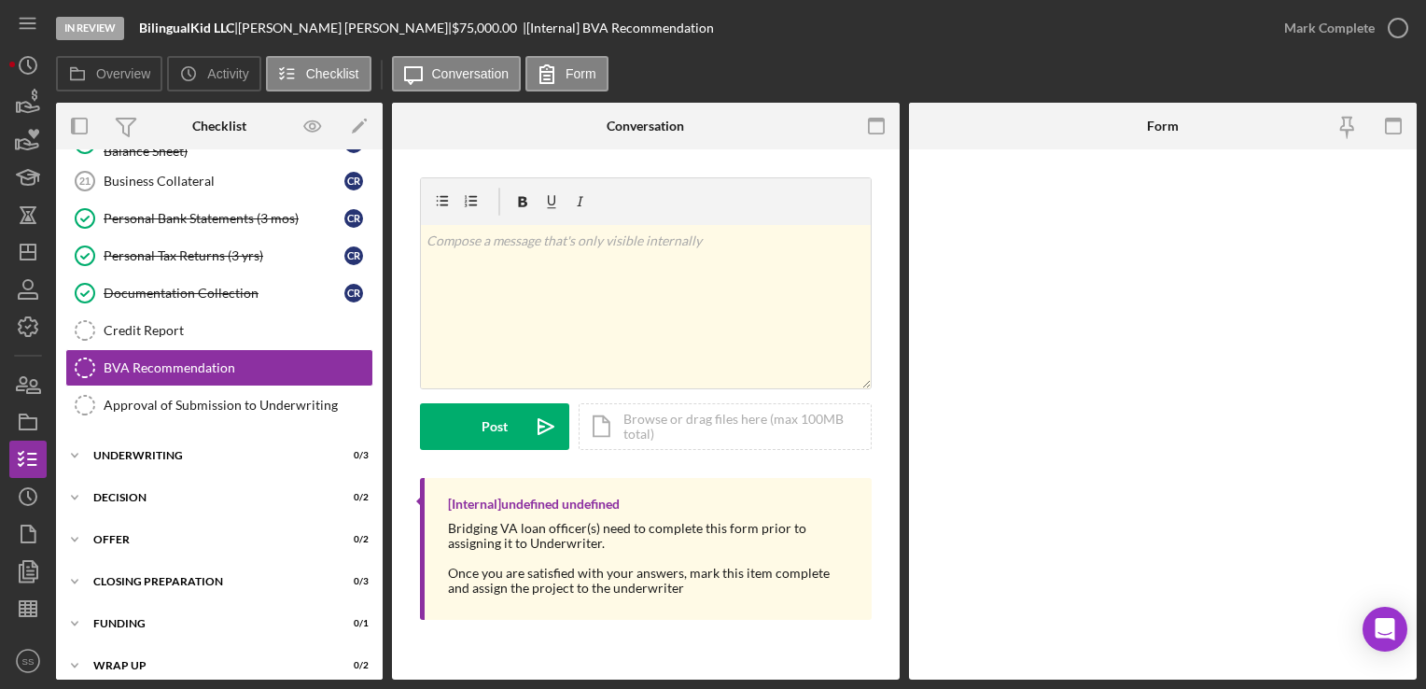
scroll to position [1079, 0]
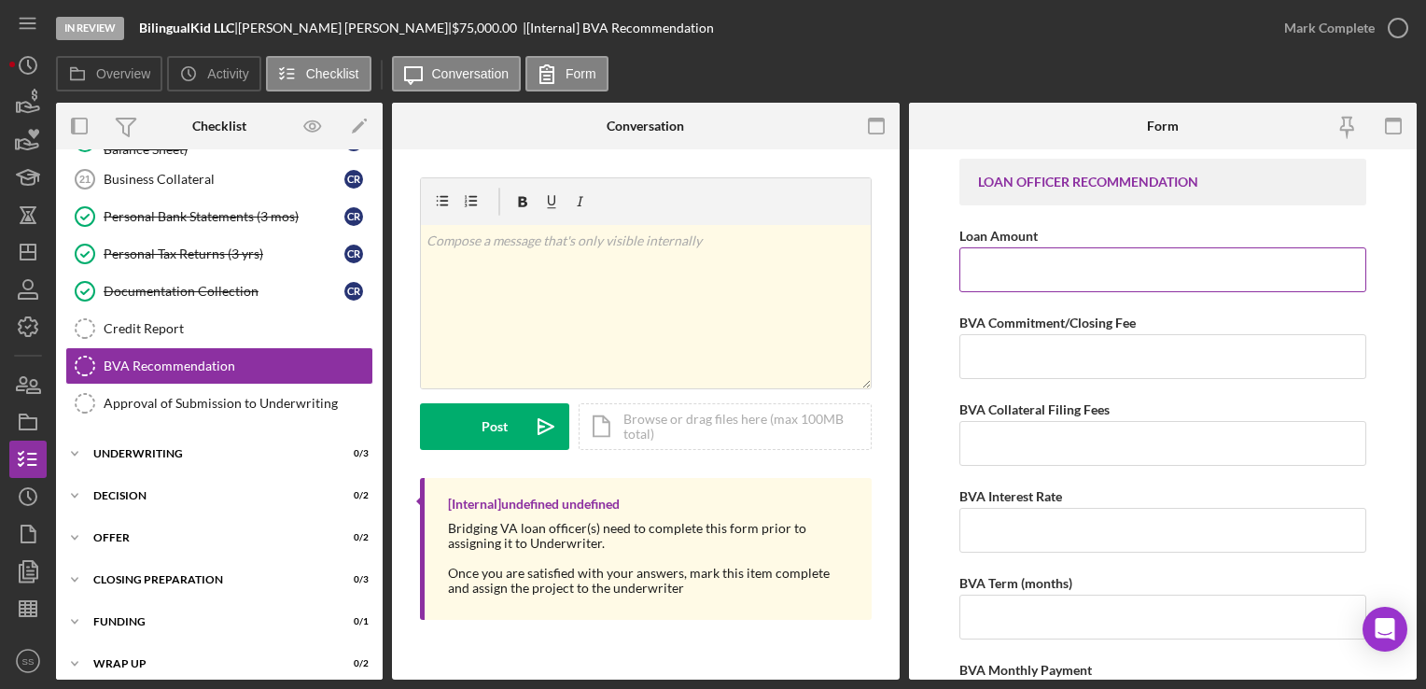
click at [1105, 260] on input "Loan Amount" at bounding box center [1163, 269] width 406 height 45
type input "$70,000"
click at [1087, 355] on input "BVA Commitment/Closing Fee" at bounding box center [1163, 356] width 406 height 45
type input "$900"
click at [1088, 454] on input "BVA Collateral Filing Fees" at bounding box center [1163, 443] width 406 height 45
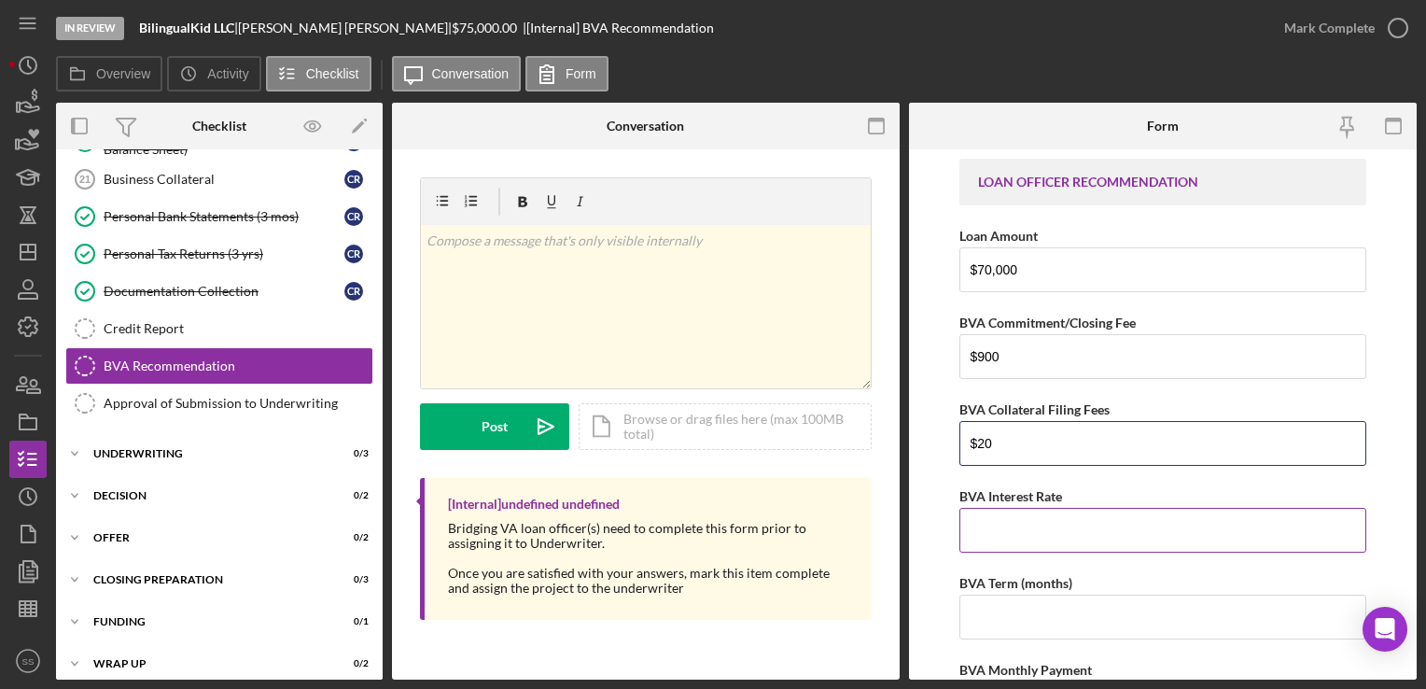
type input "$20"
click at [1094, 530] on input "BVA Interest Rate" at bounding box center [1163, 530] width 406 height 45
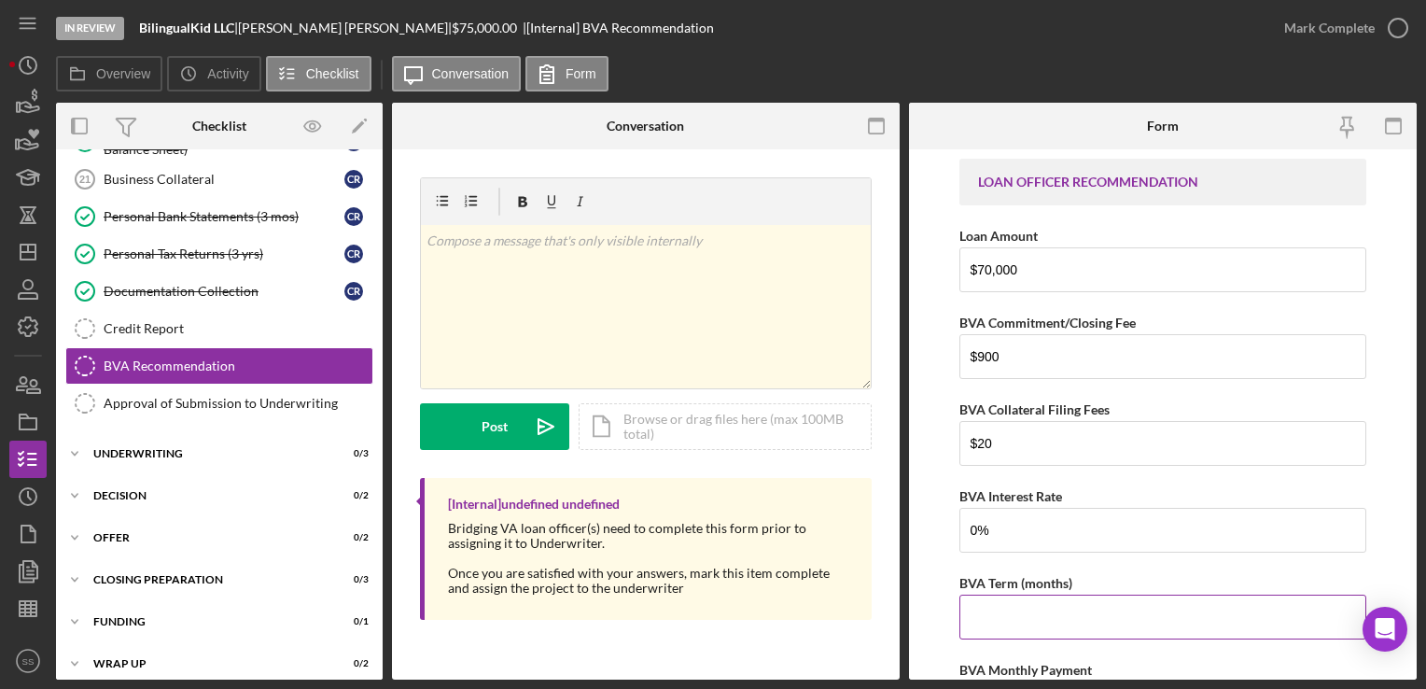
type input "0.00000%"
click at [1053, 624] on input "BVA Term (months)" at bounding box center [1163, 617] width 406 height 45
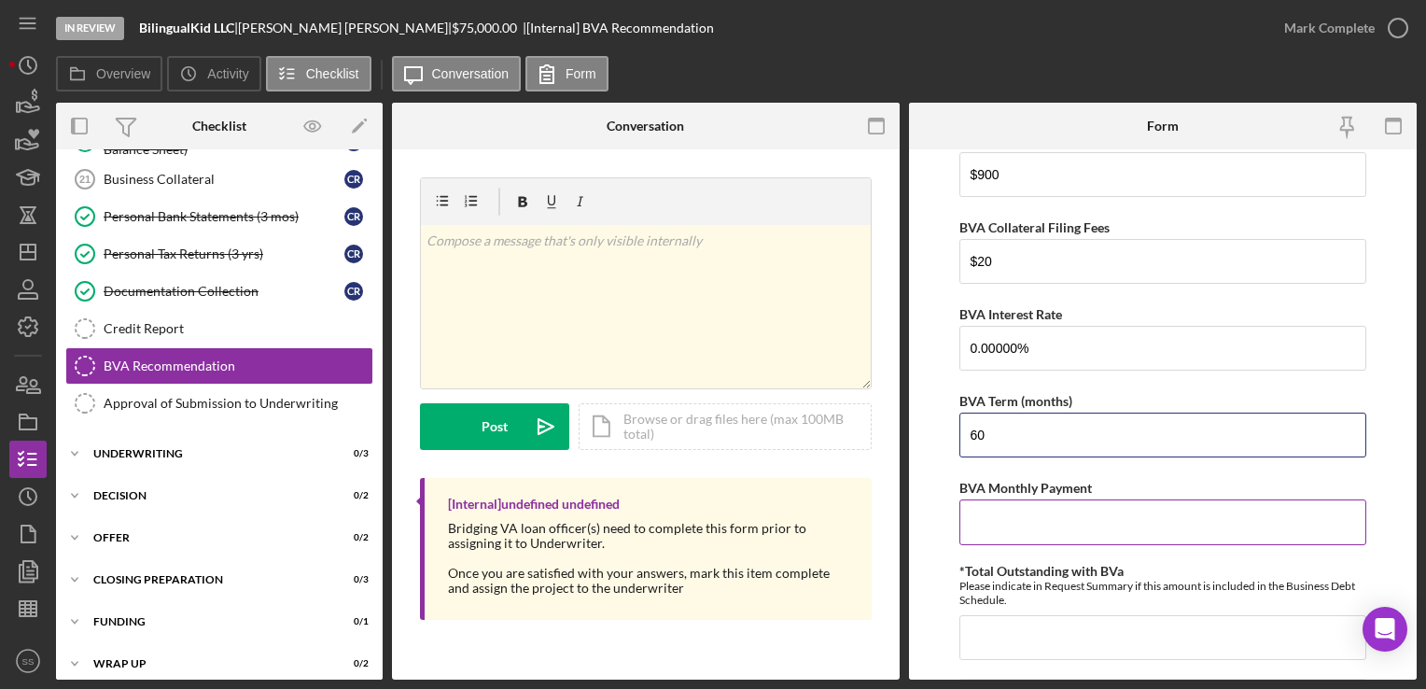
type input "60"
click at [1035, 533] on input "BVA Monthly Payment" at bounding box center [1163, 521] width 406 height 45
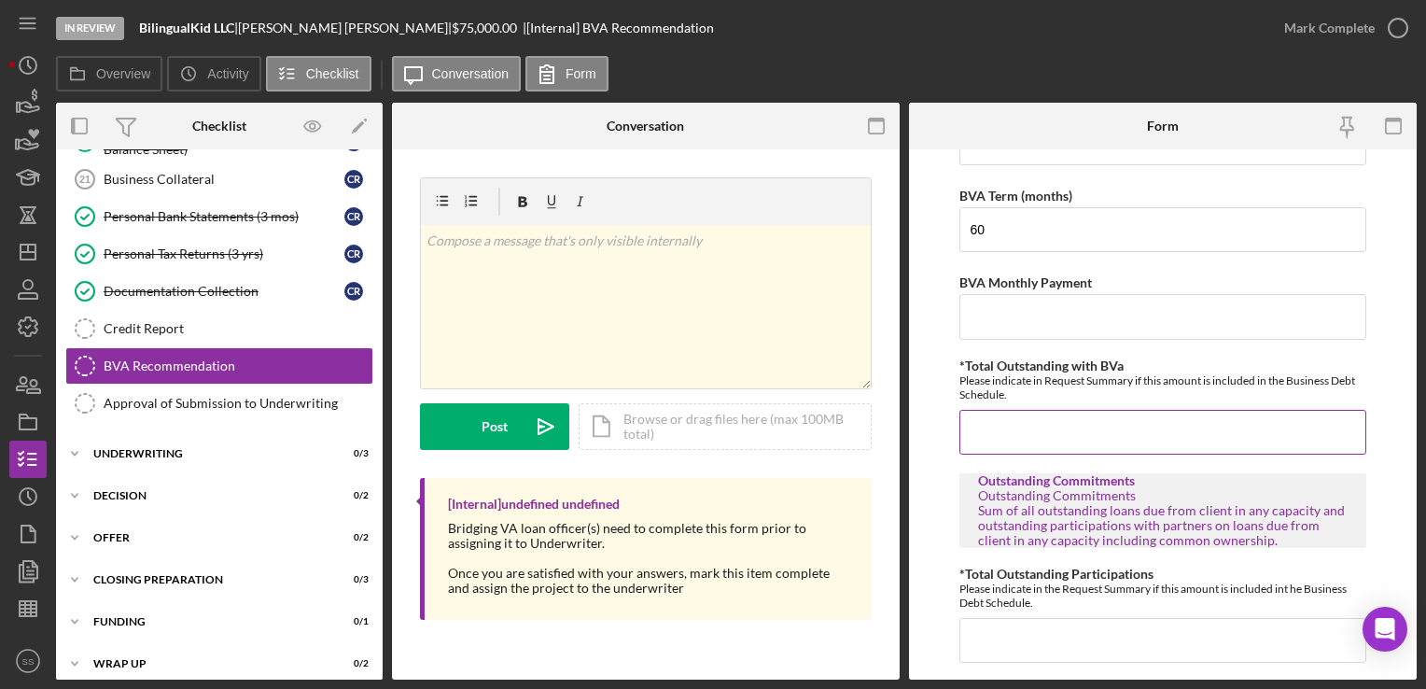
click at [1021, 411] on input "*Total Outstanding with BVa" at bounding box center [1163, 432] width 406 height 45
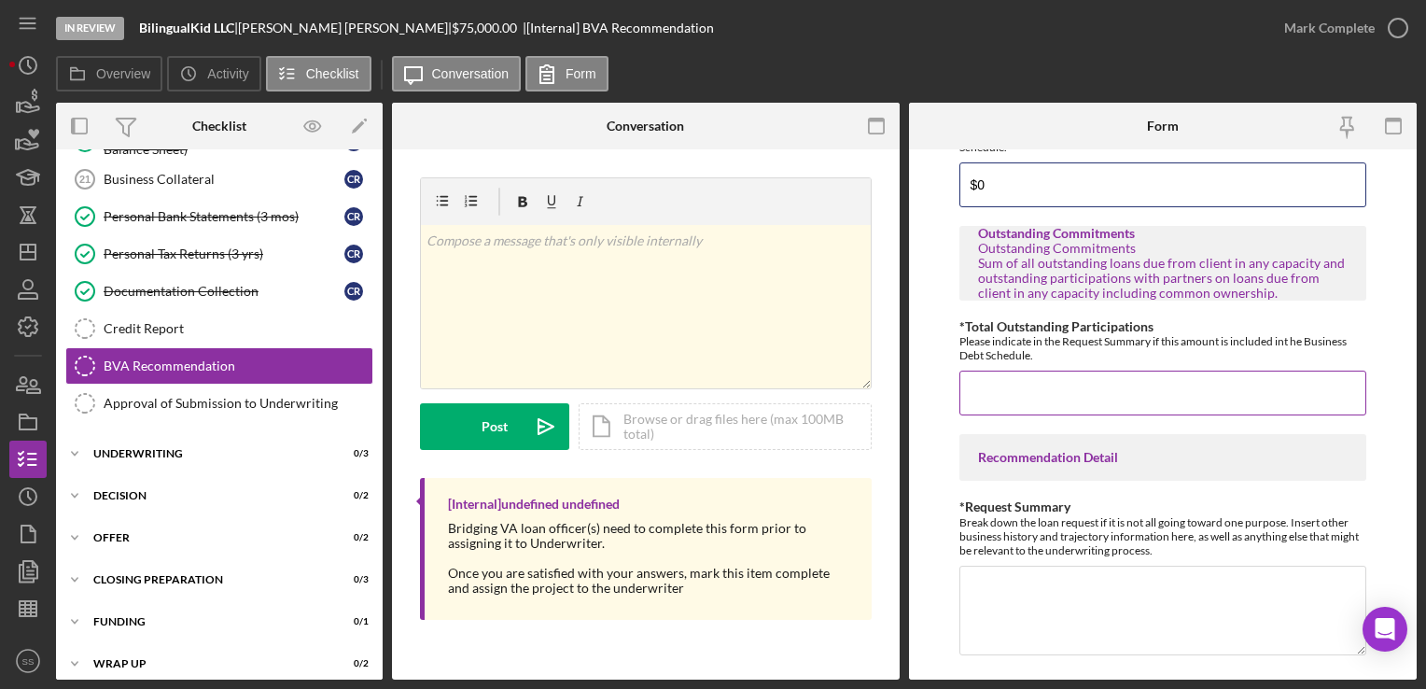
type input "$0"
click at [1005, 349] on div "Please indicate in the Request Summary if this amount is included int he Busine…" at bounding box center [1163, 348] width 406 height 28
click at [1020, 386] on input "*Total Outstanding Participations" at bounding box center [1163, 393] width 406 height 45
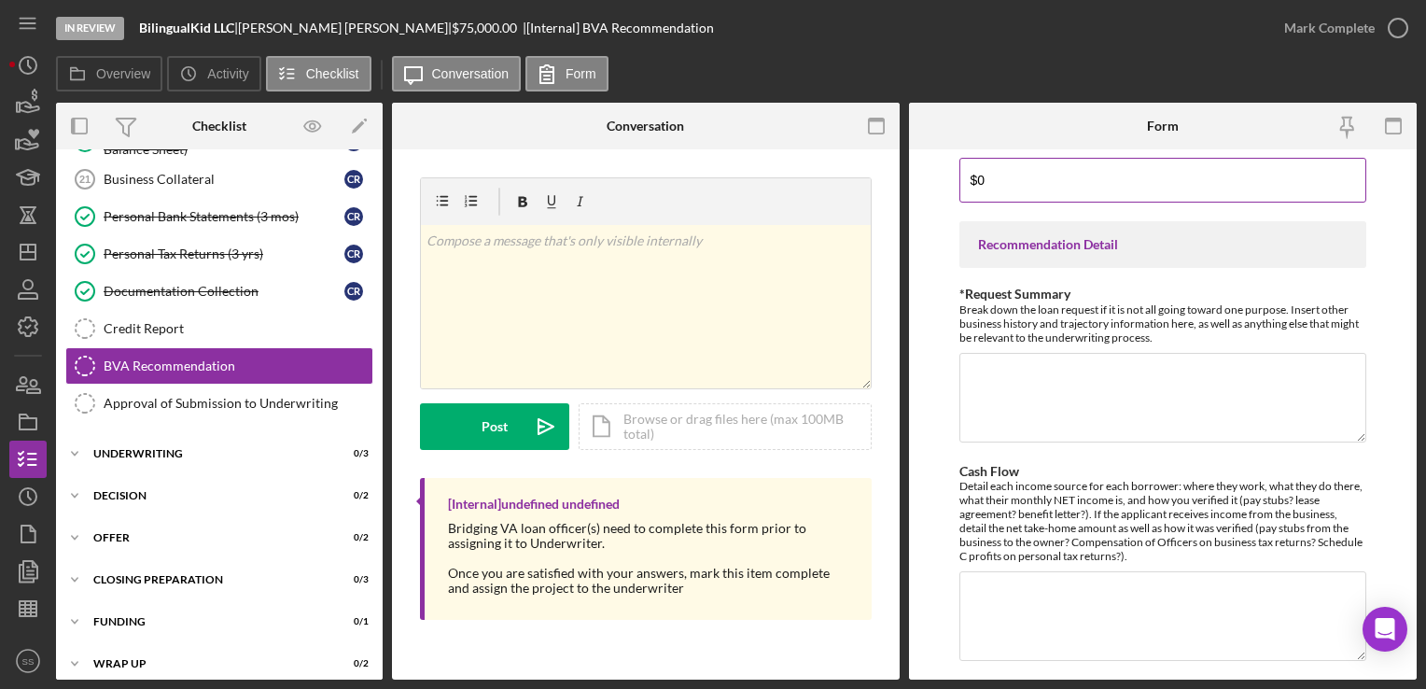
scroll to position [853, 0]
type input "$0"
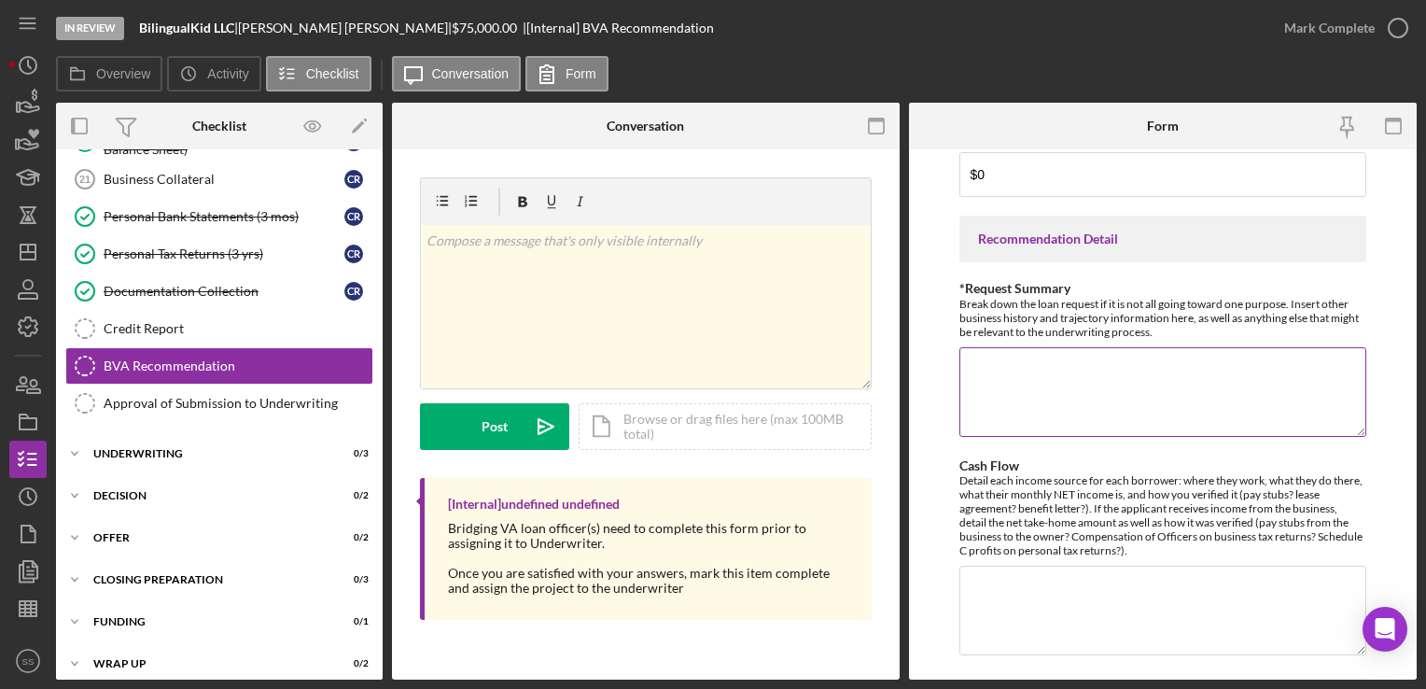
click at [1020, 396] on textarea "*Request Summary" at bounding box center [1163, 392] width 406 height 90
paste textarea "The loan will be used to renovate the building located at [STREET_ADDRESS][PERS…"
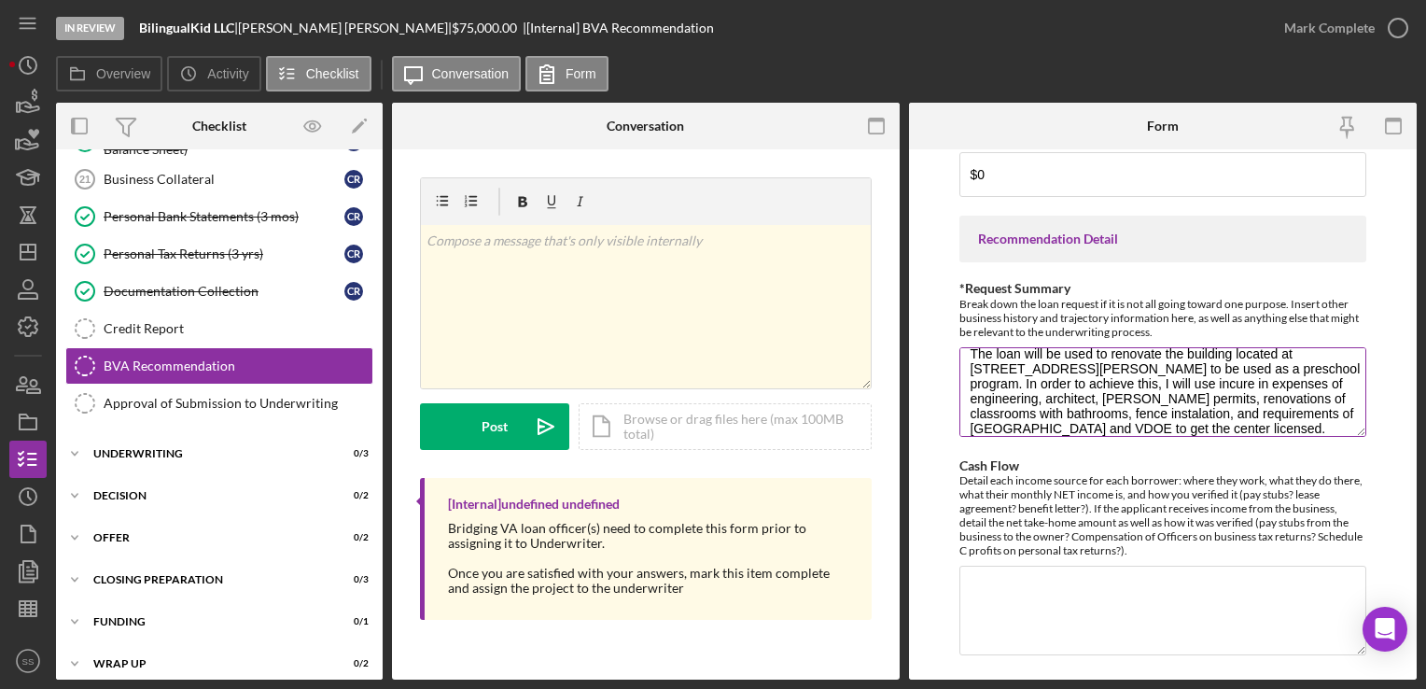
scroll to position [0, 0]
click at [968, 367] on textarea "The loan will be used to renovate the building located at [STREET_ADDRESS][PERS…" at bounding box center [1163, 392] width 406 height 90
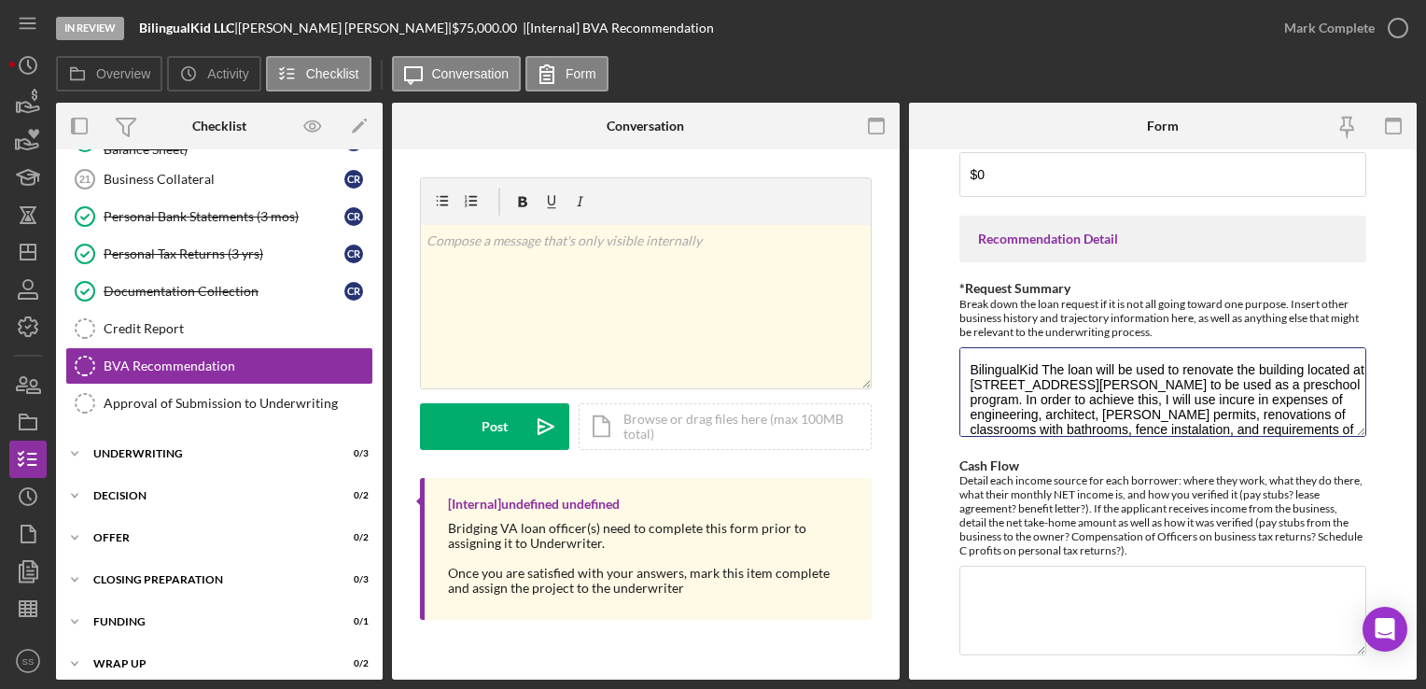
paste textarea "a Spanish Immersion preschool that strives to promote the importance of diversi…"
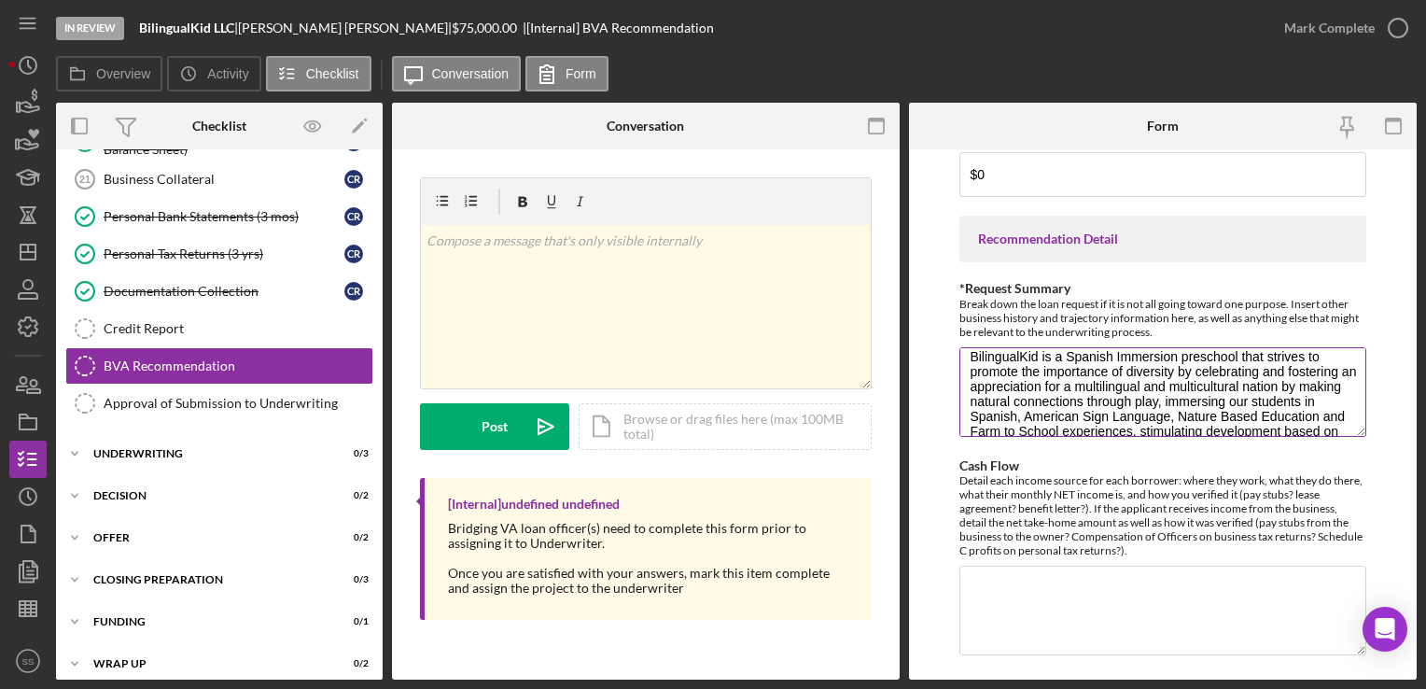
scroll to position [32, 0]
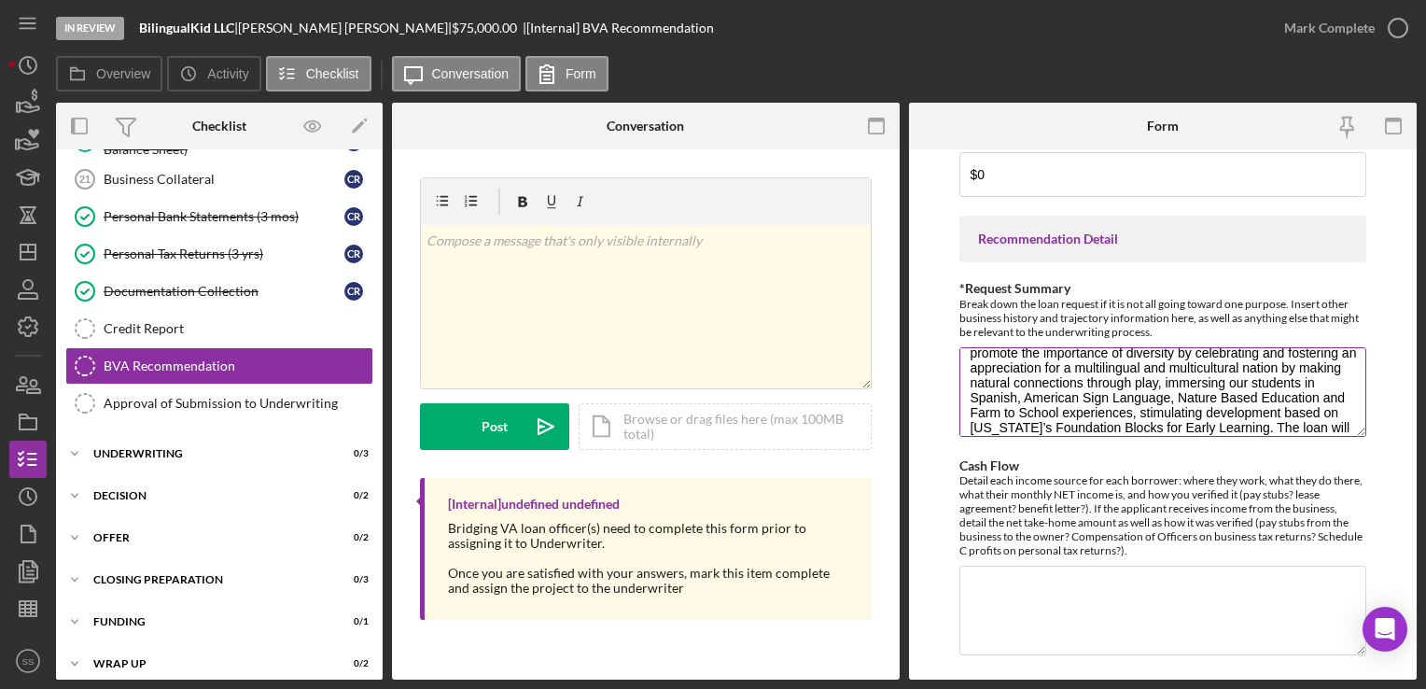
click at [1302, 362] on textarea "BilingualKid is a Spanish Immersion preschool that strives to promote the impor…" at bounding box center [1163, 392] width 406 height 90
click at [1333, 360] on textarea "BilingualKid is a Spanish Immersion preschool that strives to promote the impor…" at bounding box center [1163, 392] width 406 height 90
click at [1040, 375] on textarea "BilingualKid is a Spanish Immersion preschool that strives to promote the impor…" at bounding box center [1163, 392] width 406 height 90
click at [1054, 386] on textarea "BilingualKid is a Spanish Immersion preschool that strives to promote the impor…" at bounding box center [1163, 392] width 406 height 90
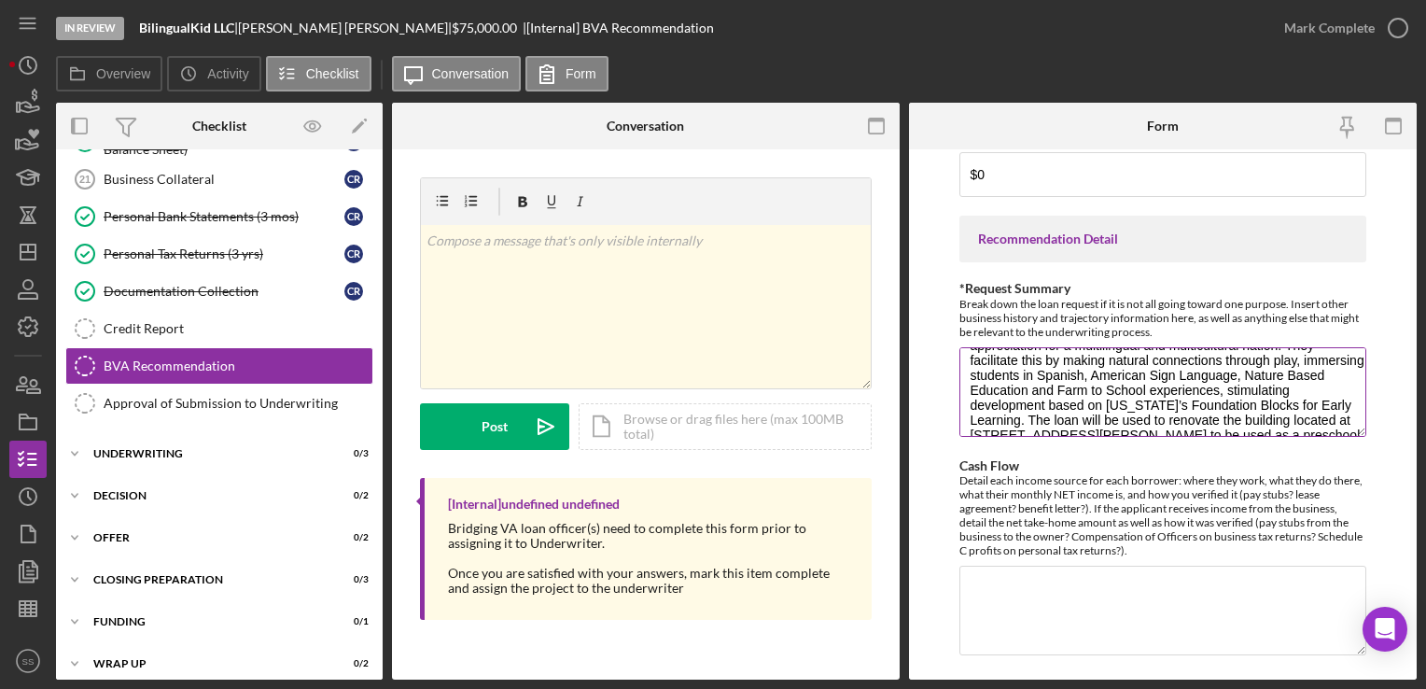
scroll to position [52, 0]
click at [1313, 390] on textarea "BilingualKid is a Spanish Immersion preschool that strives to promote the impor…" at bounding box center [1163, 392] width 406 height 90
click at [1098, 406] on textarea "BilingualKid is a Spanish Immersion preschool that strives to promote the impor…" at bounding box center [1163, 392] width 406 height 90
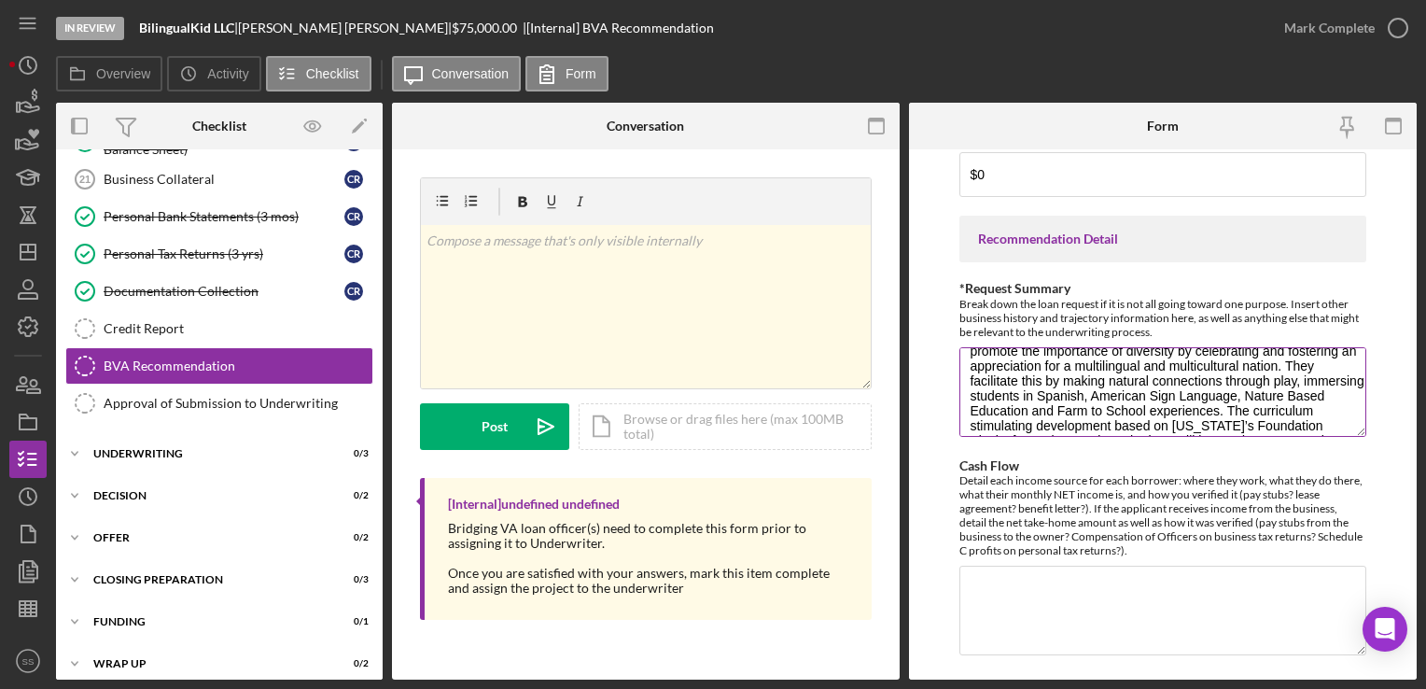
drag, startPoint x: 1172, startPoint y: 405, endPoint x: 1330, endPoint y: 407, distance: 157.8
click at [1330, 407] on textarea "BilingualKid is a Spanish Immersion preschool that strives to promote the impor…" at bounding box center [1163, 392] width 406 height 90
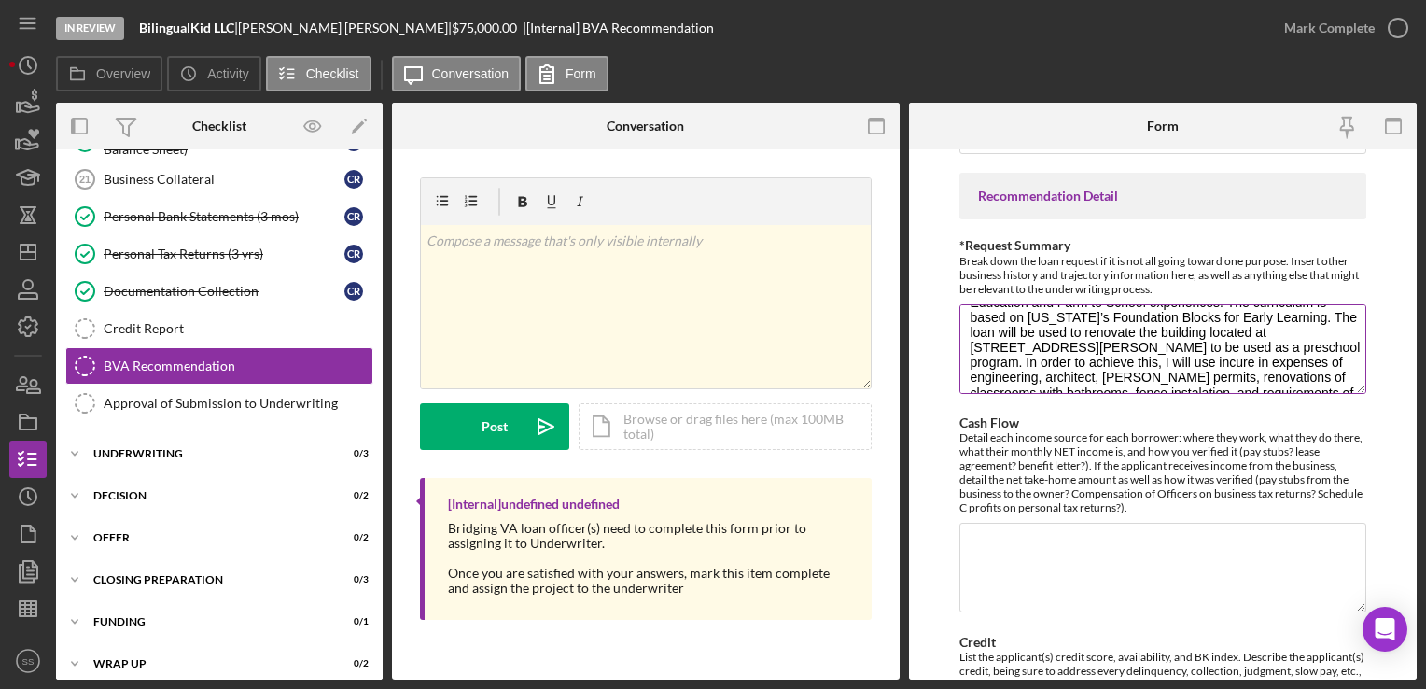
scroll to position [101, 0]
click at [1029, 328] on textarea "BilingualKid is a Spanish Immersion preschool that strives to promote the impor…" at bounding box center [1163, 349] width 406 height 90
click at [987, 324] on textarea "BilingualKid is a Spanish Immersion preschool that strives to promote the impor…" at bounding box center [1163, 349] width 406 height 90
click at [999, 323] on textarea "BilingualKid is a Spanish Immersion preschool that strives to promote the impor…" at bounding box center [1163, 349] width 406 height 90
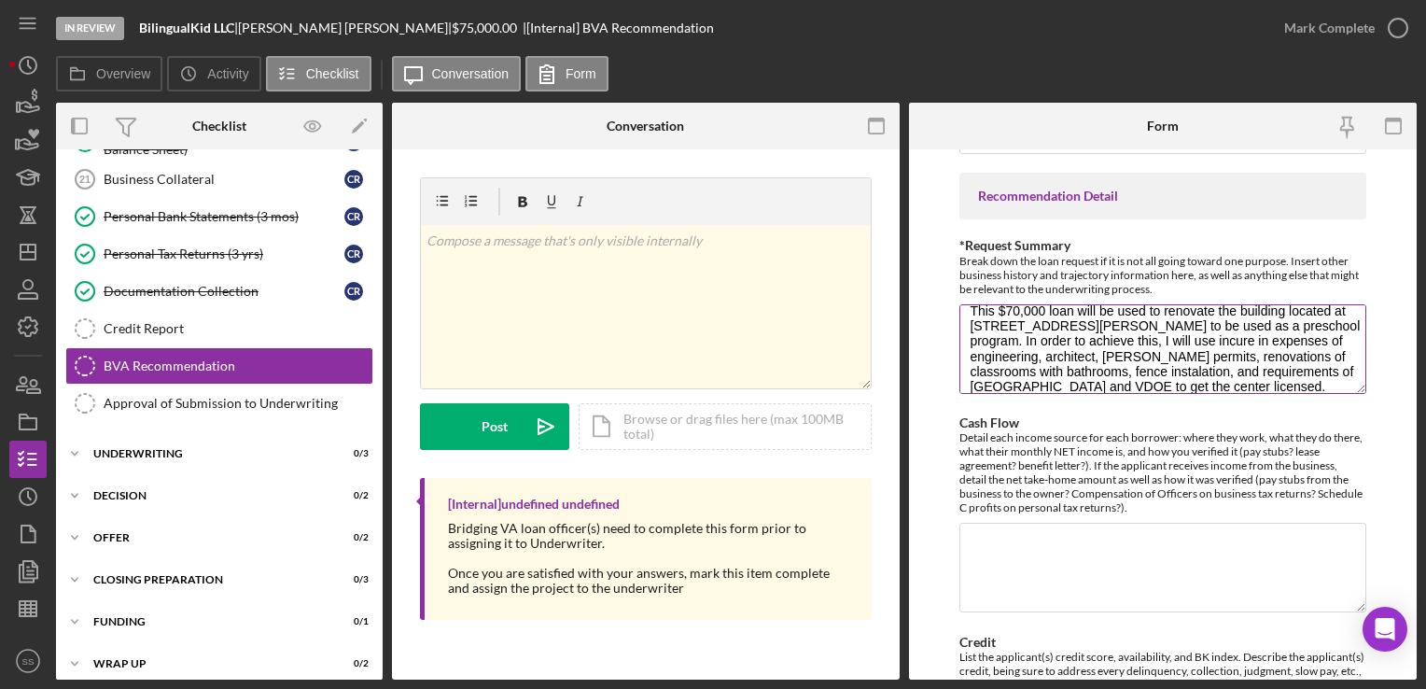
scroll to position [136, 0]
click at [1184, 336] on textarea "BilingualKid is a Spanish Immersion preschool that strives to promote the impor…" at bounding box center [1163, 349] width 406 height 90
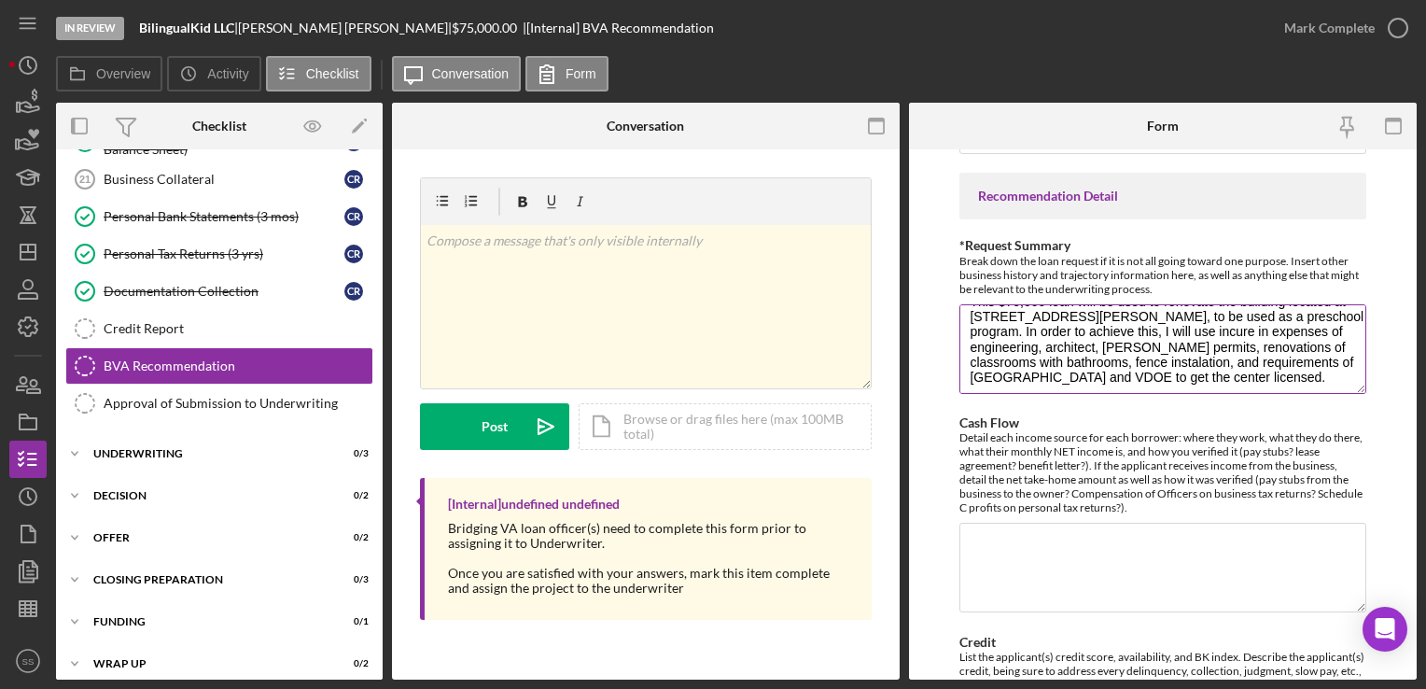
scroll to position [157, 0]
click at [1028, 327] on textarea "BilingualKid is a Spanish Immersion preschool that strives to promote the impor…" at bounding box center [1163, 349] width 406 height 90
drag, startPoint x: 1145, startPoint y: 343, endPoint x: 1131, endPoint y: 349, distance: 15.5
click at [1131, 349] on textarea "BilingualKid is a Spanish Immersion preschool that strives to promote the impor…" at bounding box center [1163, 349] width 406 height 90
drag, startPoint x: 1140, startPoint y: 347, endPoint x: 1197, endPoint y: 330, distance: 59.6
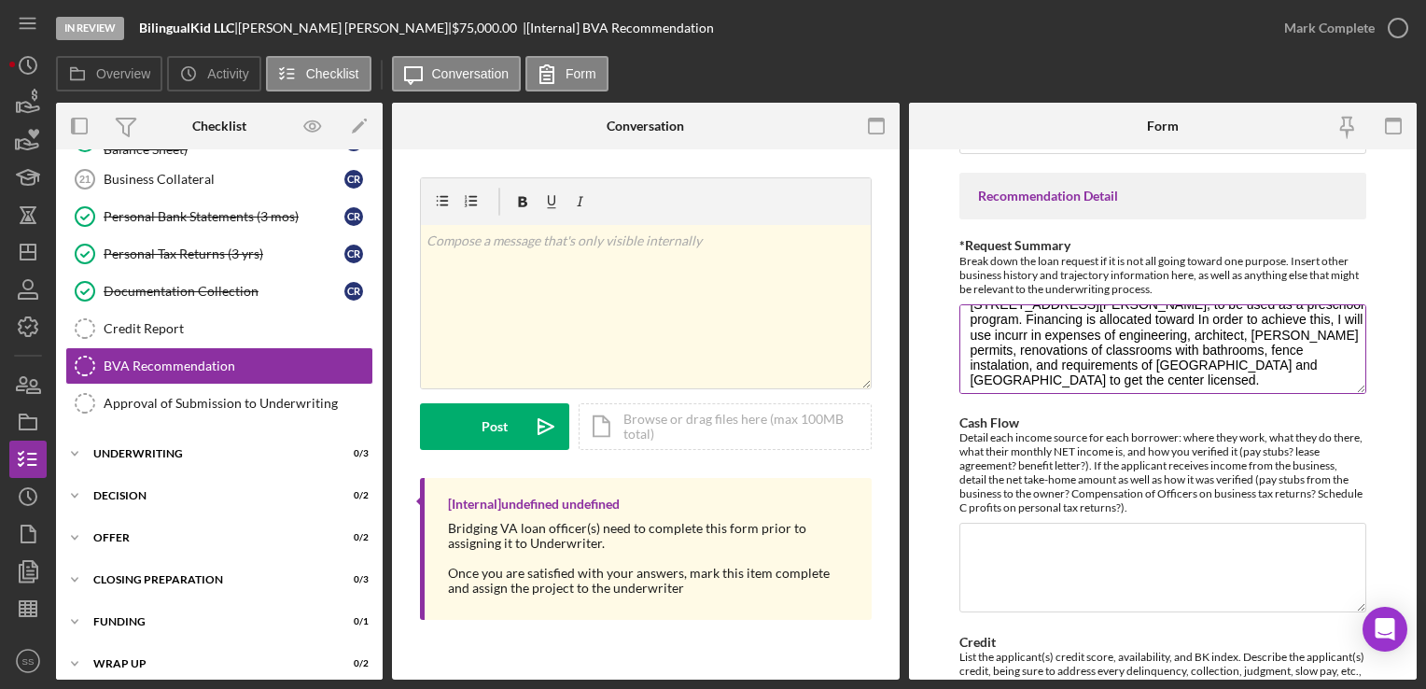
click at [1197, 330] on textarea "BilingualKid is a Spanish Immersion preschool that strives to promote the impor…" at bounding box center [1163, 349] width 406 height 90
click at [1275, 330] on textarea "BilingualKid is a Spanish Immersion preschool that strives to promote the impor…" at bounding box center [1163, 349] width 406 height 90
click at [1022, 344] on textarea "BilingualKid is a Spanish Immersion preschool that strives to promote the impor…" at bounding box center [1163, 349] width 406 height 90
click at [1077, 340] on textarea "BilingualKid is a Spanish Immersion preschool that strives to promote the impor…" at bounding box center [1163, 349] width 406 height 90
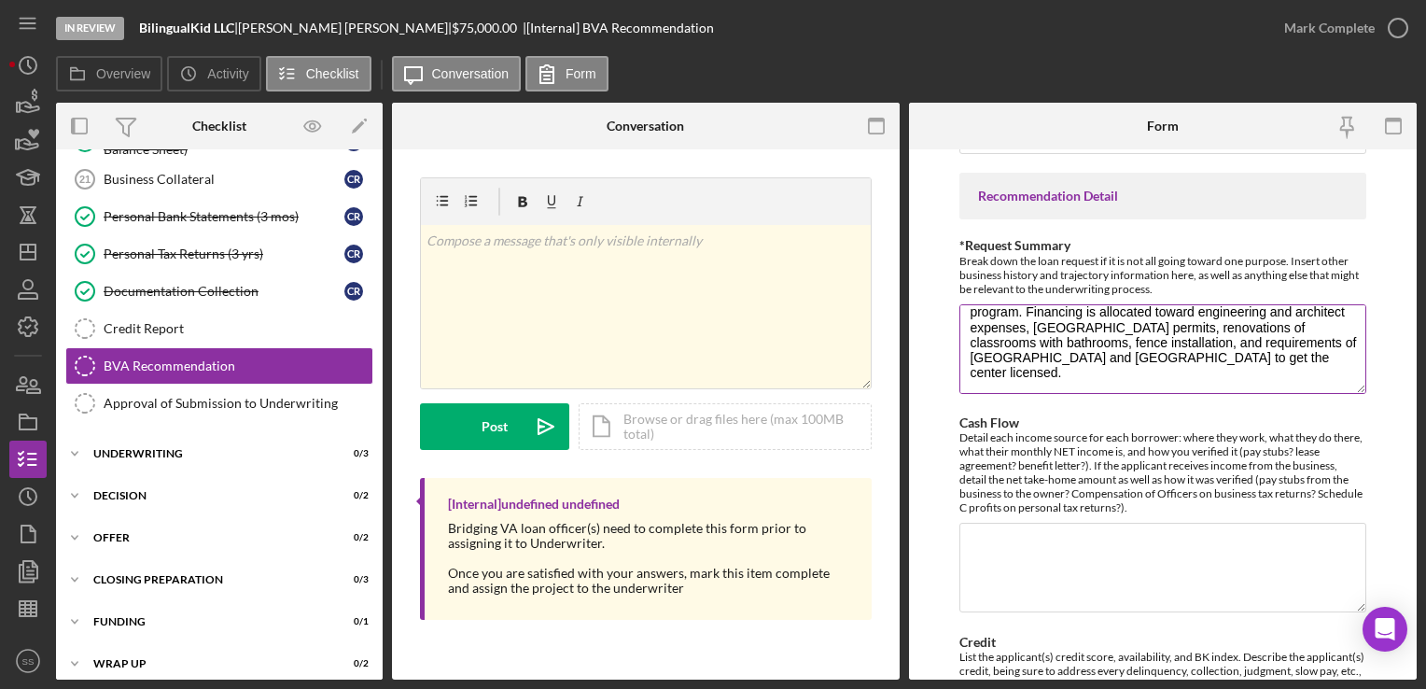
click at [1261, 372] on textarea "BilingualKid is a Spanish Immersion preschool that strives to promote the impor…" at bounding box center [1163, 349] width 406 height 90
type textarea "BilingualKid is a Spanish Immersion preschool that strives to promote the impor…"
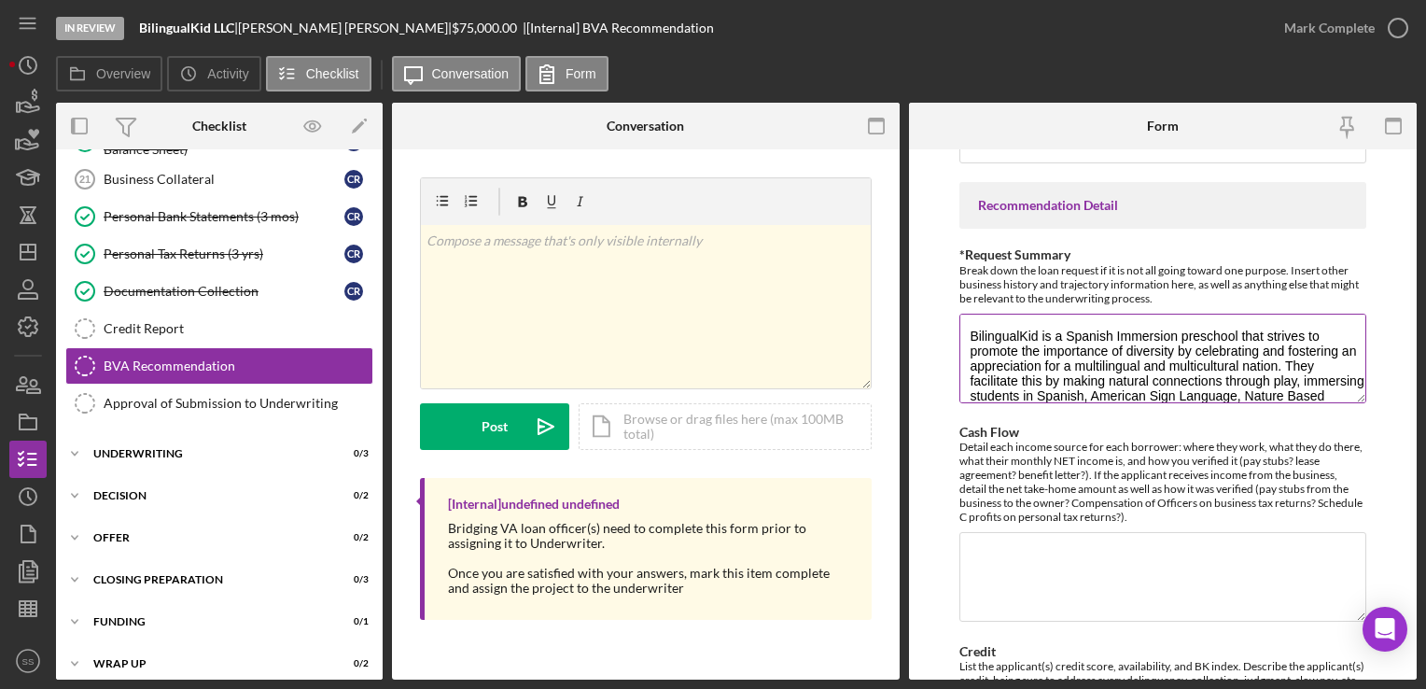
scroll to position [0, 0]
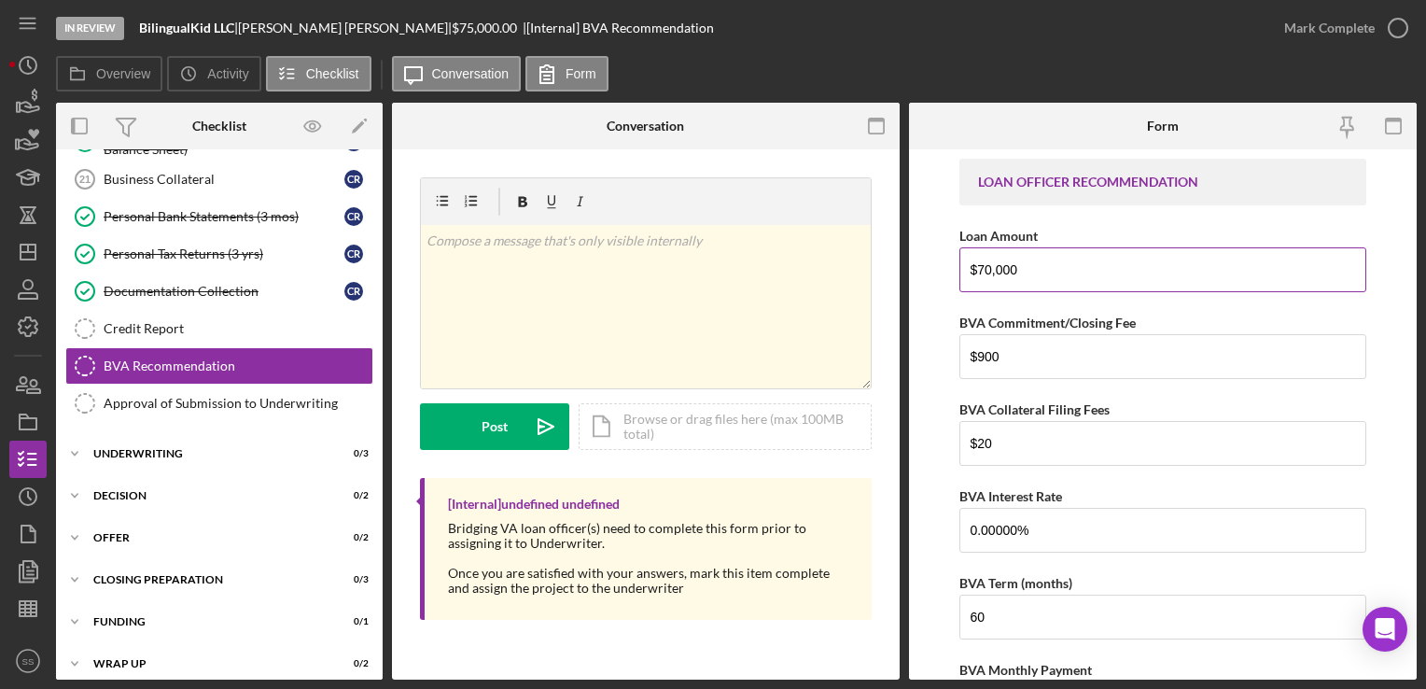
click at [990, 269] on input "$70,000" at bounding box center [1163, 269] width 406 height 45
type input "$75,000"
click at [1001, 354] on input "$900" at bounding box center [1163, 356] width 406 height 45
type input "$9"
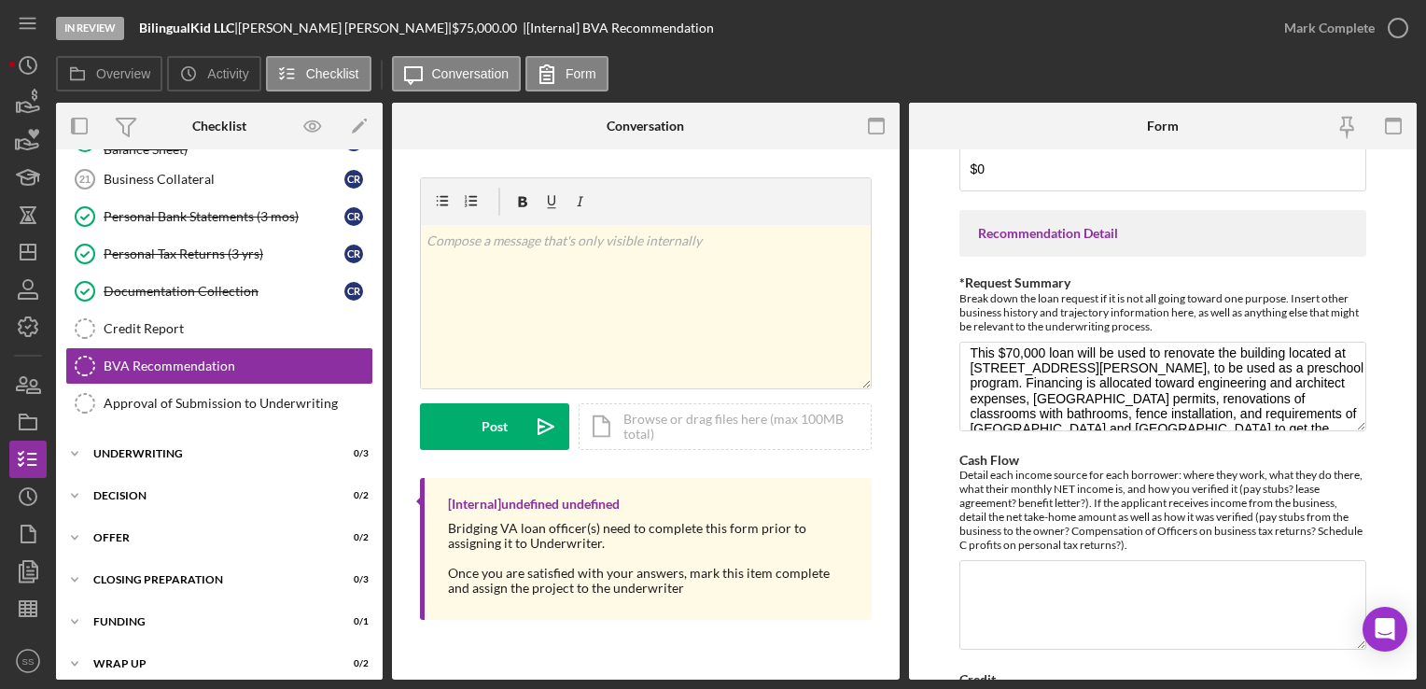
scroll to position [133, 0]
type input "$1,000"
click at [1018, 361] on textarea "BilingualKid is a Spanish Immersion preschool that strives to promote the impor…" at bounding box center [1163, 387] width 406 height 90
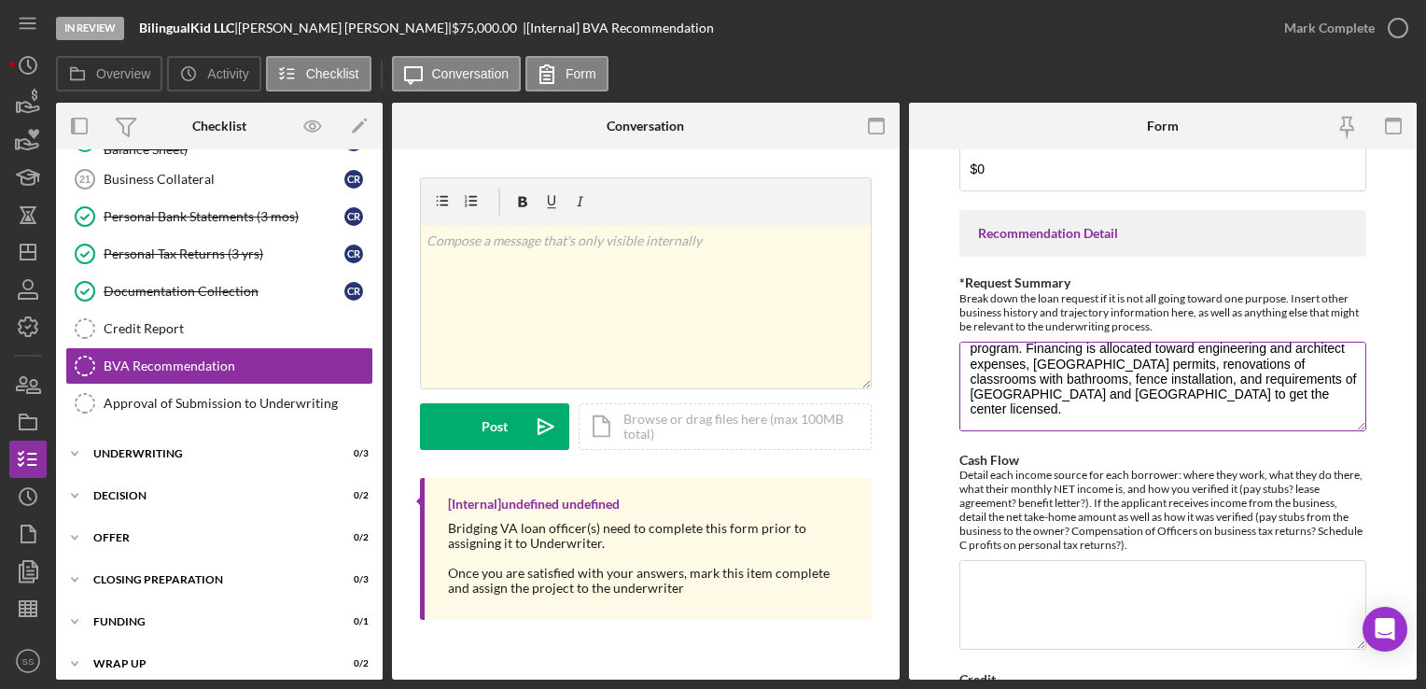
click at [1102, 408] on textarea "BilingualKid is a Spanish Immersion preschool that strives to promote the impor…" at bounding box center [1163, 387] width 406 height 90
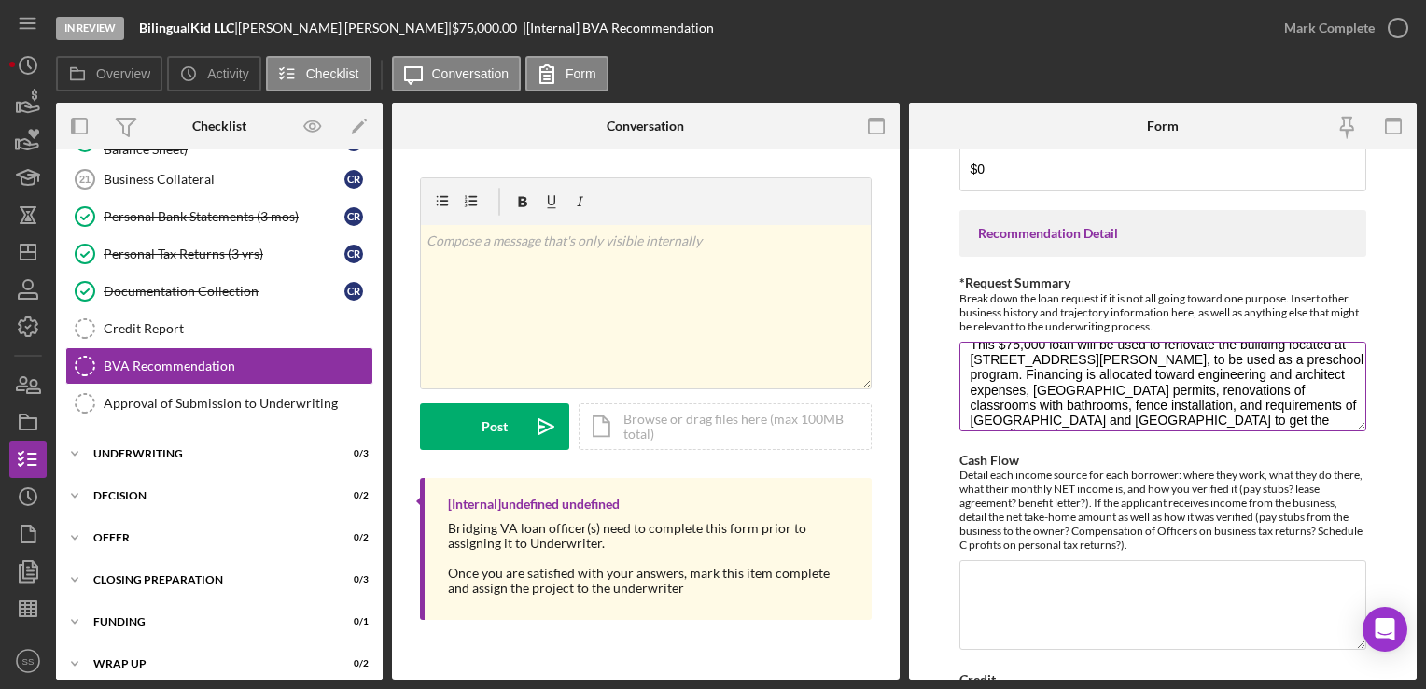
scroll to position [140, 0]
click at [1181, 400] on textarea "BilingualKid is a Spanish Immersion preschool that strives to promote the impor…" at bounding box center [1163, 387] width 406 height 90
click at [1173, 400] on textarea "BilingualKid is a Spanish Immersion preschool that strives to promote the impor…" at bounding box center [1163, 387] width 406 height 90
click at [1314, 377] on textarea "BilingualKid is a Spanish Immersion preschool that strives to promote the impor…" at bounding box center [1163, 387] width 406 height 90
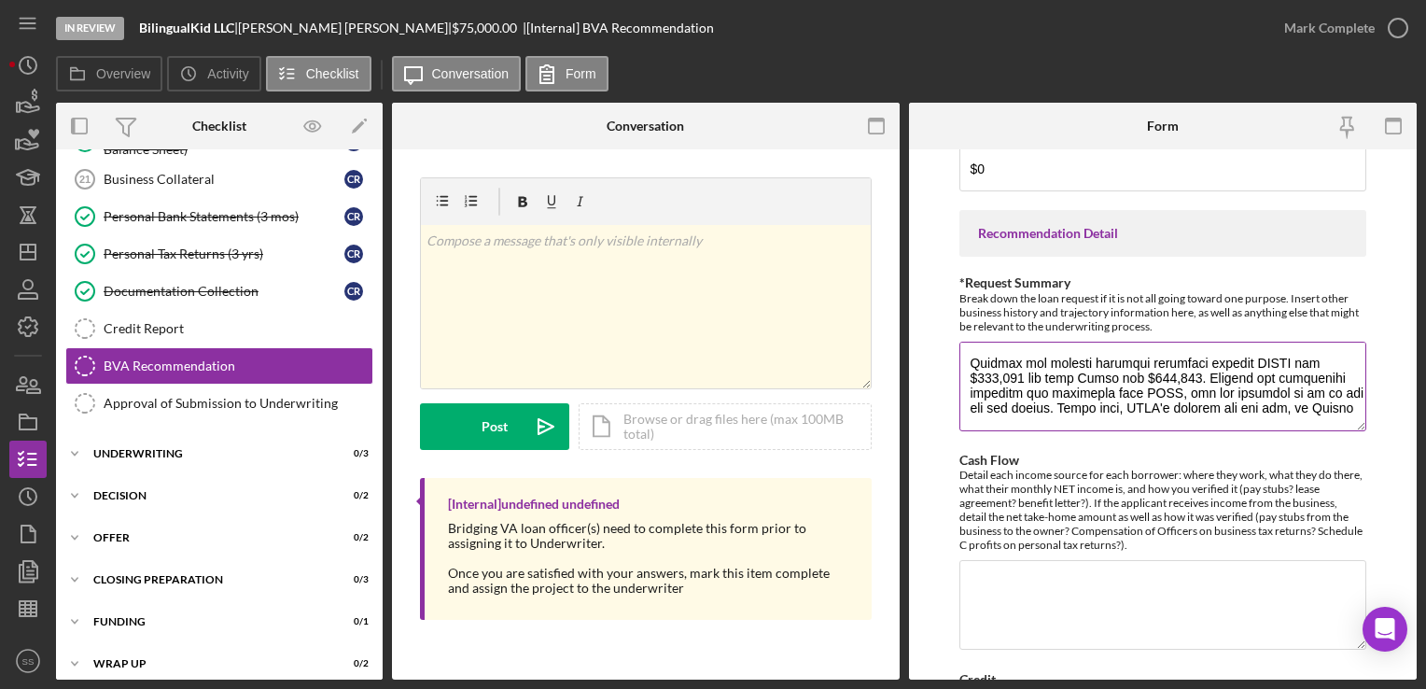
scroll to position [242, 0]
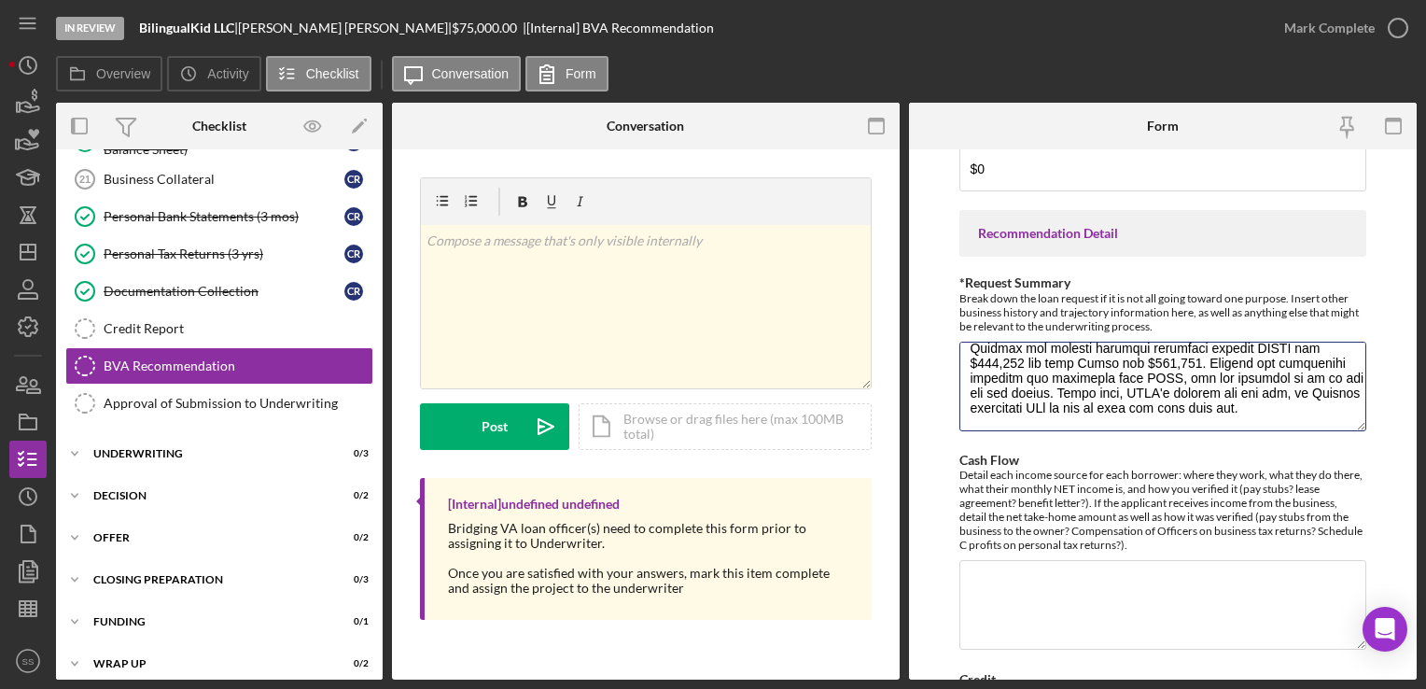
type textarea "LoremipsuMdo si a Consect Adipiscin elitseddo eius tempori ut laboree dol magna…"
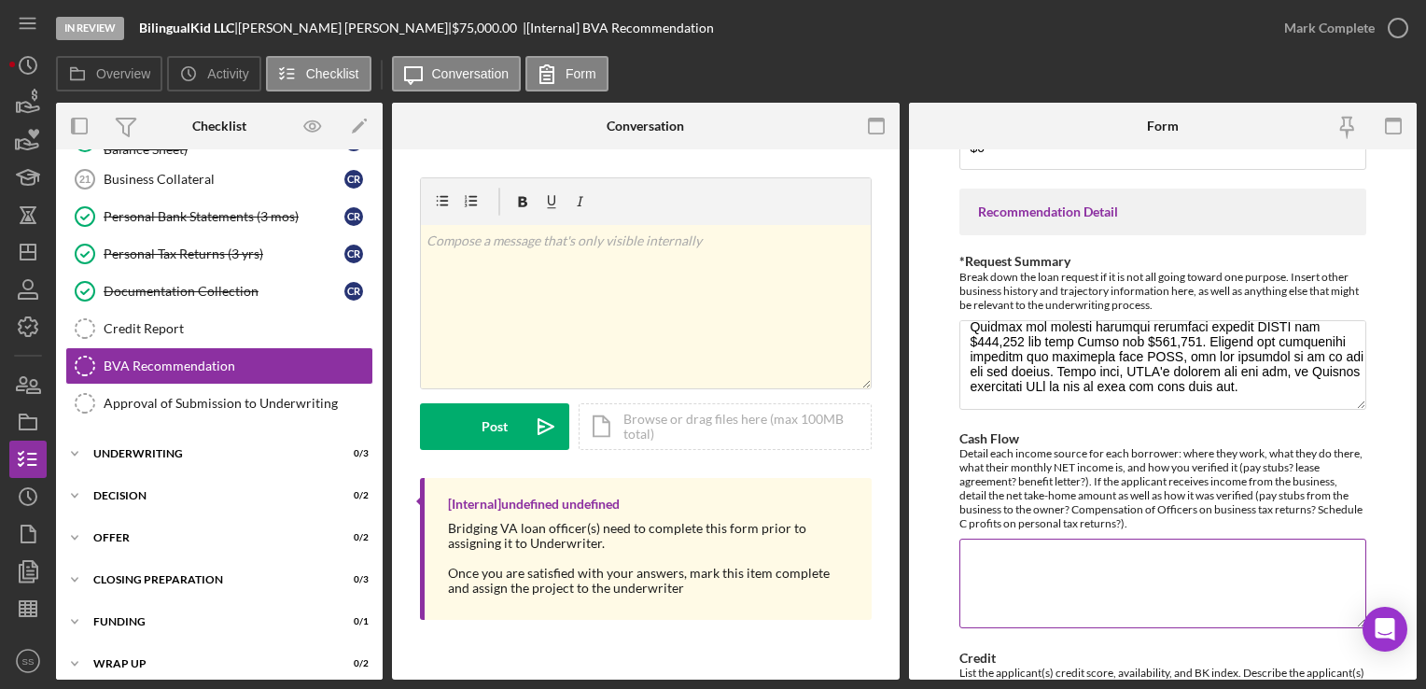
click at [1086, 540] on textarea "Cash Flow" at bounding box center [1163, 584] width 406 height 90
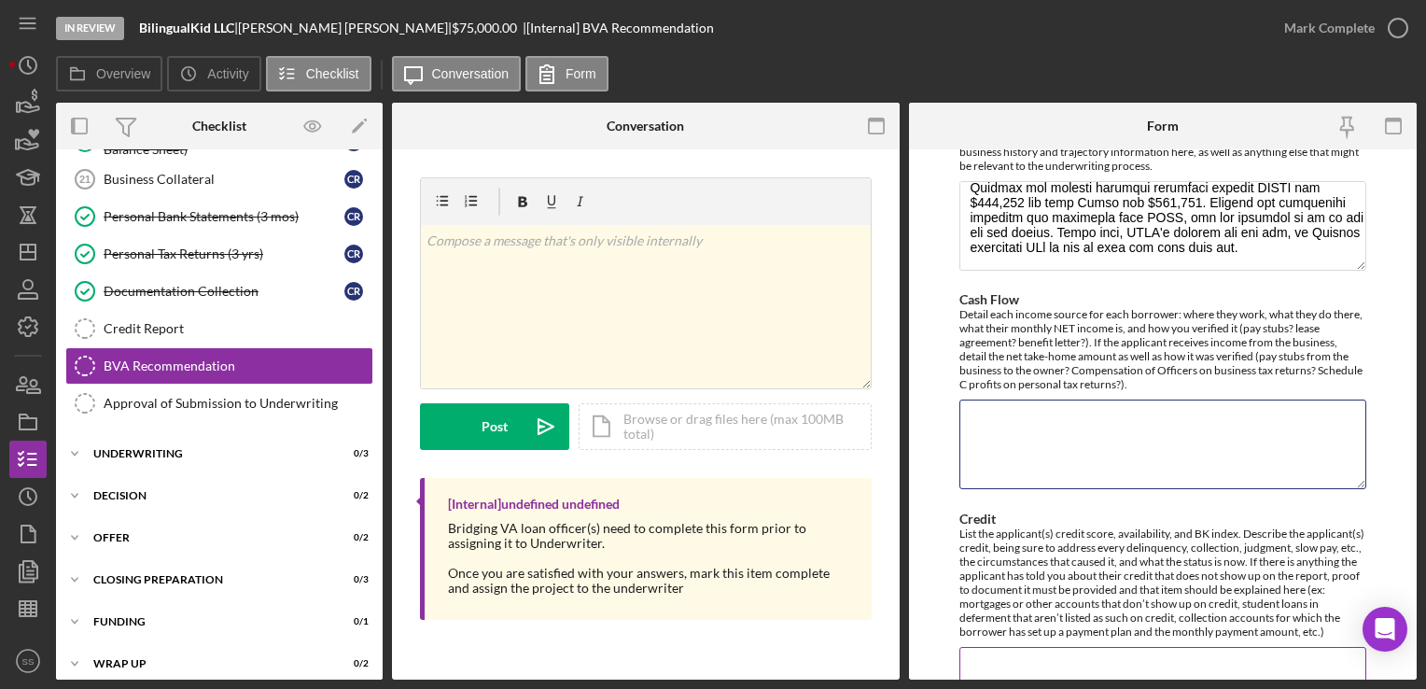
scroll to position [1362, 0]
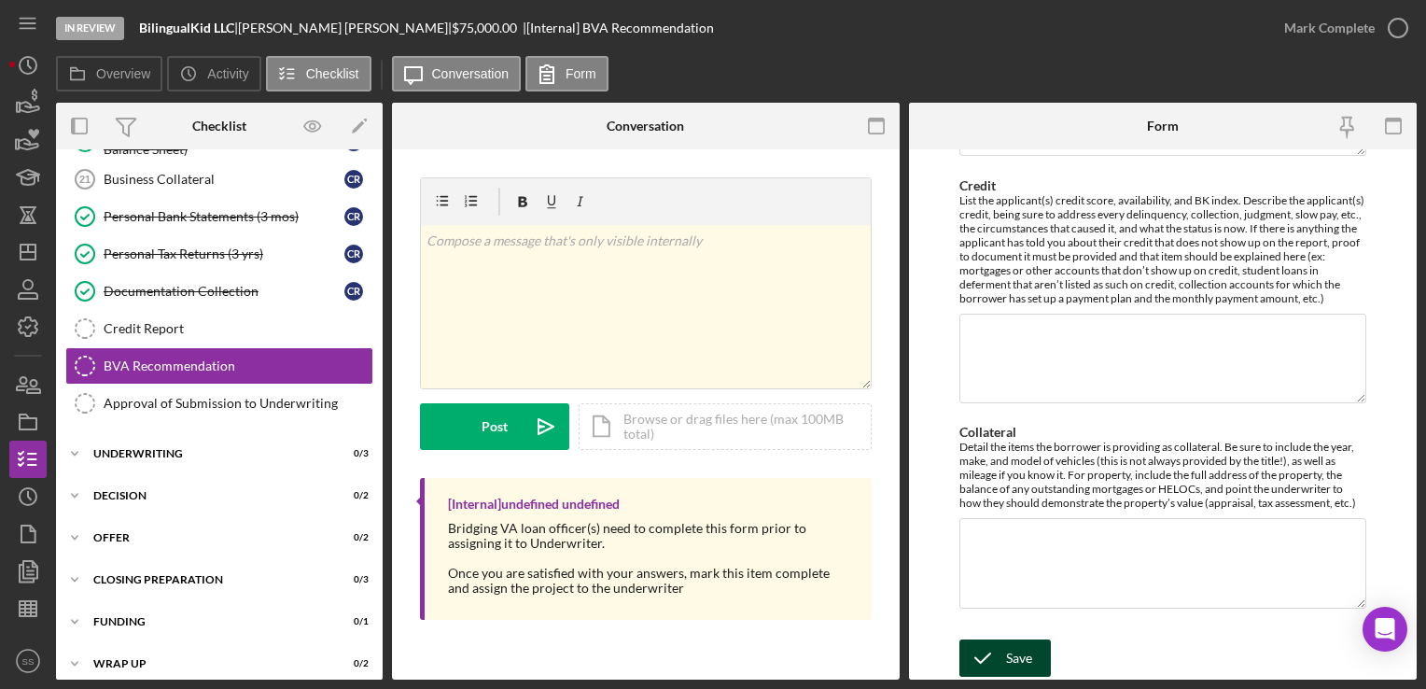
click at [988, 667] on icon "submit" at bounding box center [983, 658] width 47 height 47
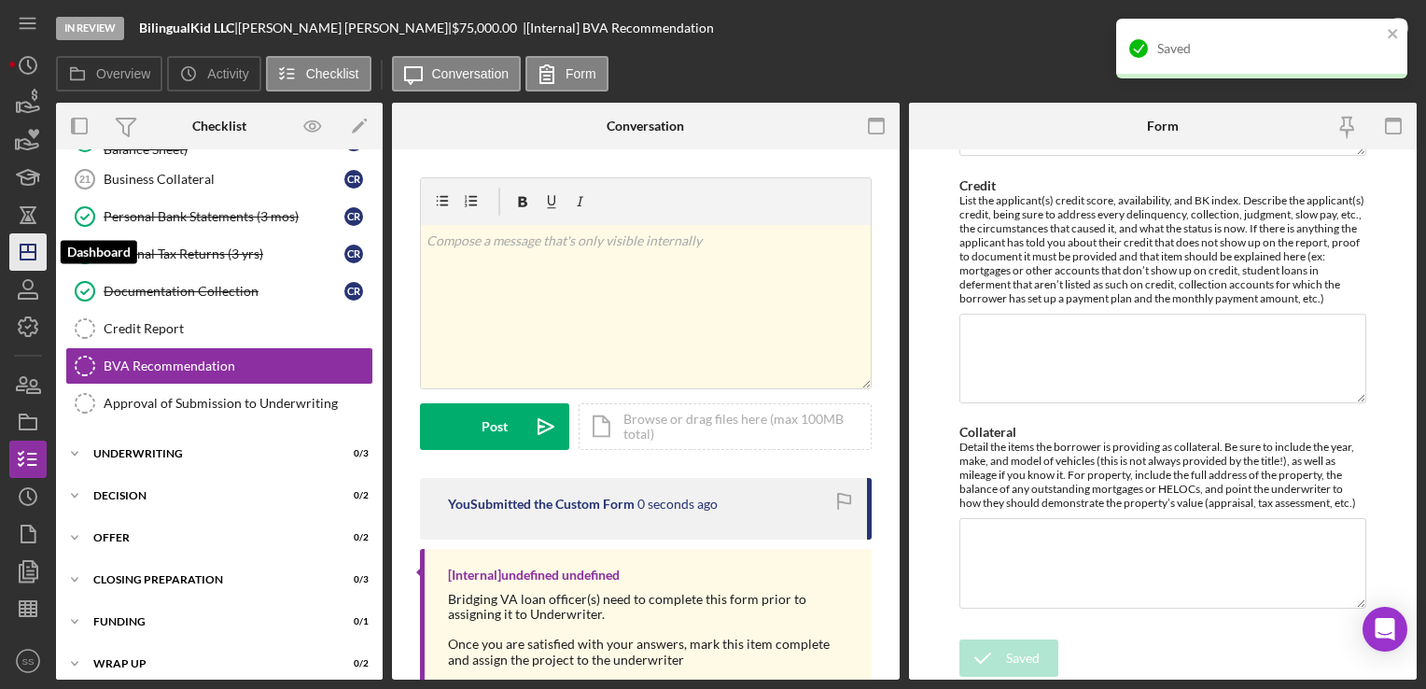
click at [22, 256] on icon "Icon/Dashboard" at bounding box center [28, 252] width 47 height 47
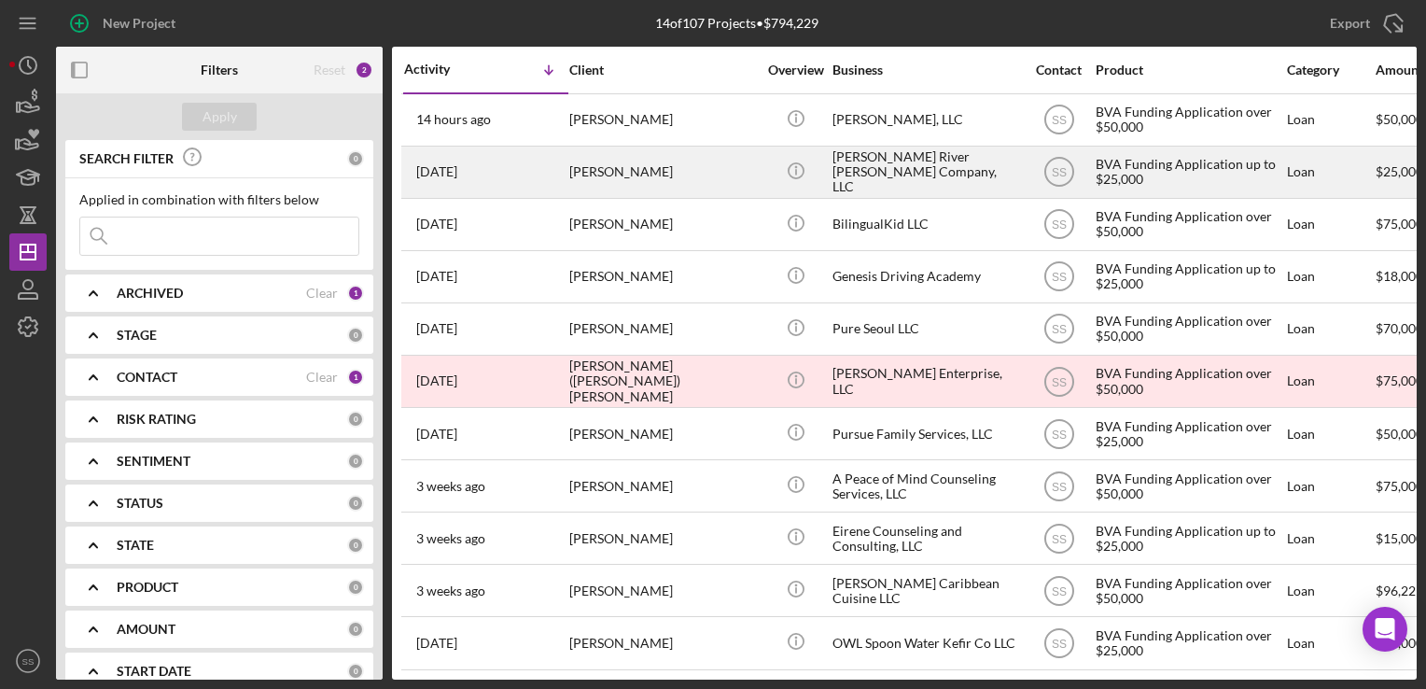
click at [688, 179] on div "[PERSON_NAME]" at bounding box center [662, 171] width 187 height 49
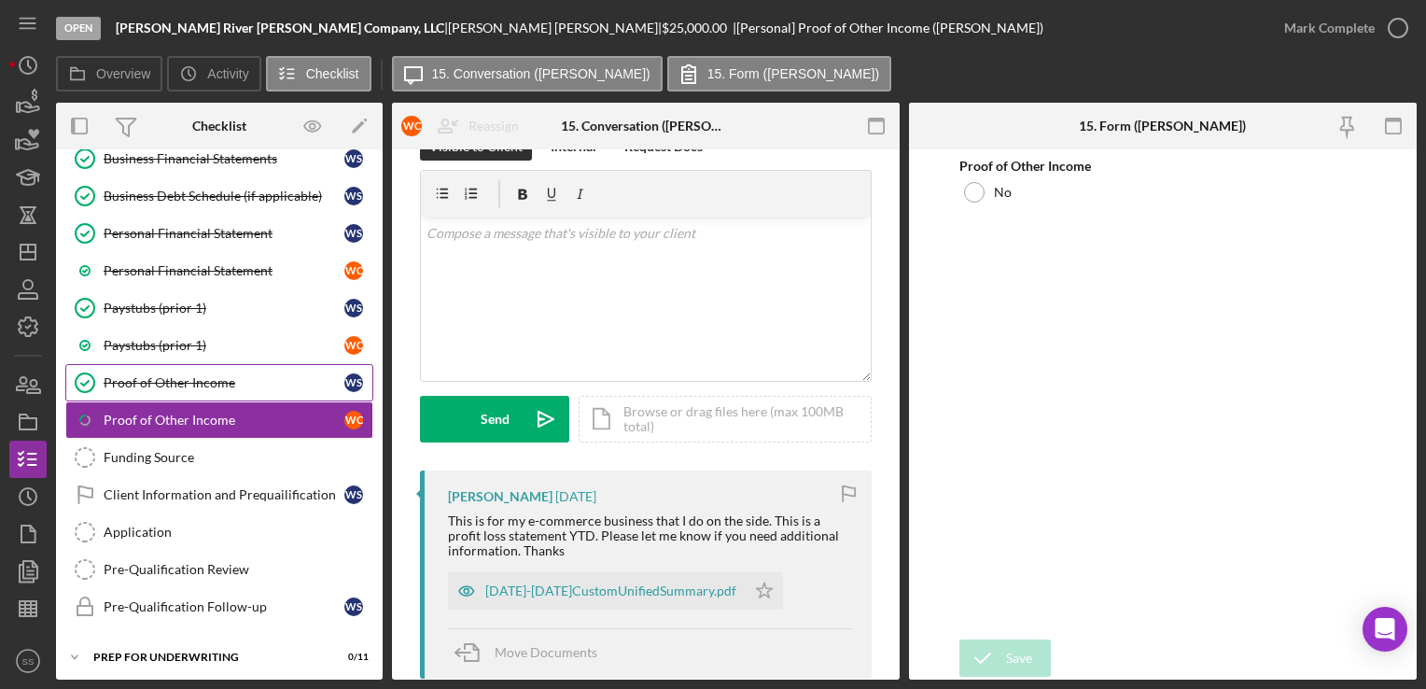
scroll to position [45, 0]
click at [228, 401] on link "Icon/Checklist Item Sub Partial Proof of Other Income W C" at bounding box center [219, 419] width 308 height 37
click at [534, 589] on div "[DATE]-[DATE]CustomUnifiedSummary.pdf" at bounding box center [610, 590] width 251 height 15
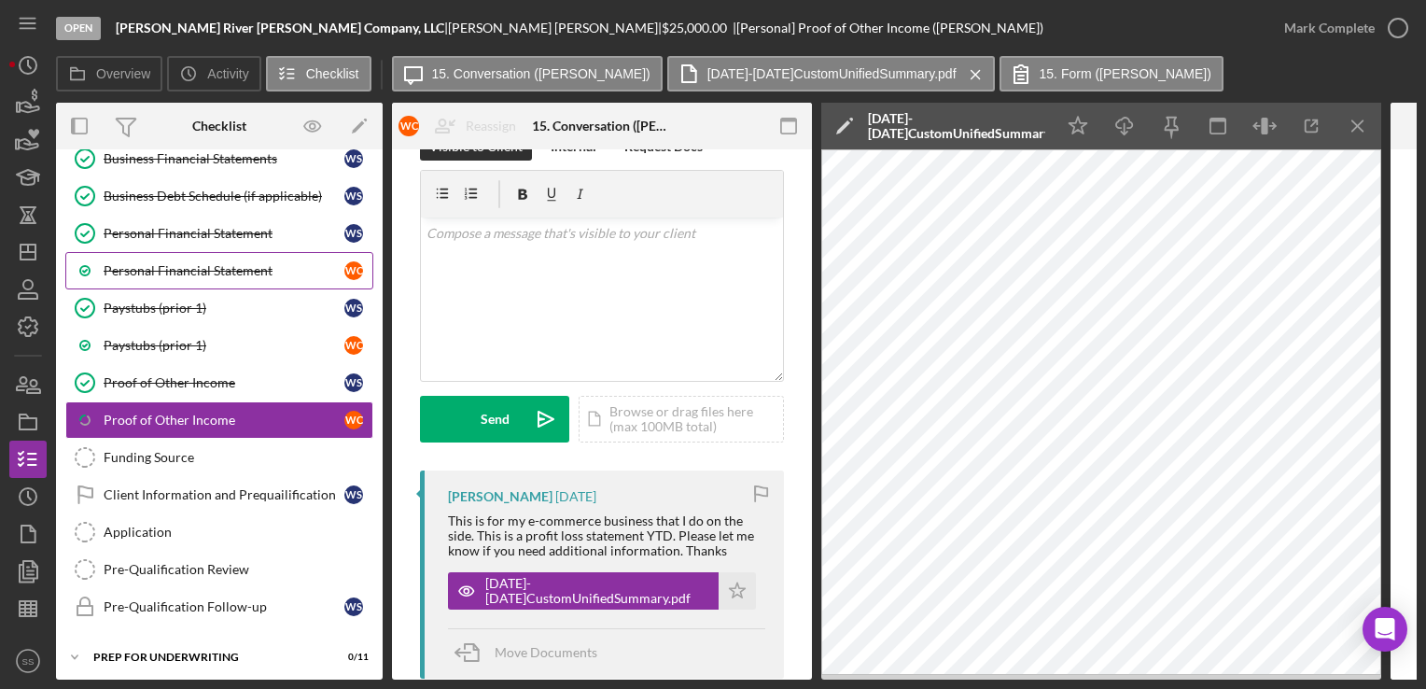
scroll to position [186, 0]
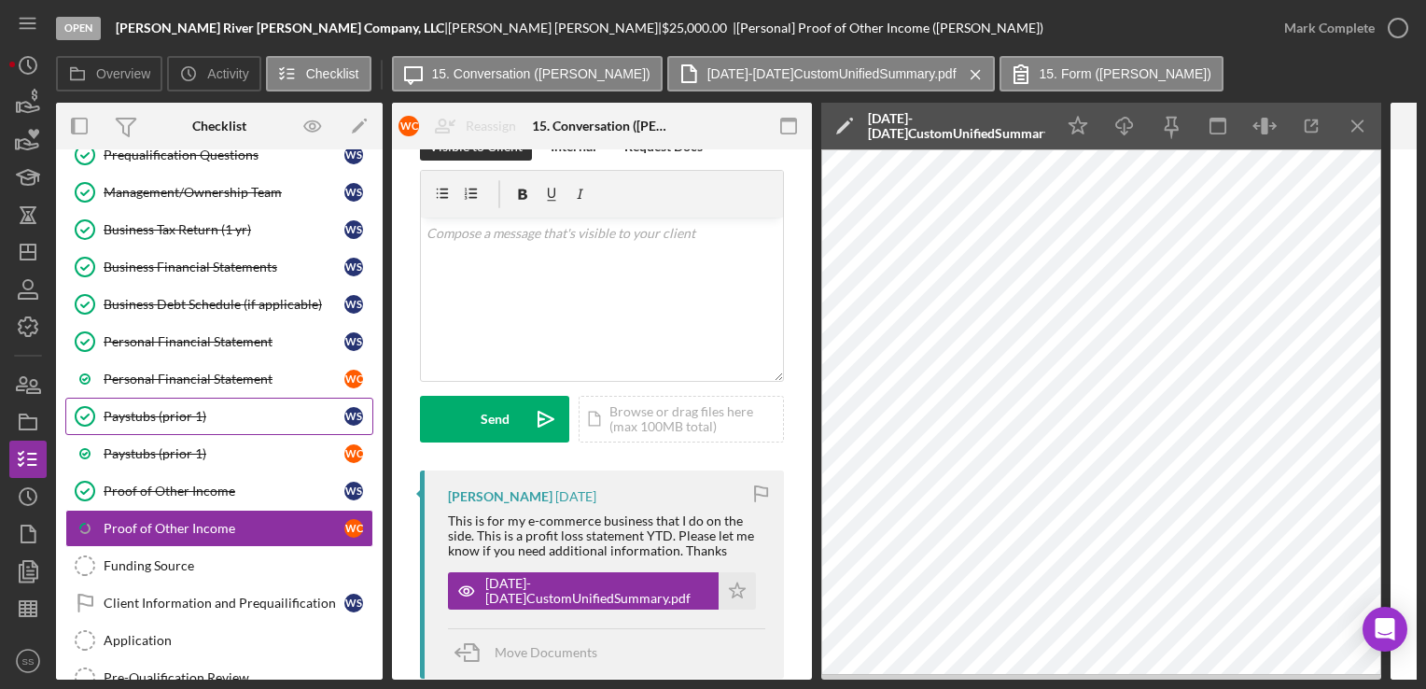
click at [168, 420] on link "Paystubs (prior 1) Paystubs (prior 1) W S" at bounding box center [219, 416] width 308 height 37
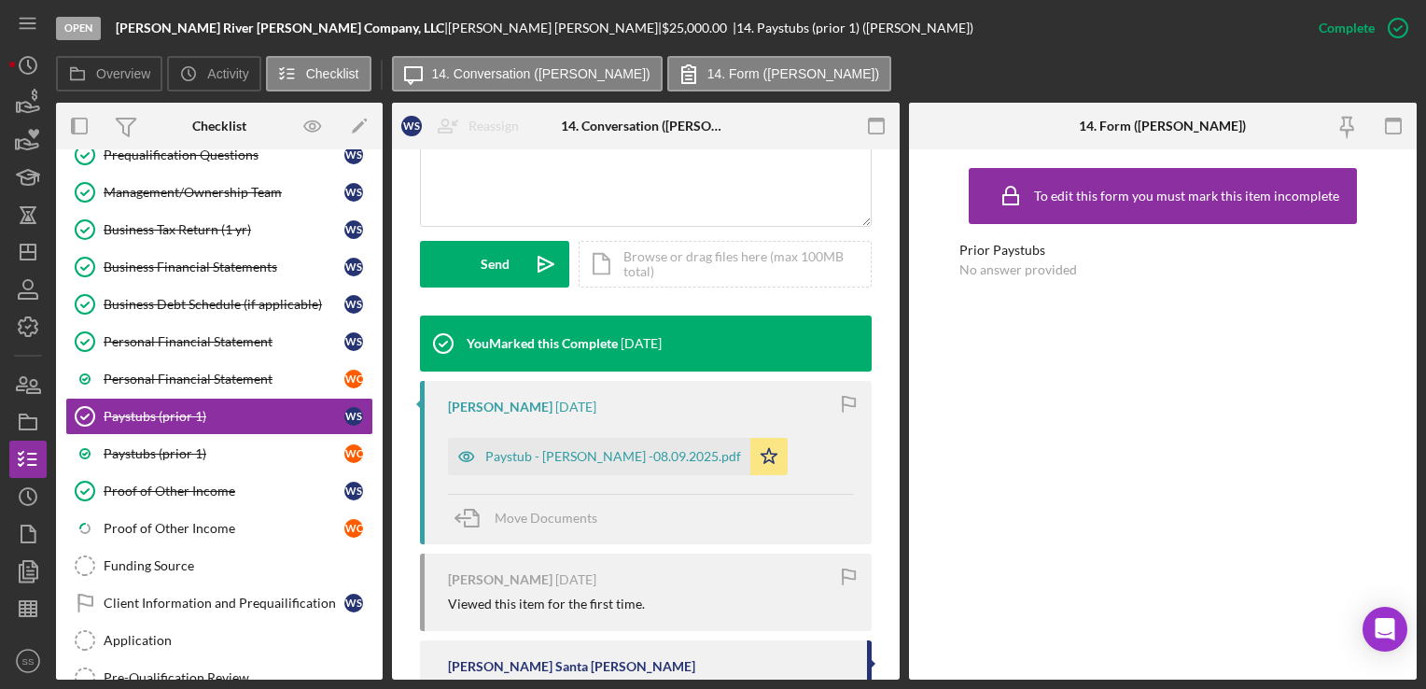
scroll to position [470, 0]
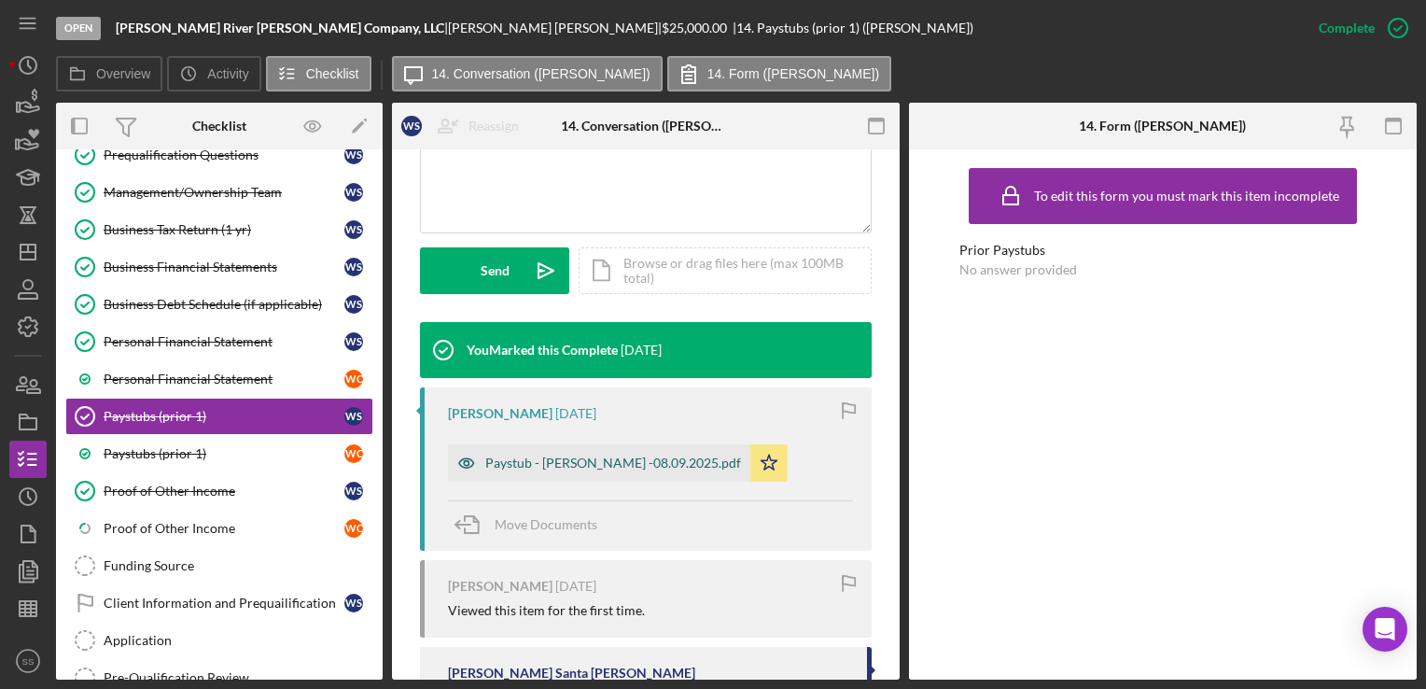
click at [608, 457] on div "Paystub - [PERSON_NAME] -08.09.2025.pdf" at bounding box center [613, 463] width 256 height 15
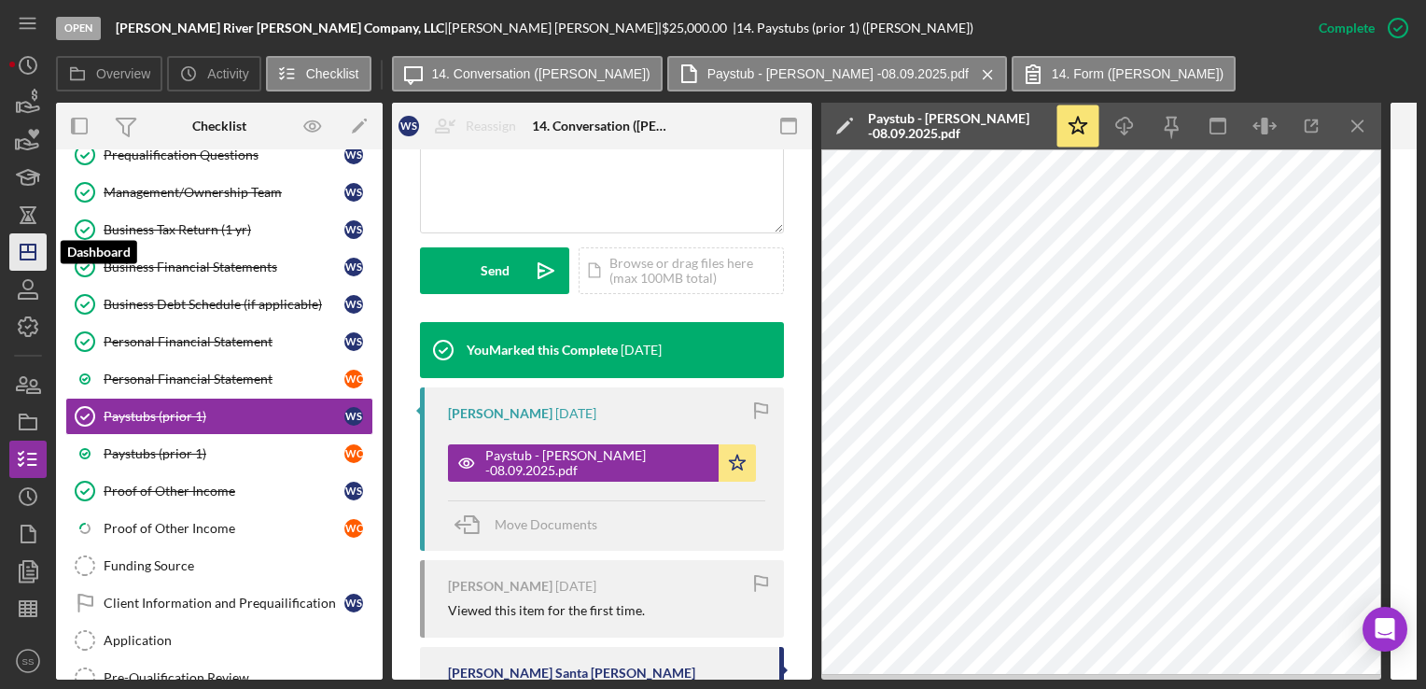
click at [22, 241] on icon "Icon/Dashboard" at bounding box center [28, 252] width 47 height 47
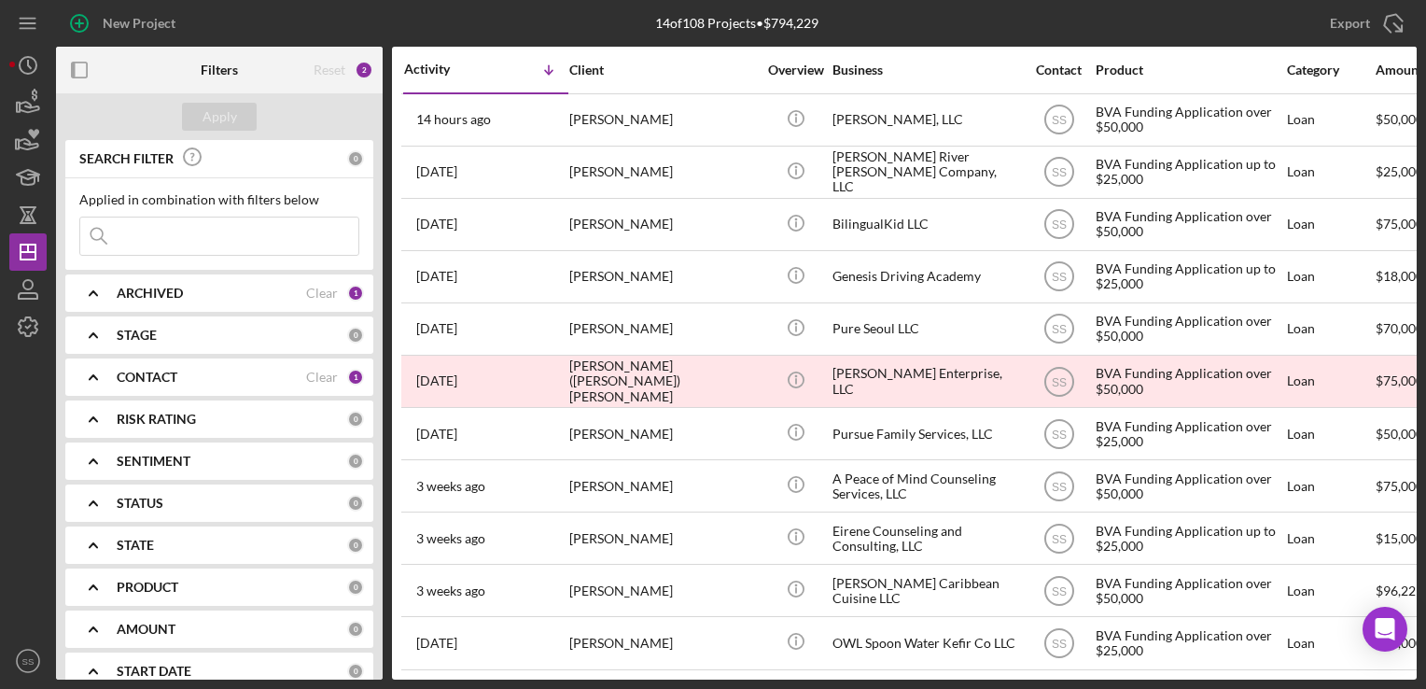
click at [337, 383] on div "CONTACT Clear 1" at bounding box center [240, 377] width 247 height 17
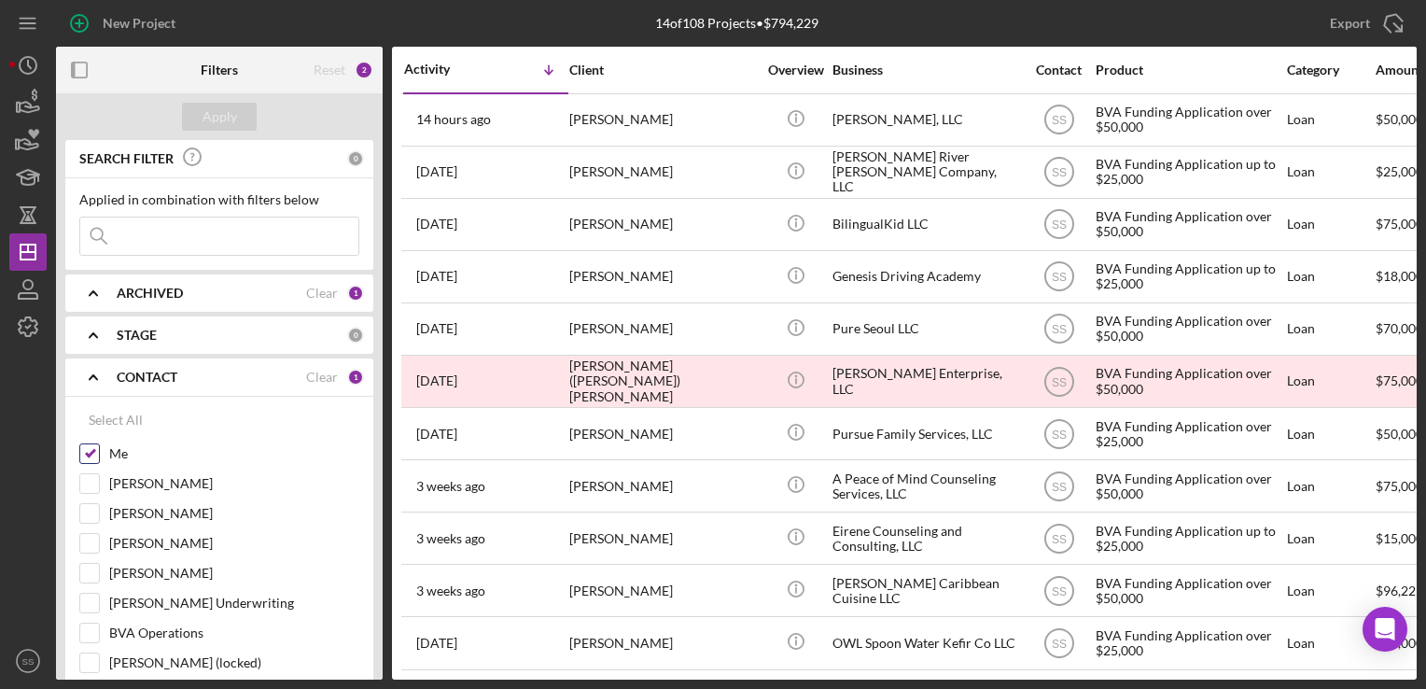
click at [90, 457] on input "Me" at bounding box center [89, 453] width 19 height 19
checkbox input "false"
click at [323, 289] on div "Clear" at bounding box center [322, 293] width 32 height 15
click at [269, 232] on input at bounding box center [219, 236] width 278 height 37
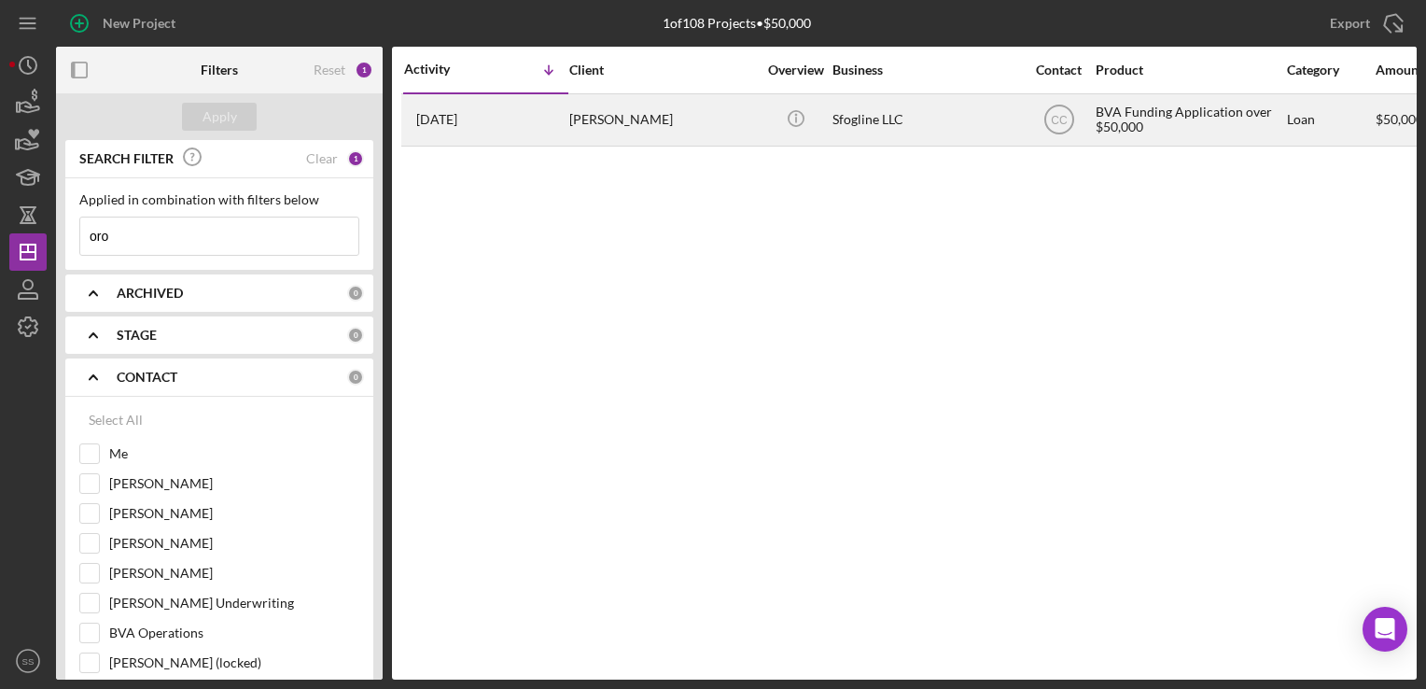
type input "oro"
click at [457, 114] on time "[DATE]" at bounding box center [436, 119] width 41 height 15
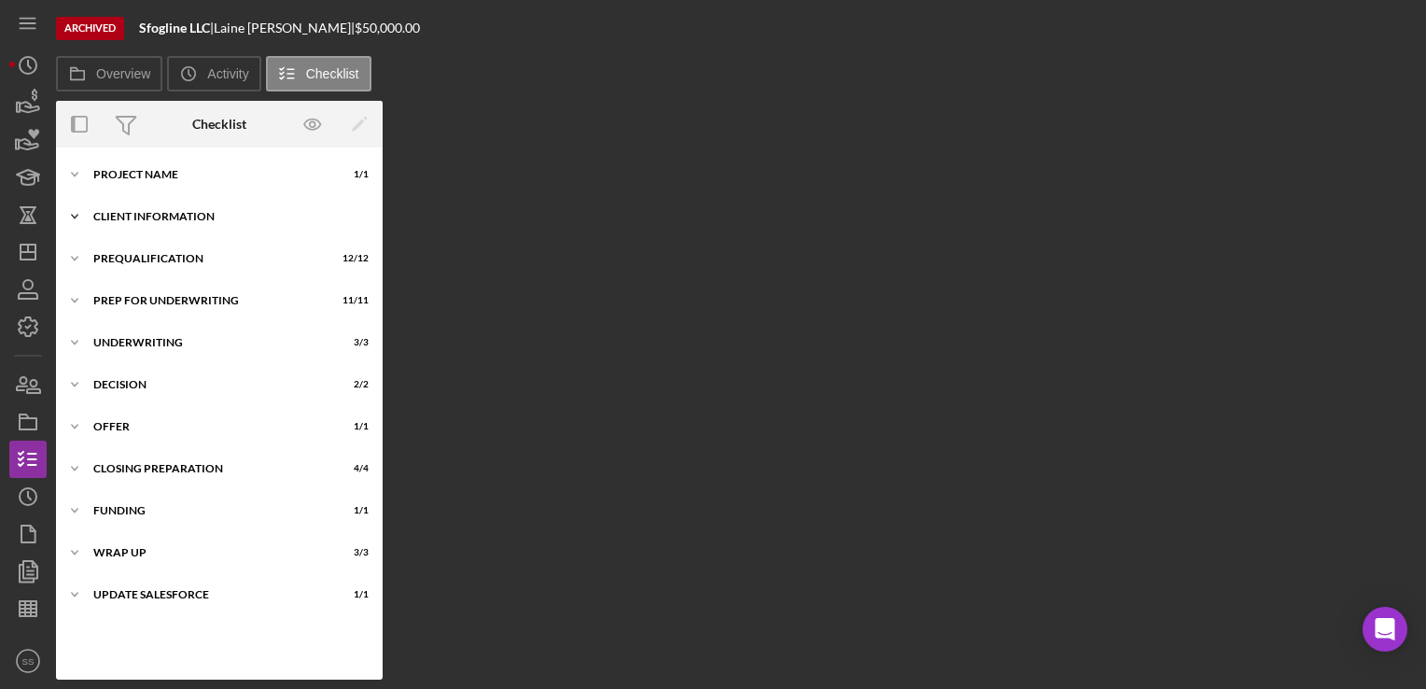
click at [167, 207] on div "Icon/Expander Client Information 7 / 7" at bounding box center [219, 216] width 327 height 37
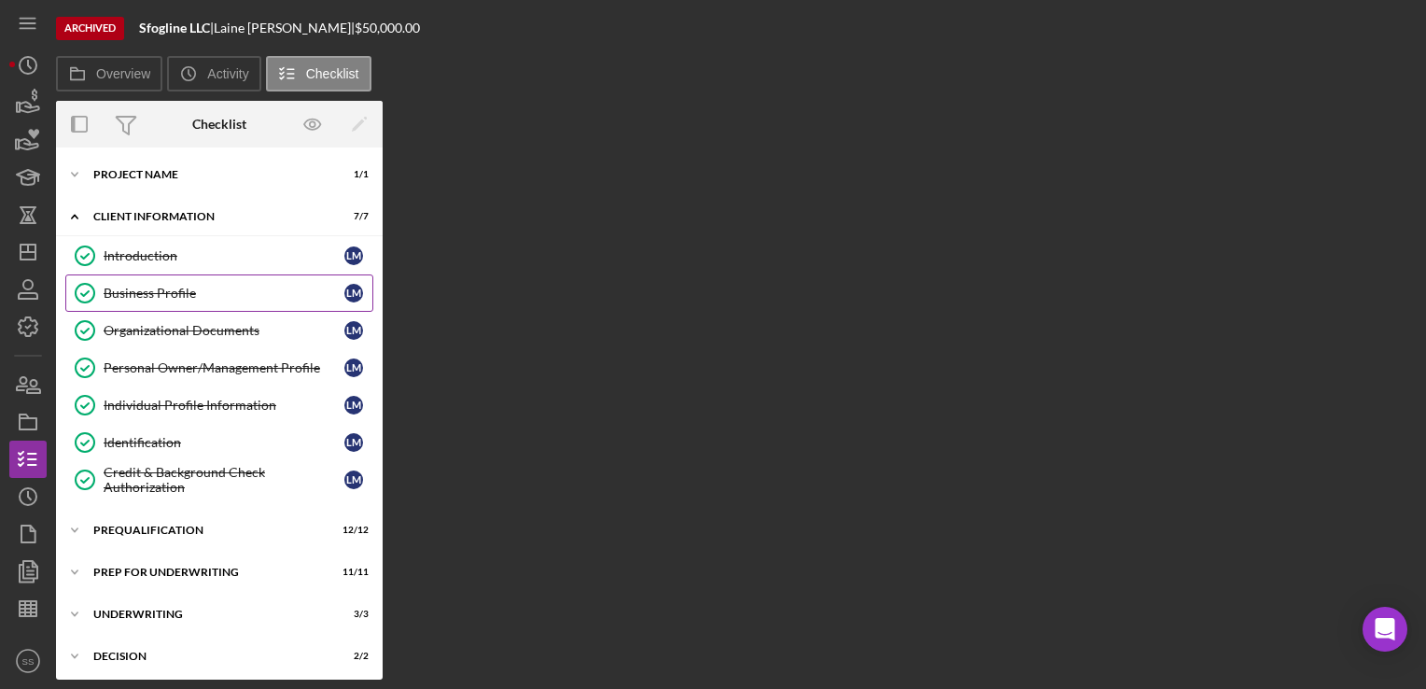
click at [127, 297] on div "Business Profile" at bounding box center [224, 293] width 241 height 15
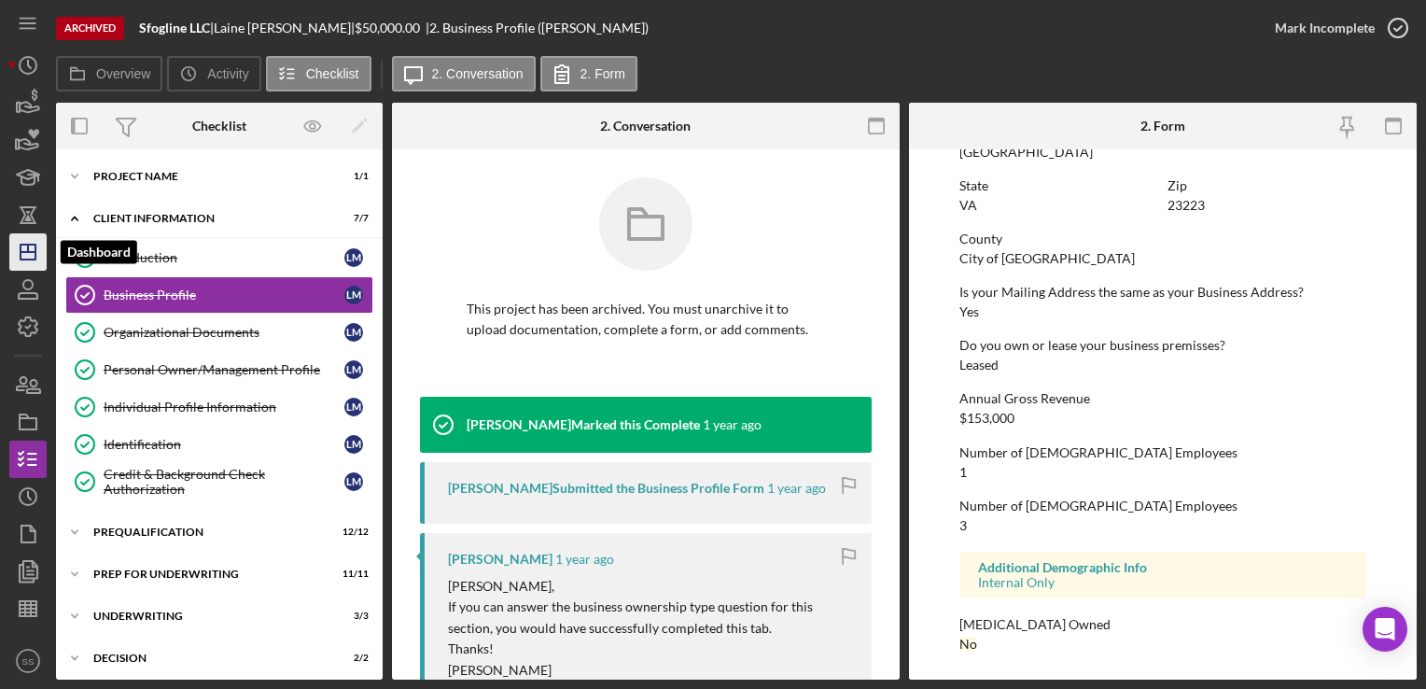
click at [23, 238] on icon "Icon/Dashboard" at bounding box center [28, 252] width 47 height 47
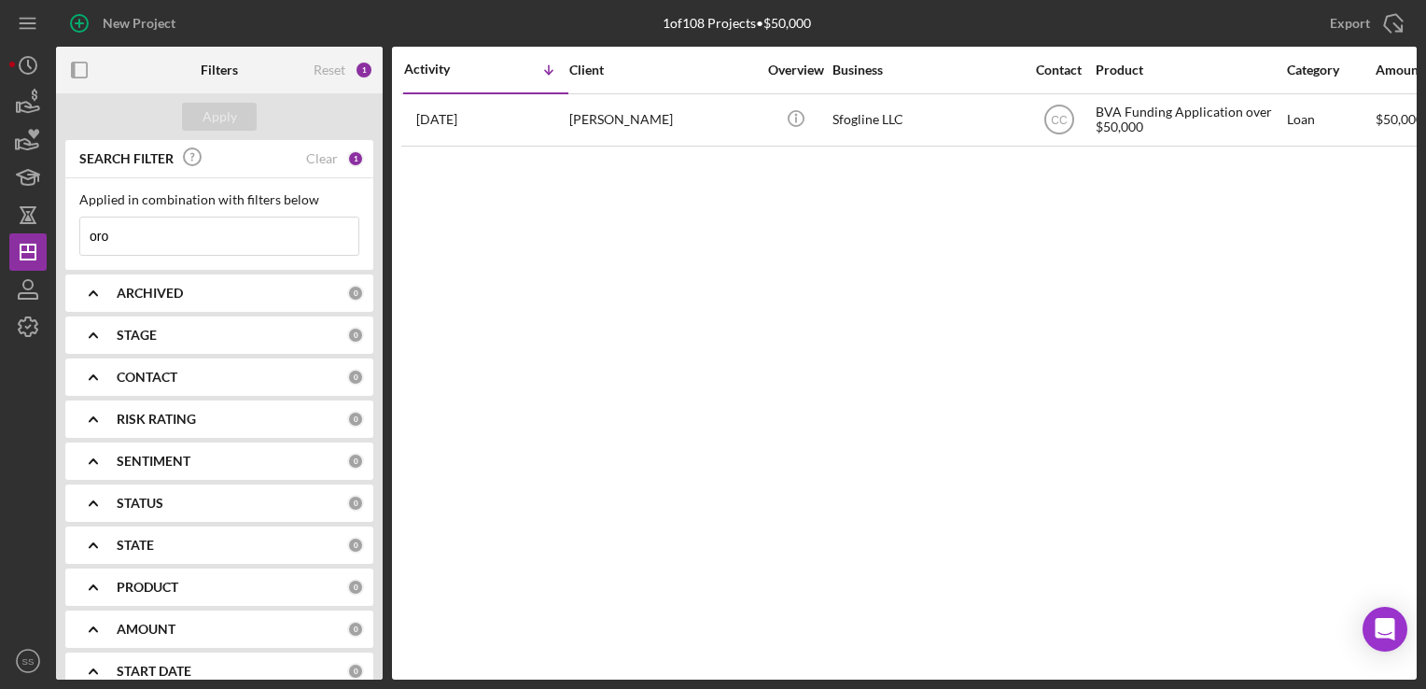
click at [342, 161] on div "SEARCH FILTER Clear 1" at bounding box center [219, 159] width 289 height 42
click at [325, 154] on div "Clear" at bounding box center [322, 158] width 32 height 15
click at [255, 383] on div "CONTACT" at bounding box center [232, 377] width 231 height 15
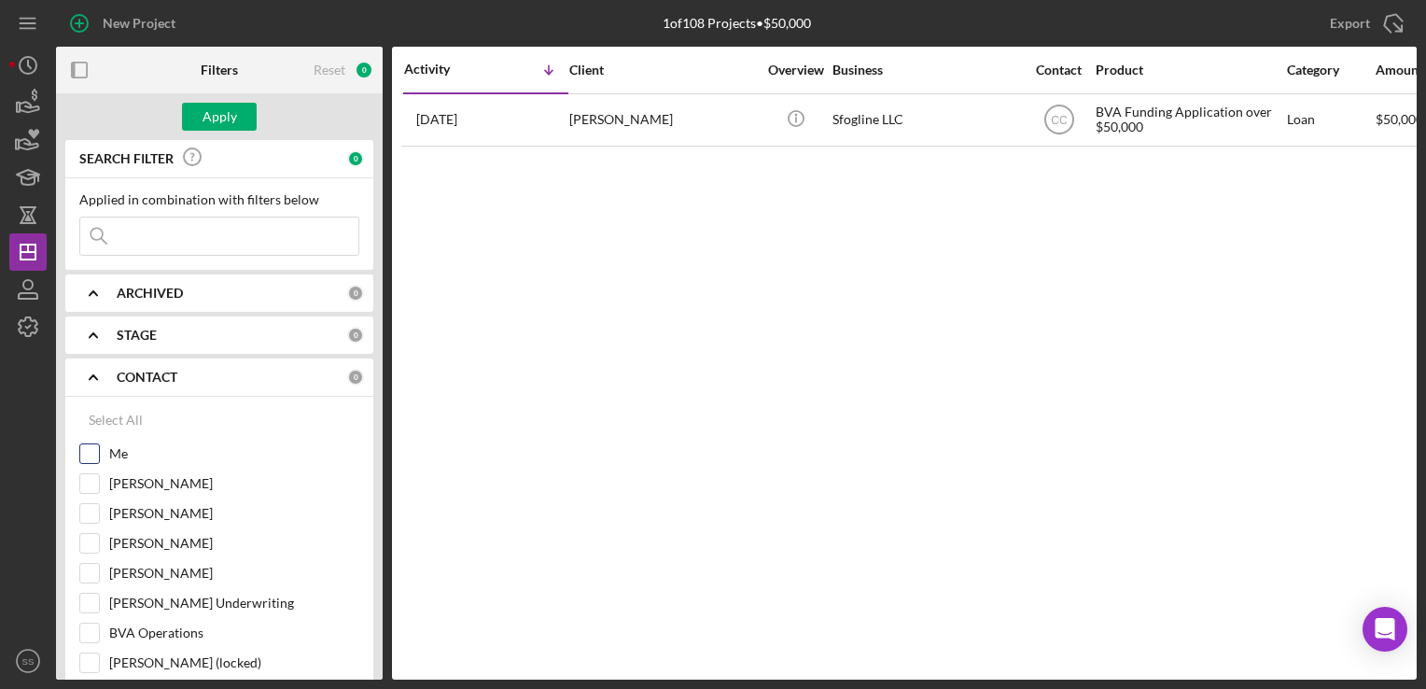
click at [83, 452] on input "Me" at bounding box center [89, 453] width 19 height 19
checkbox input "true"
click at [229, 125] on div "Apply" at bounding box center [220, 117] width 35 height 28
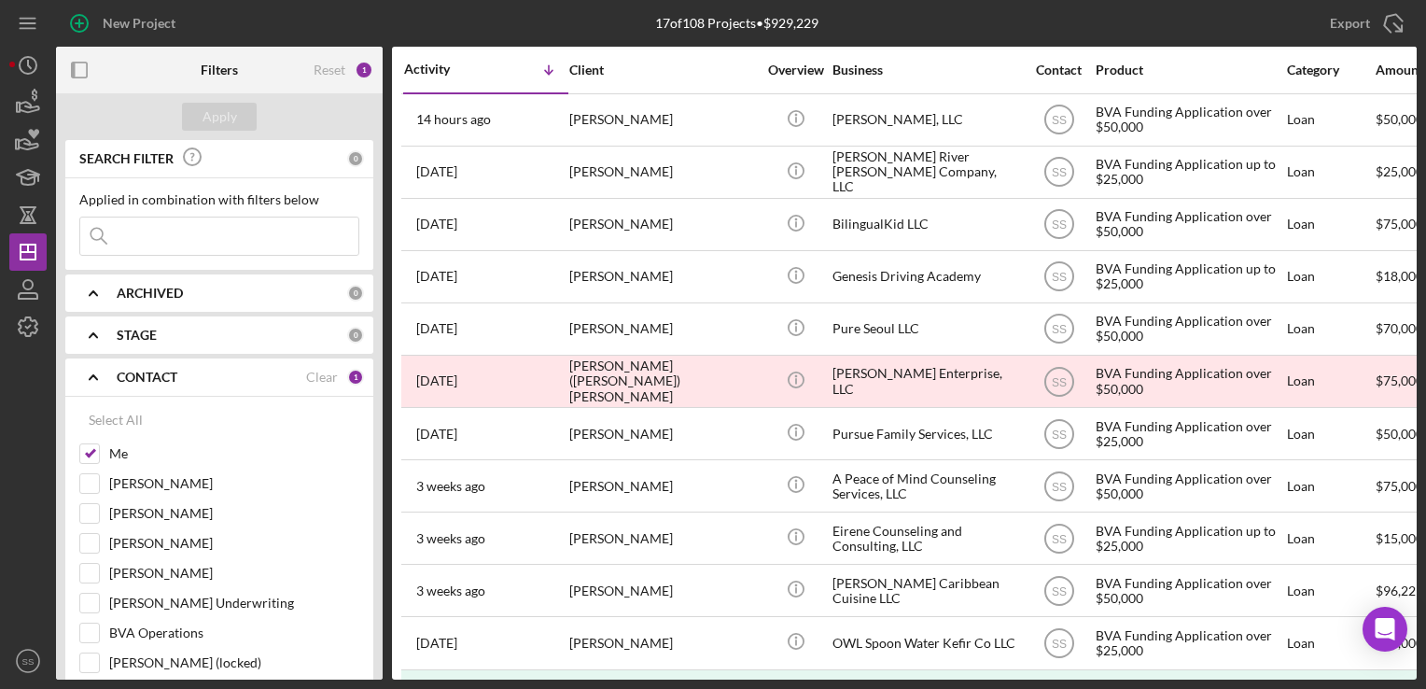
scroll to position [112, 0]
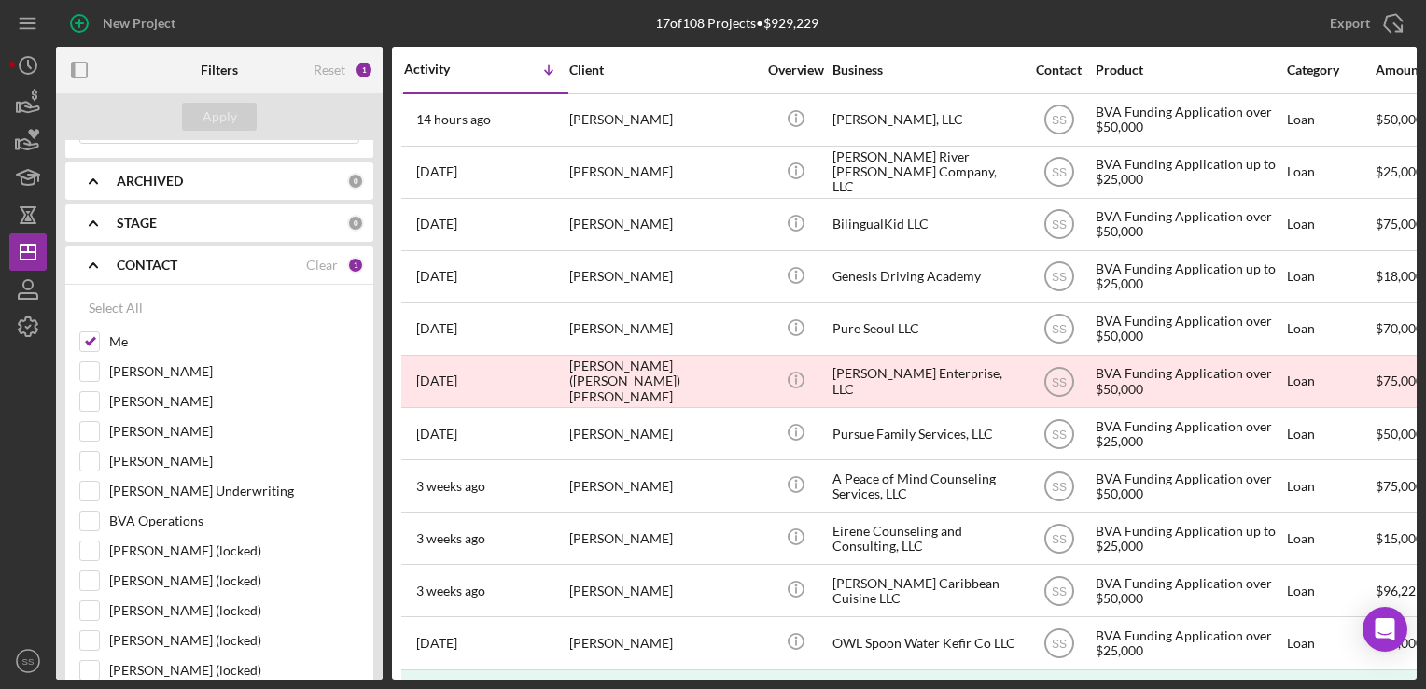
click at [253, 219] on div "STAGE" at bounding box center [232, 223] width 231 height 15
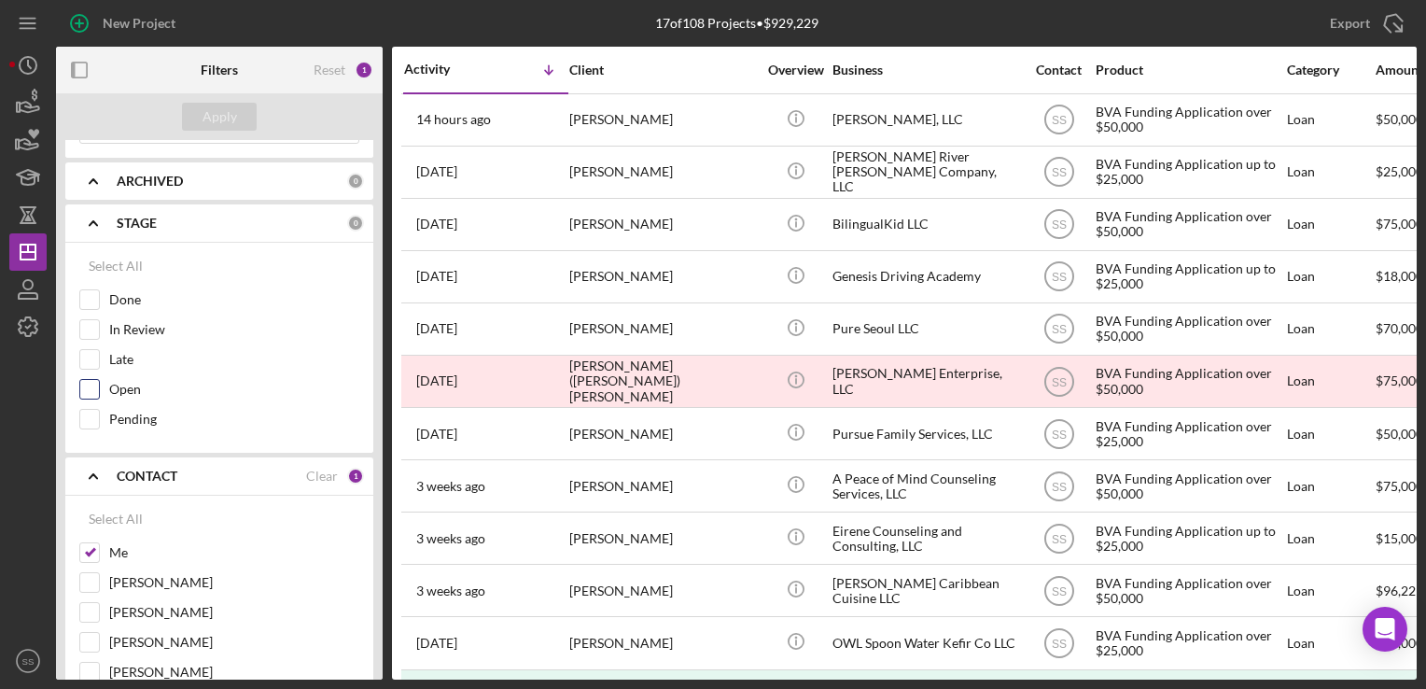
click at [100, 382] on div "Open" at bounding box center [219, 394] width 280 height 30
click at [90, 324] on input "In Review" at bounding box center [89, 329] width 19 height 19
checkbox input "true"
click at [86, 352] on input "Late" at bounding box center [89, 359] width 19 height 19
checkbox input "true"
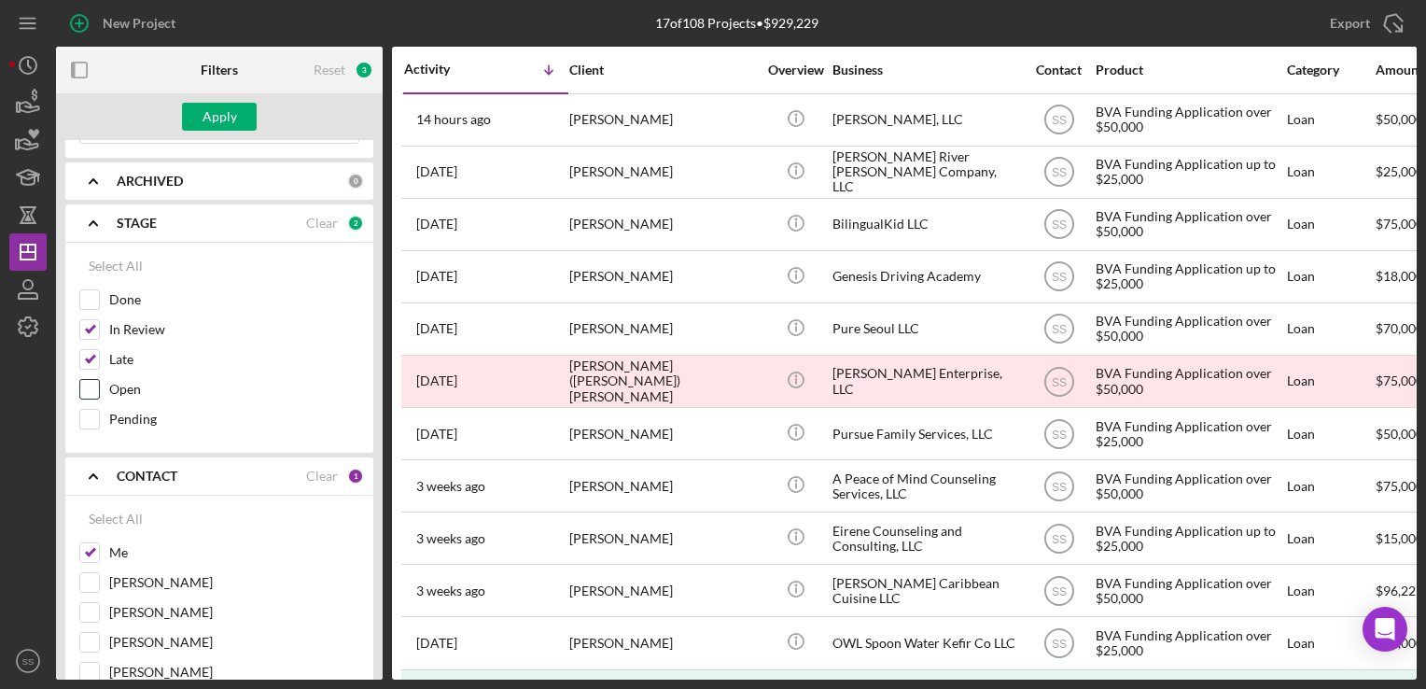
click at [82, 386] on input "Open" at bounding box center [89, 389] width 19 height 19
checkbox input "true"
click at [81, 420] on input "Pending" at bounding box center [89, 419] width 19 height 19
checkbox input "true"
click at [209, 114] on div "Apply" at bounding box center [220, 117] width 35 height 28
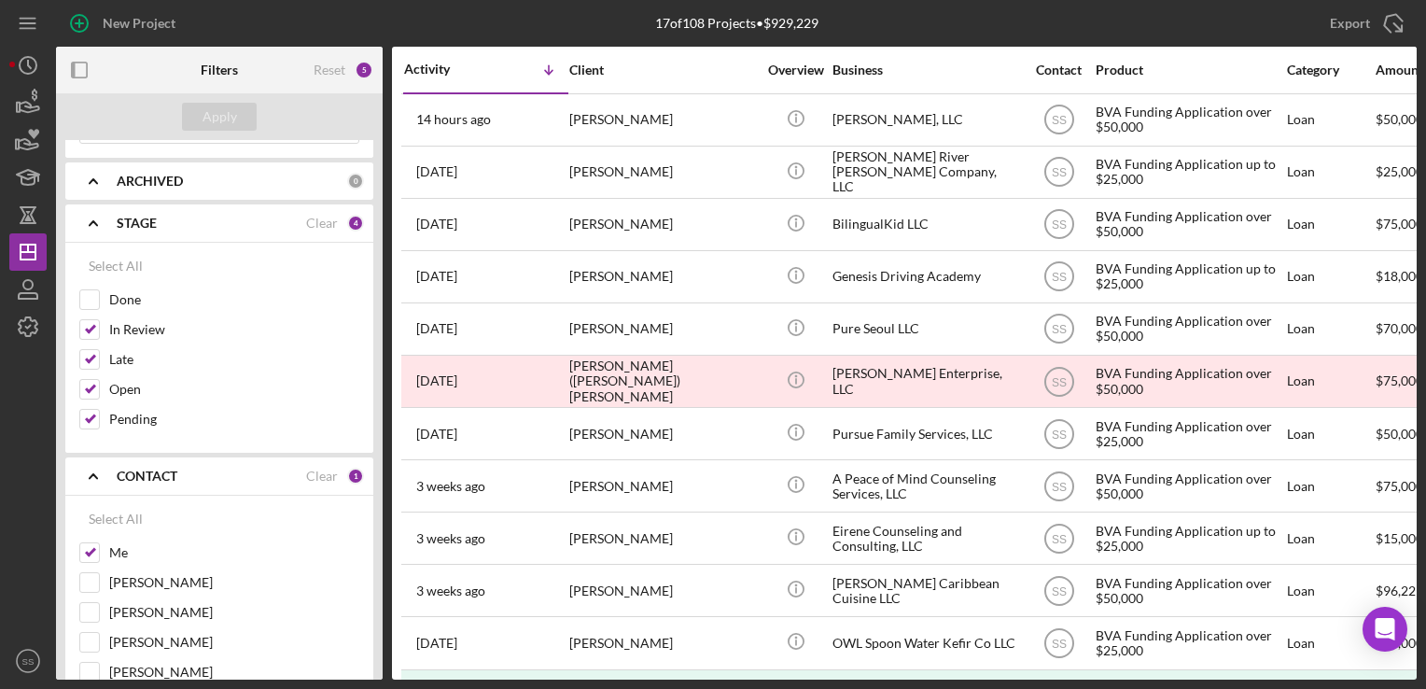
scroll to position [0, 0]
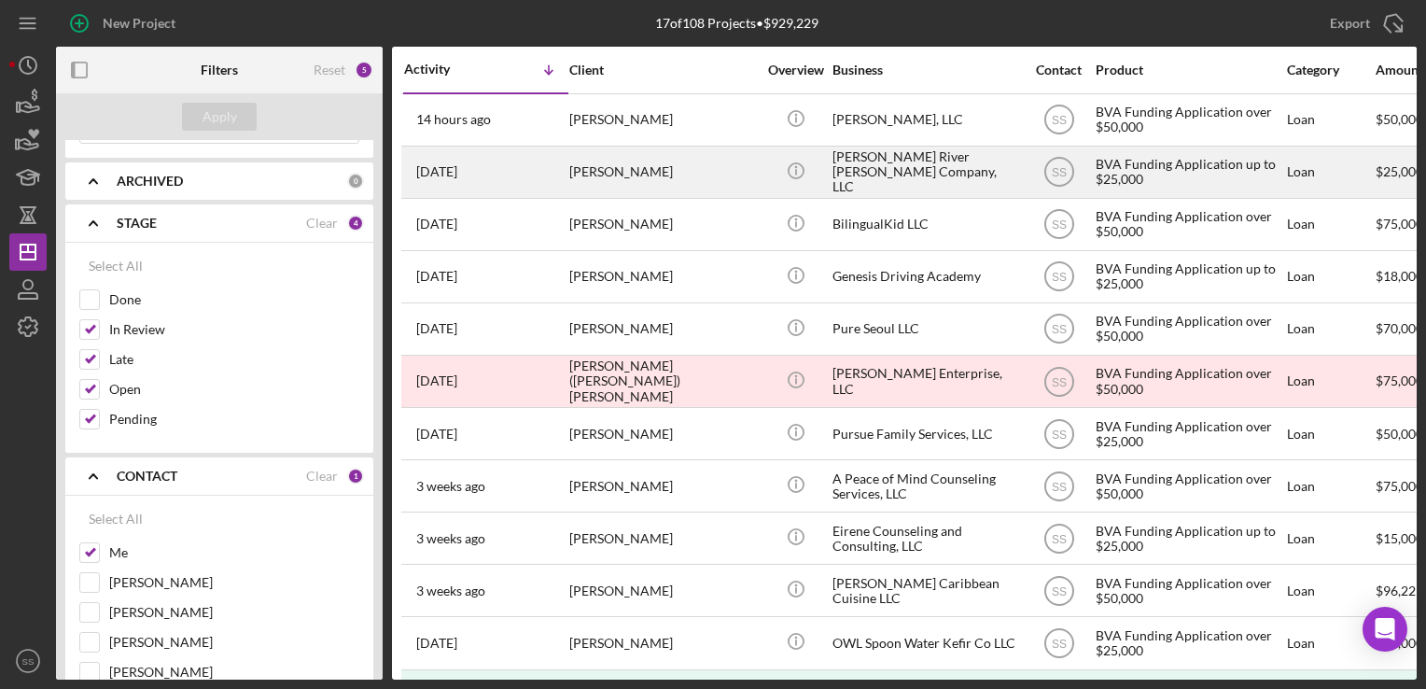
click at [616, 182] on div "[PERSON_NAME]" at bounding box center [662, 171] width 187 height 49
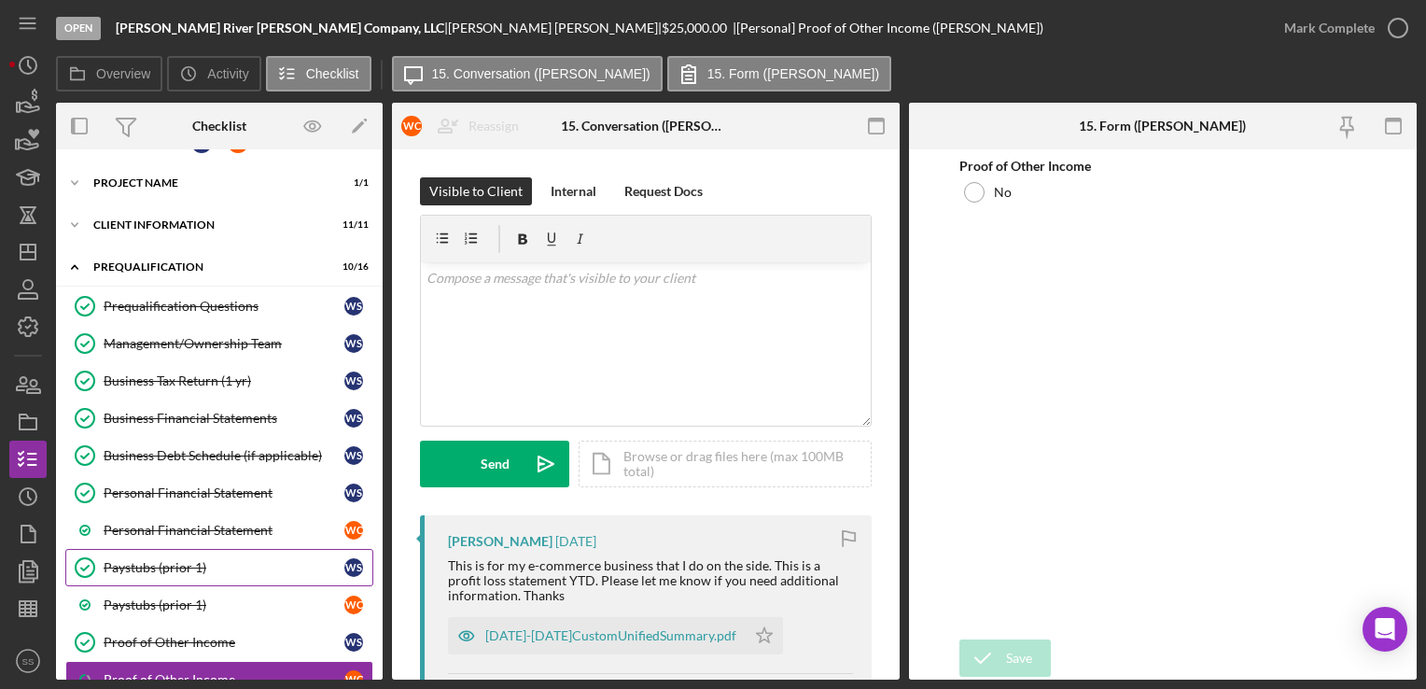
scroll to position [21, 0]
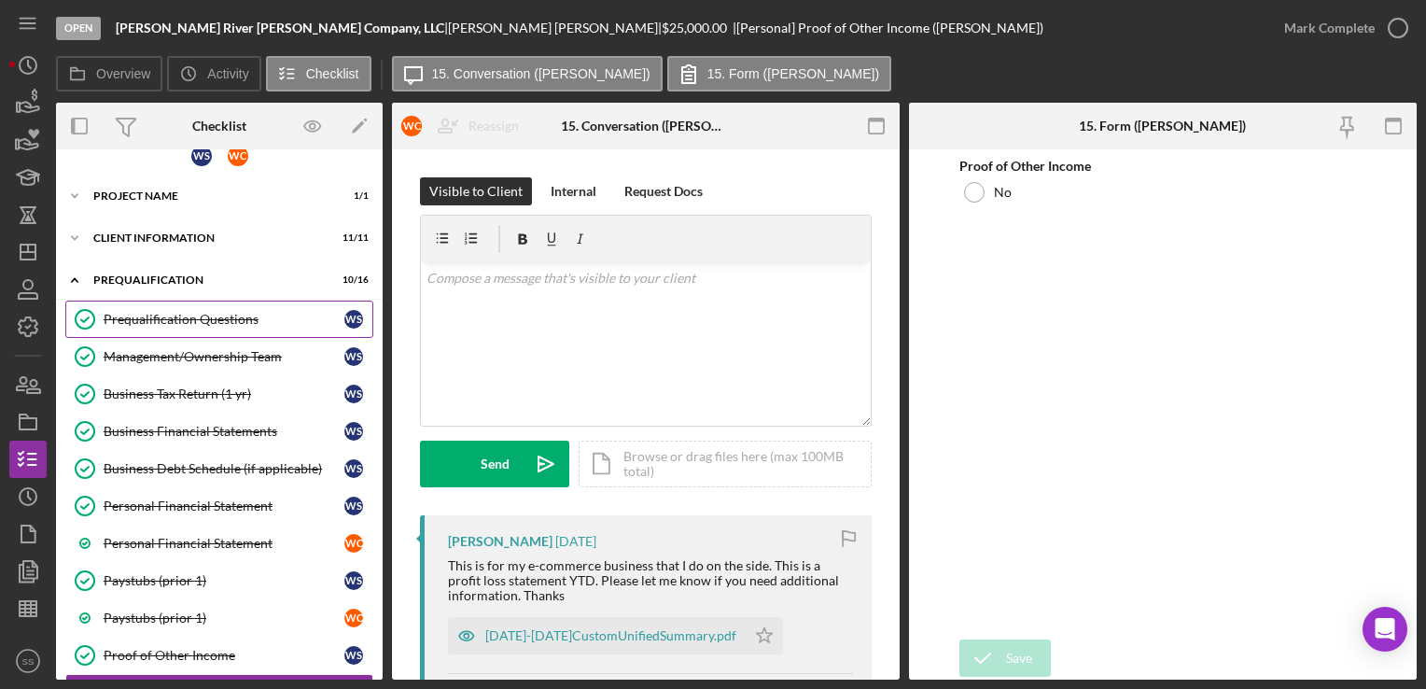
click at [190, 332] on link "Prequalification Questions Prequalification Questions W S" at bounding box center [219, 319] width 308 height 37
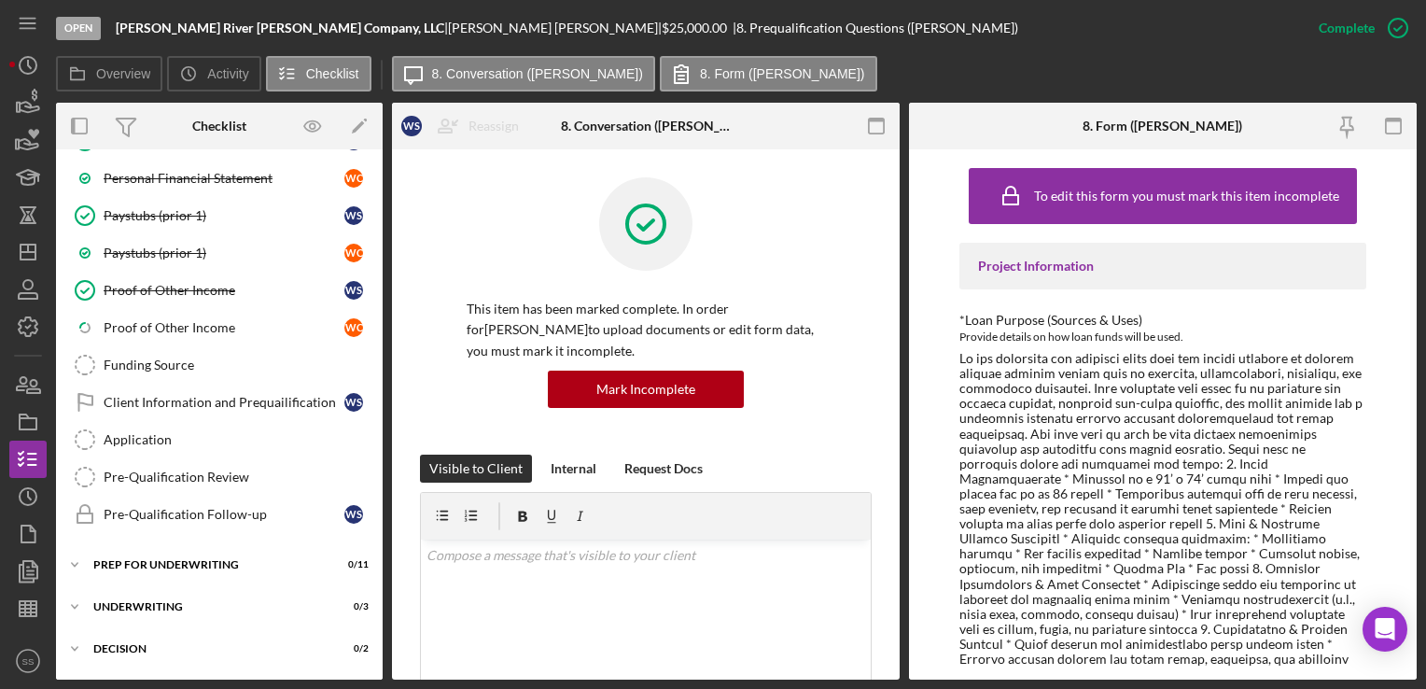
scroll to position [413, 0]
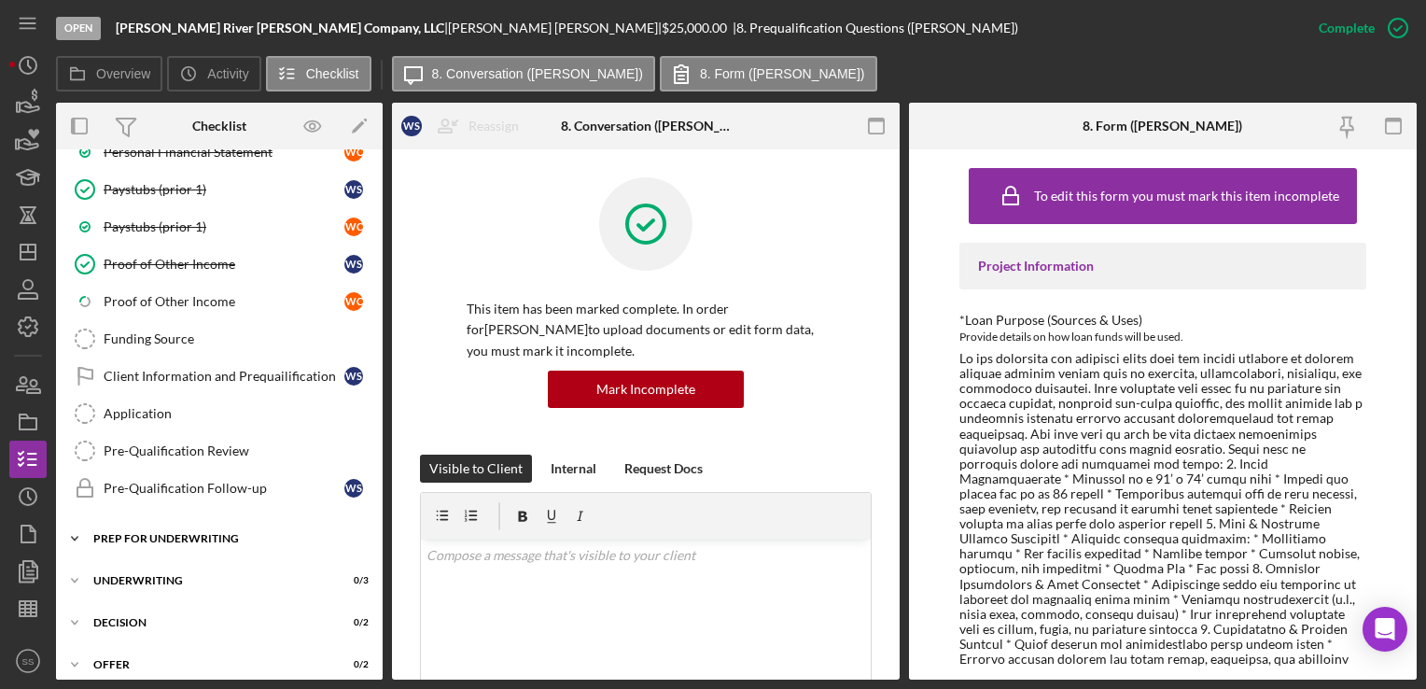
click at [194, 533] on div "Prep for Underwriting" at bounding box center [226, 538] width 266 height 11
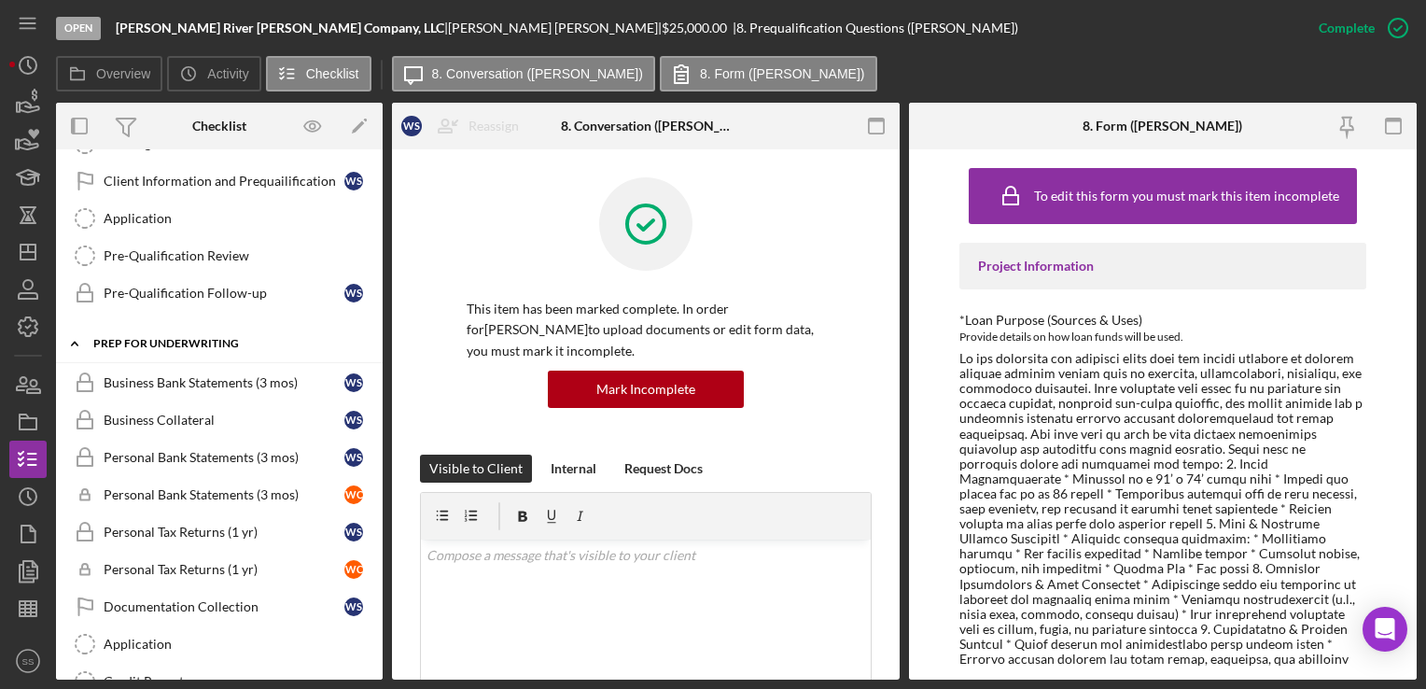
scroll to position [696, 0]
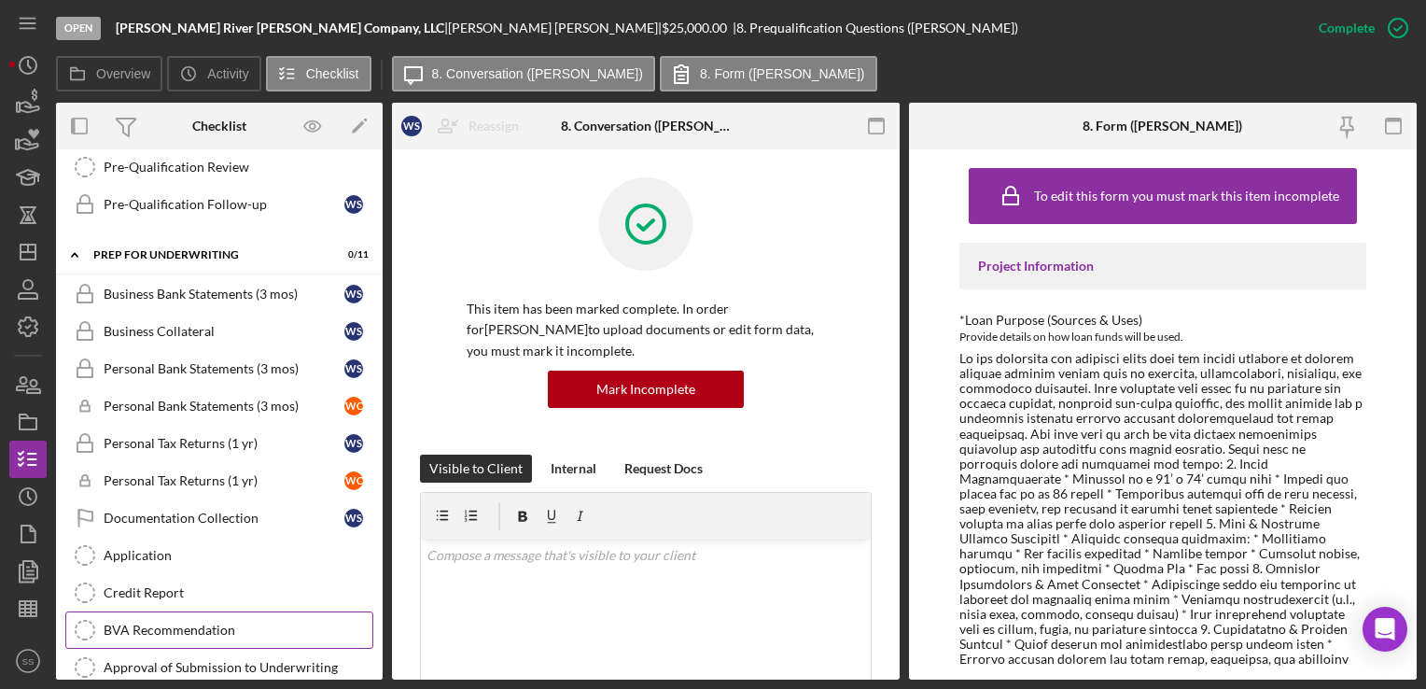
click at [175, 623] on div "BVA Recommendation" at bounding box center [238, 630] width 269 height 15
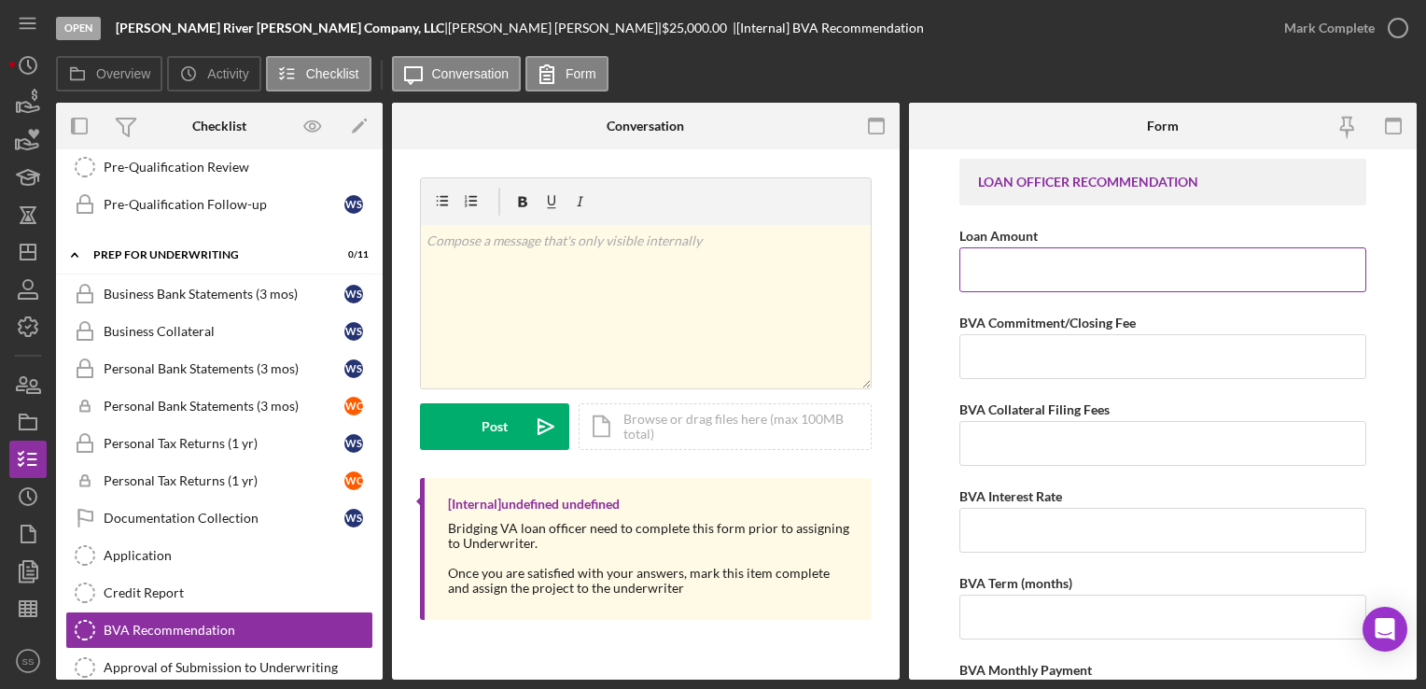
click at [1020, 274] on input "Loan Amount" at bounding box center [1163, 269] width 406 height 45
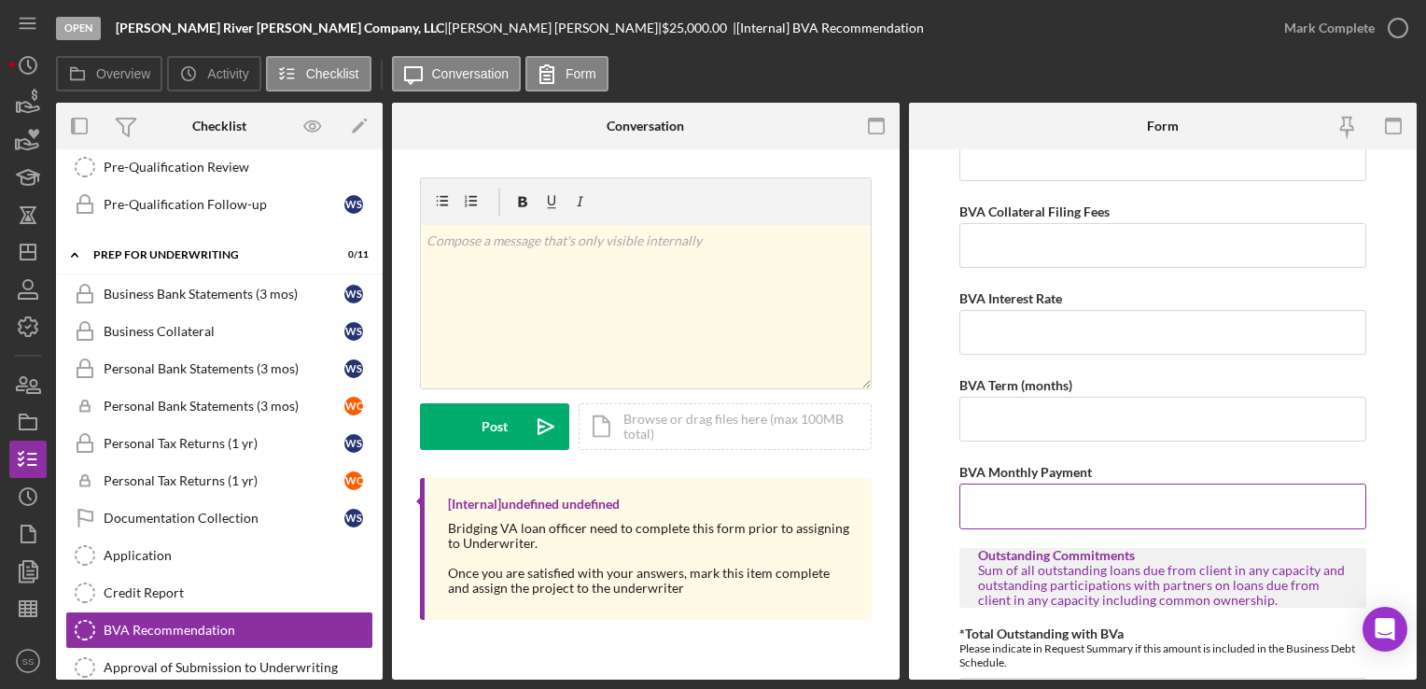
click at [1016, 475] on label "BVA Monthly Payment" at bounding box center [1026, 472] width 133 height 16
click at [1016, 484] on input "BVA Monthly Payment" at bounding box center [1163, 506] width 406 height 45
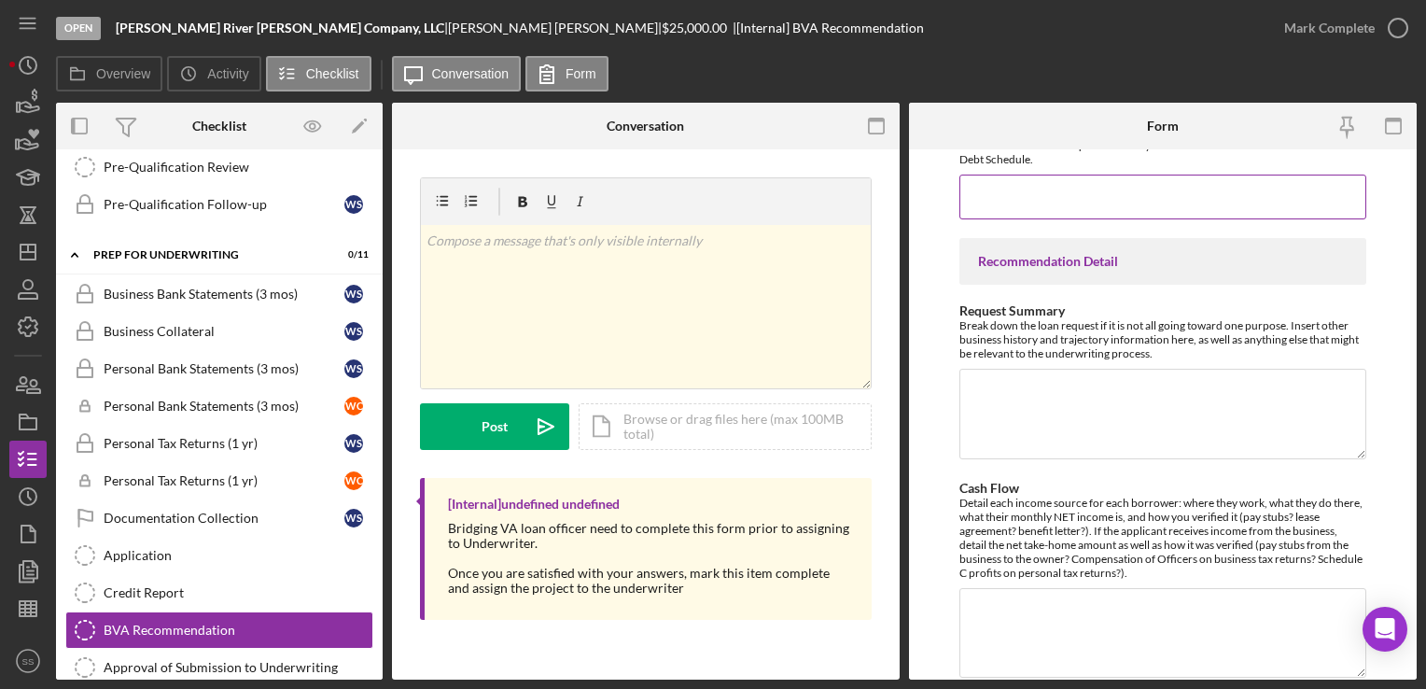
scroll to position [817, 0]
click at [1030, 411] on textarea "Request Summary" at bounding box center [1163, 413] width 406 height 90
paste textarea "[PERSON_NAME] River [PERSON_NAME] Company operates out of the charming and hist…"
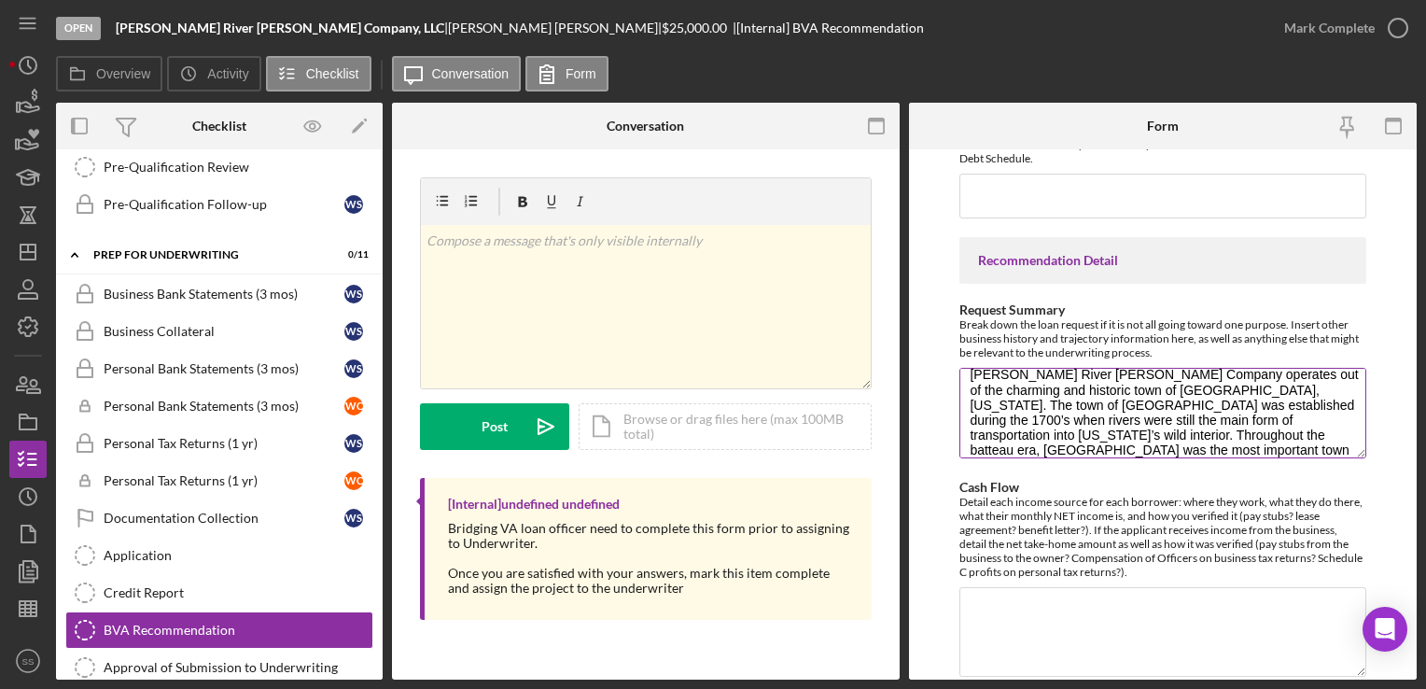
scroll to position [0, 0]
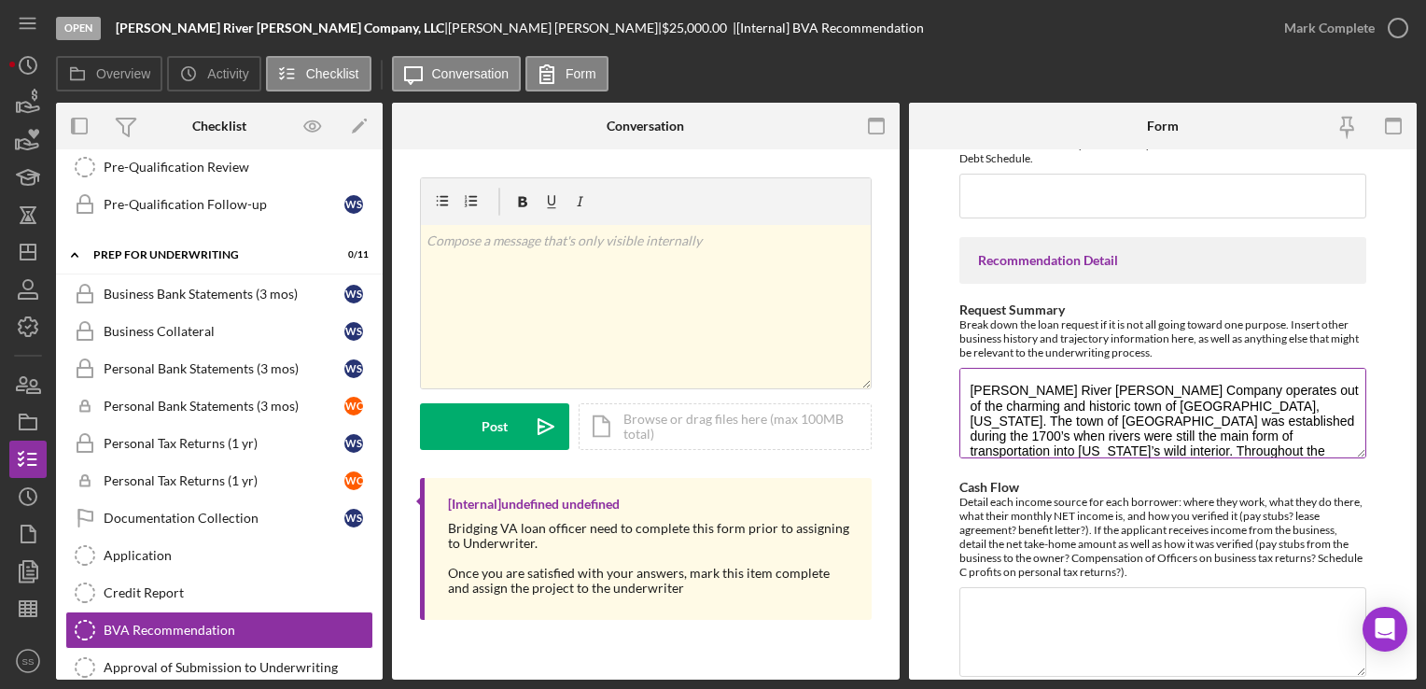
click at [967, 388] on textarea "[PERSON_NAME] River [PERSON_NAME] Company operates out of the charming and hist…" at bounding box center [1163, 413] width 406 height 90
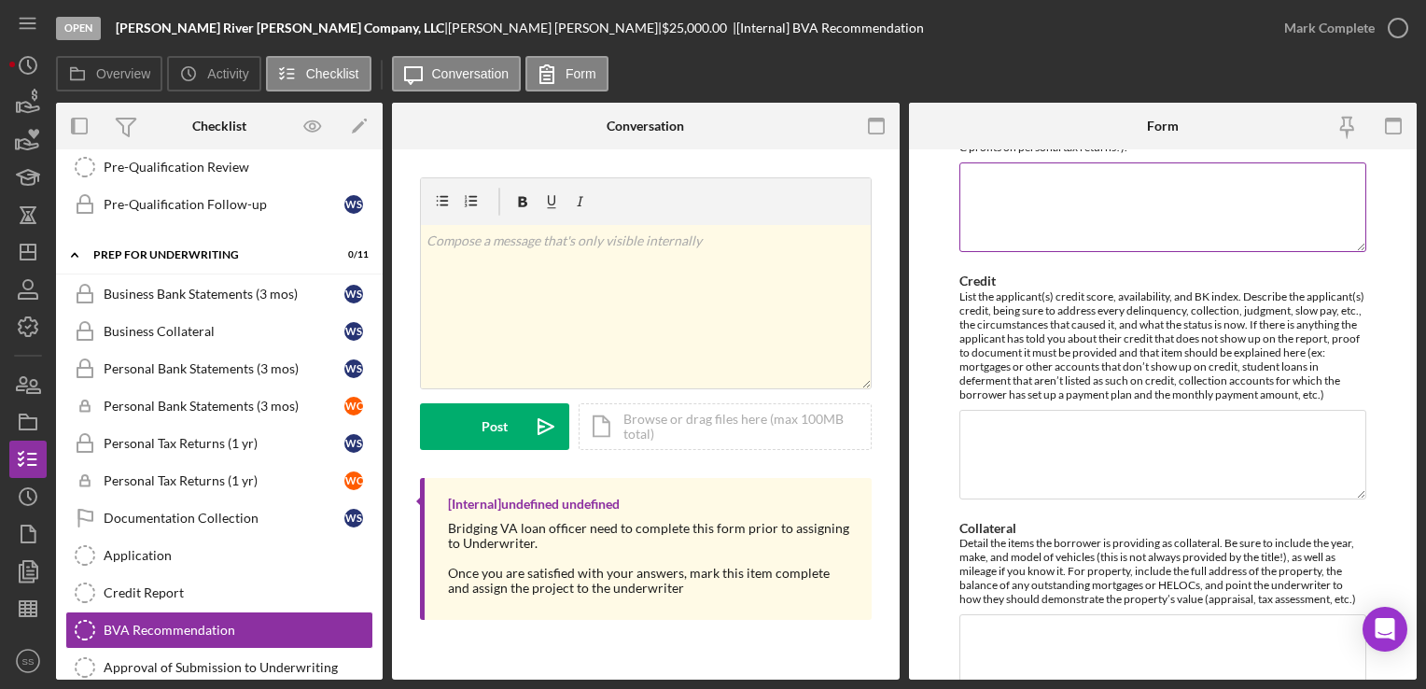
scroll to position [1347, 0]
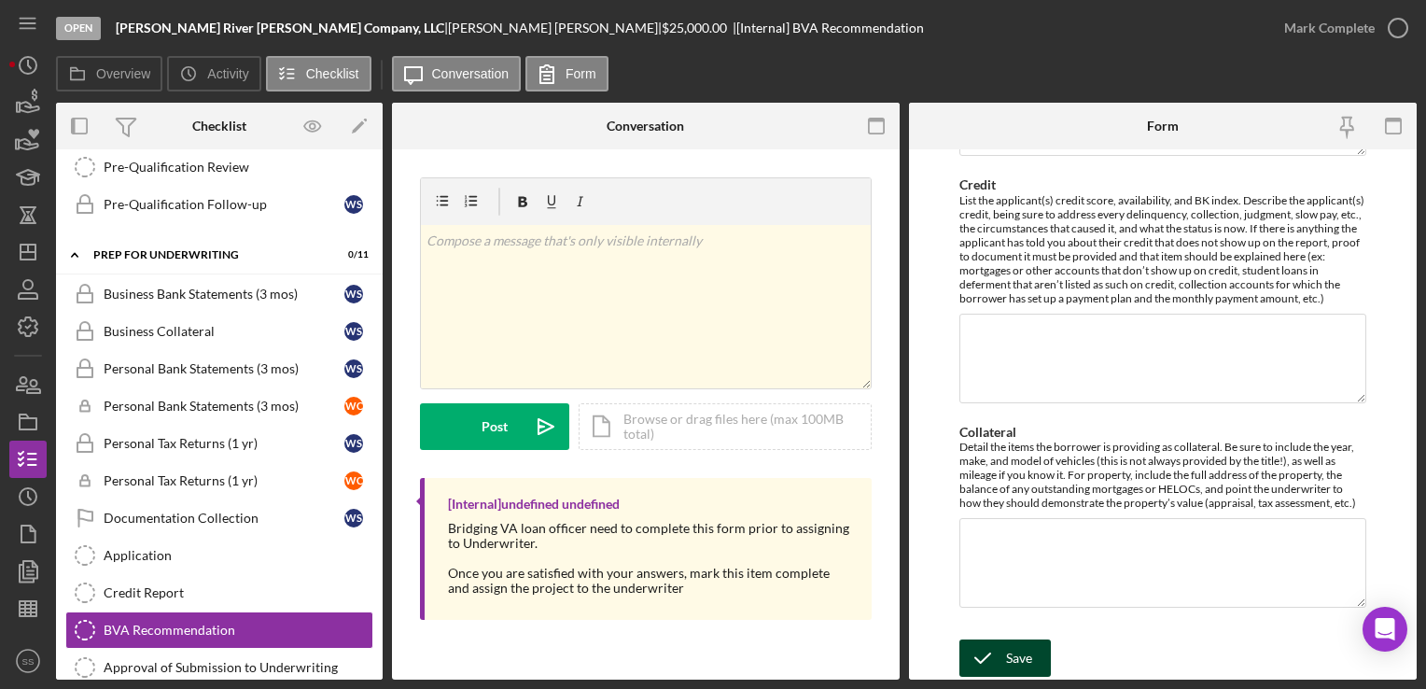
type textarea "The [PERSON_NAME] River [PERSON_NAME] Company operates out of the charming and …"
click at [1001, 661] on icon "submit" at bounding box center [983, 658] width 47 height 47
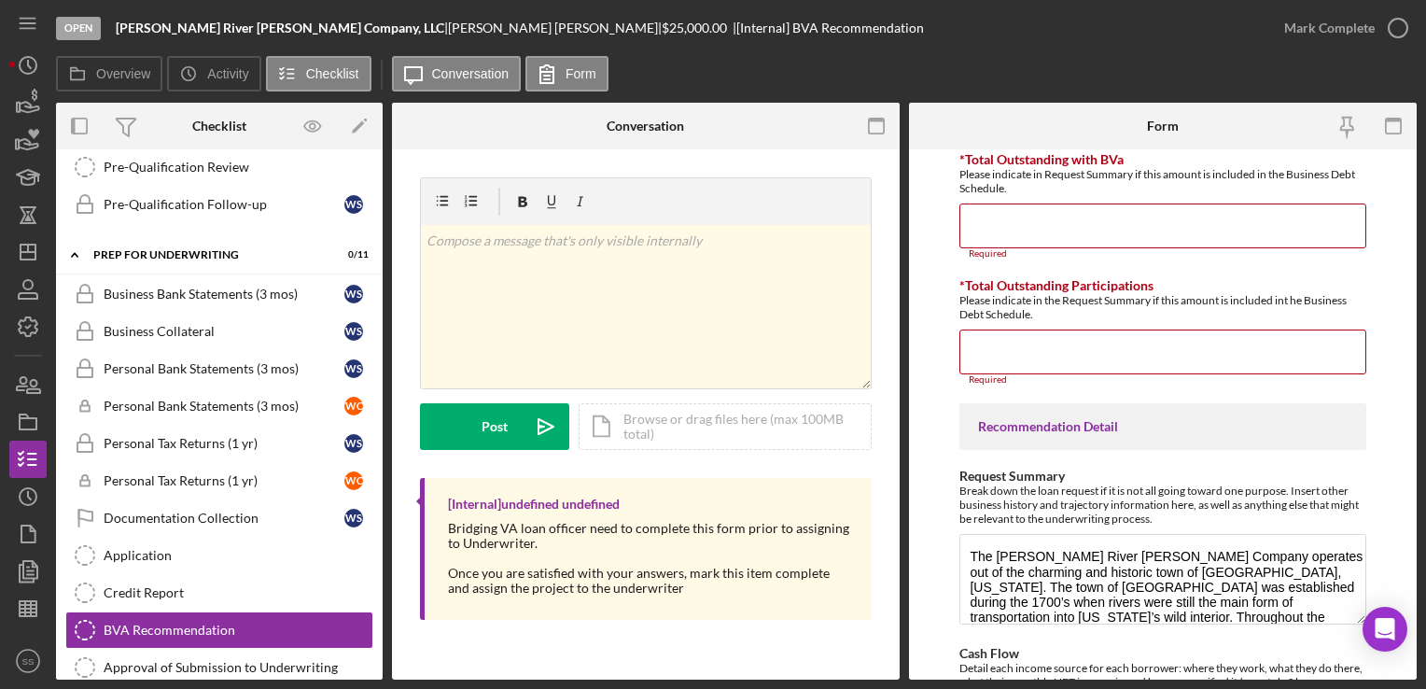
scroll to position [684, 0]
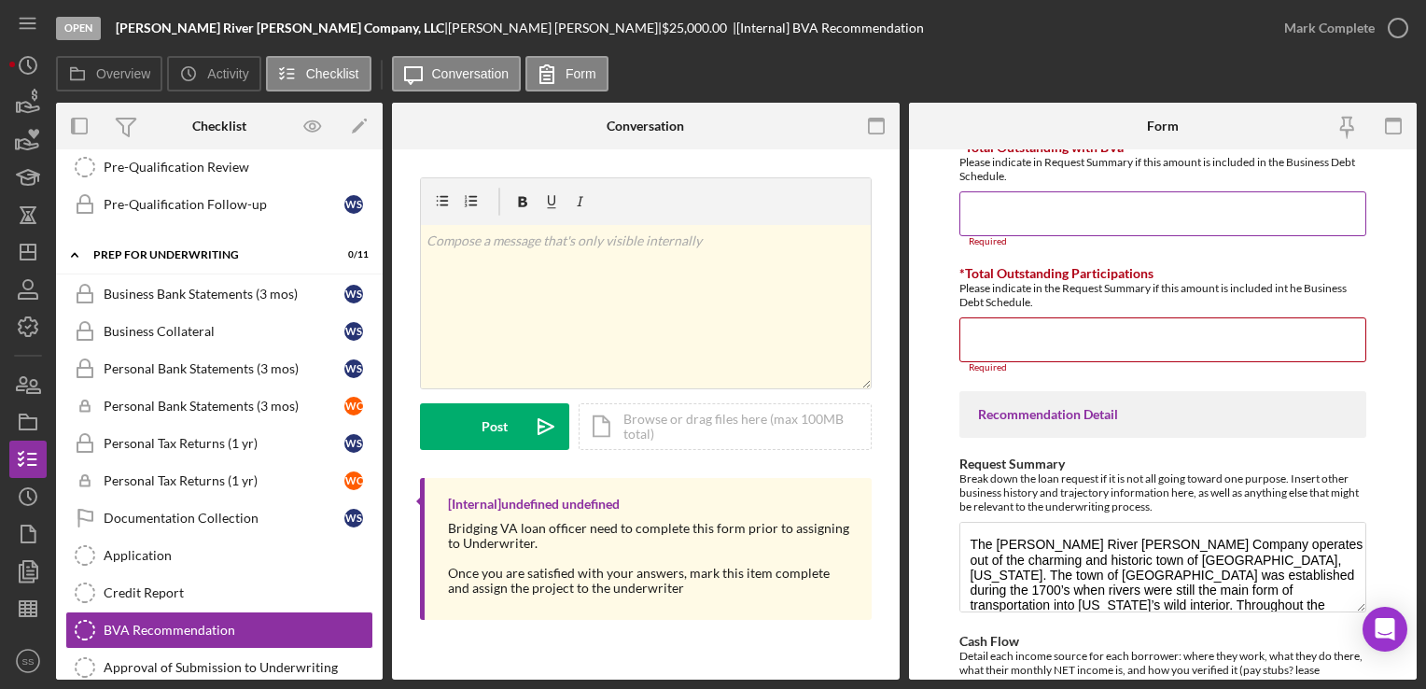
click at [1053, 225] on input "*Total Outstanding with BVa" at bounding box center [1163, 213] width 406 height 45
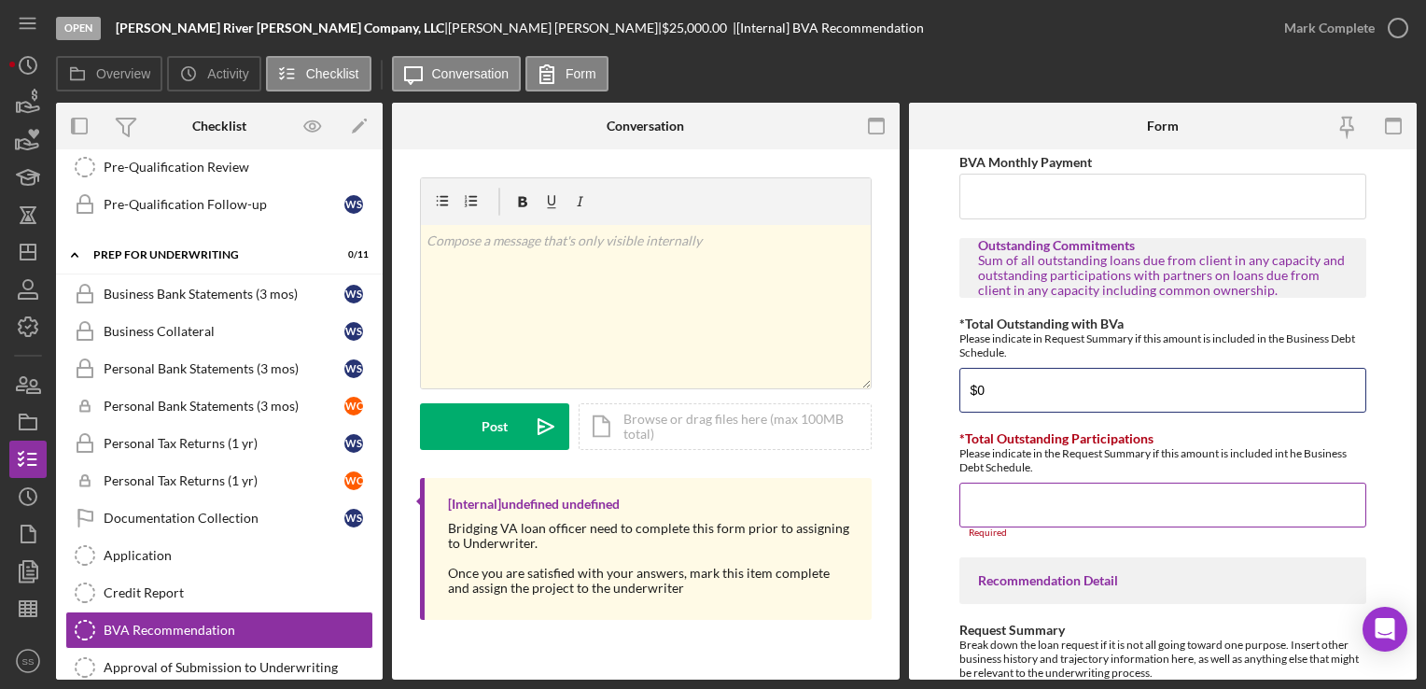
type input "$0"
click at [1090, 487] on input "*Total Outstanding Participations" at bounding box center [1163, 505] width 406 height 45
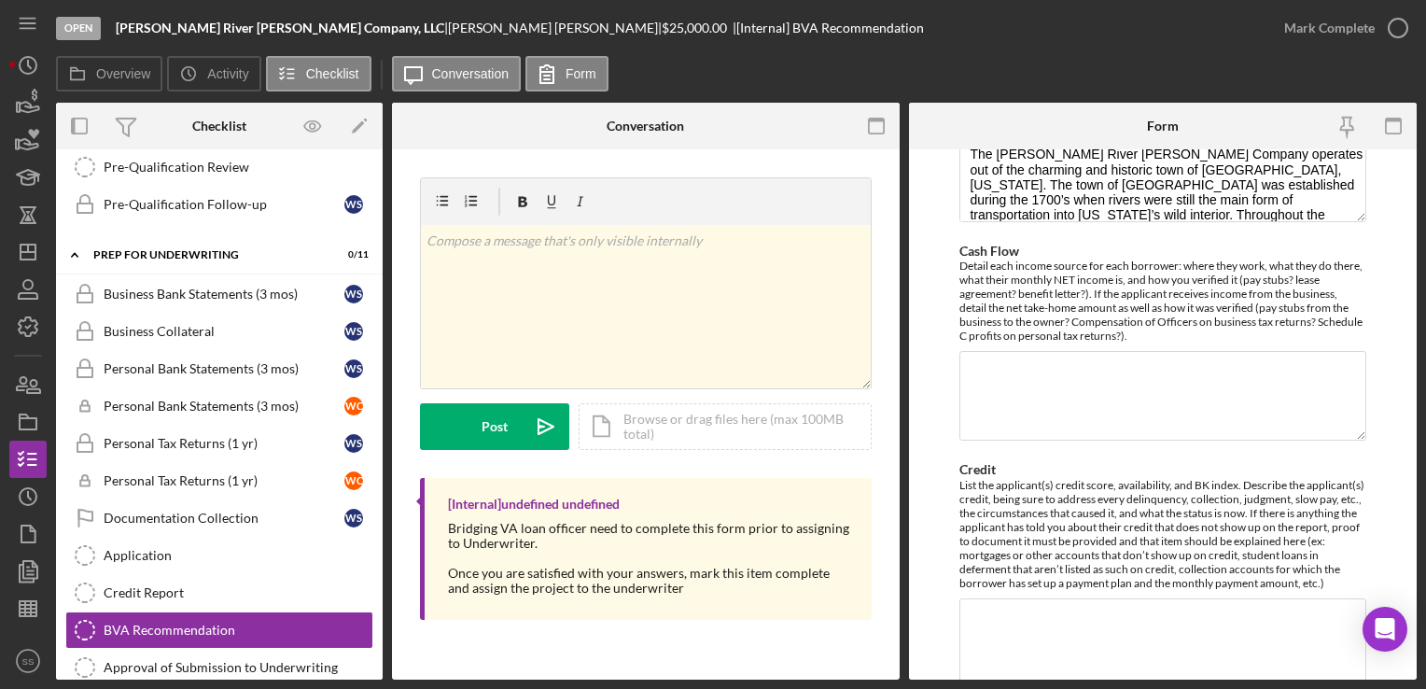
scroll to position [1347, 0]
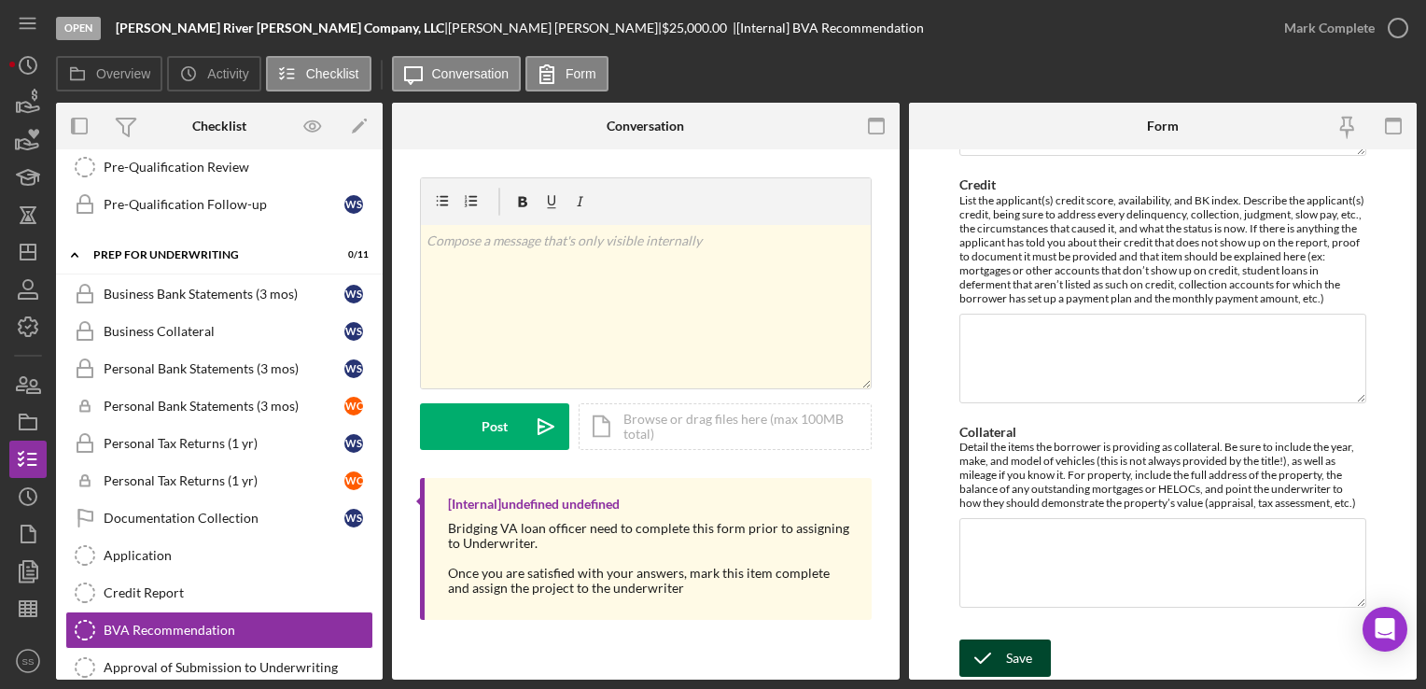
type input "$0"
click at [1008, 664] on div "Save" at bounding box center [1019, 657] width 26 height 37
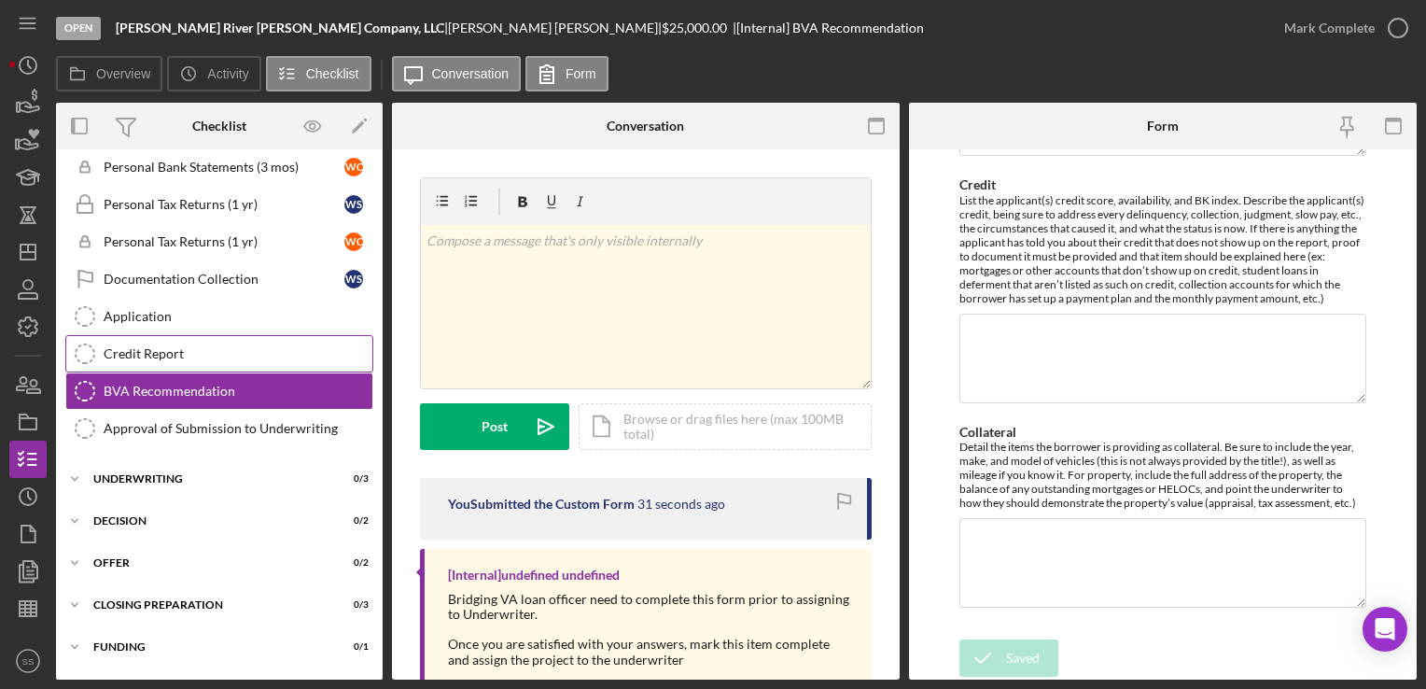
scroll to position [961, 0]
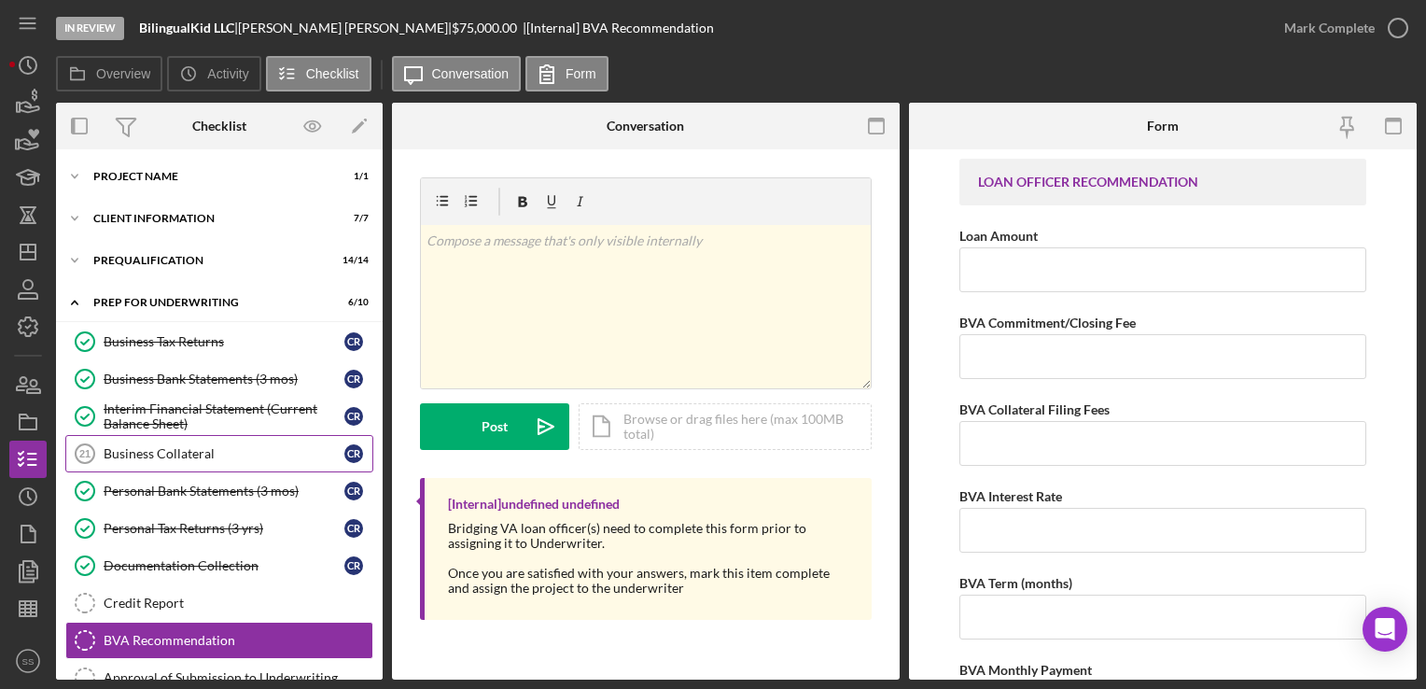
scroll to position [2, 0]
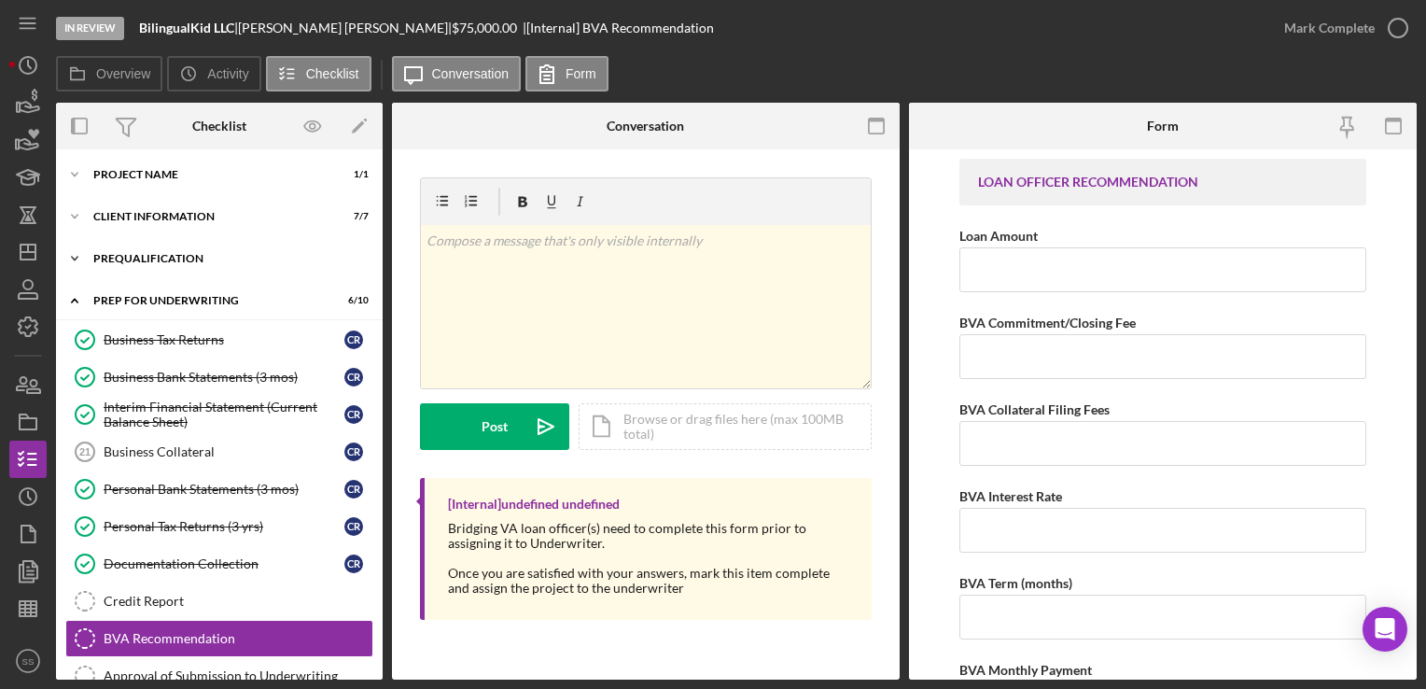
click at [136, 268] on div "Icon/Expander Prequalification 14 / 14" at bounding box center [219, 258] width 327 height 37
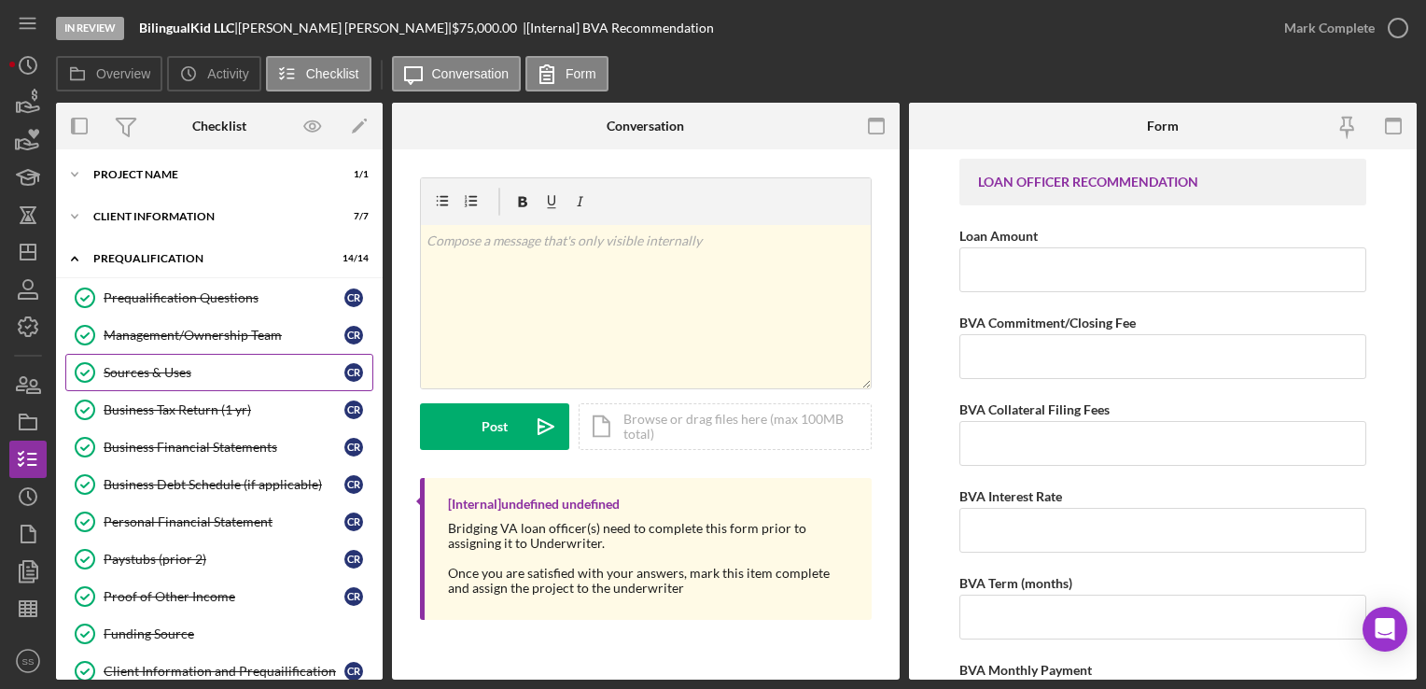
click at [145, 372] on div "Sources & Uses" at bounding box center [224, 372] width 241 height 15
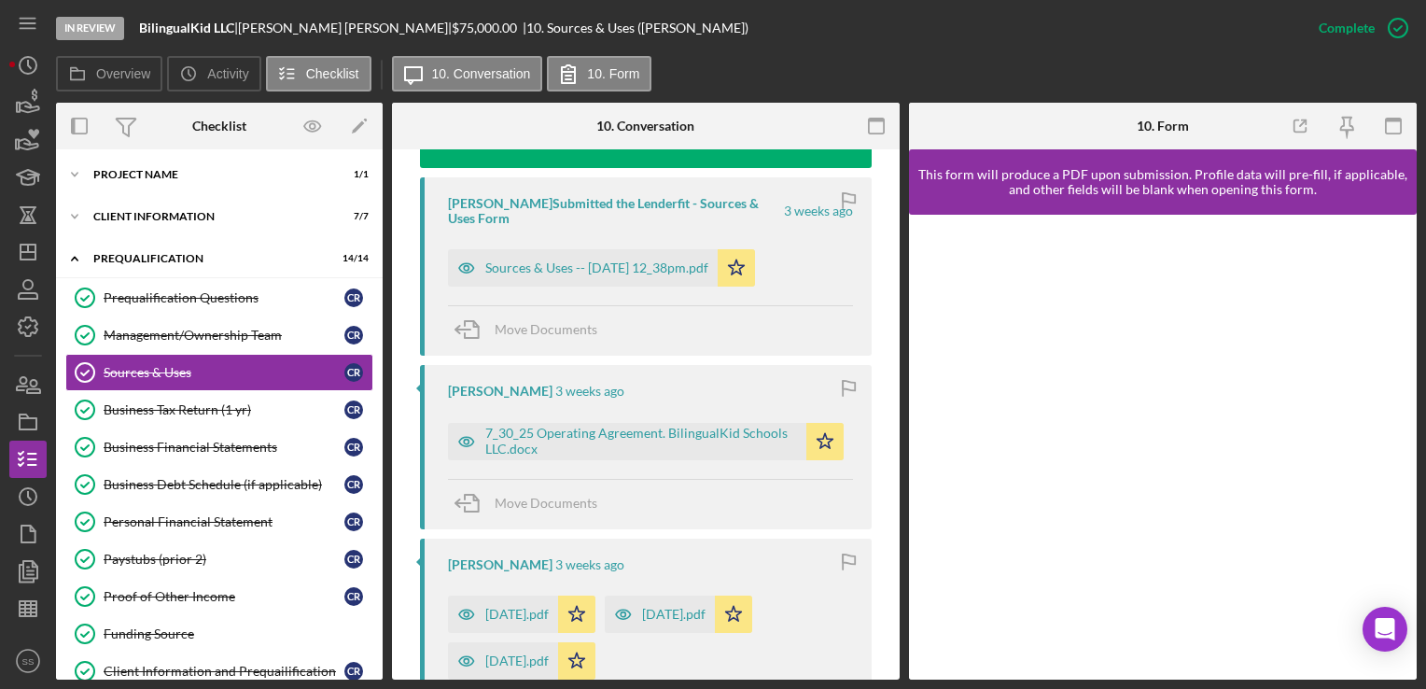
scroll to position [741, 0]
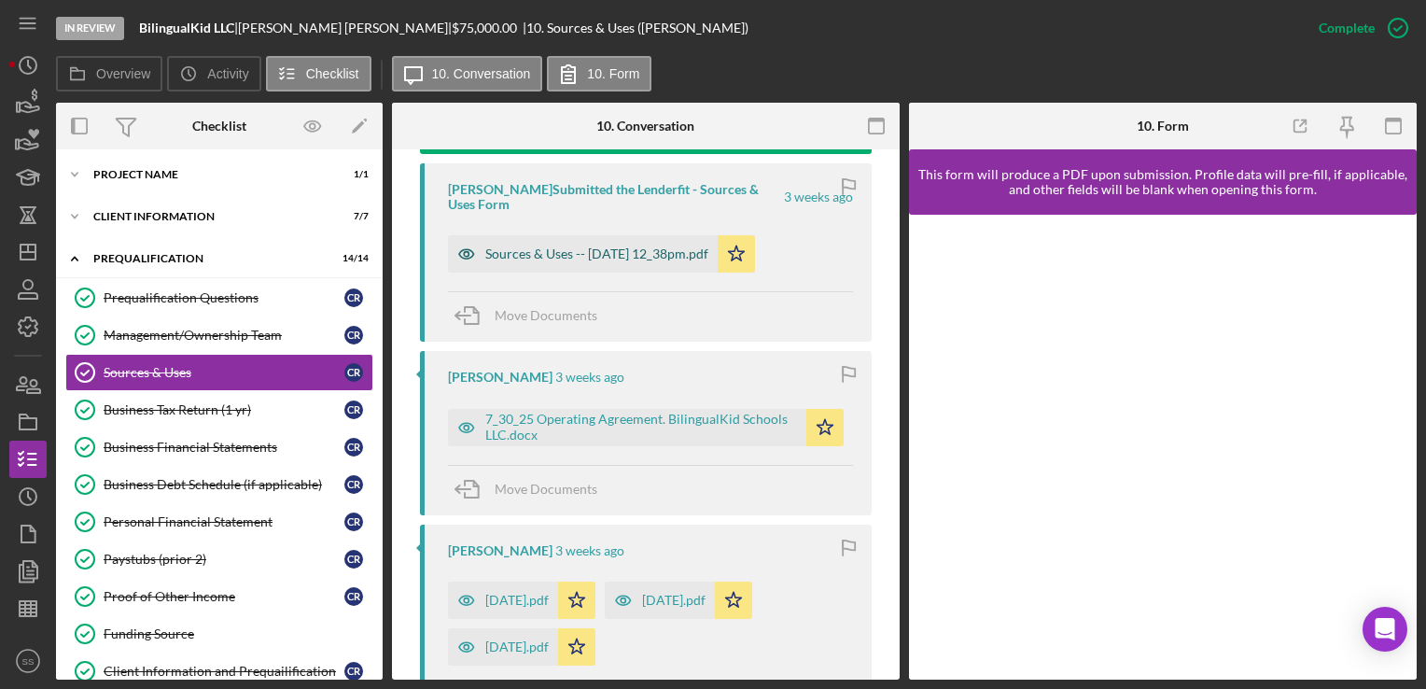
click at [619, 260] on div "Sources & Uses -- 2025-08-15 12_38pm.pdf" at bounding box center [596, 253] width 223 height 15
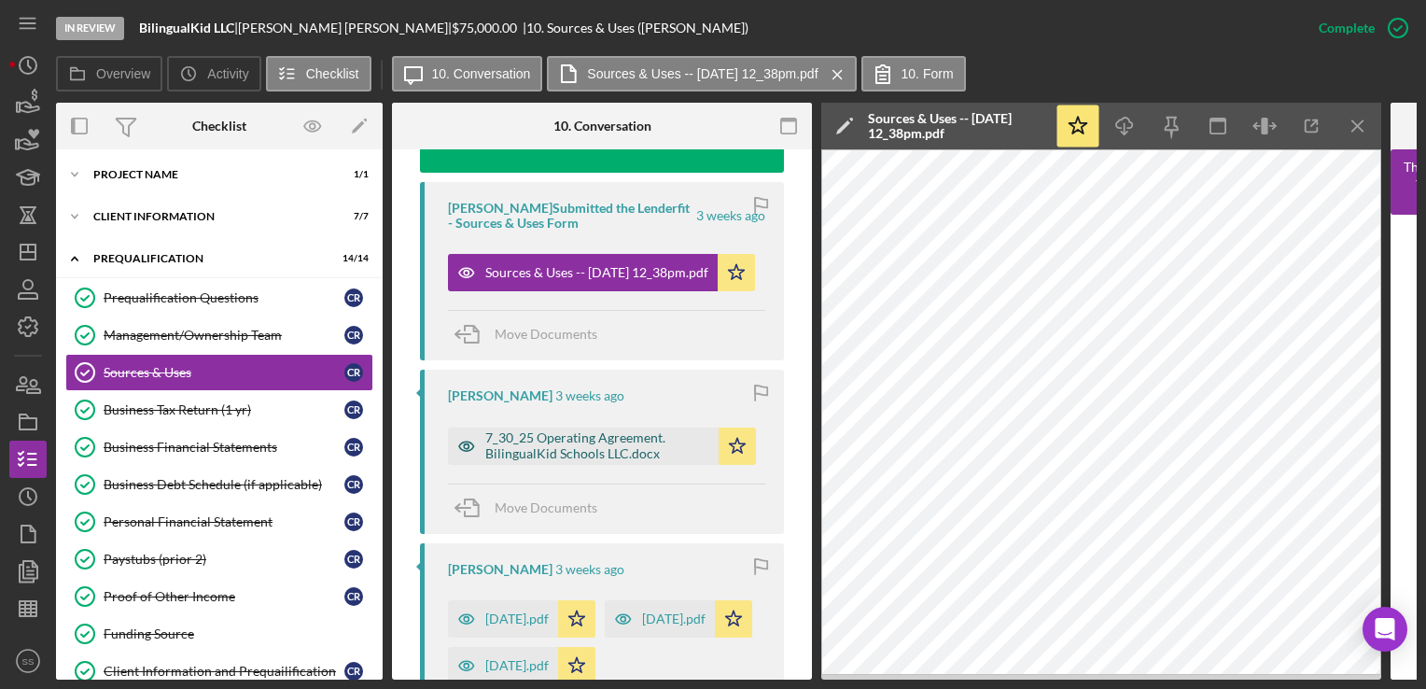
click at [624, 445] on div "7_30_25 Operating Agreement. BilingualKid Schools LLC.docx" at bounding box center [597, 445] width 224 height 30
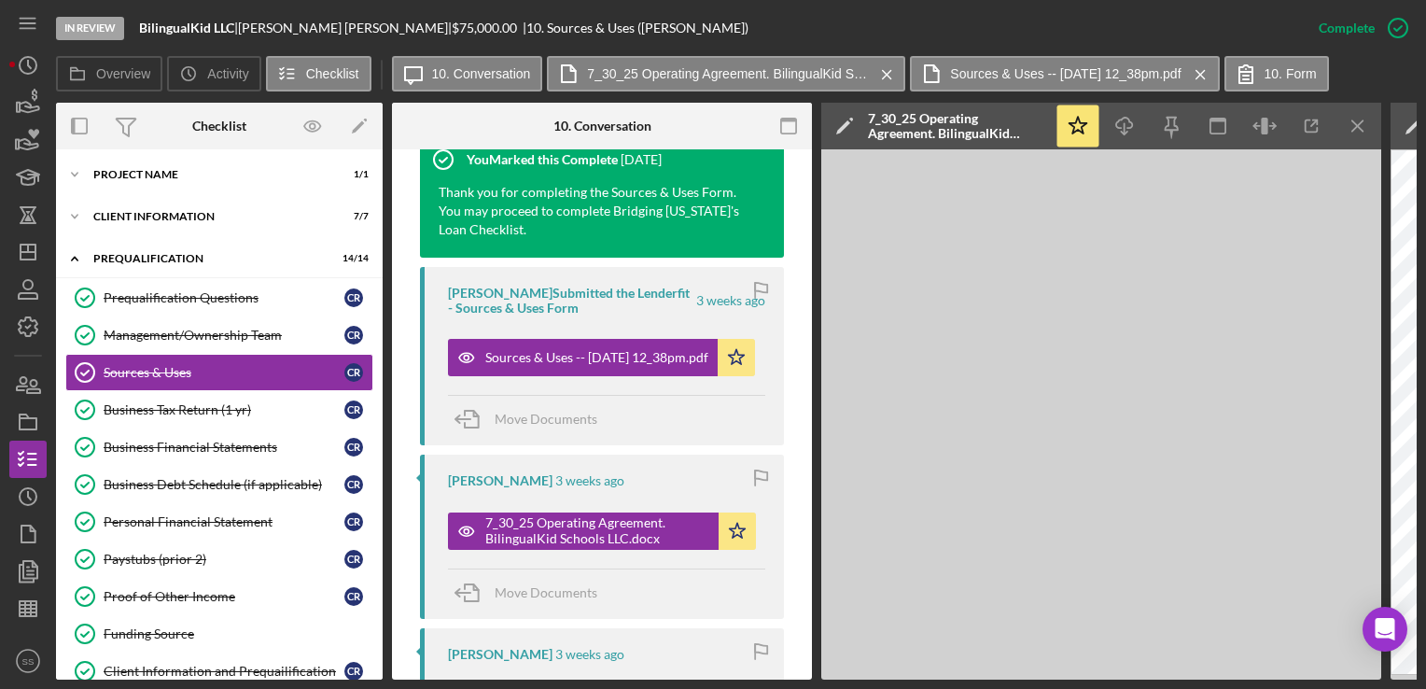
scroll to position [650, 0]
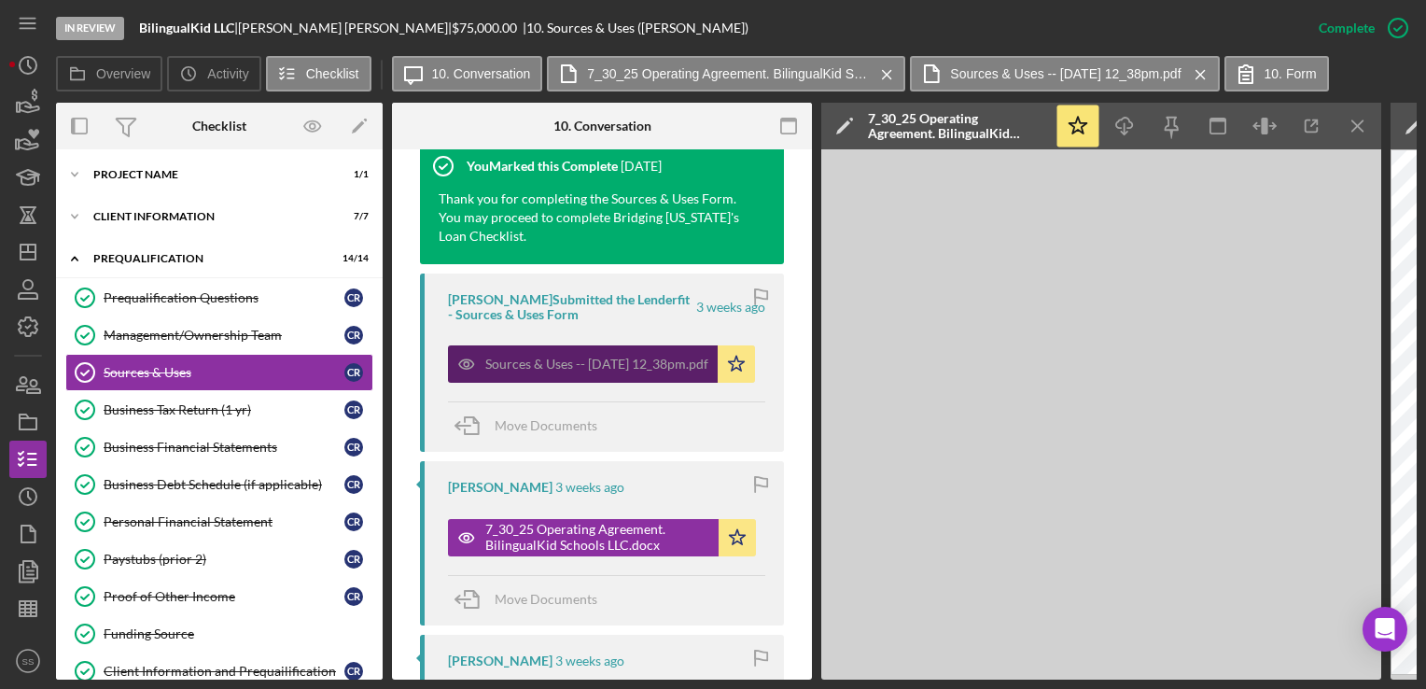
click at [603, 358] on div "Sources & Uses -- 2025-08-15 12_38pm.pdf" at bounding box center [596, 364] width 223 height 15
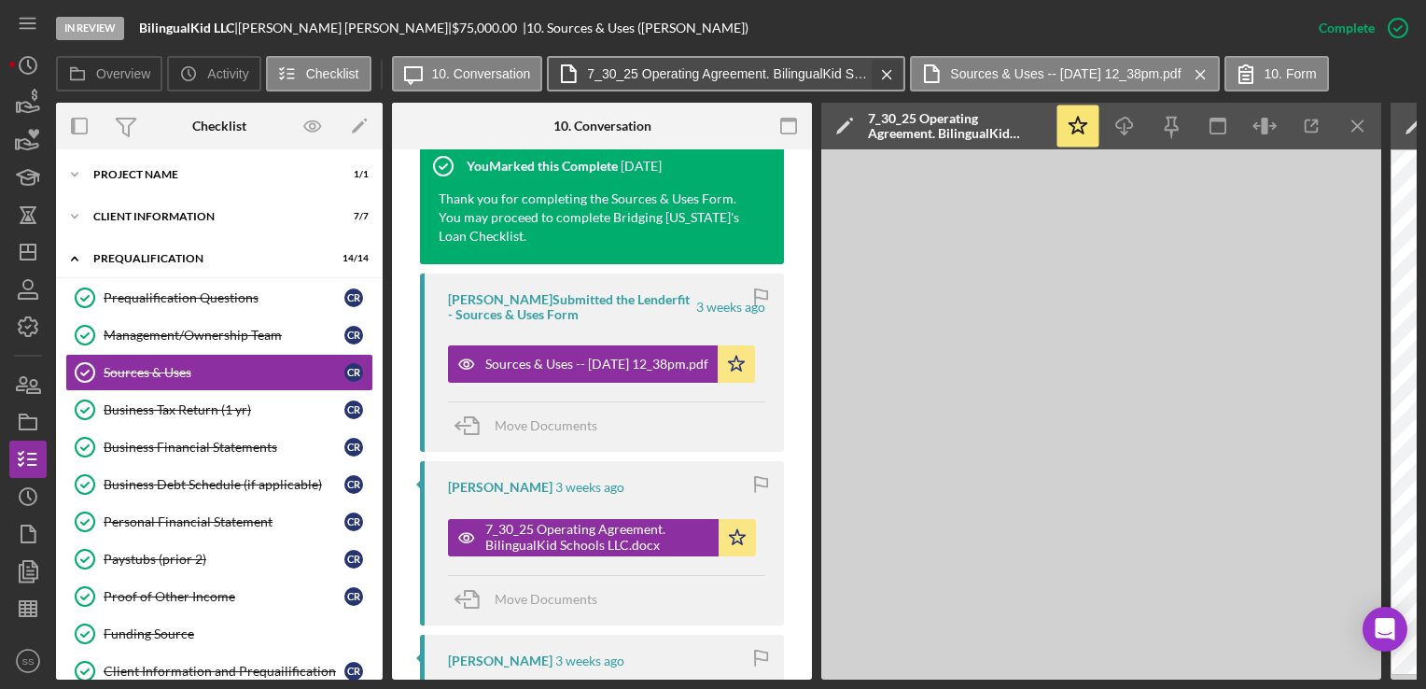
click at [885, 77] on icon "Icon/Menu Close" at bounding box center [887, 74] width 33 height 47
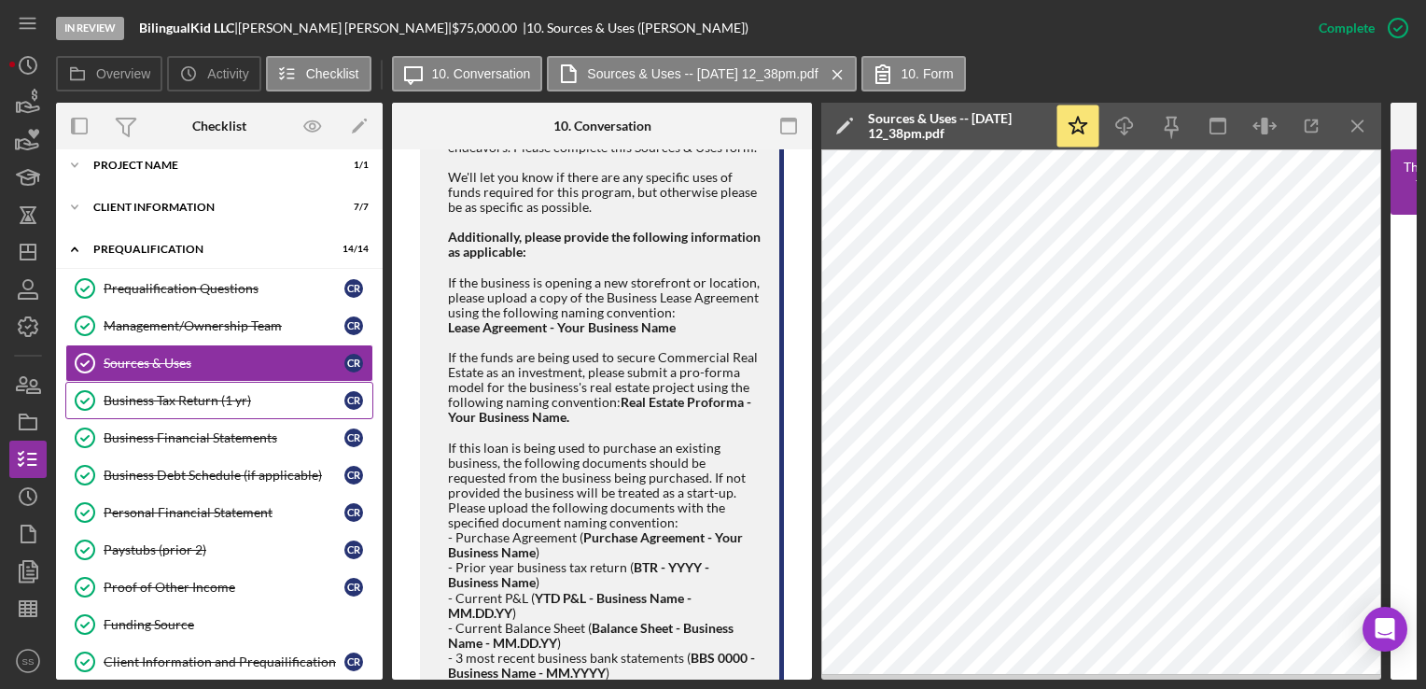
scroll to position [13, 0]
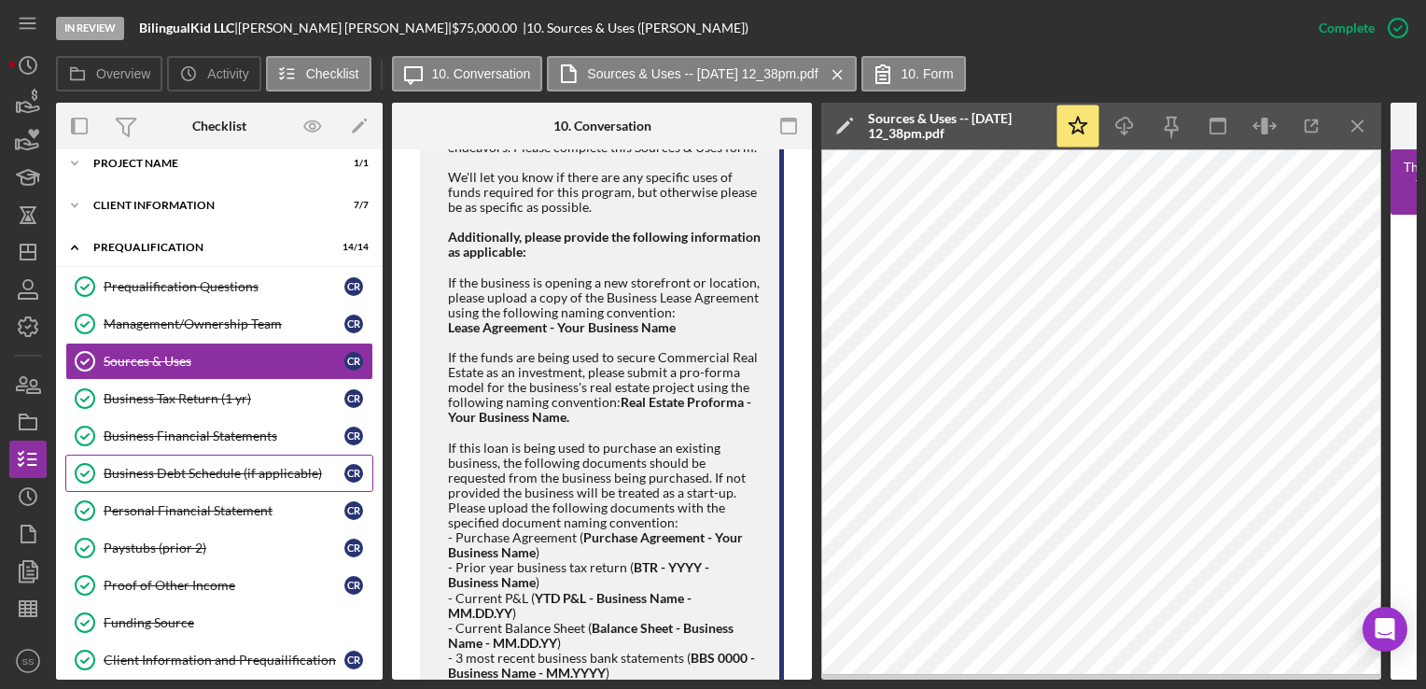
click at [150, 480] on link "Business Debt Schedule (if applicable) Business Debt Schedule (if applicable) C…" at bounding box center [219, 473] width 308 height 37
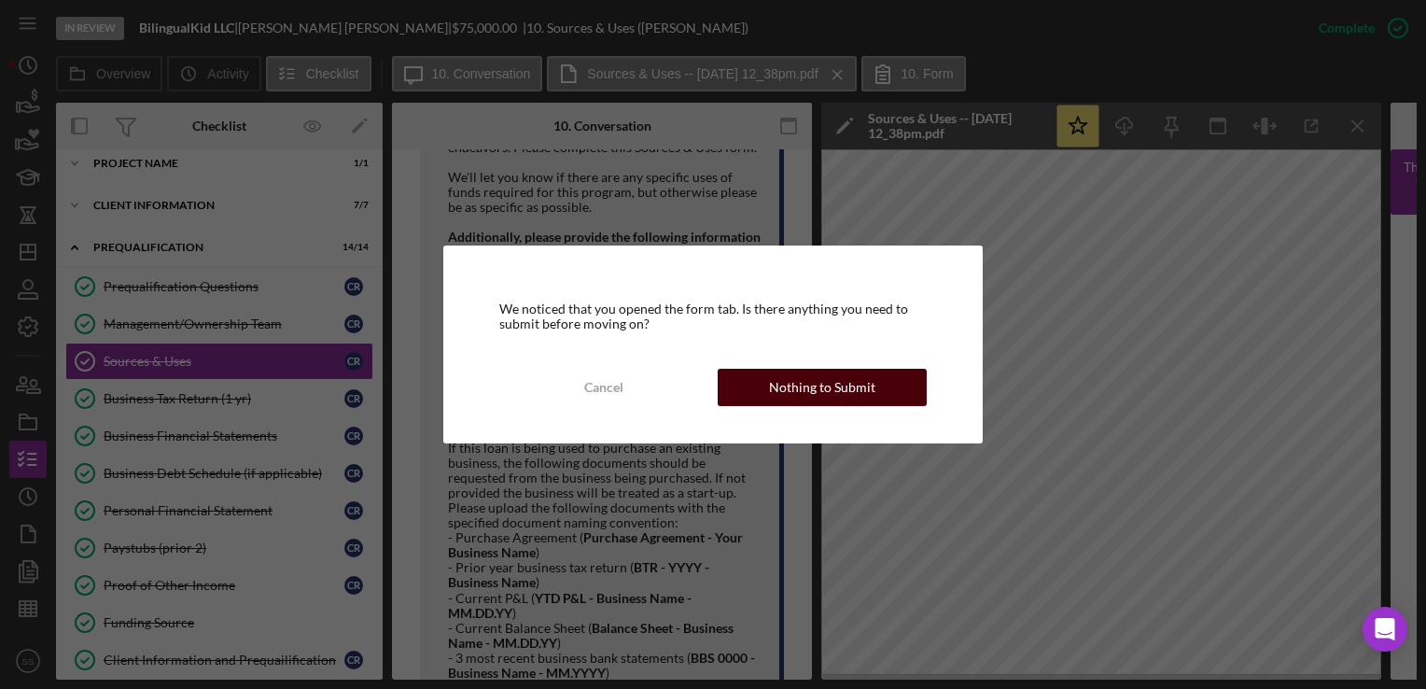
click at [825, 373] on div "Nothing to Submit" at bounding box center [822, 387] width 106 height 37
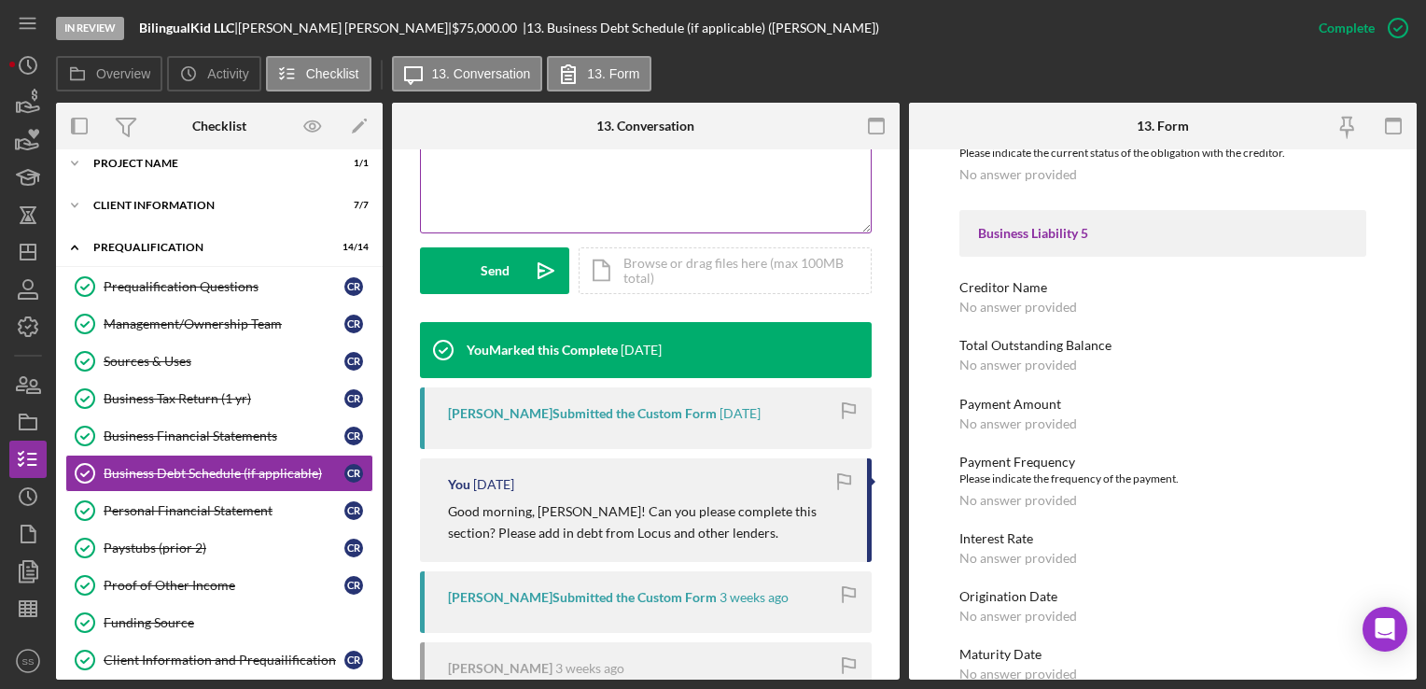
scroll to position [832, 0]
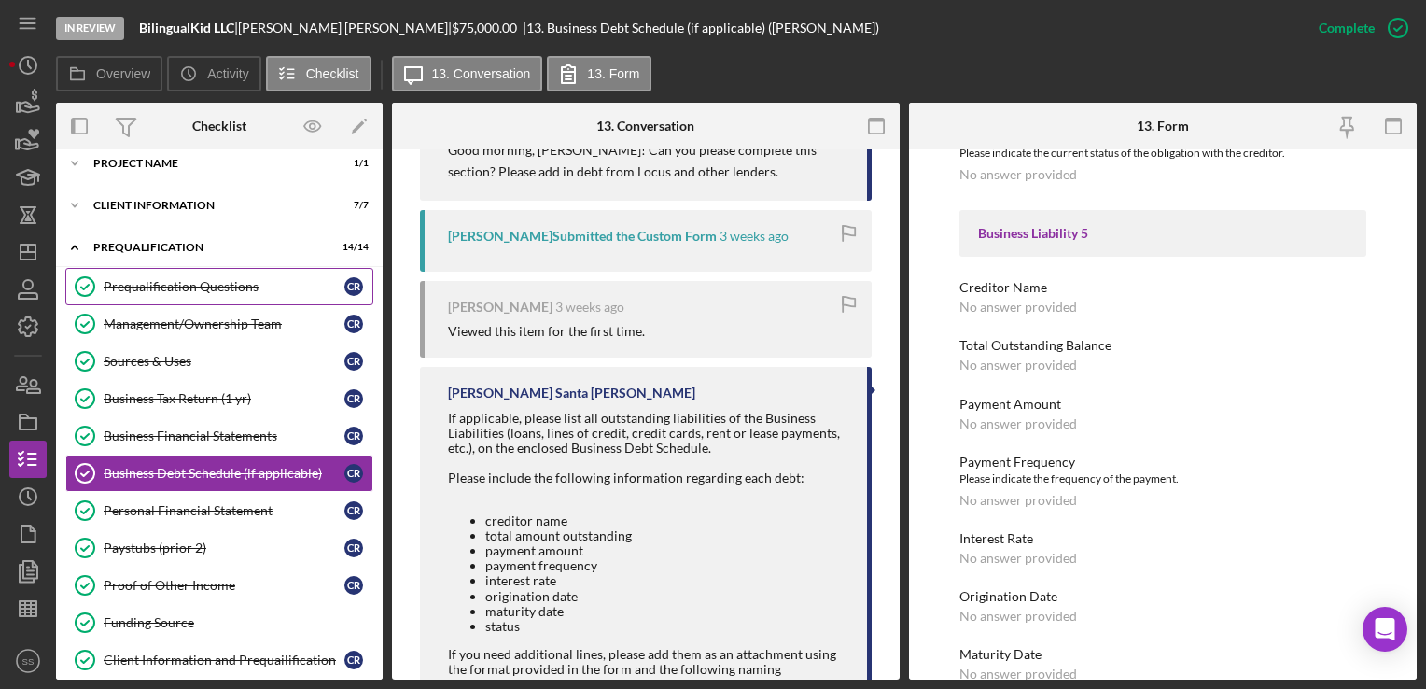
click at [185, 286] on div "Prequalification Questions" at bounding box center [224, 286] width 241 height 15
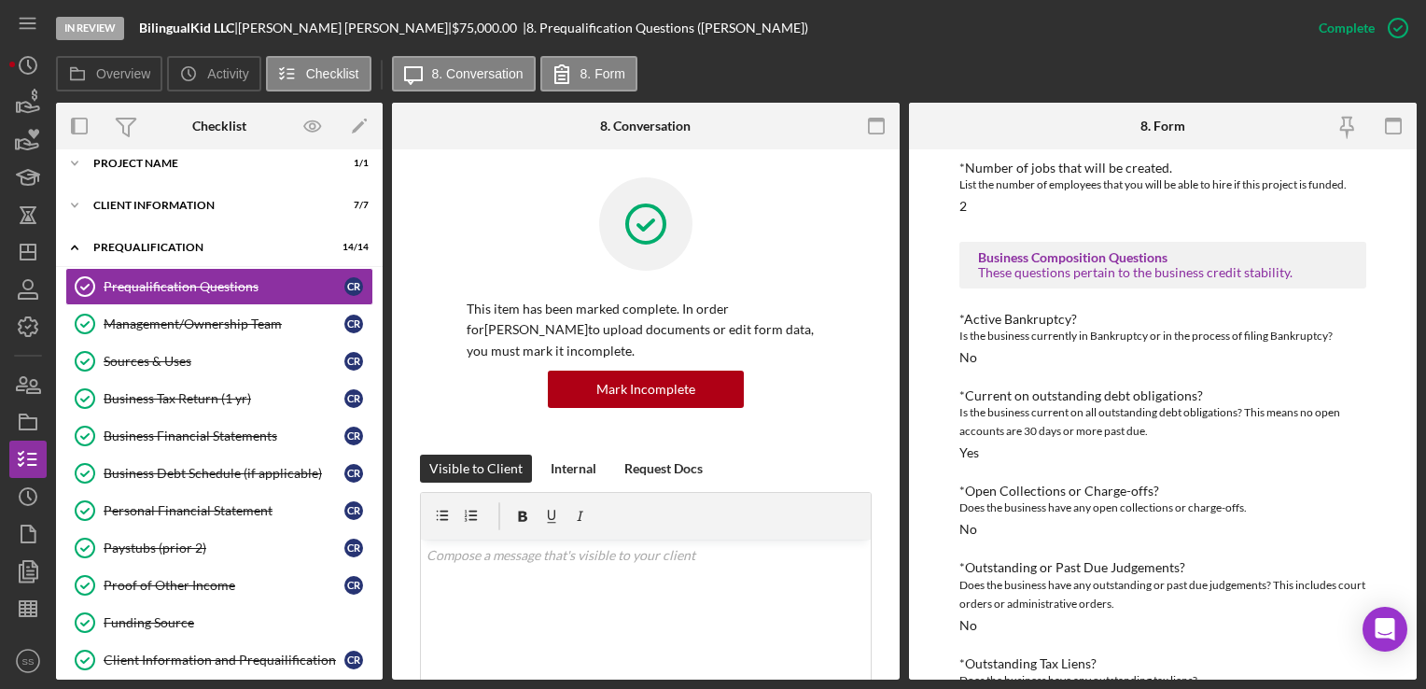
scroll to position [1144, 0]
